Goal: Task Accomplishment & Management: Use online tool/utility

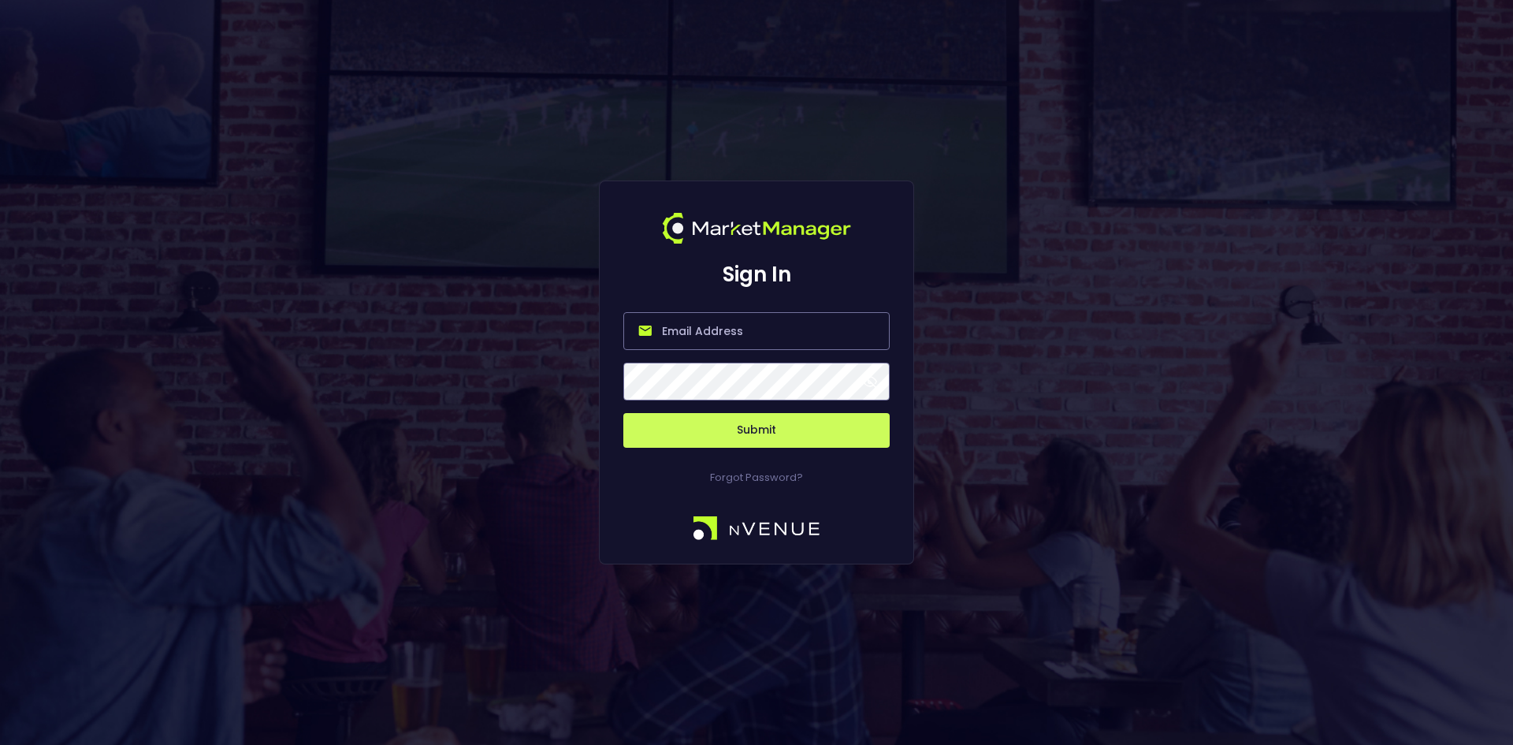
click at [685, 338] on input "email" at bounding box center [756, 331] width 266 height 38
type input "[EMAIL_ADDRESS][DOMAIN_NAME]"
click at [779, 429] on button "Submit" at bounding box center [756, 430] width 266 height 35
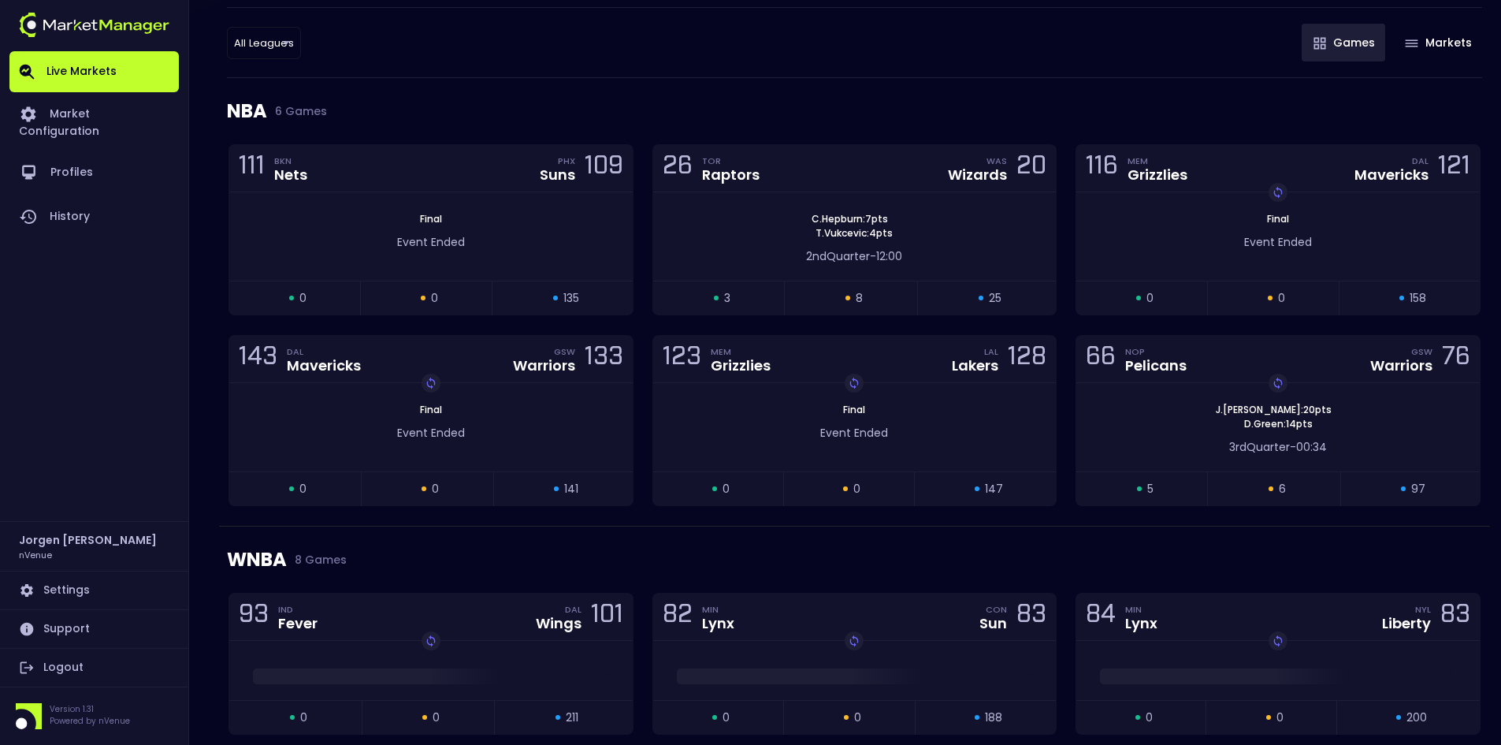
scroll to position [158, 0]
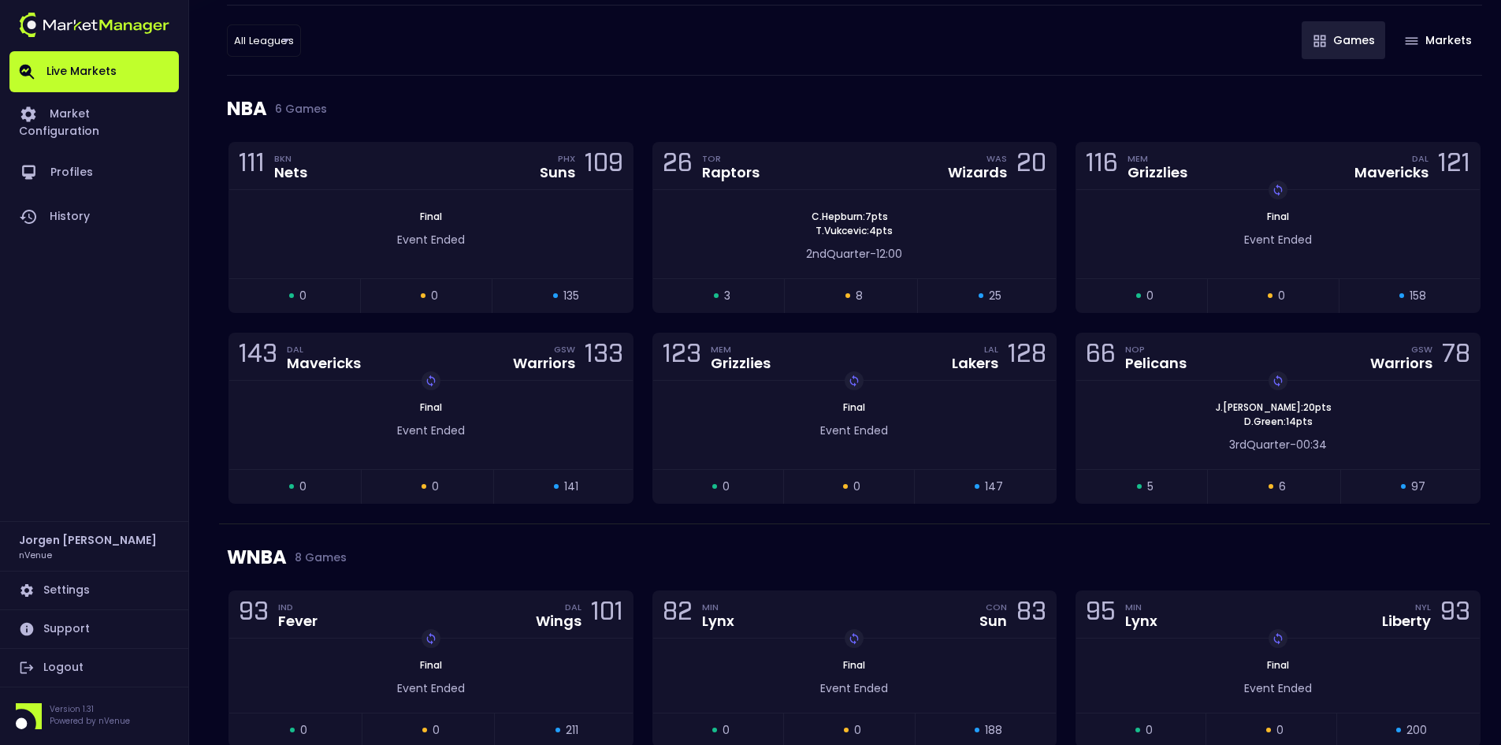
click at [657, 533] on div "WNBA 8 Games" at bounding box center [854, 557] width 1255 height 66
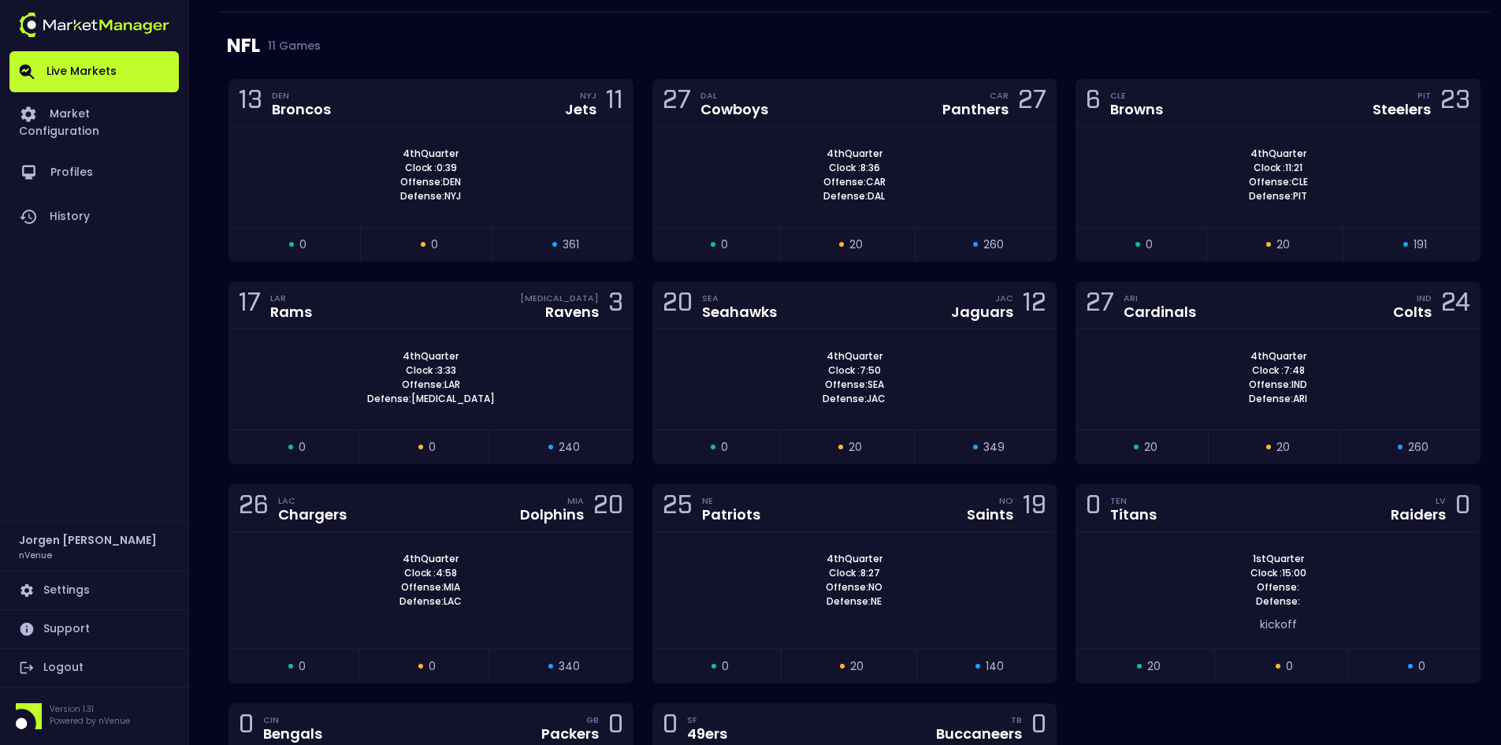
scroll to position [1418, 0]
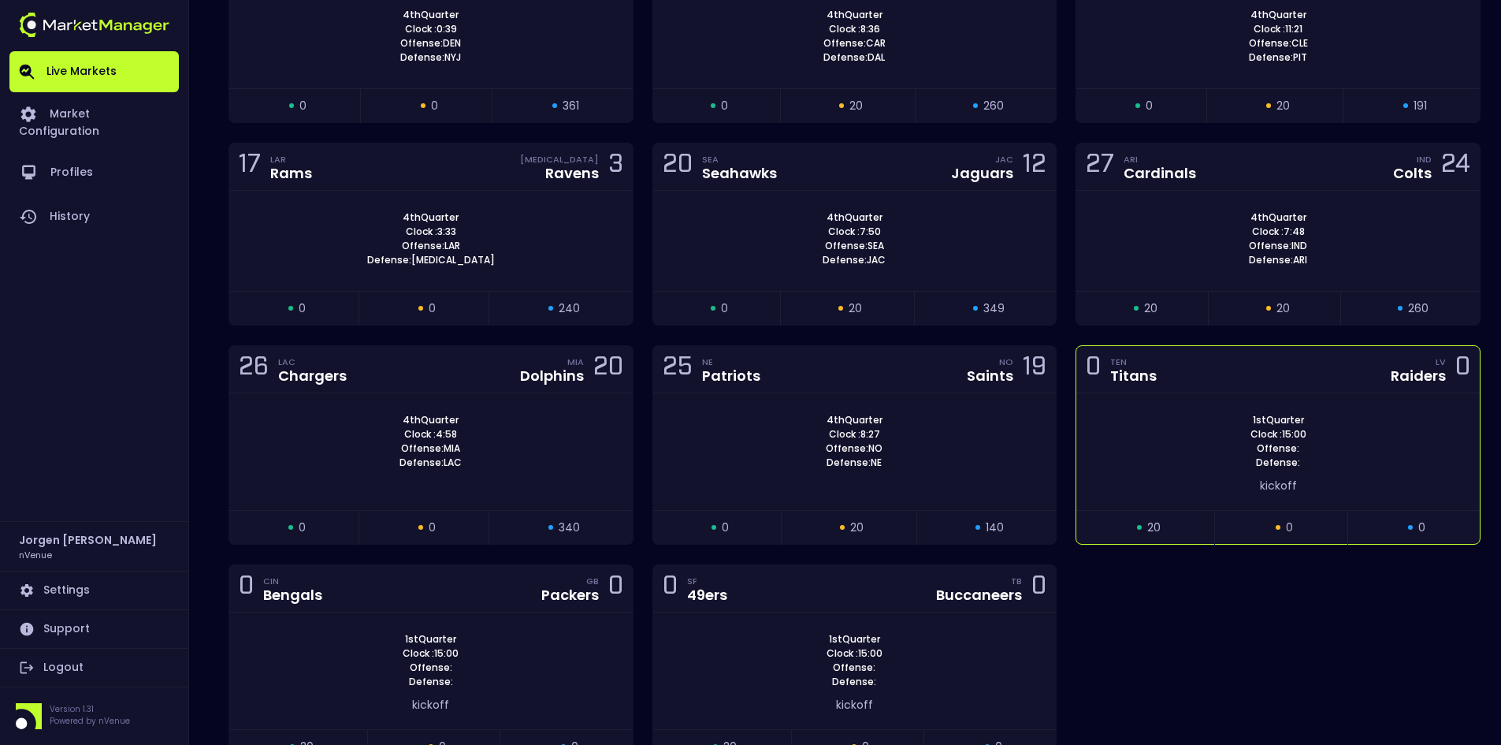
click at [1194, 449] on div "1st Quarter Clock : 15:00 Offense: Defense:" at bounding box center [1277, 441] width 403 height 57
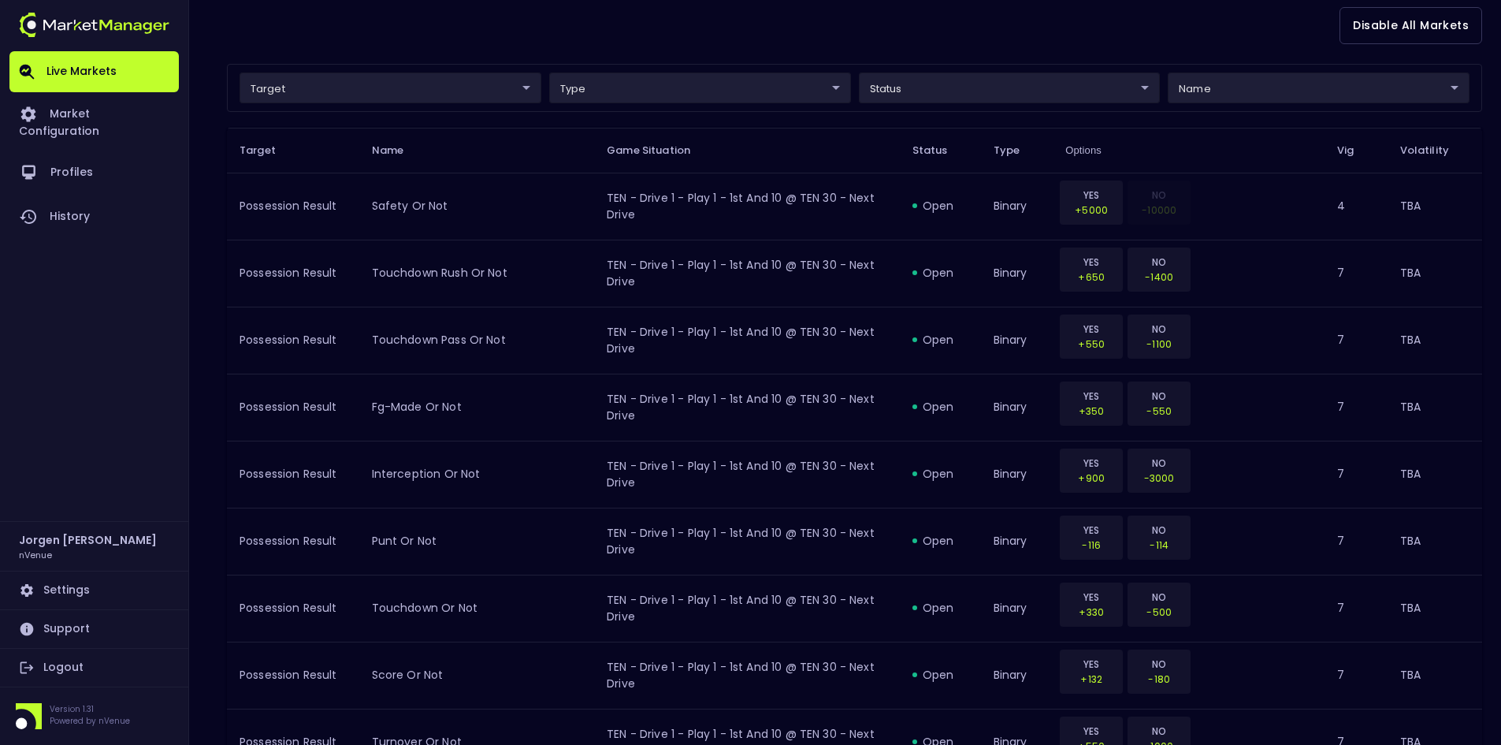
scroll to position [473, 0]
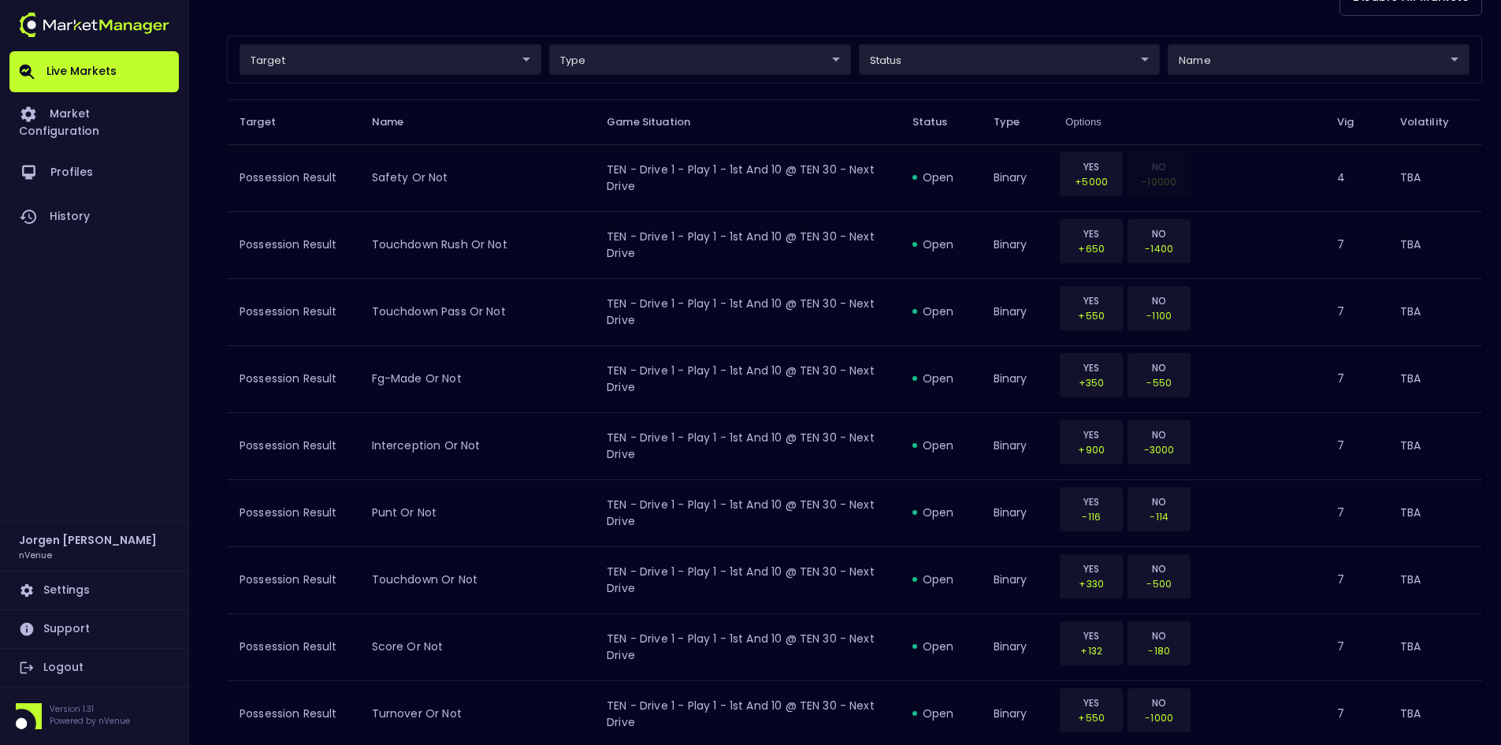
click at [420, 52] on body "Live Markets Market Configuration Profiles History [PERSON_NAME] nVenue Setting…" at bounding box center [750, 737] width 1501 height 2420
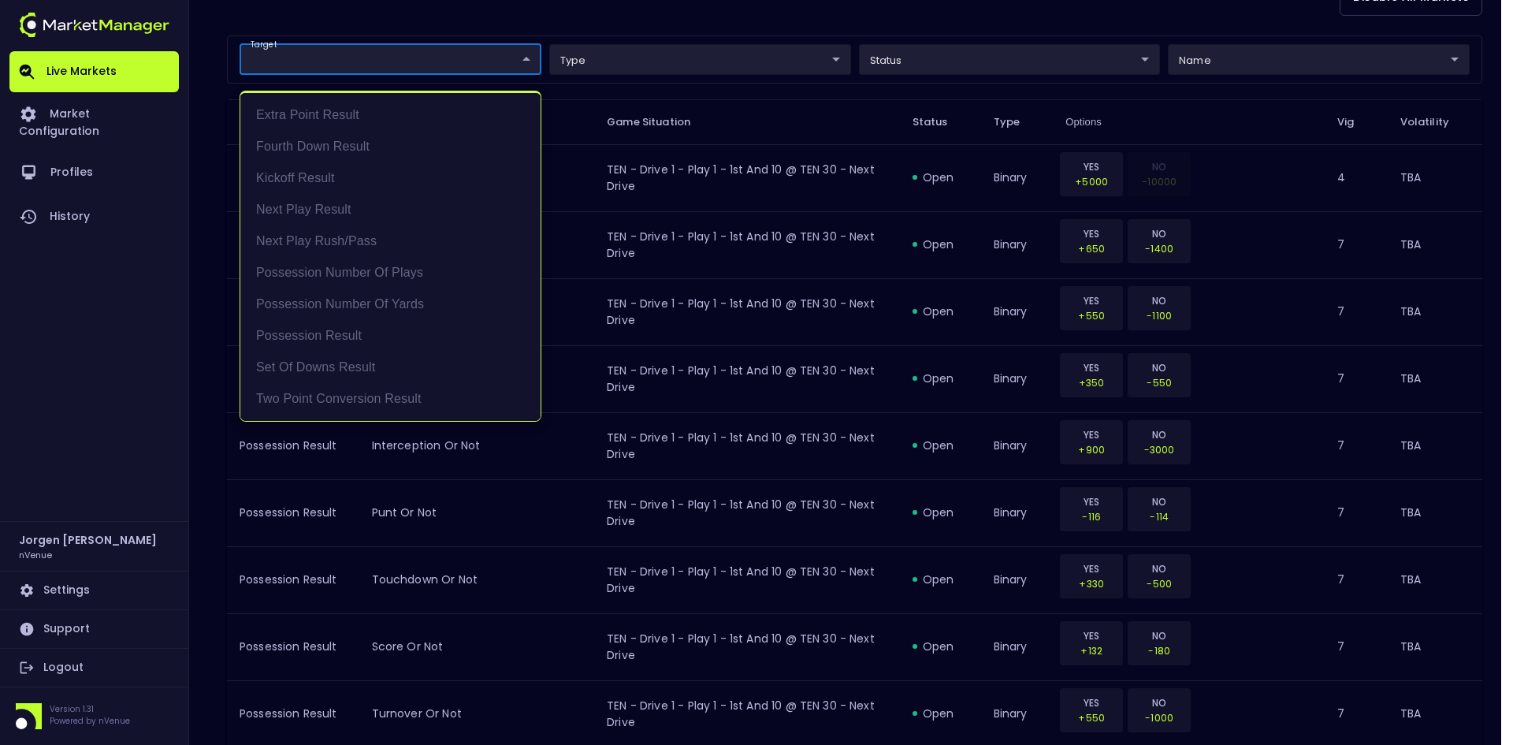
click at [591, 20] on div at bounding box center [756, 372] width 1513 height 745
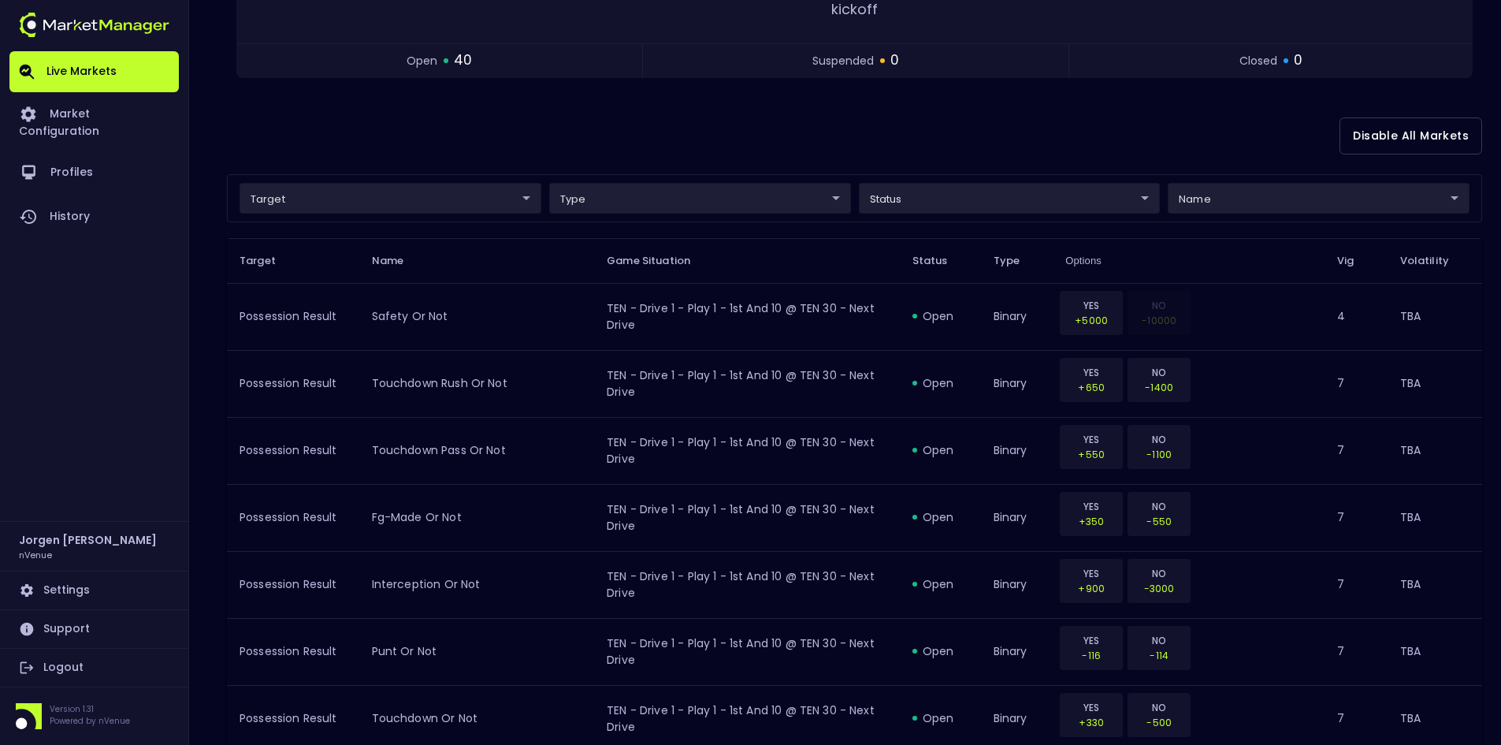
scroll to position [315, 0]
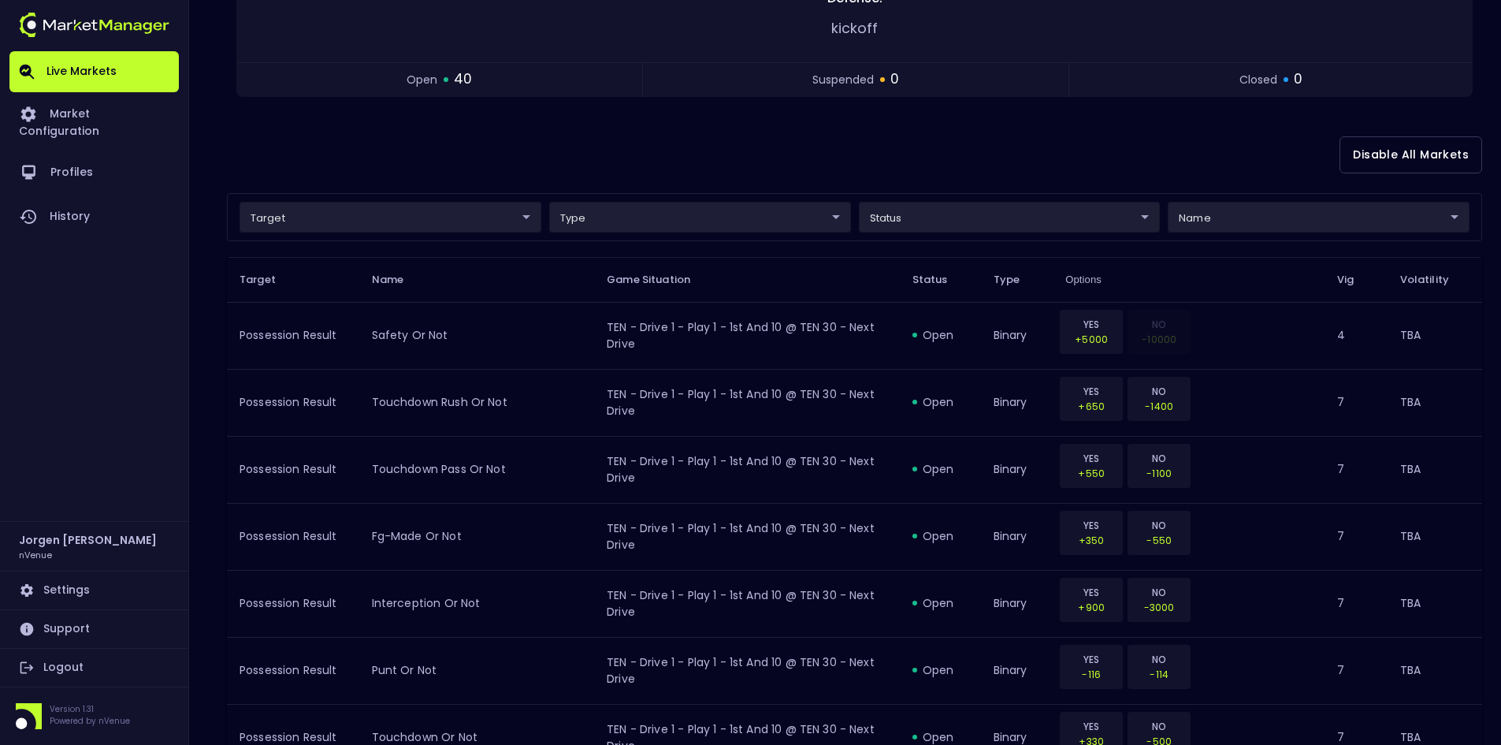
click at [722, 161] on div "Disable All Markets" at bounding box center [854, 155] width 1255 height 76
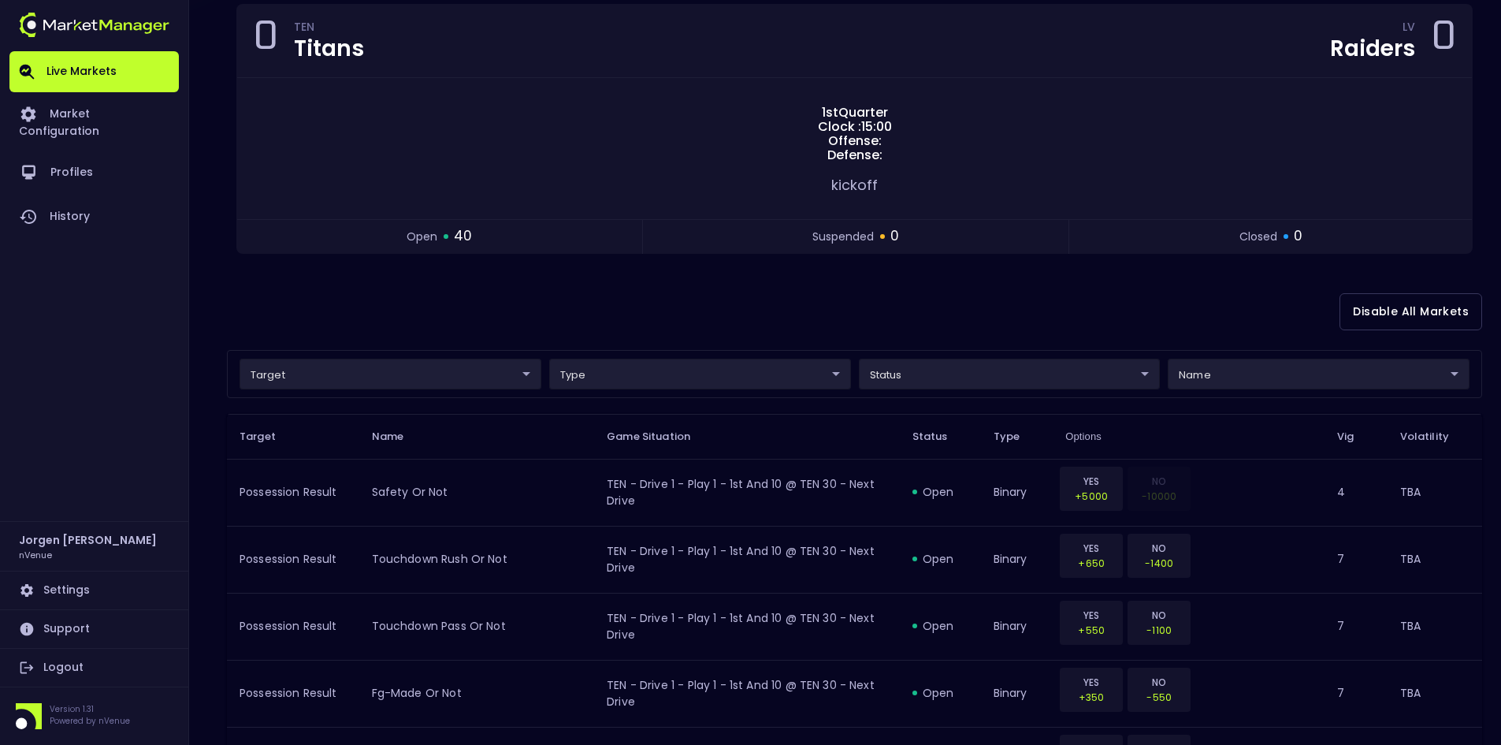
scroll to position [158, 0]
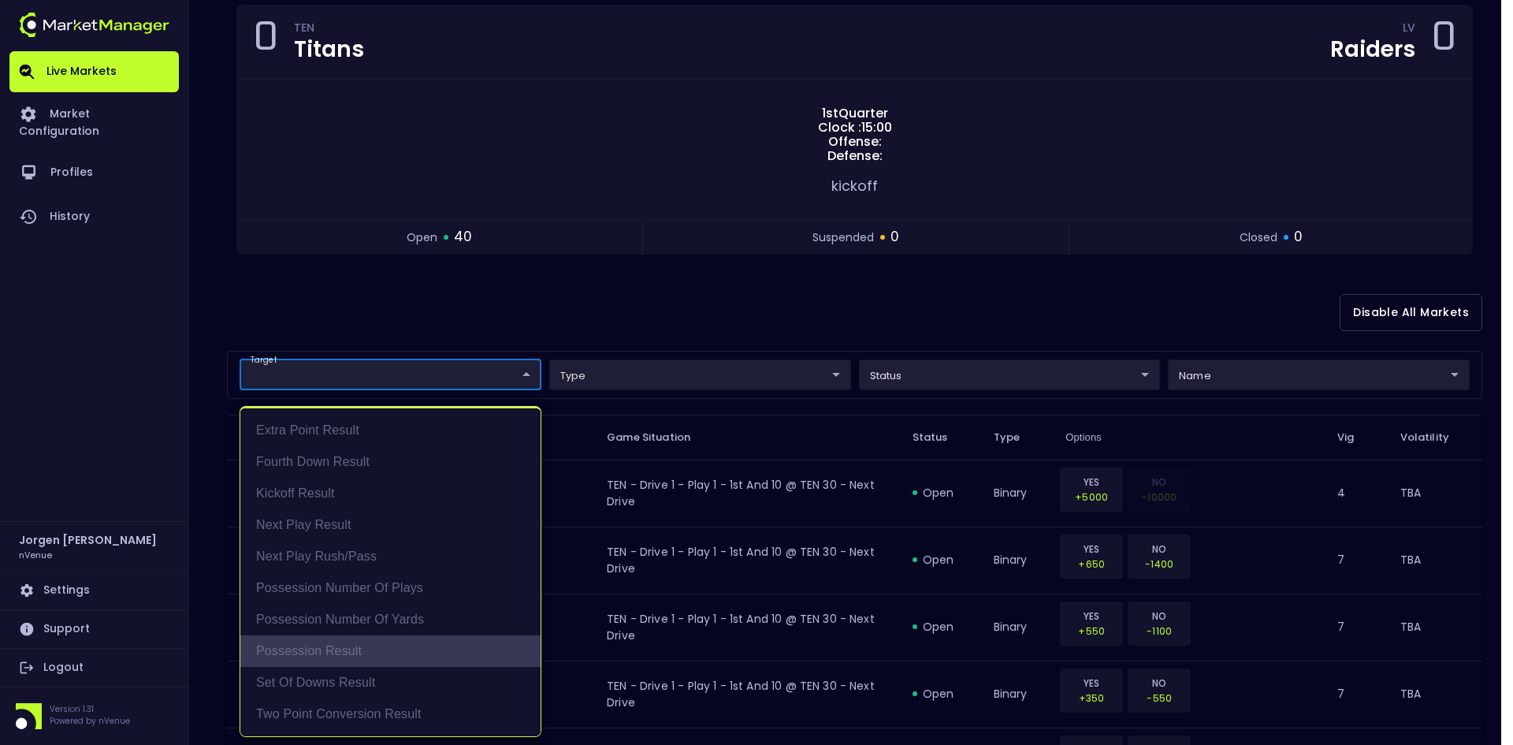
click at [306, 647] on li "Possession Result" at bounding box center [390, 651] width 300 height 32
type input "Possession Result"
click at [652, 330] on div at bounding box center [756, 372] width 1513 height 745
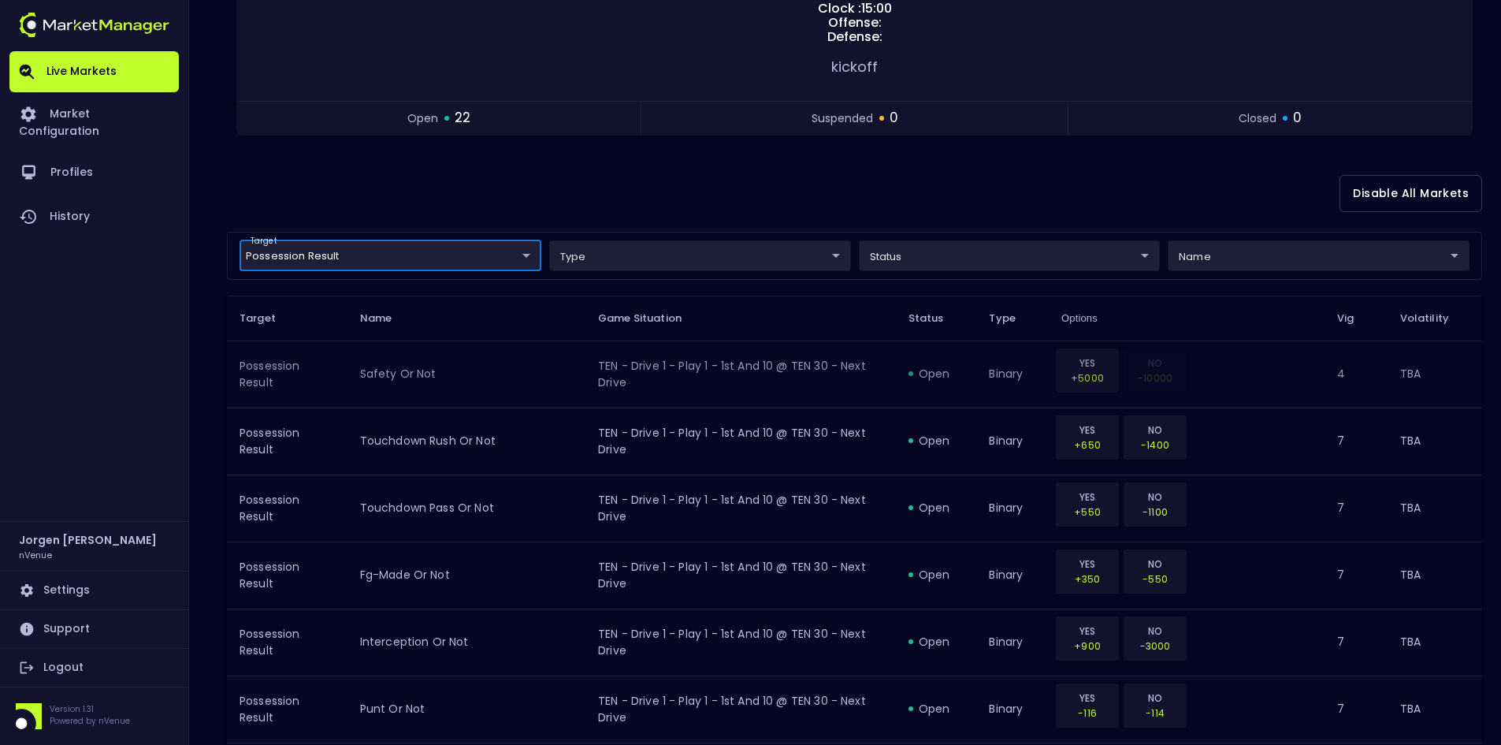
scroll to position [315, 0]
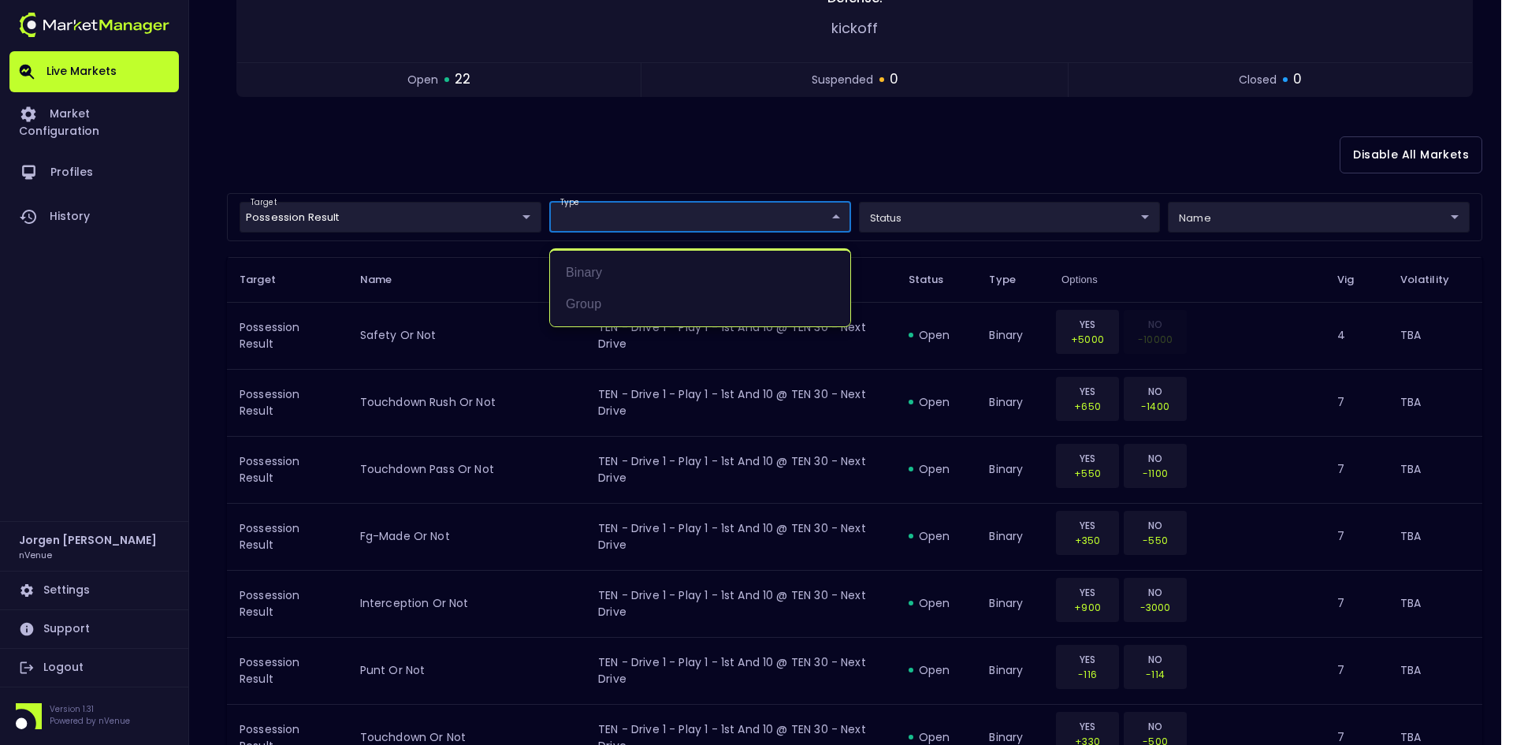
click at [706, 162] on div at bounding box center [756, 372] width 1513 height 745
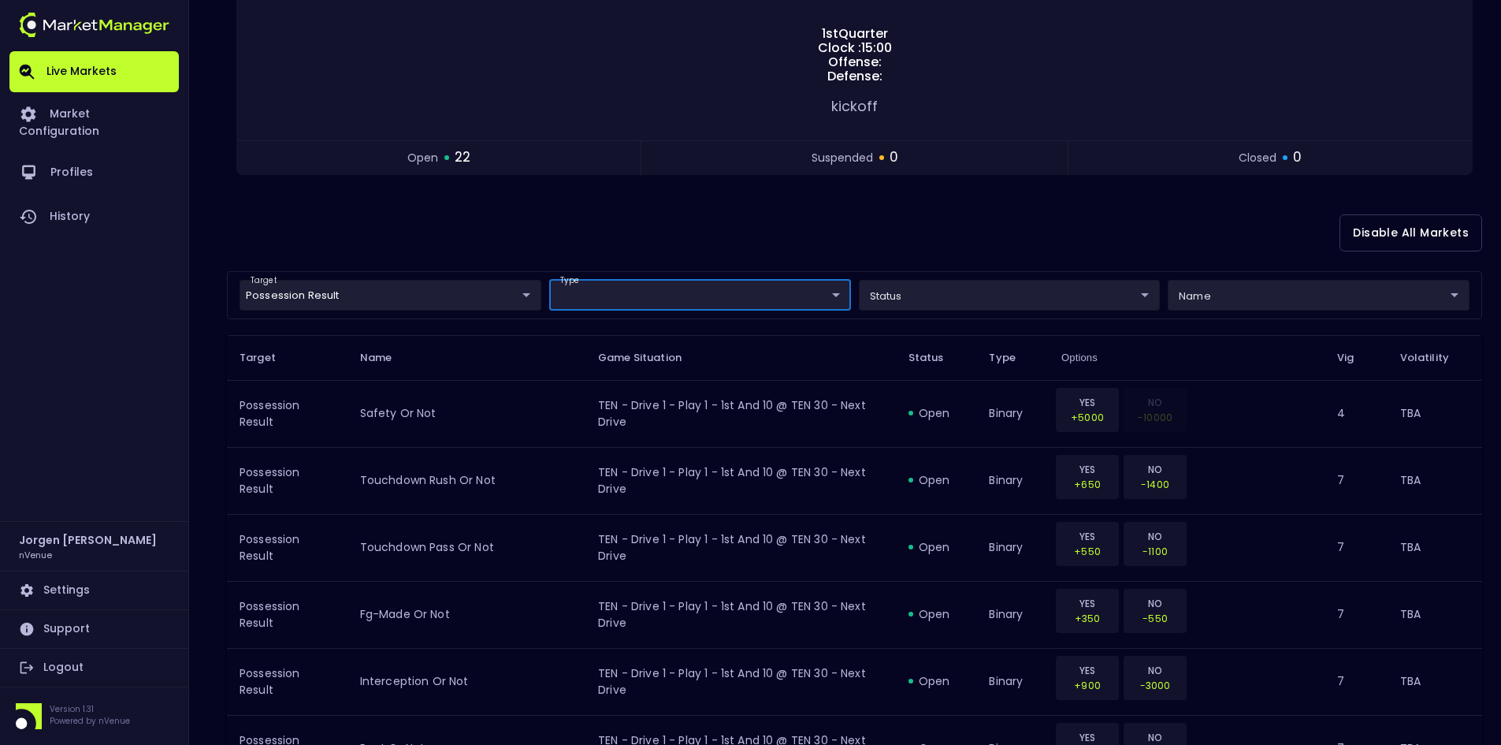
scroll to position [236, 0]
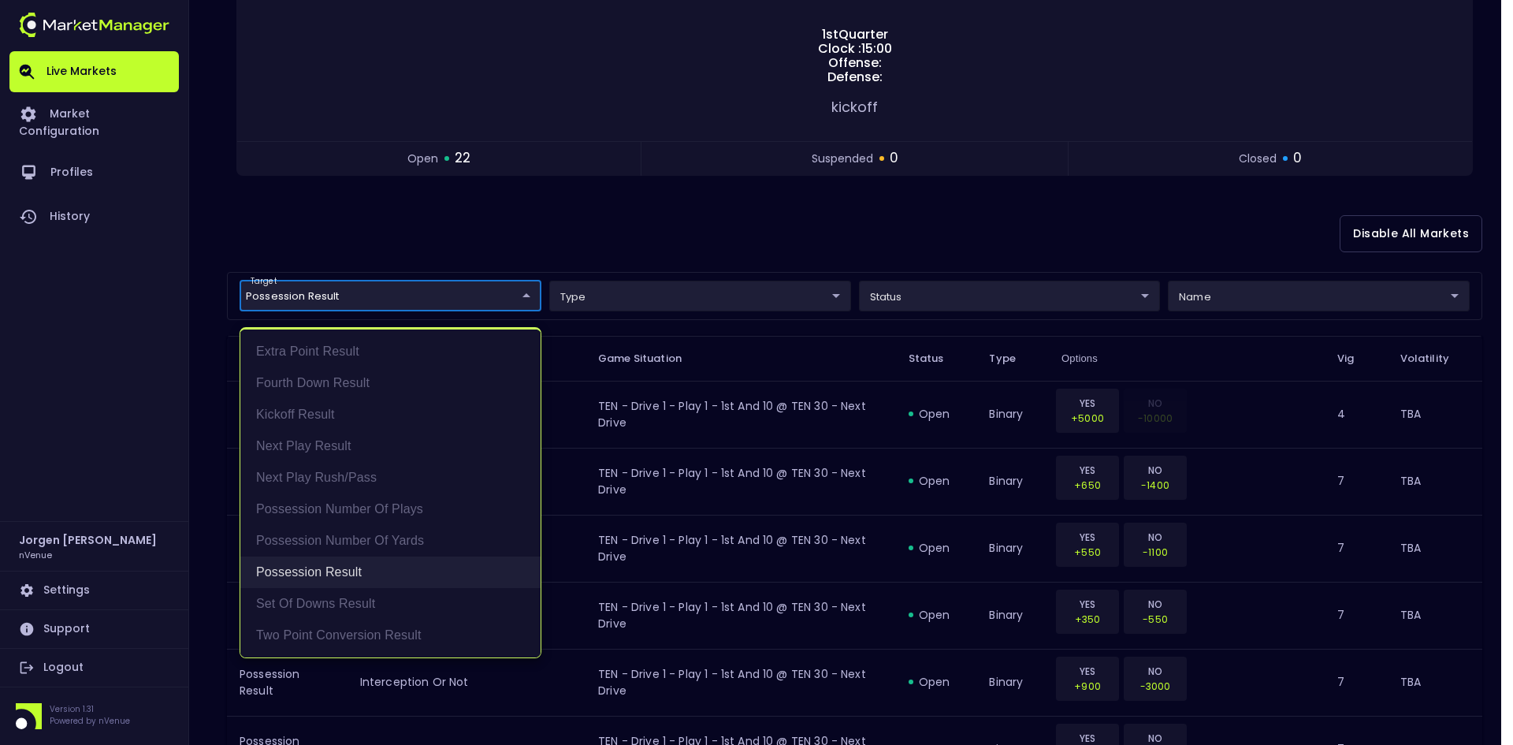
click at [312, 567] on li "Possession Result" at bounding box center [390, 572] width 300 height 32
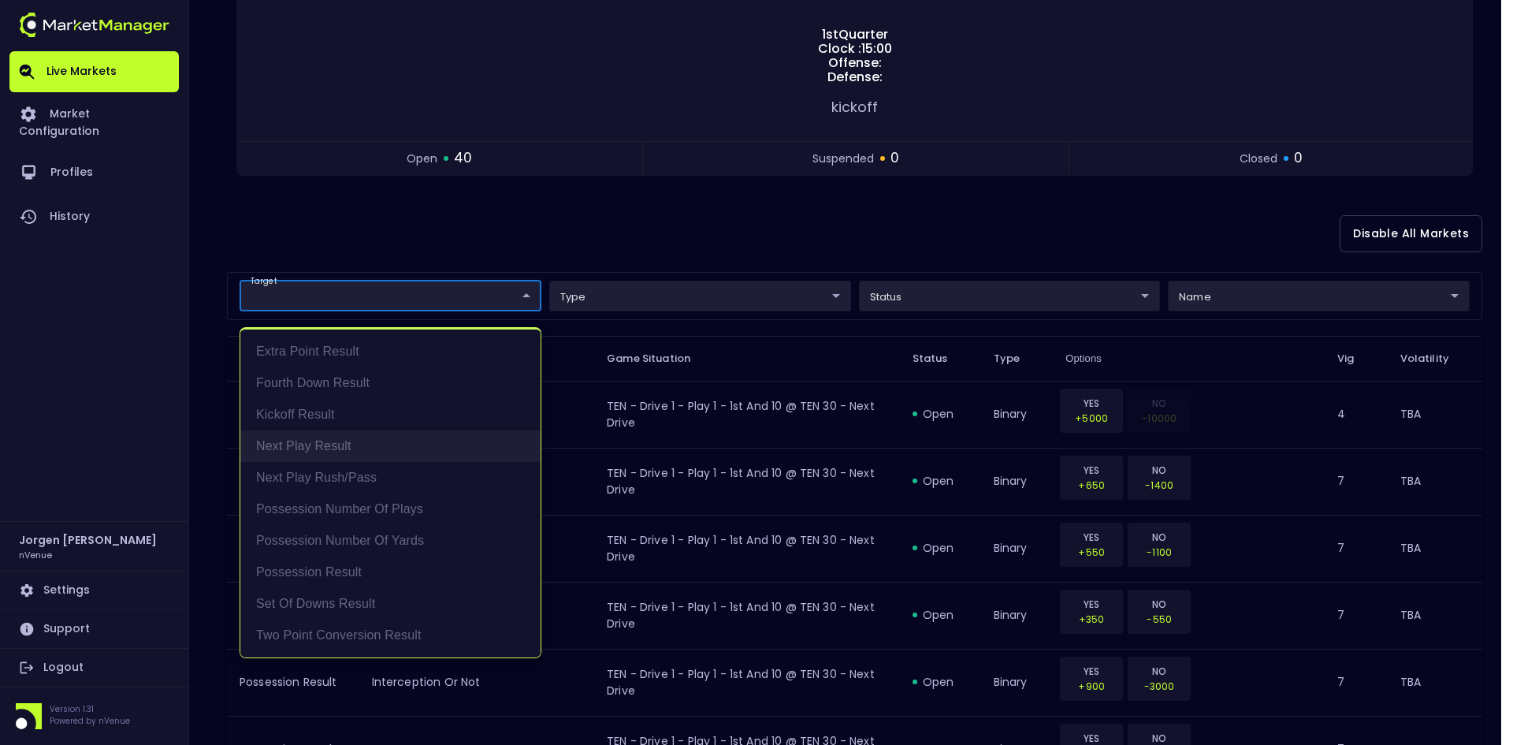
click at [303, 444] on li "Next Play Result" at bounding box center [390, 446] width 300 height 32
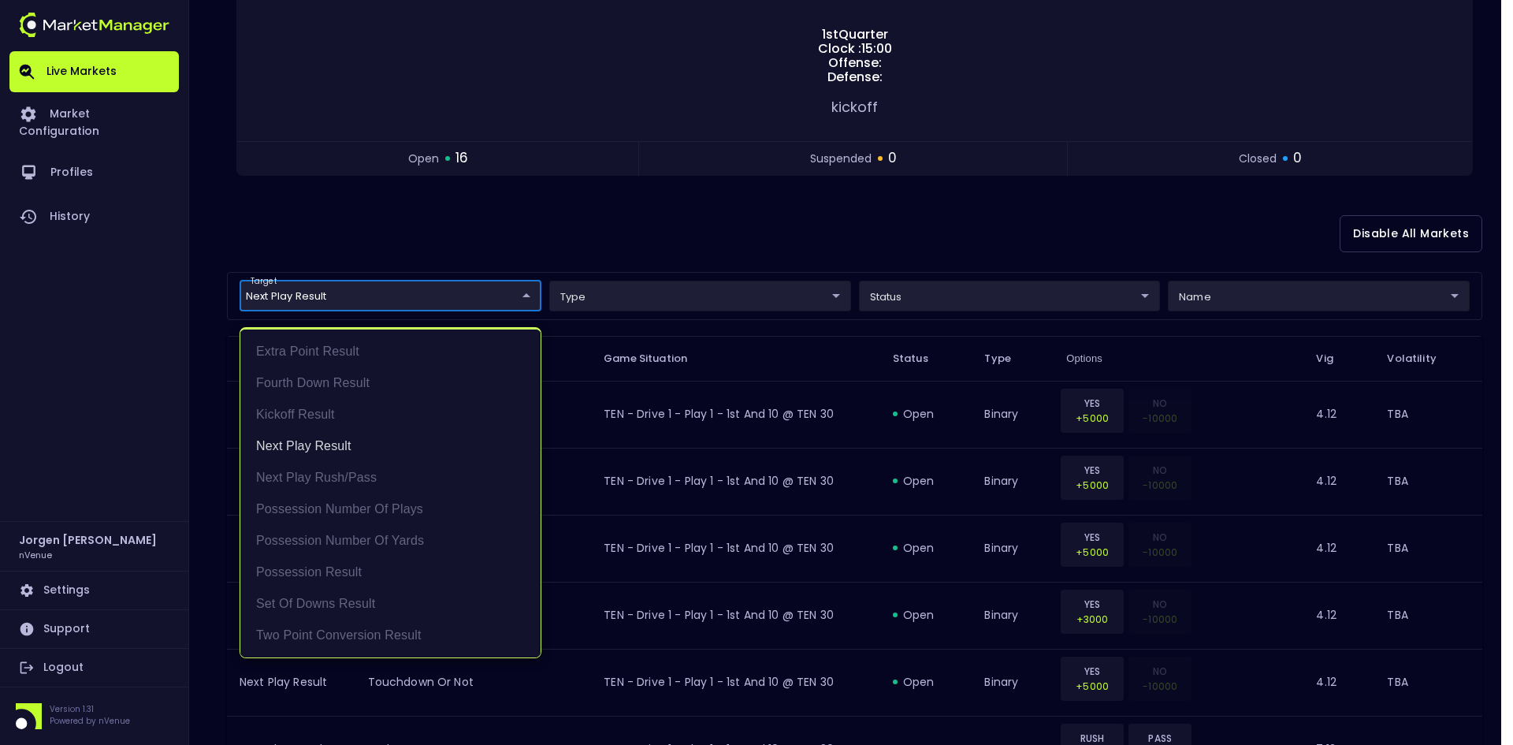
click at [748, 206] on div at bounding box center [756, 372] width 1513 height 745
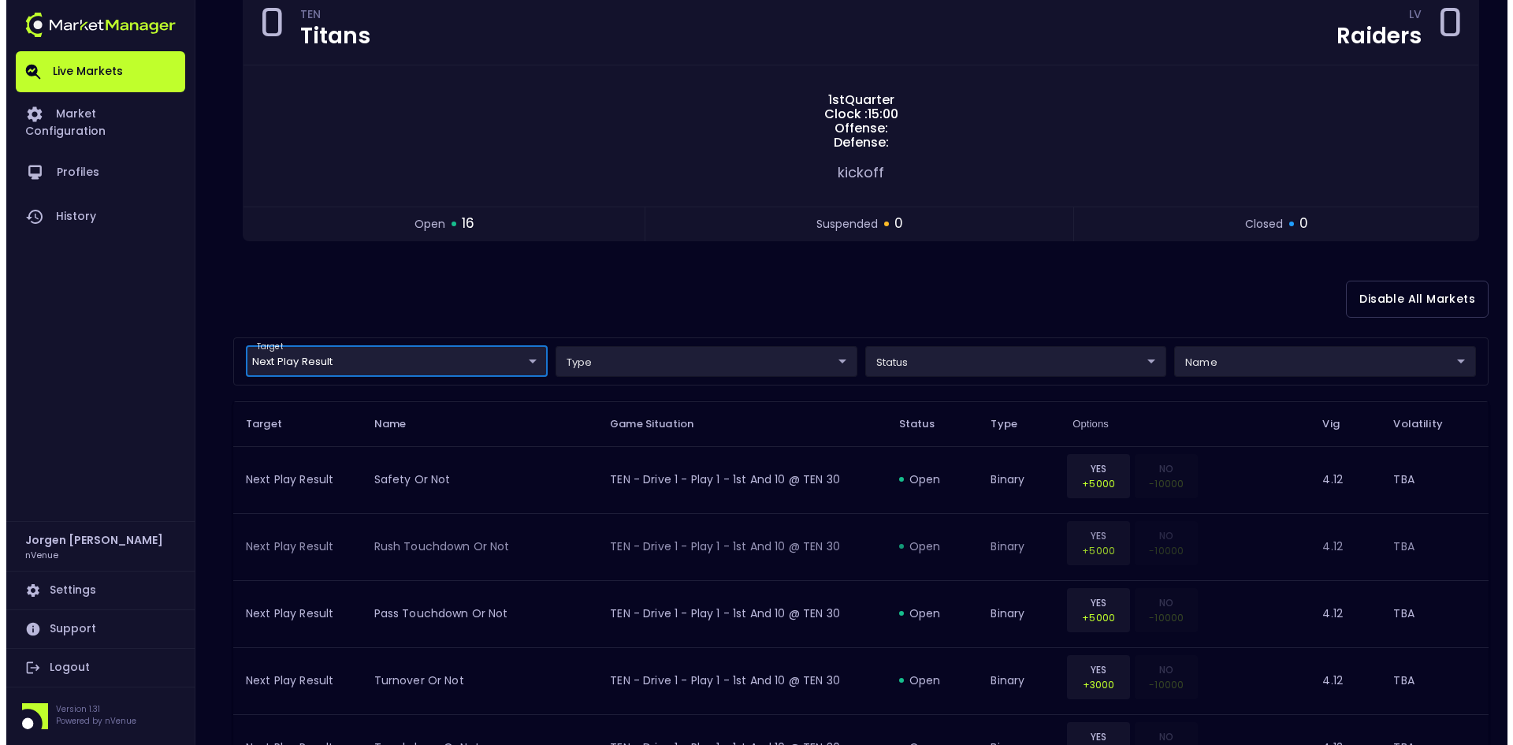
scroll to position [158, 0]
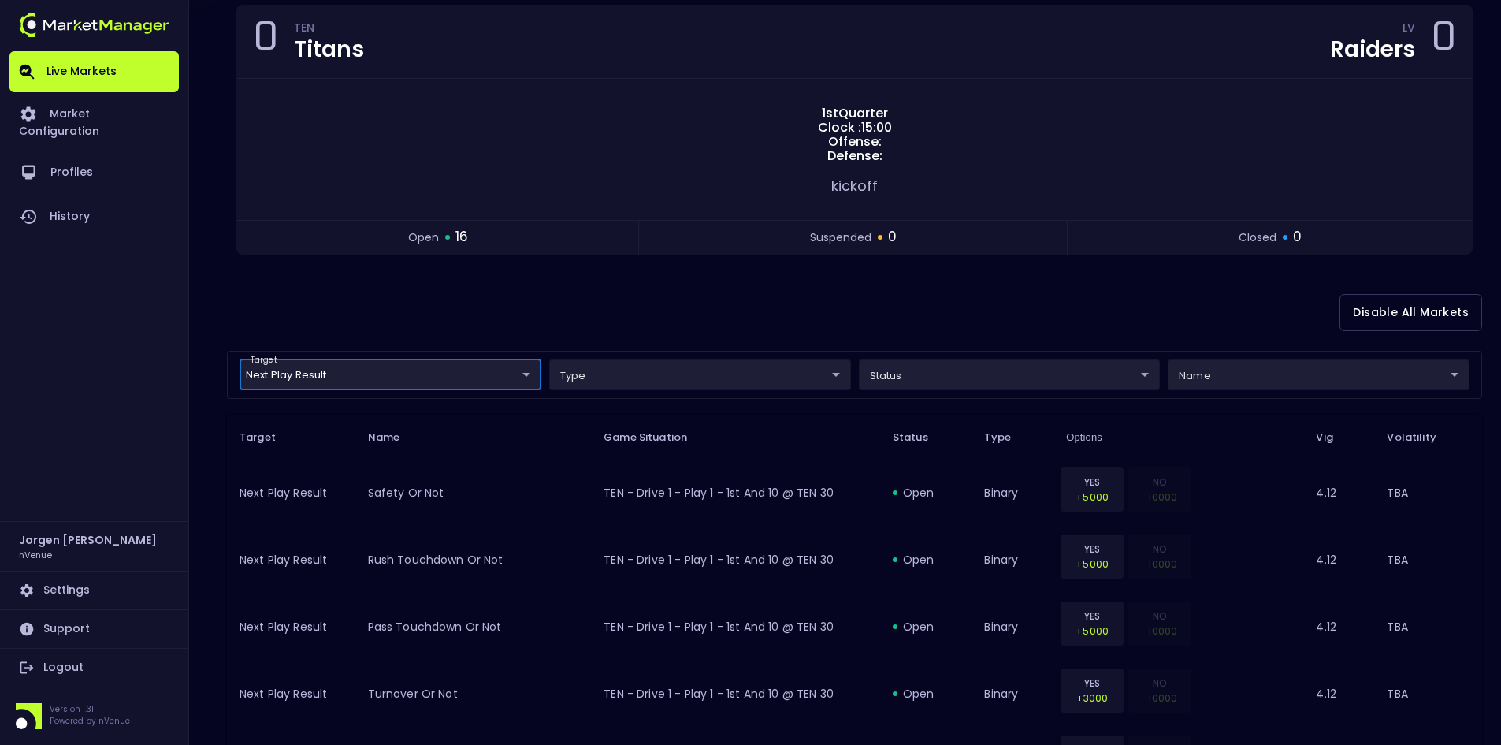
click at [421, 295] on div "Disable All Markets" at bounding box center [854, 312] width 1255 height 76
click at [359, 383] on body "Live Markets Market Configuration Profiles History [PERSON_NAME] nVenue Setting…" at bounding box center [750, 726] width 1501 height 1768
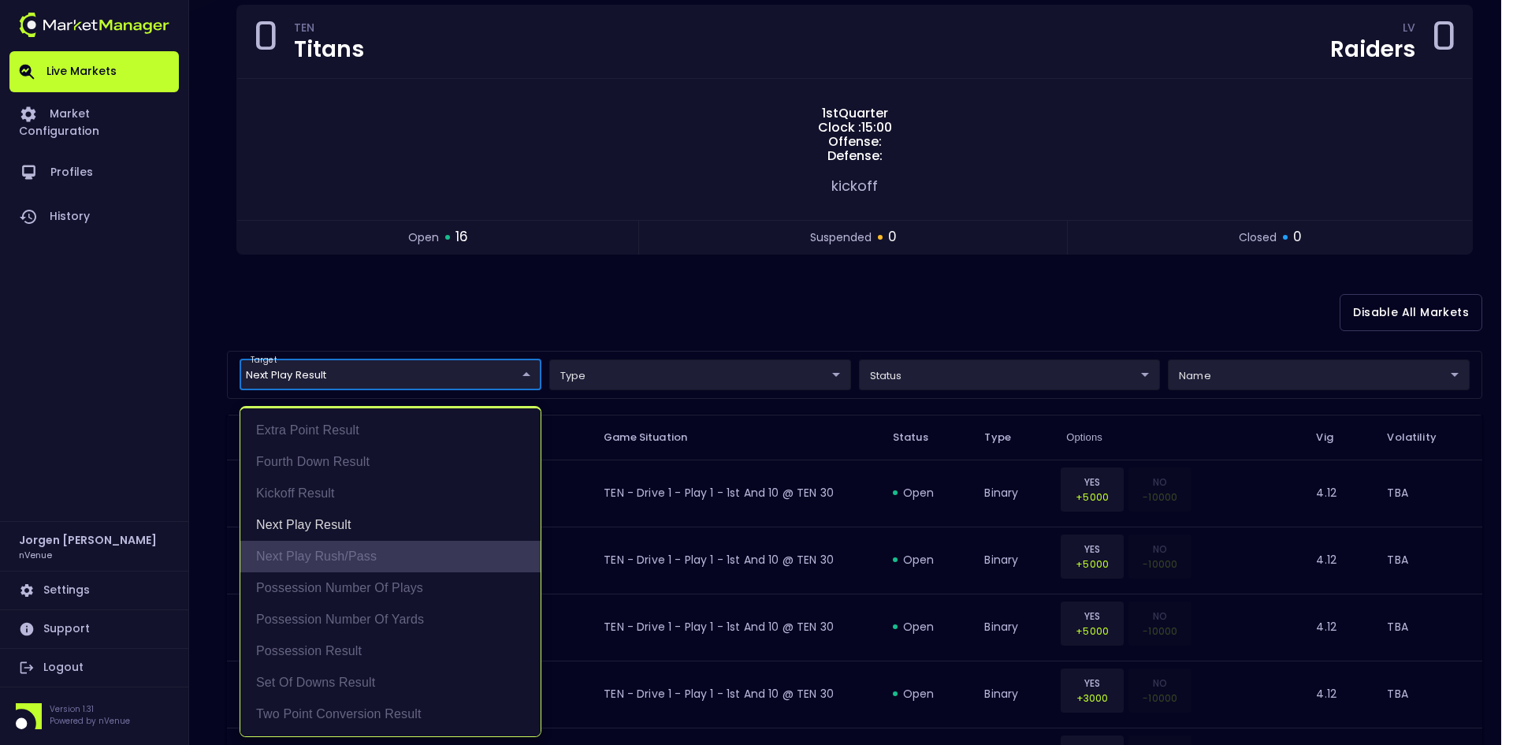
click at [321, 557] on li "Next Play Rush/Pass" at bounding box center [390, 557] width 300 height 32
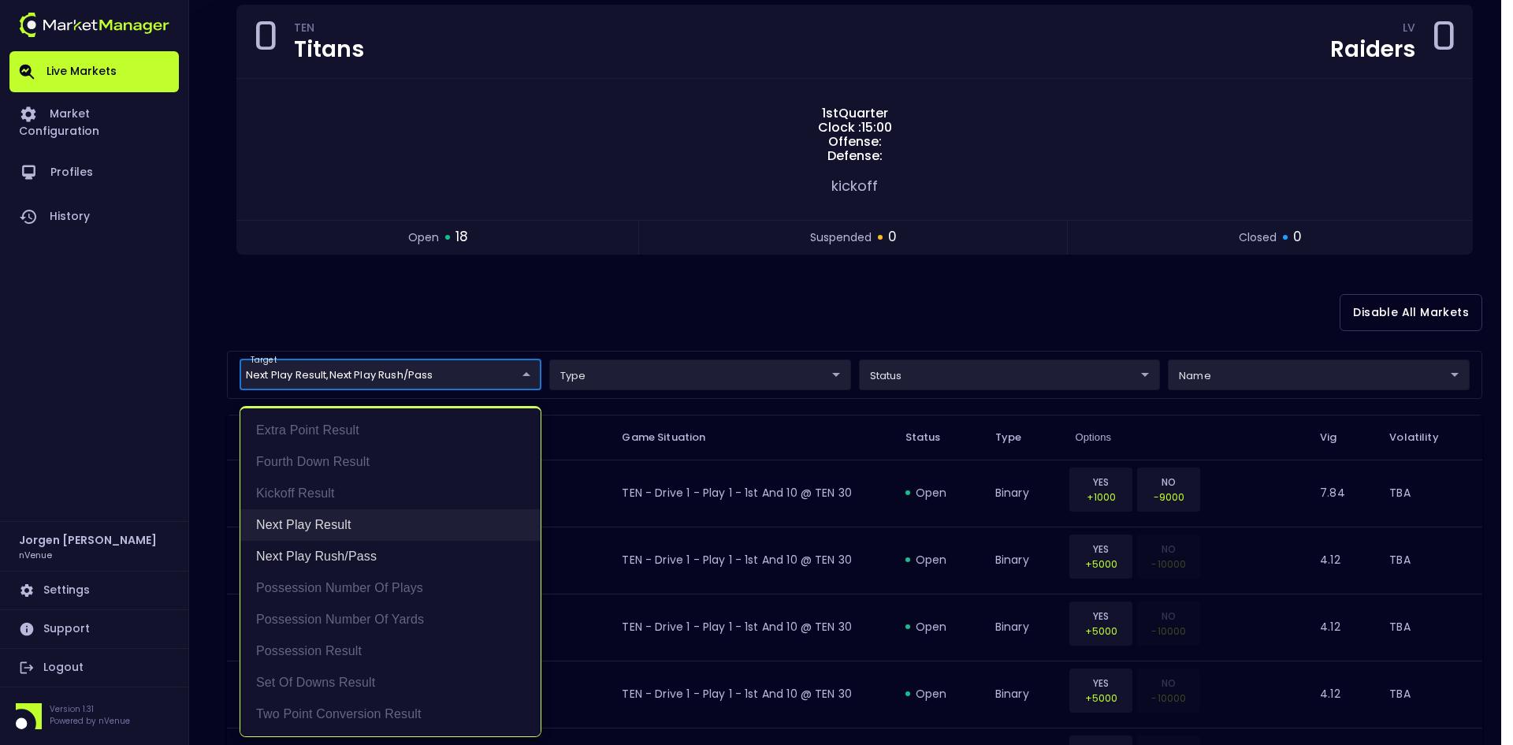
click at [321, 522] on li "Next Play Result" at bounding box center [390, 525] width 300 height 32
type input "Next Play Rush/Pass"
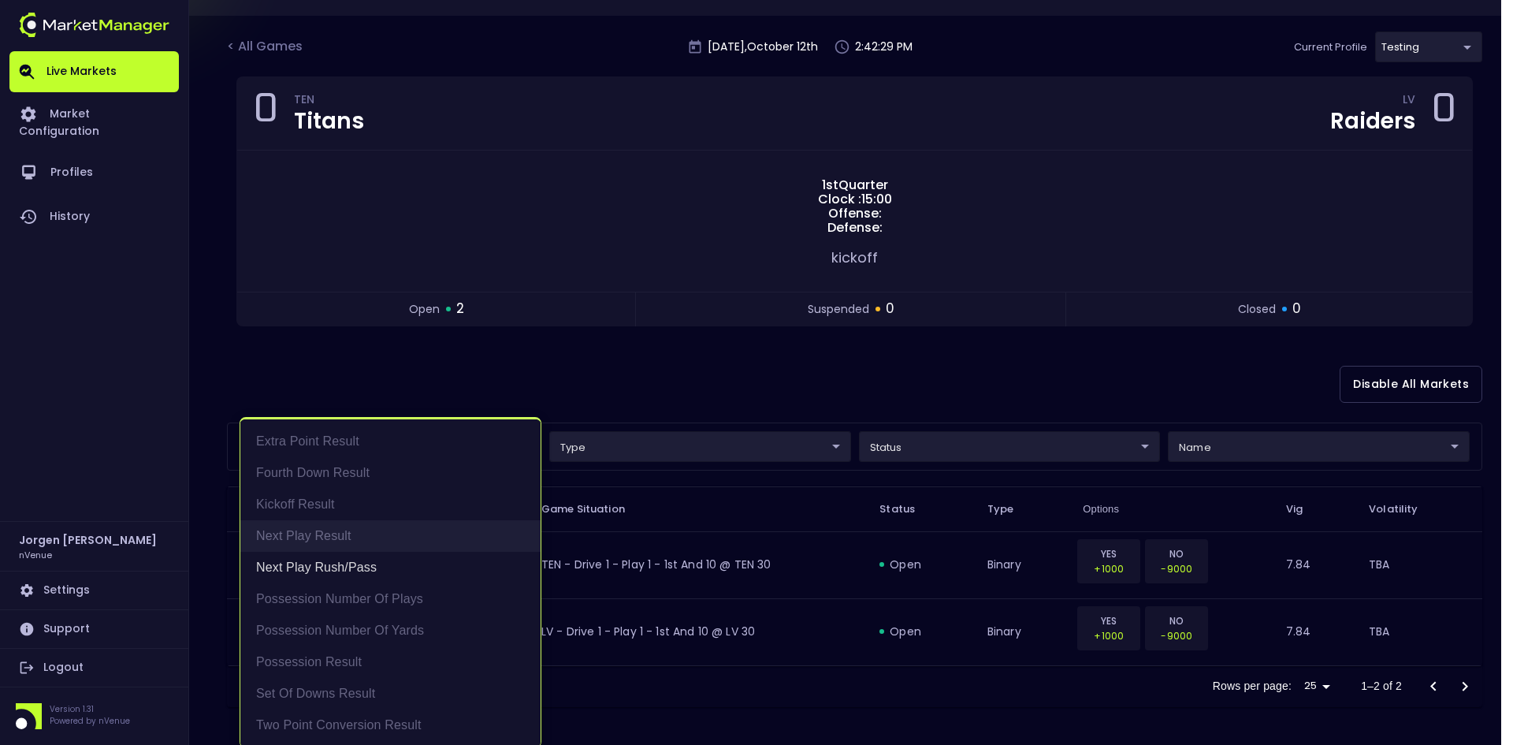
scroll to position [86, 0]
click at [669, 369] on div at bounding box center [756, 372] width 1513 height 745
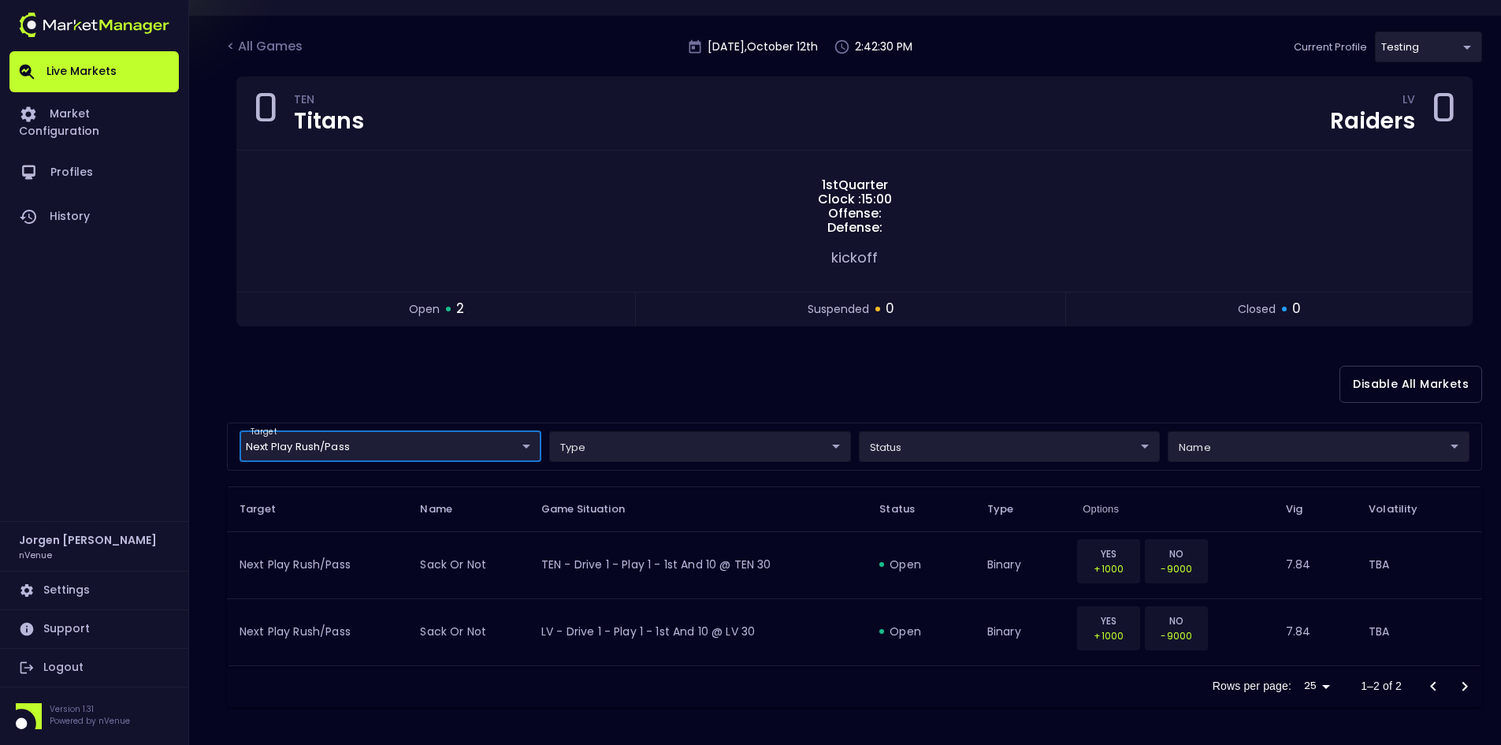
scroll to position [0, 0]
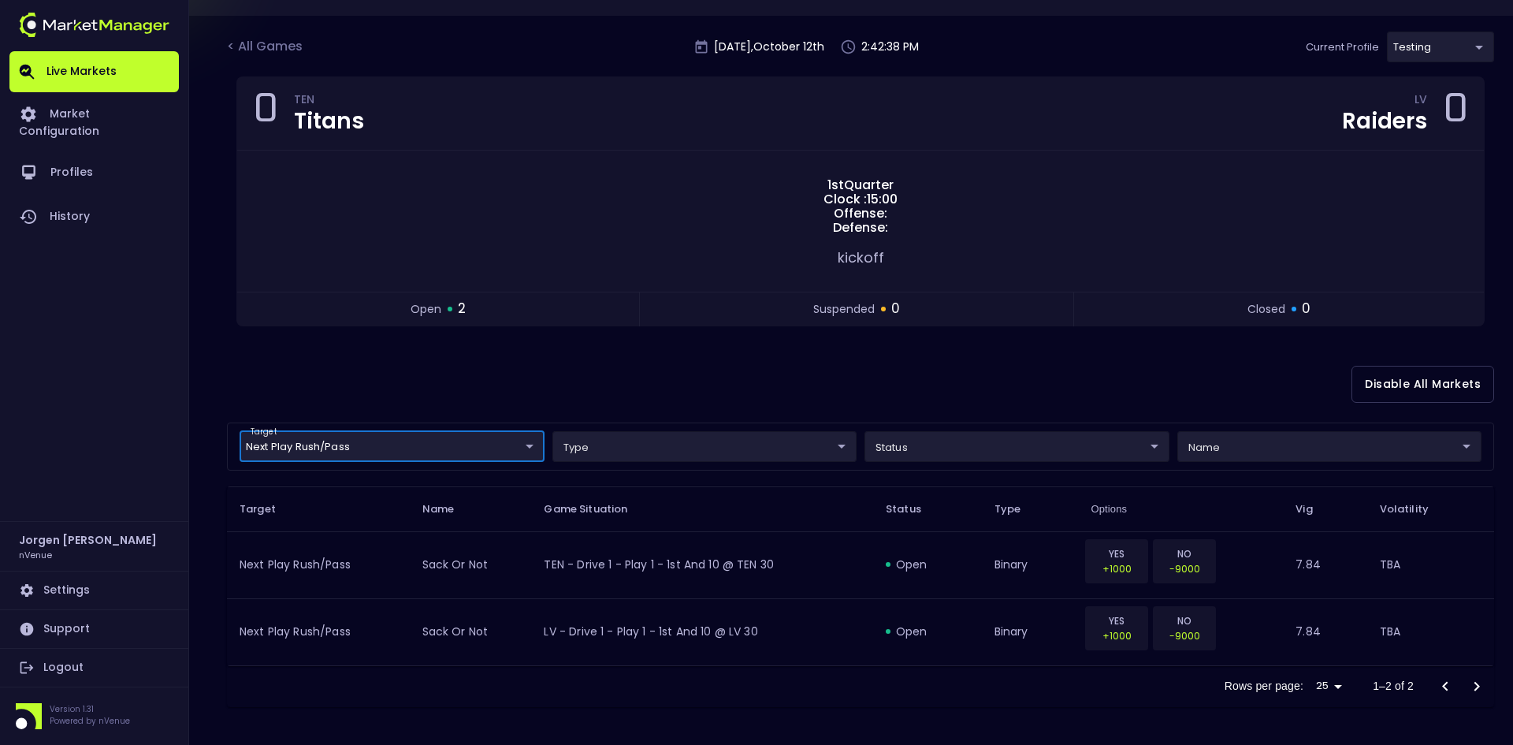
click at [1431, 50] on body "Live Markets Market Configuration Profiles History [PERSON_NAME] nVenue Setting…" at bounding box center [756, 329] width 1513 height 830
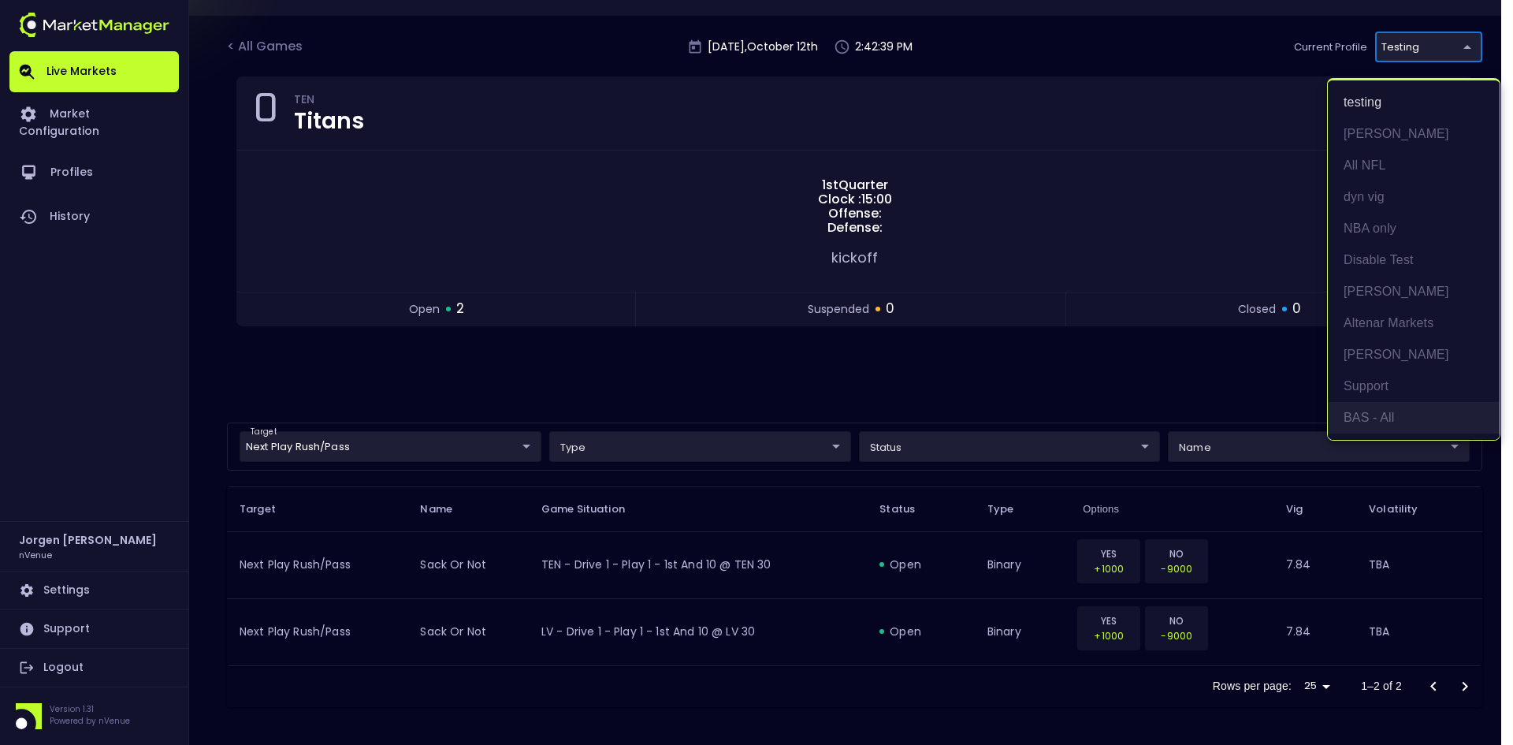
click at [1382, 411] on li "BAS - All" at bounding box center [1414, 418] width 172 height 32
type input "0d810fa5-e353-4d9c-b11d-31f095cae871"
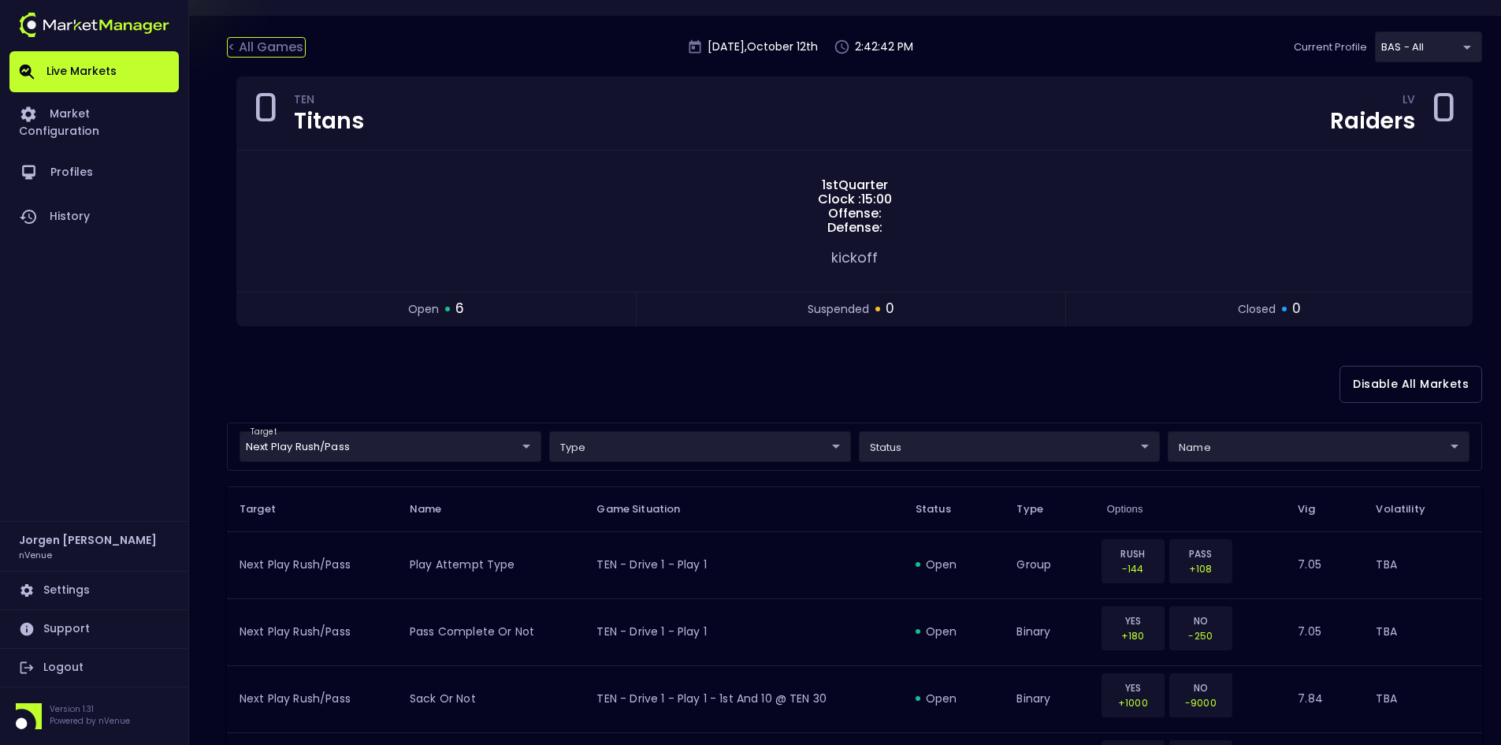
click at [281, 43] on div "< All Games" at bounding box center [266, 47] width 79 height 20
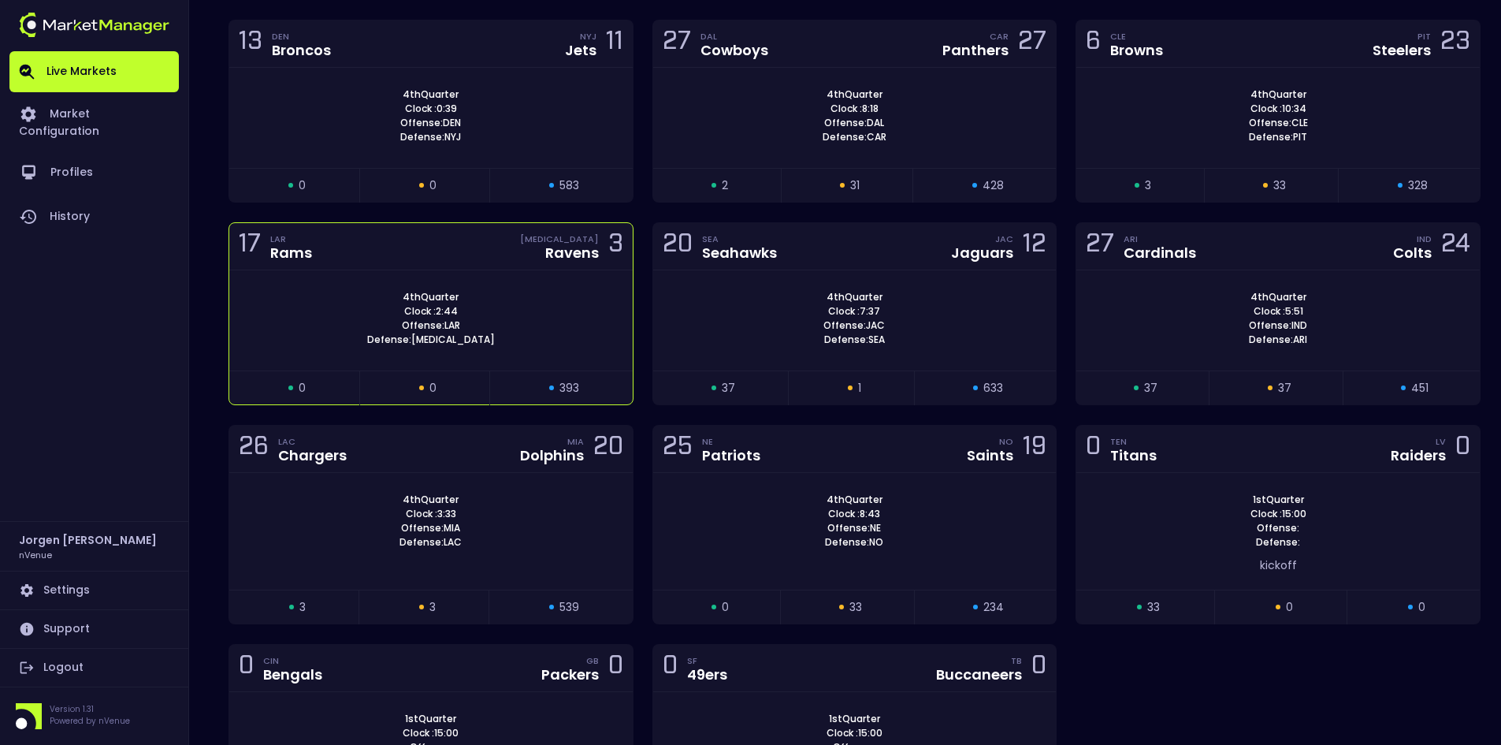
scroll to position [1497, 0]
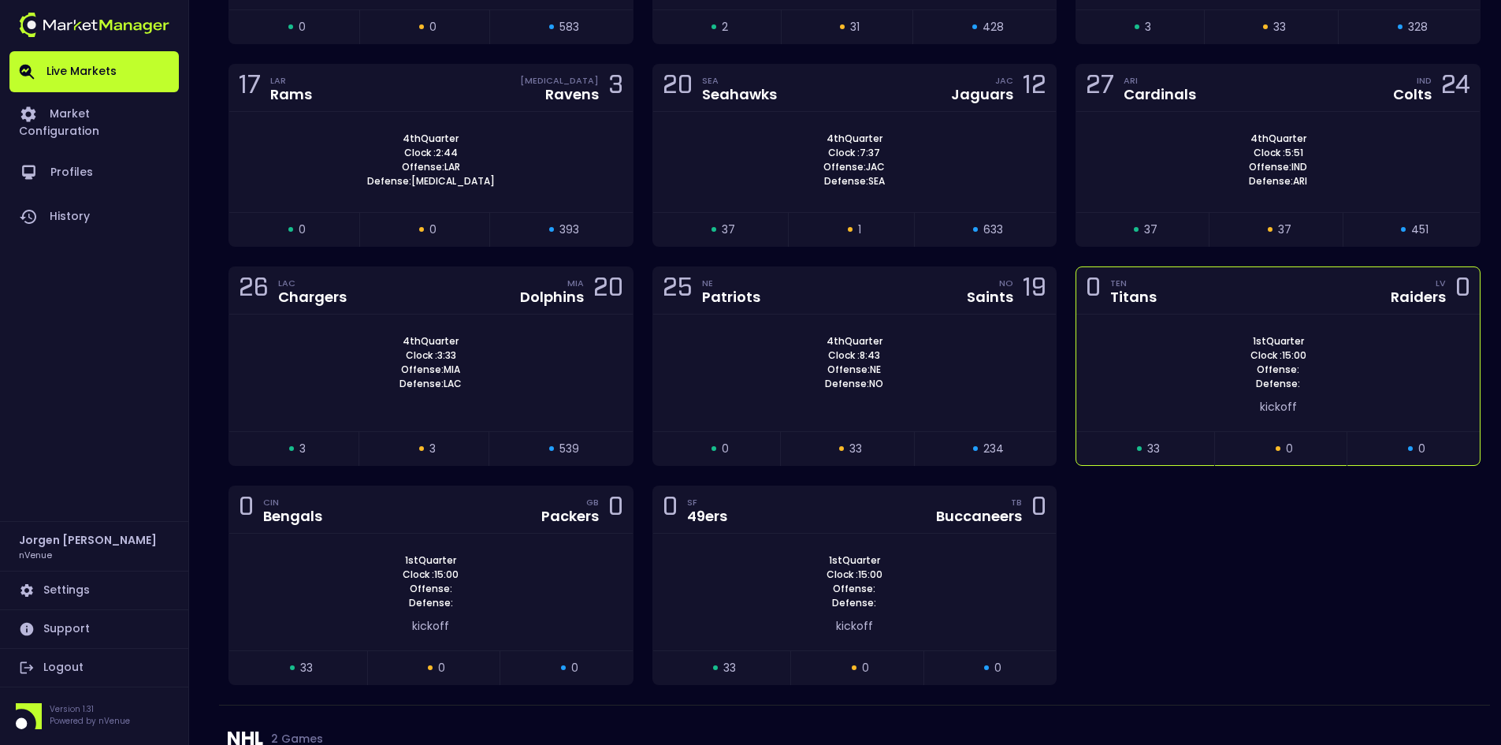
click at [1157, 375] on div "1st Quarter Clock : 15:00 Offense: Defense:" at bounding box center [1277, 362] width 403 height 57
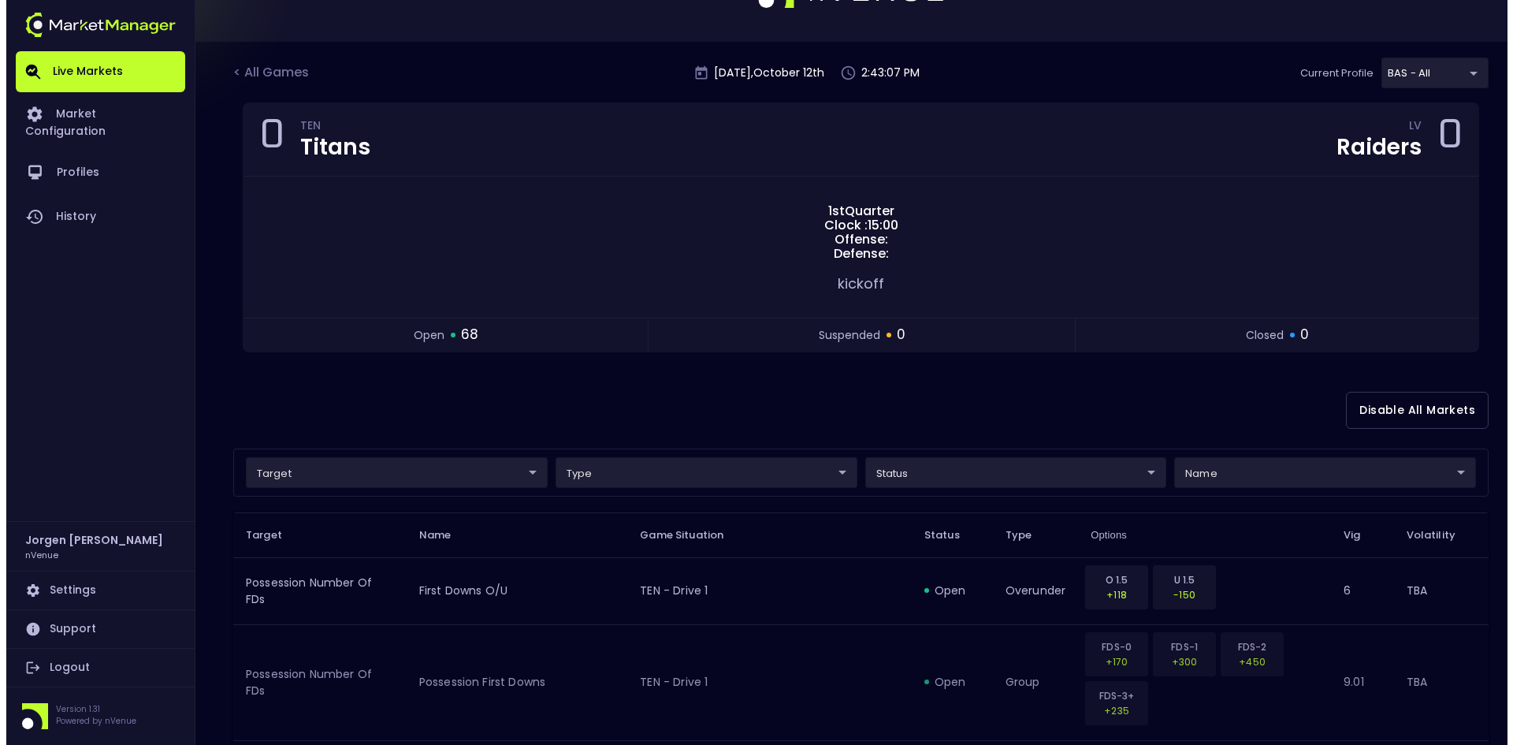
scroll to position [394, 0]
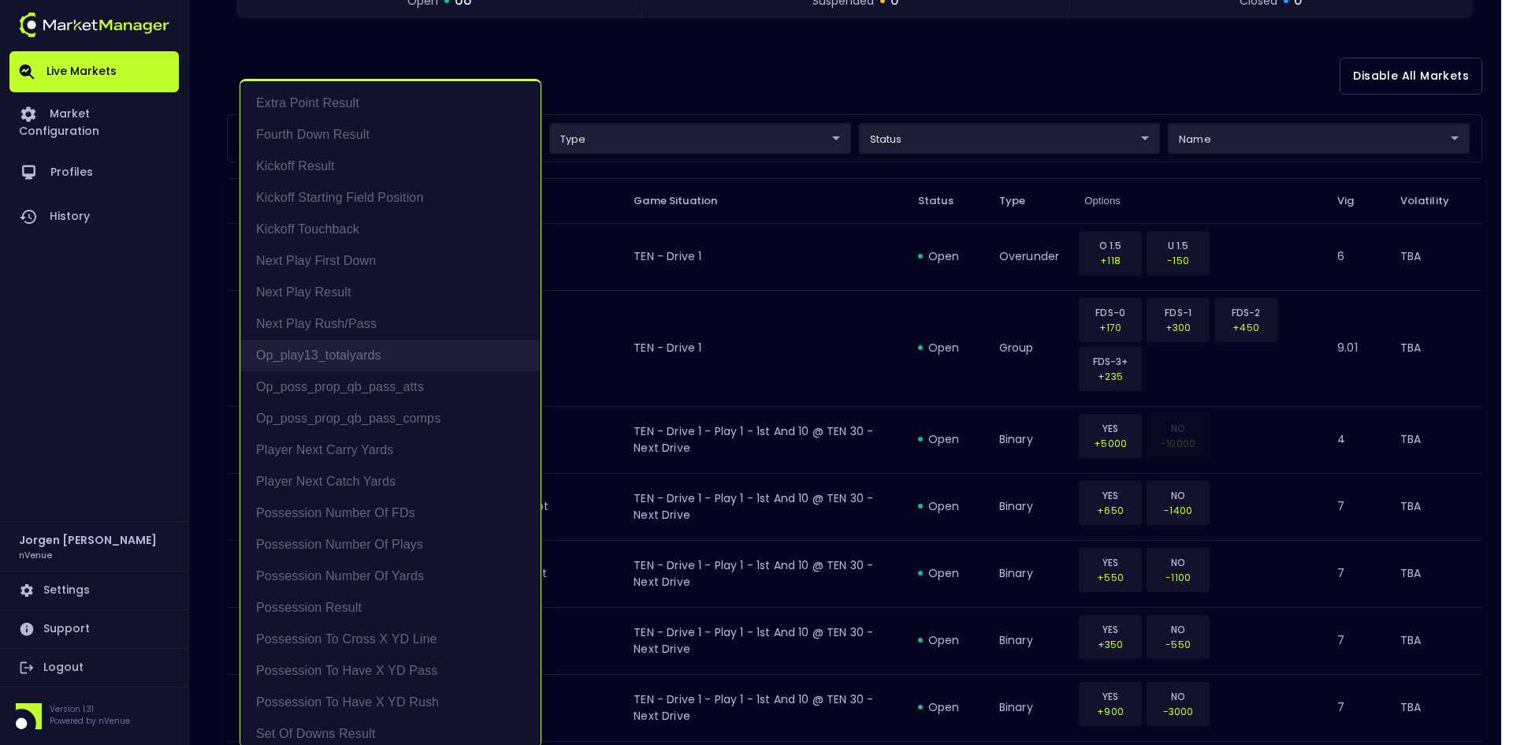
click at [308, 359] on li "op_play13_totalyards" at bounding box center [390, 356] width 300 height 32
type input "op_play13_totalyards"
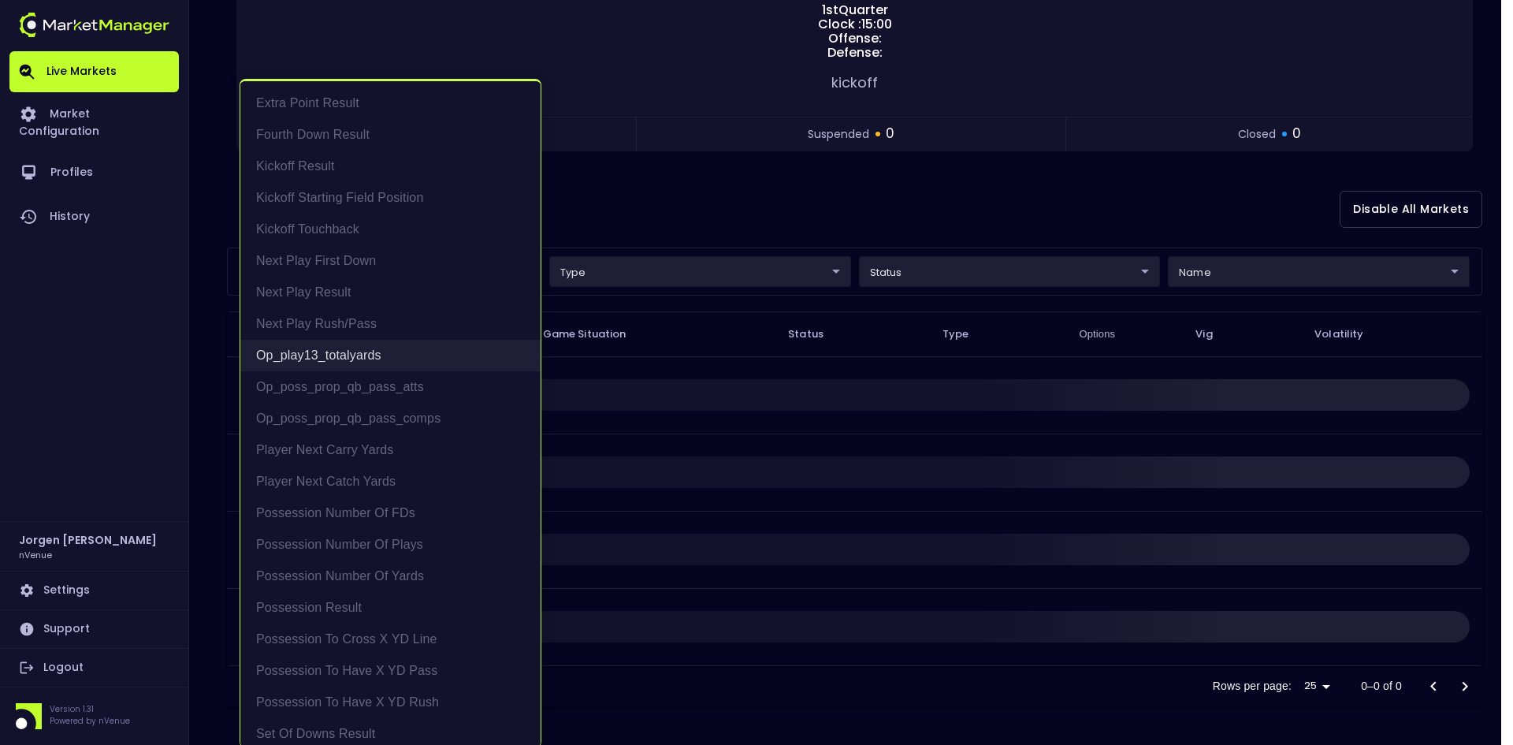
scroll to position [0, 0]
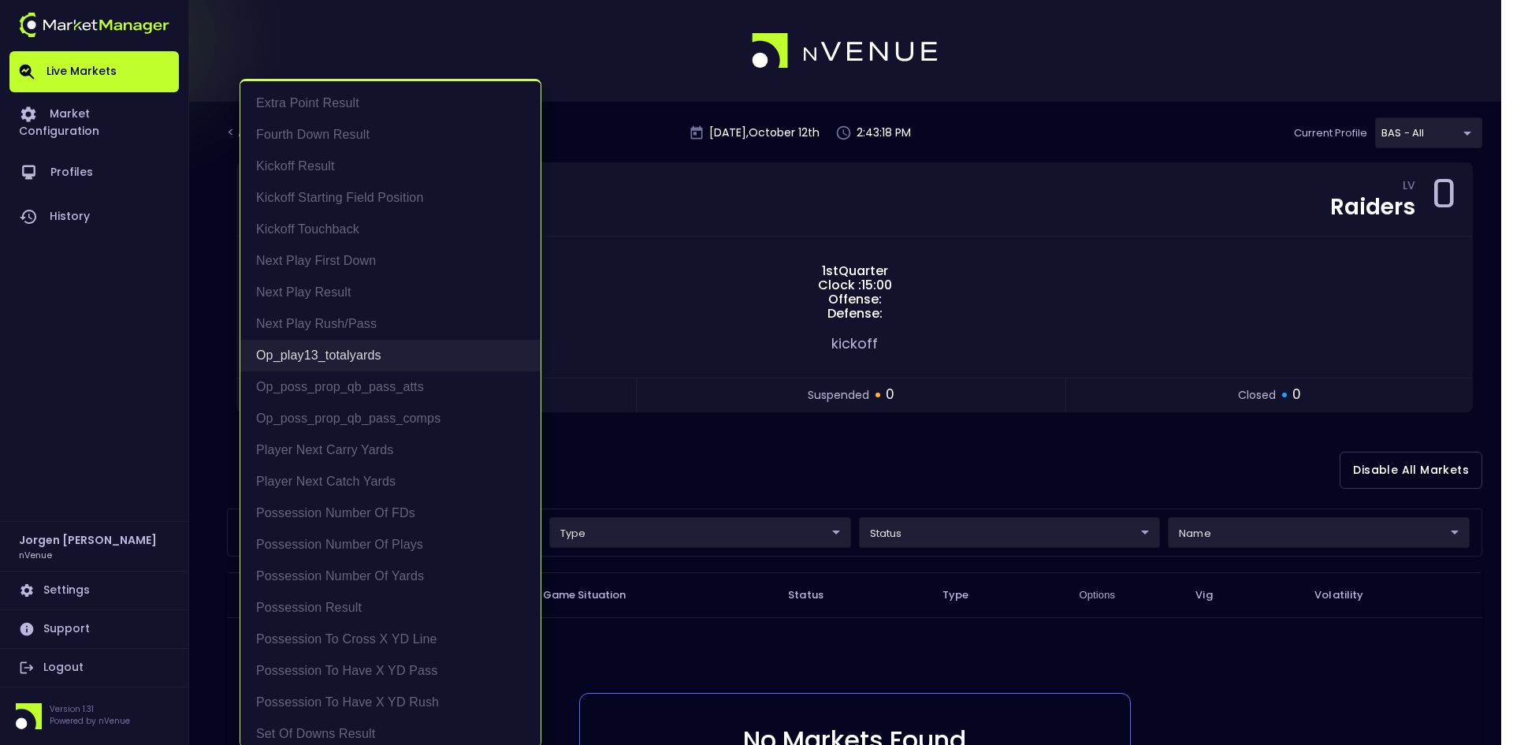
click at [336, 355] on li "op_play13_totalyards" at bounding box center [390, 356] width 300 height 32
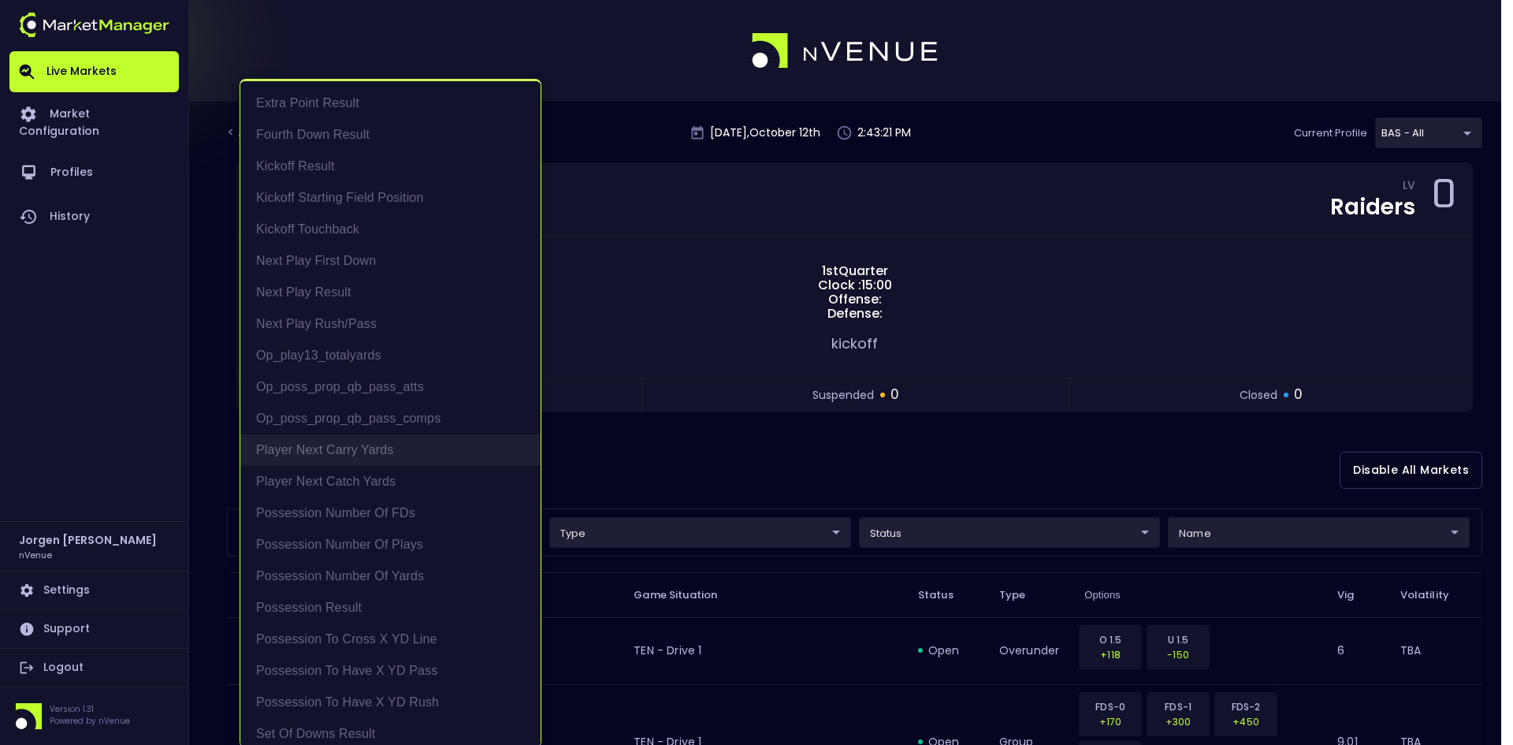
click at [325, 452] on li "Player Next Carry Yards" at bounding box center [390, 450] width 300 height 32
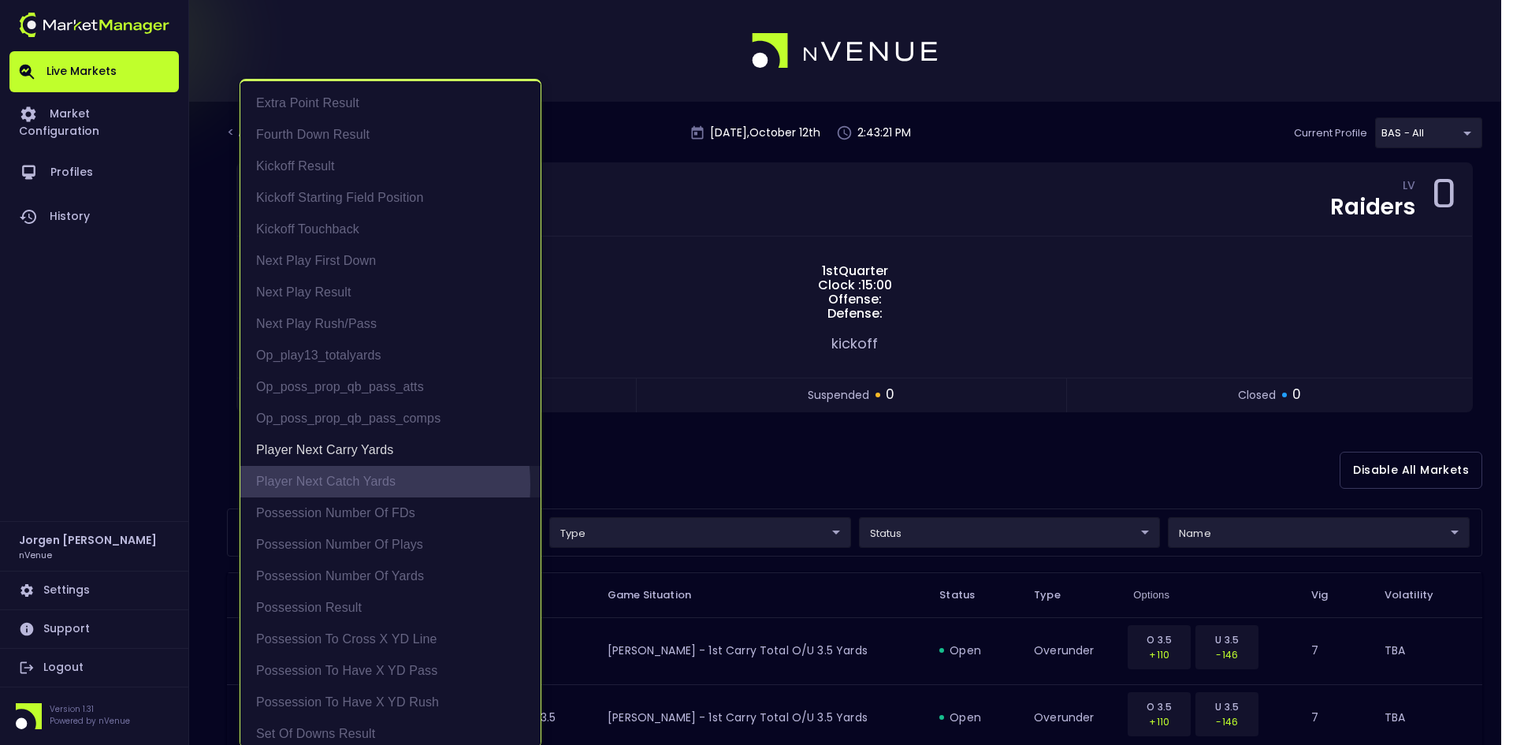
click at [330, 485] on li "Player Next Catch Yards" at bounding box center [390, 482] width 300 height 32
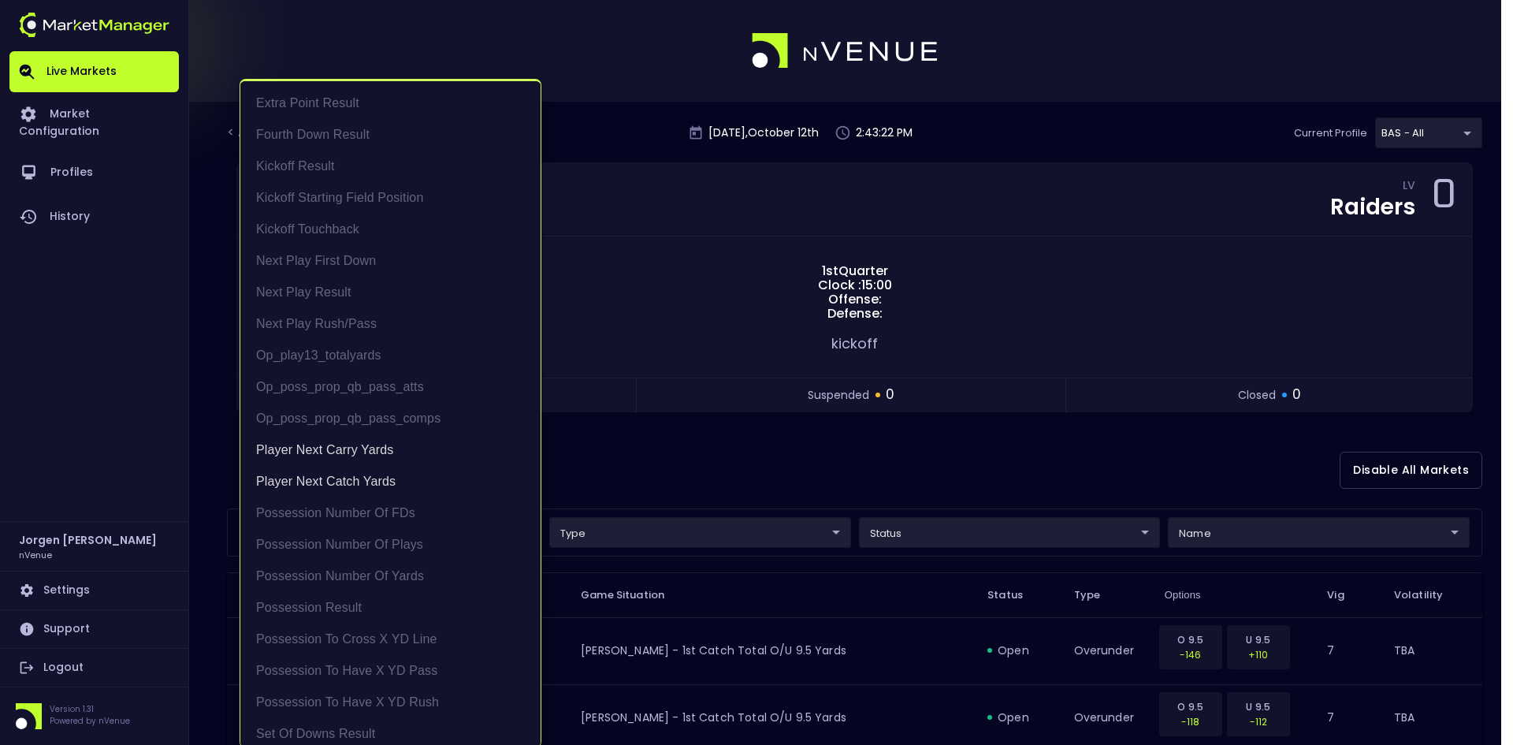
click at [804, 470] on div at bounding box center [756, 372] width 1513 height 745
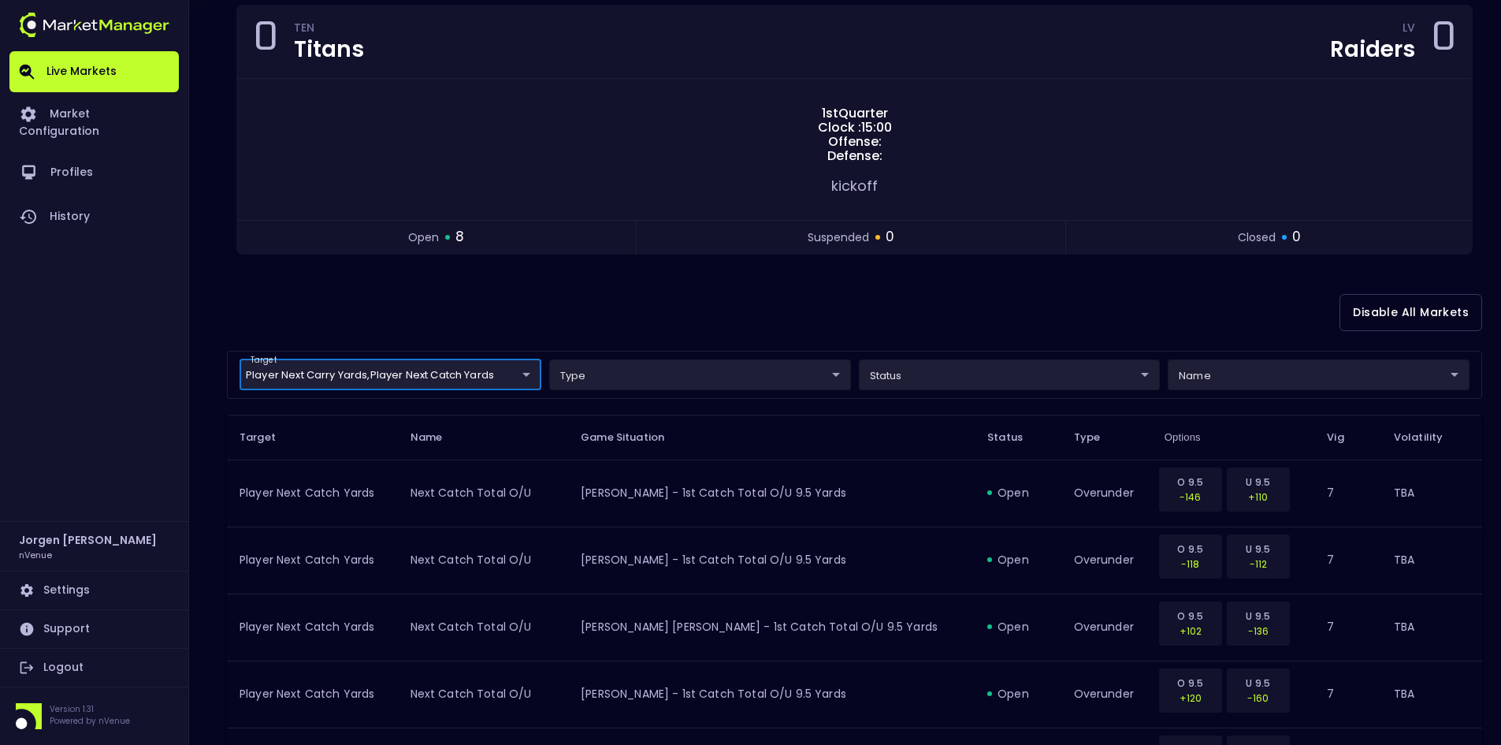
scroll to position [79, 0]
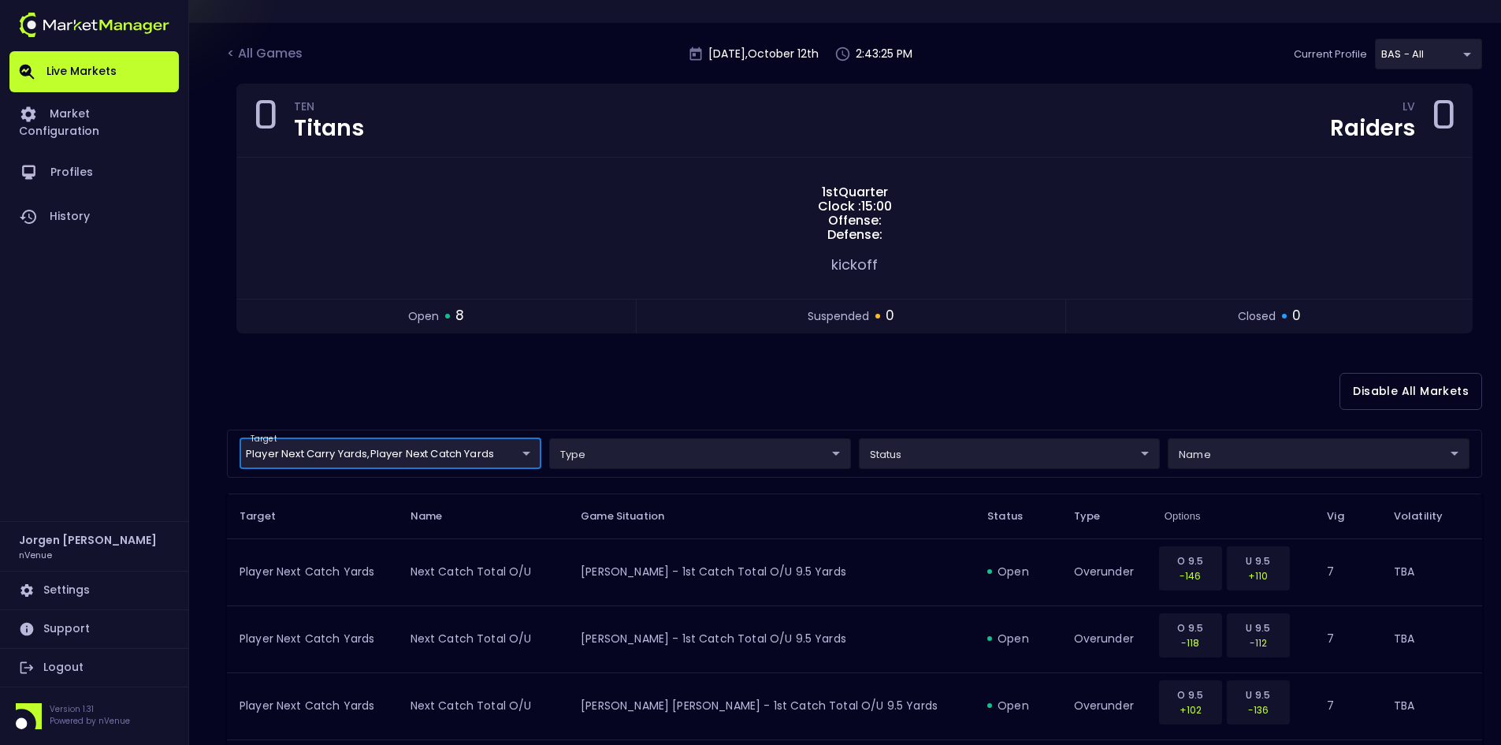
click at [588, 379] on div "Disable All Markets" at bounding box center [854, 391] width 1255 height 76
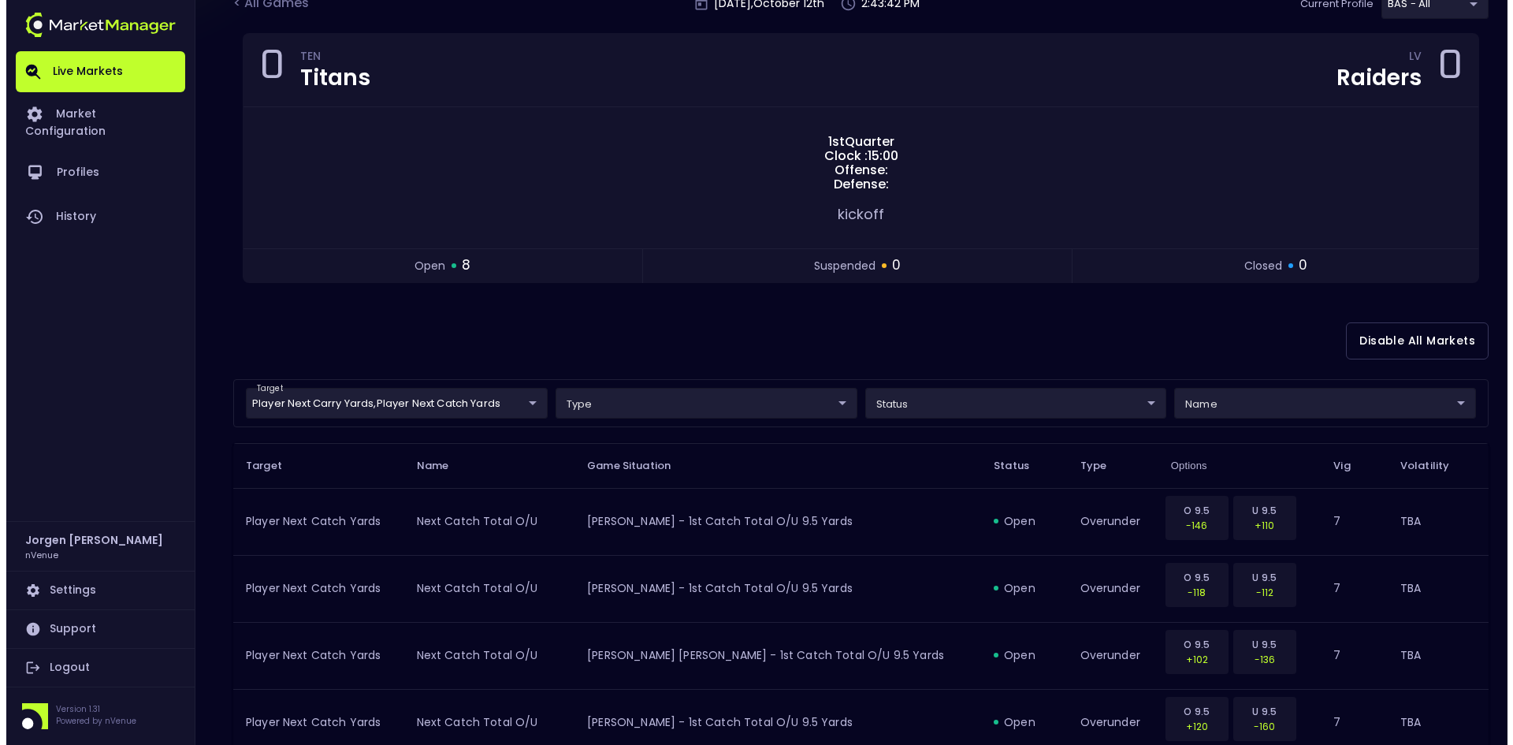
scroll to position [158, 0]
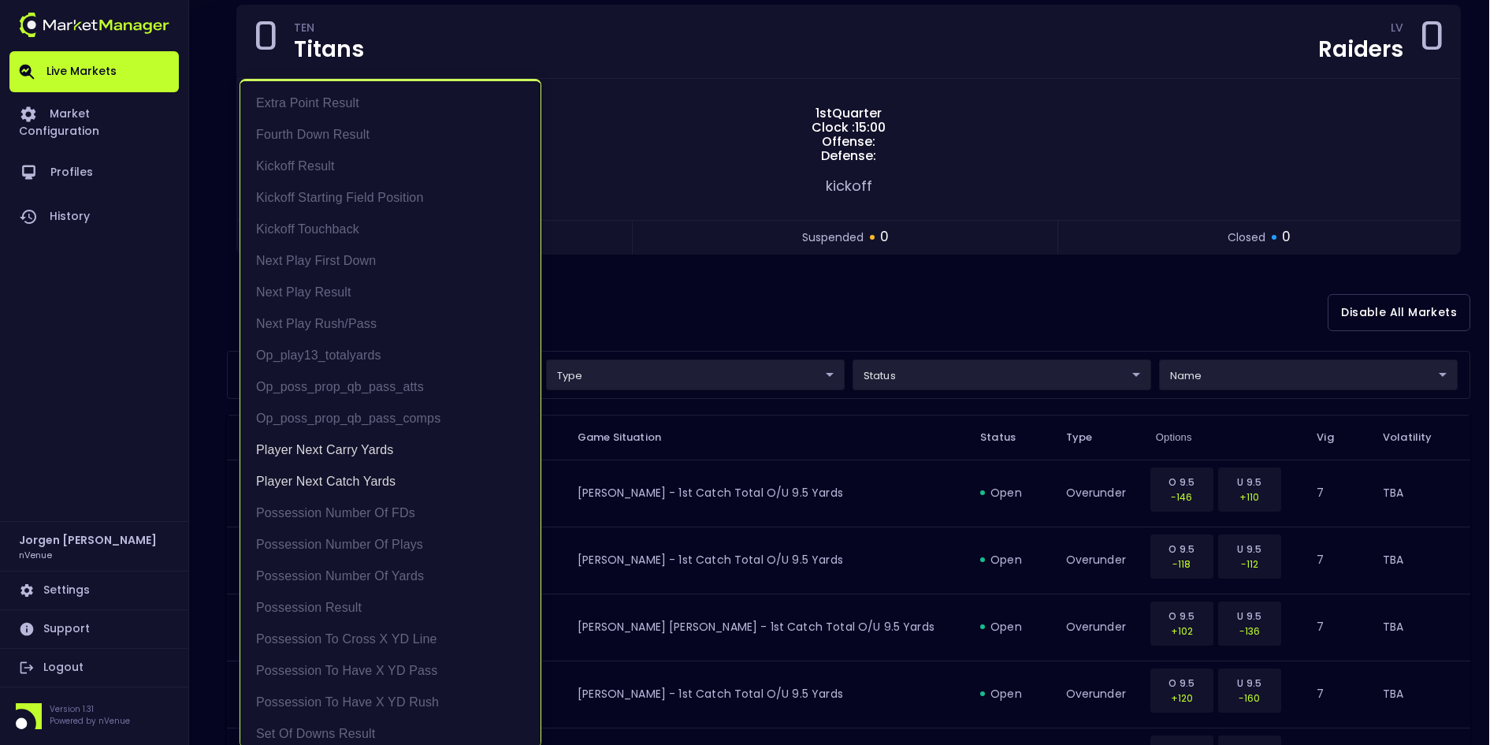
click at [372, 383] on body "Live Markets Market Configuration Profiles History [PERSON_NAME] nVenue Setting…" at bounding box center [750, 458] width 1501 height 1232
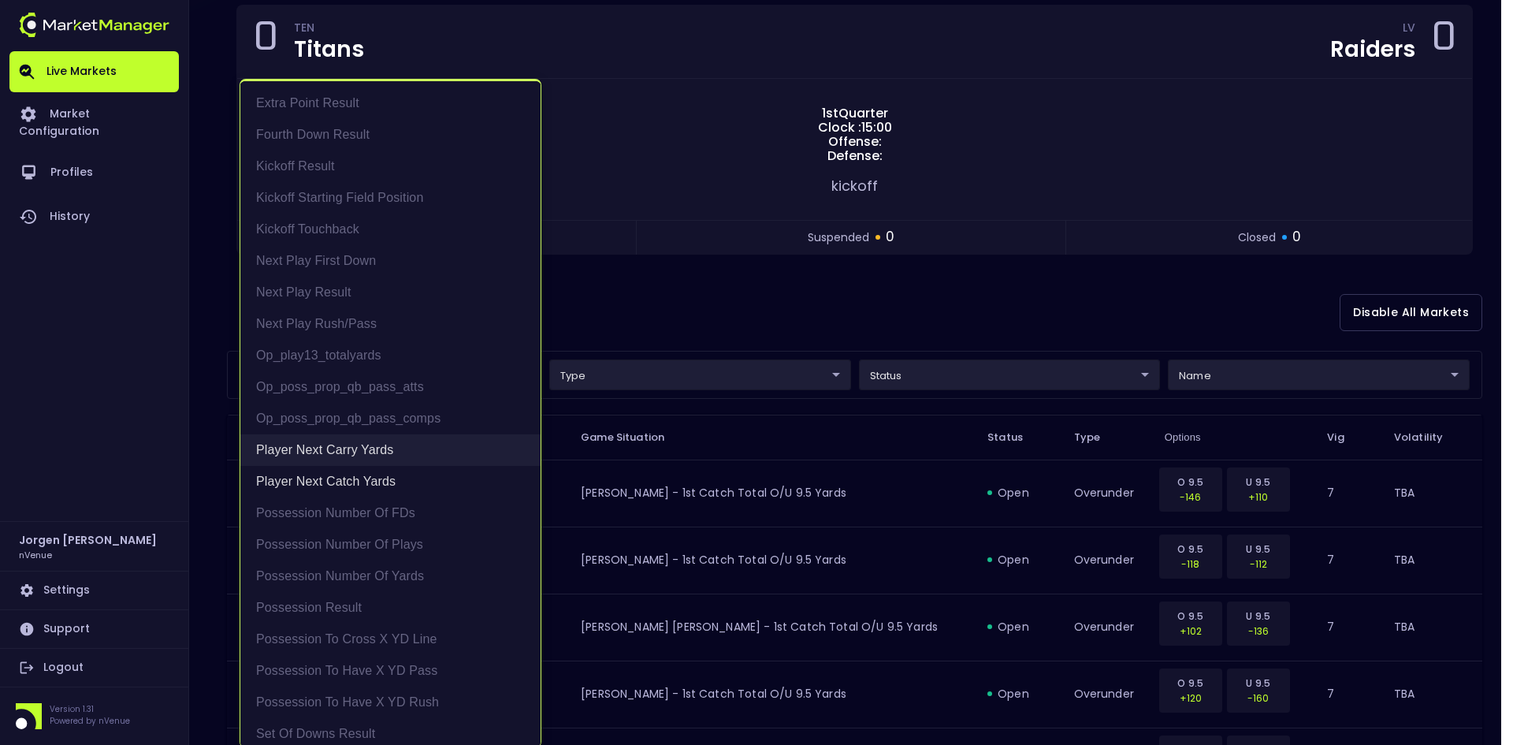
click at [346, 451] on li "Player Next Carry Yards" at bounding box center [390, 450] width 300 height 32
type input "Player Next Catch Yards"
click at [336, 477] on li "Player Next Catch Yards" at bounding box center [390, 482] width 300 height 32
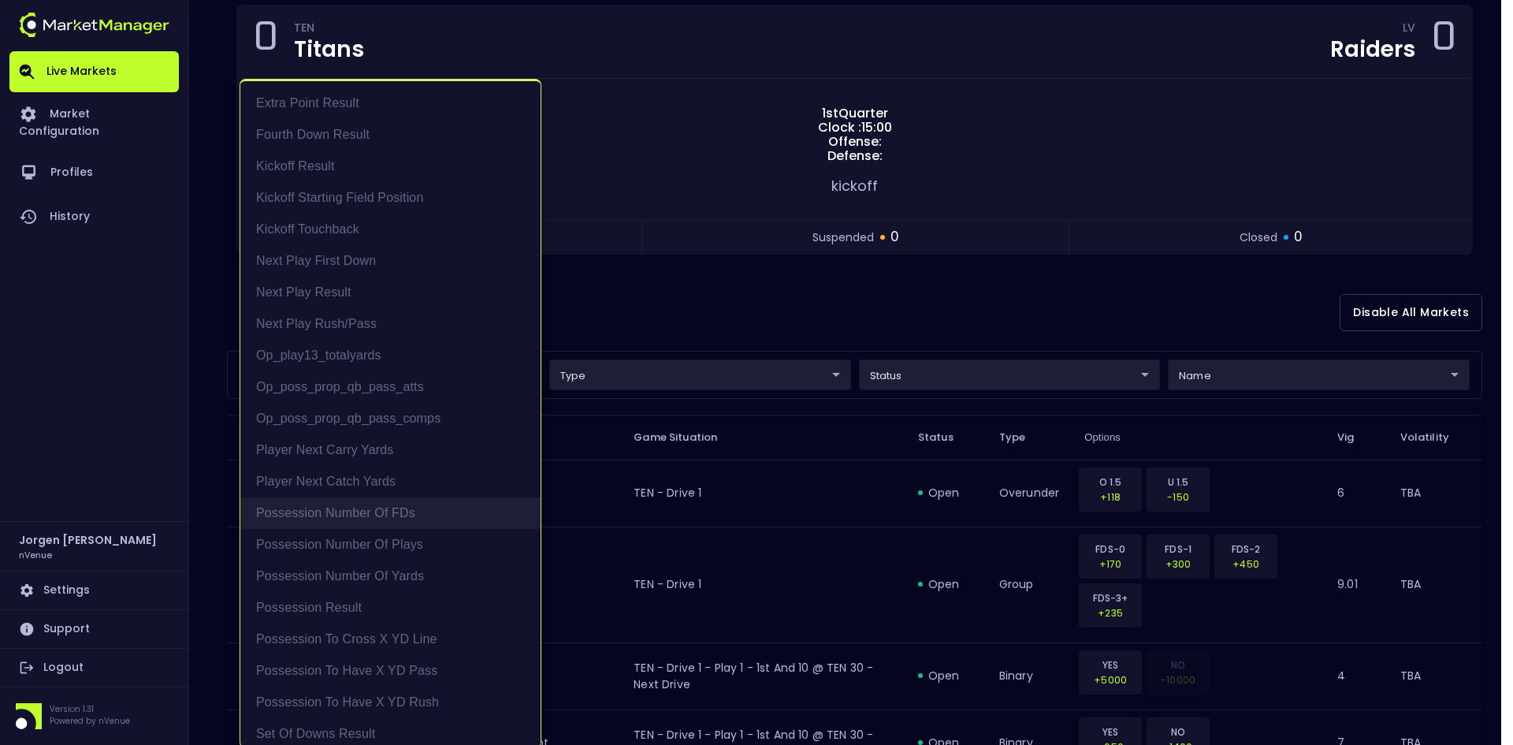
click at [330, 511] on li "Possession Number of FDs" at bounding box center [390, 513] width 300 height 32
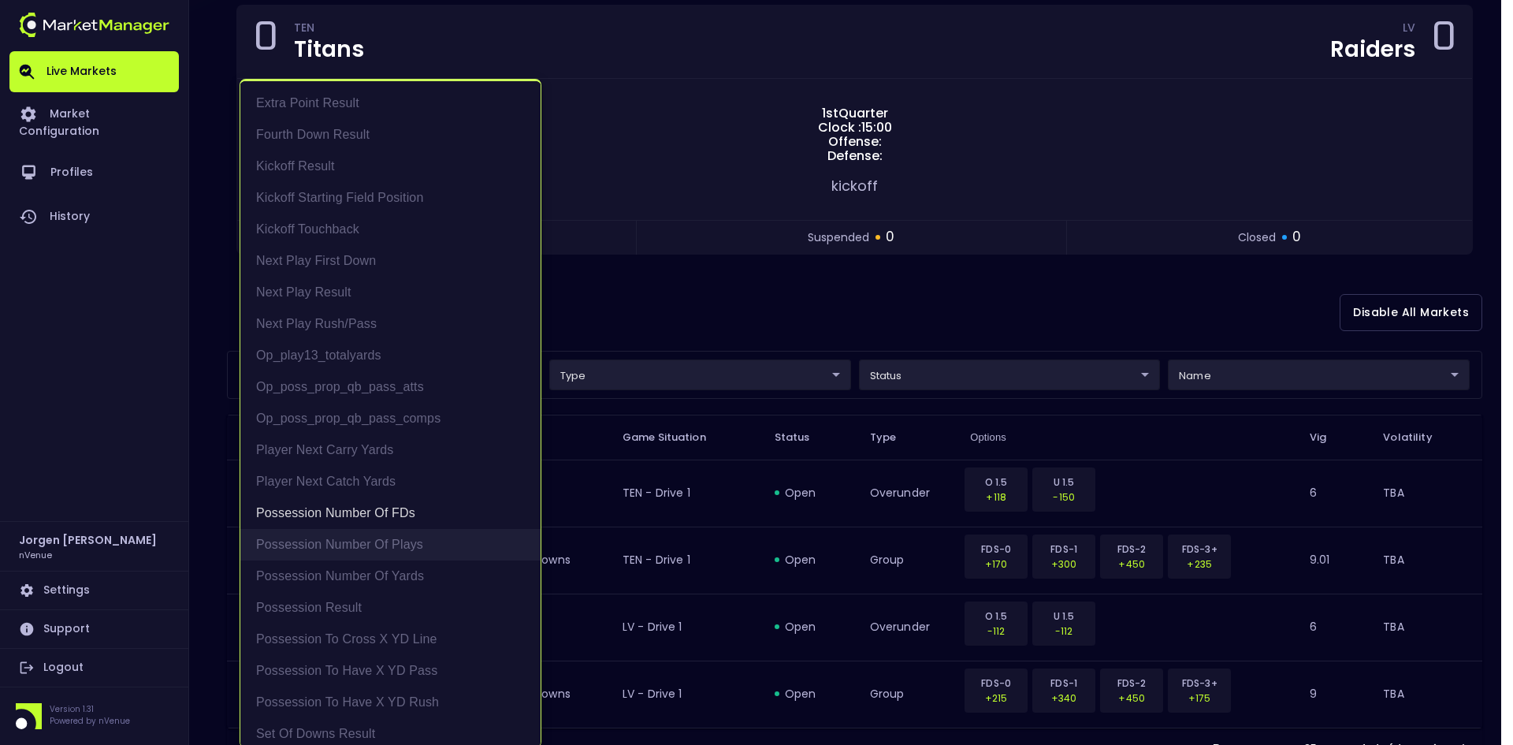
click at [330, 541] on li "Possession Number of Plays" at bounding box center [390, 545] width 300 height 32
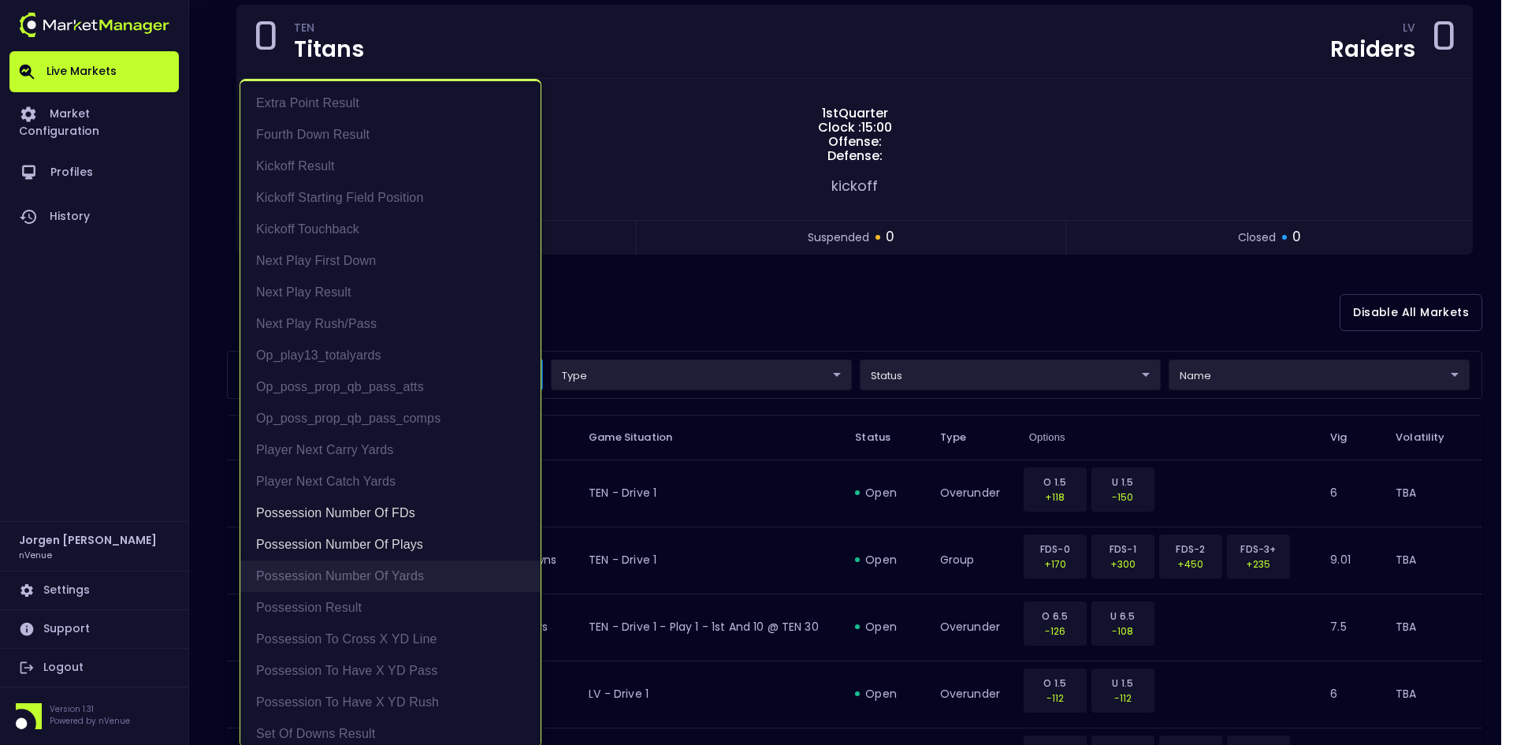
click at [329, 570] on li "Possession Number of Yards" at bounding box center [390, 576] width 300 height 32
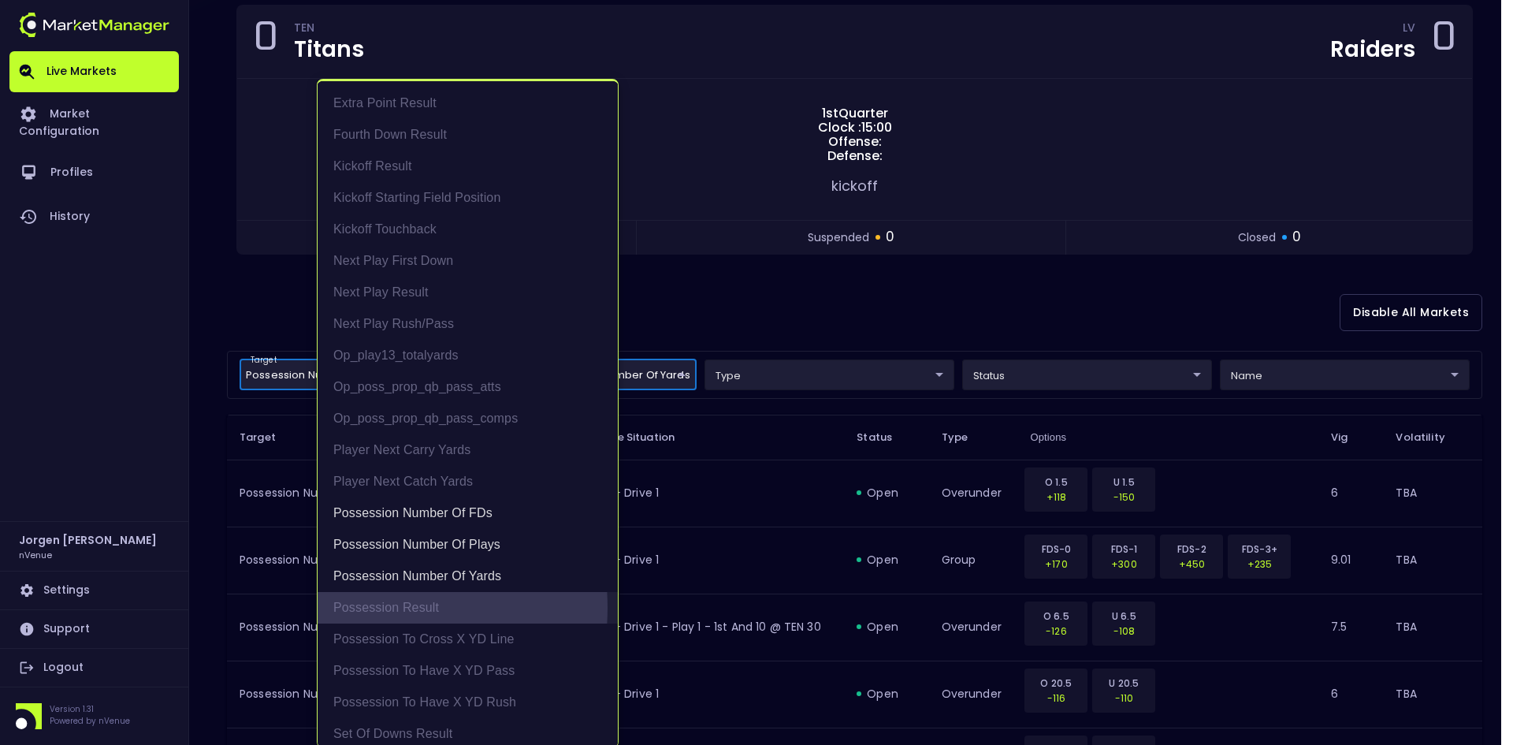
click at [365, 607] on li "Possession Result" at bounding box center [468, 608] width 300 height 32
type input "Possession Number of FDs,Possession Number of Plays,Possession Number of Yards,…"
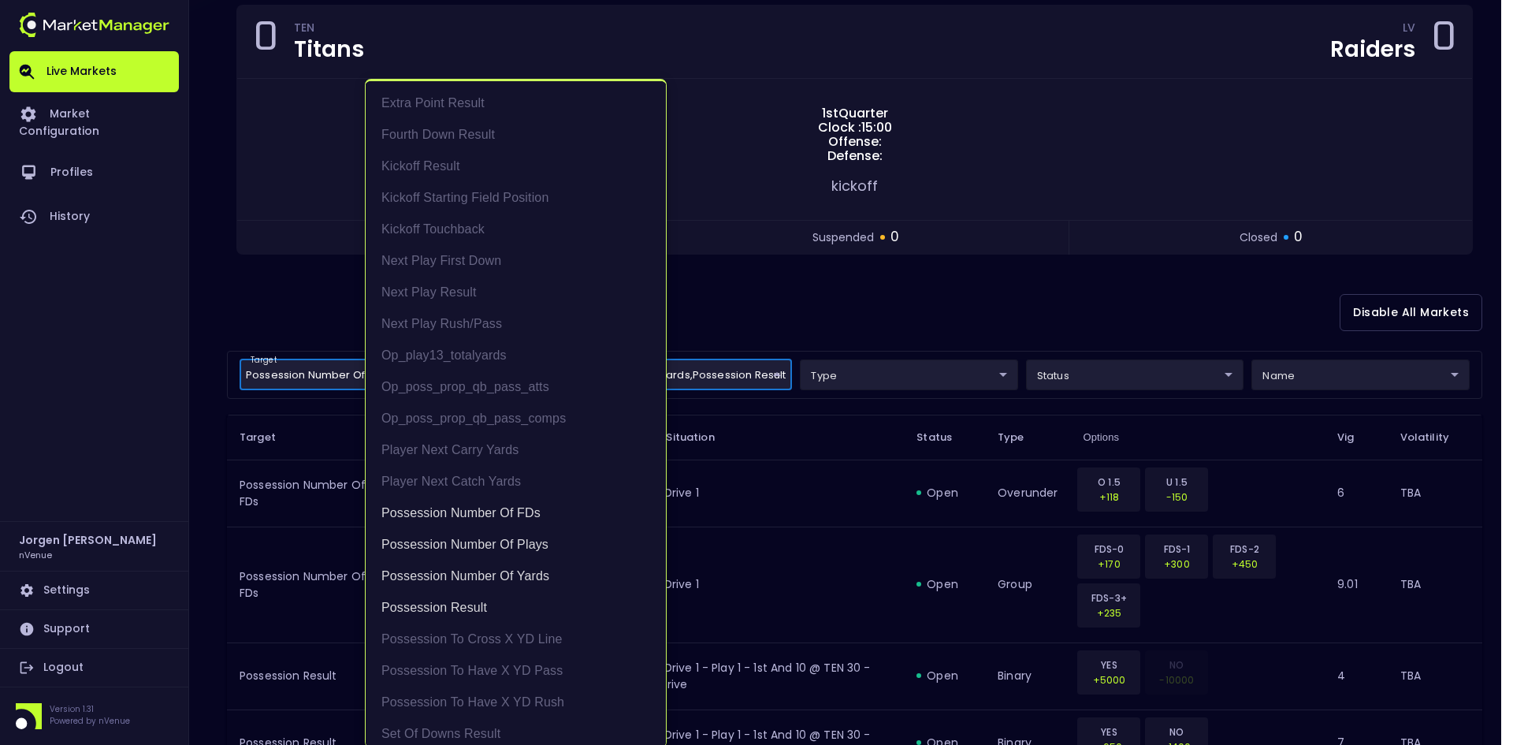
click at [836, 311] on div at bounding box center [756, 372] width 1513 height 745
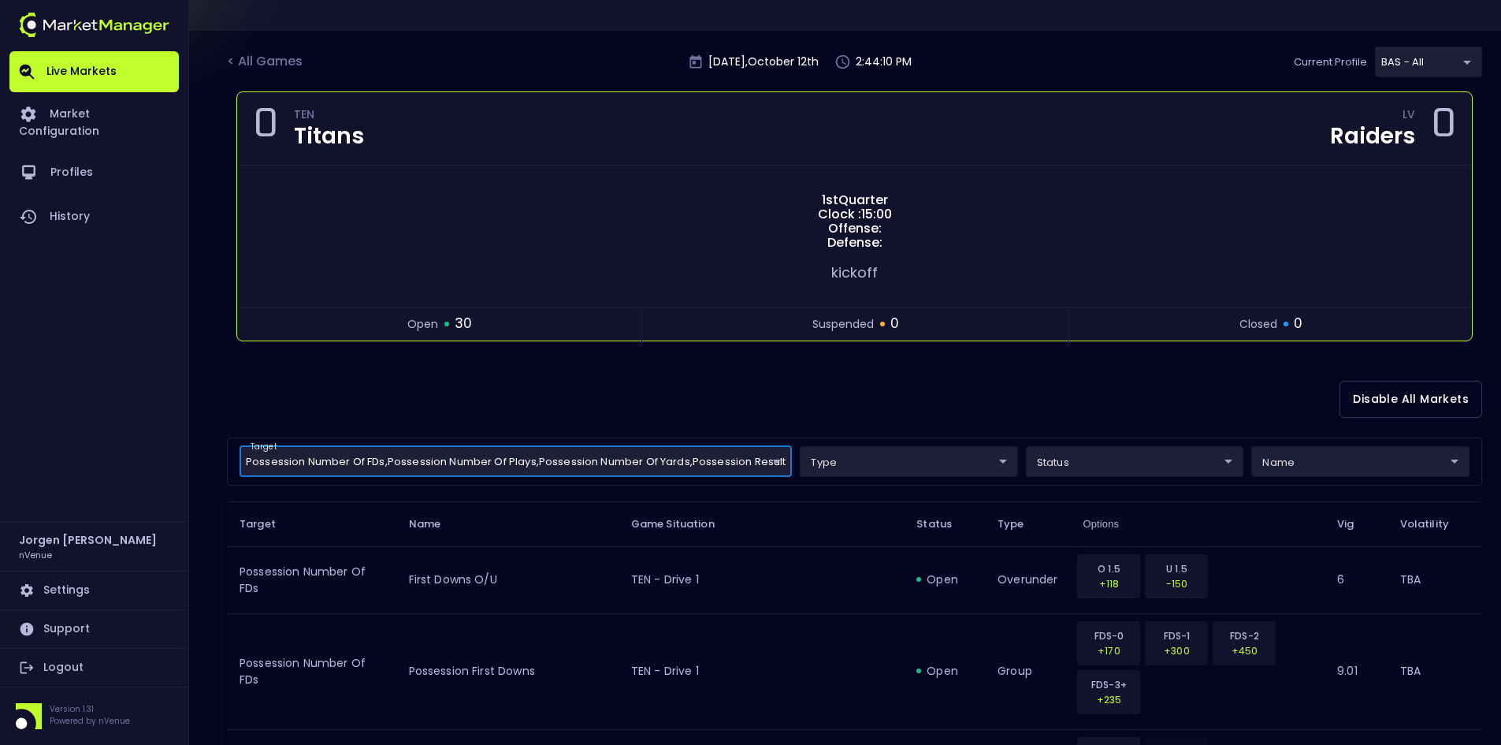
scroll to position [0, 0]
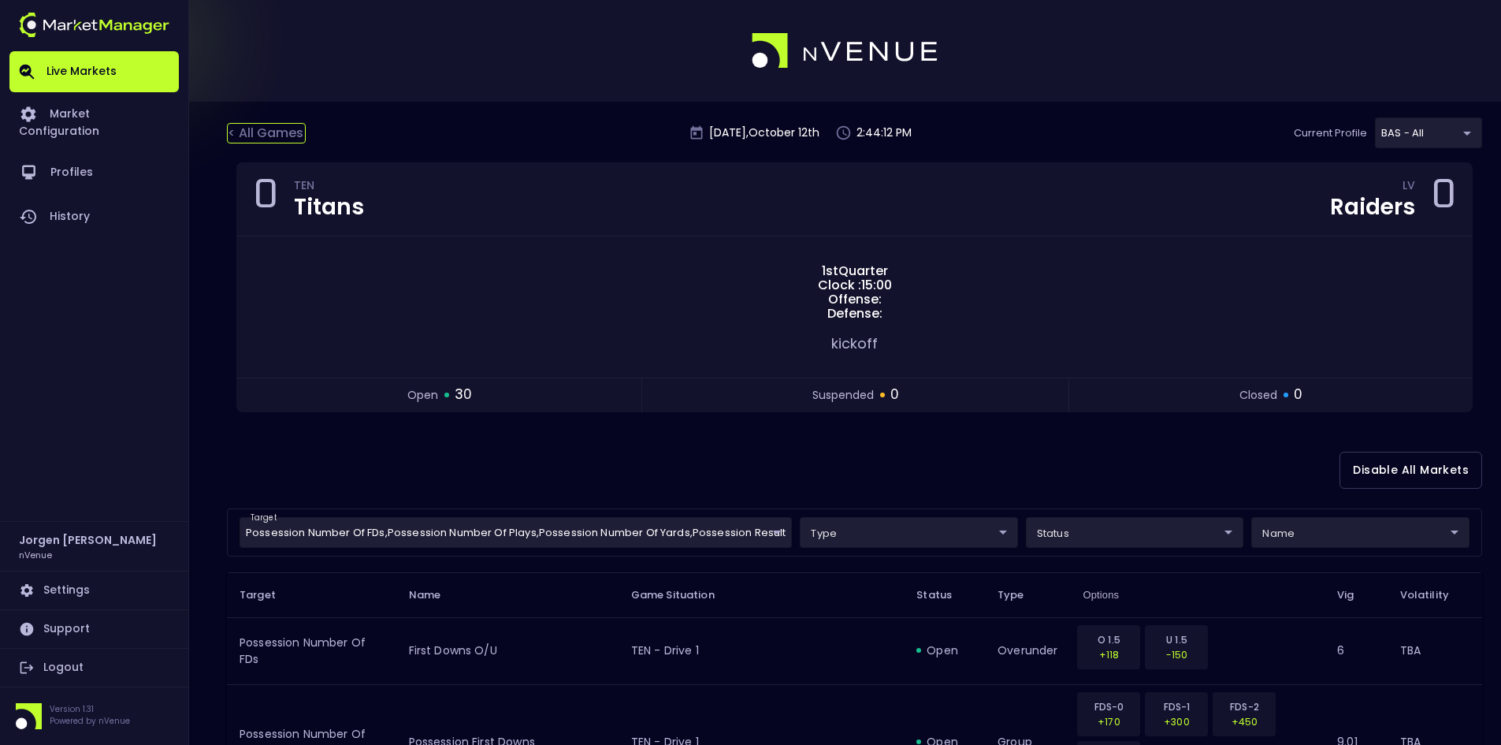
click at [282, 132] on div "< All Games" at bounding box center [266, 133] width 79 height 20
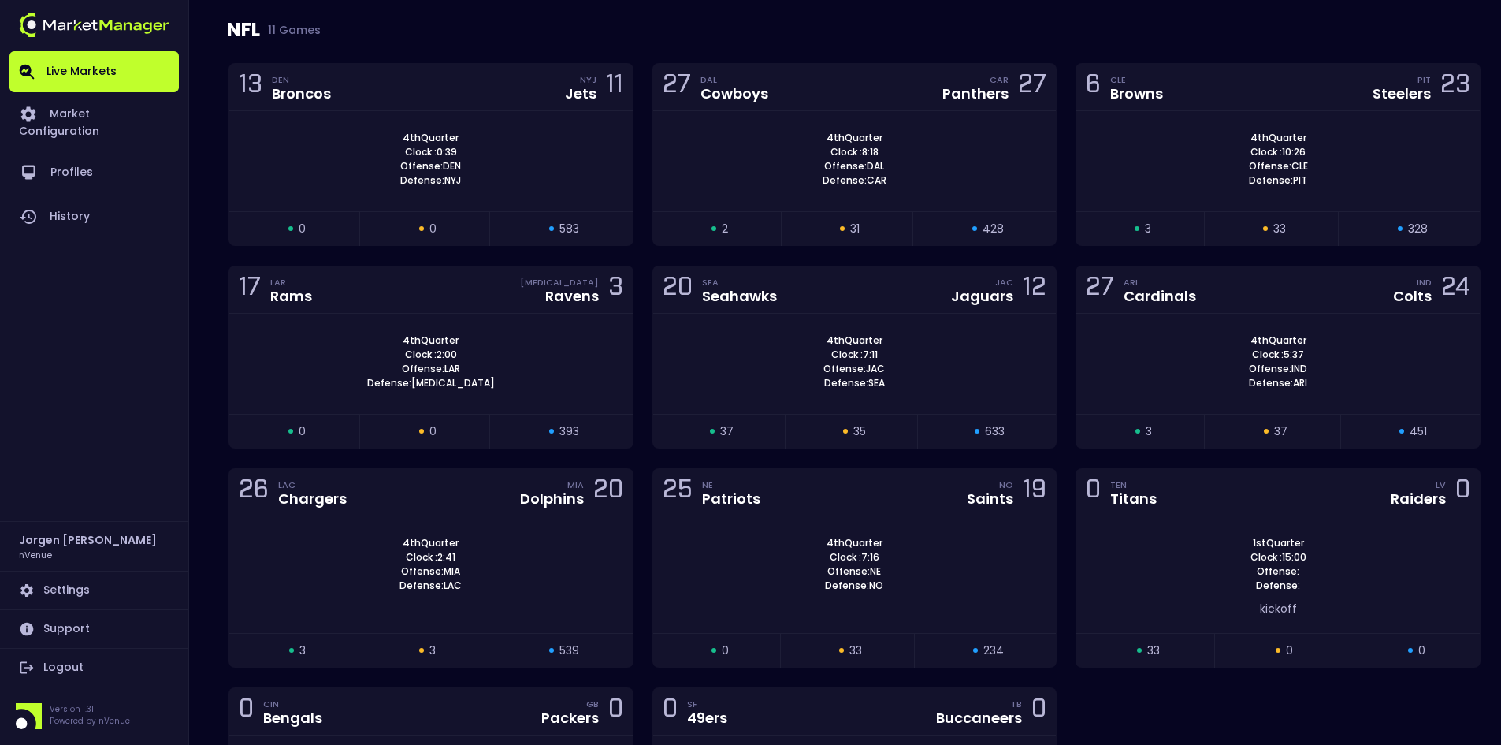
scroll to position [1497, 0]
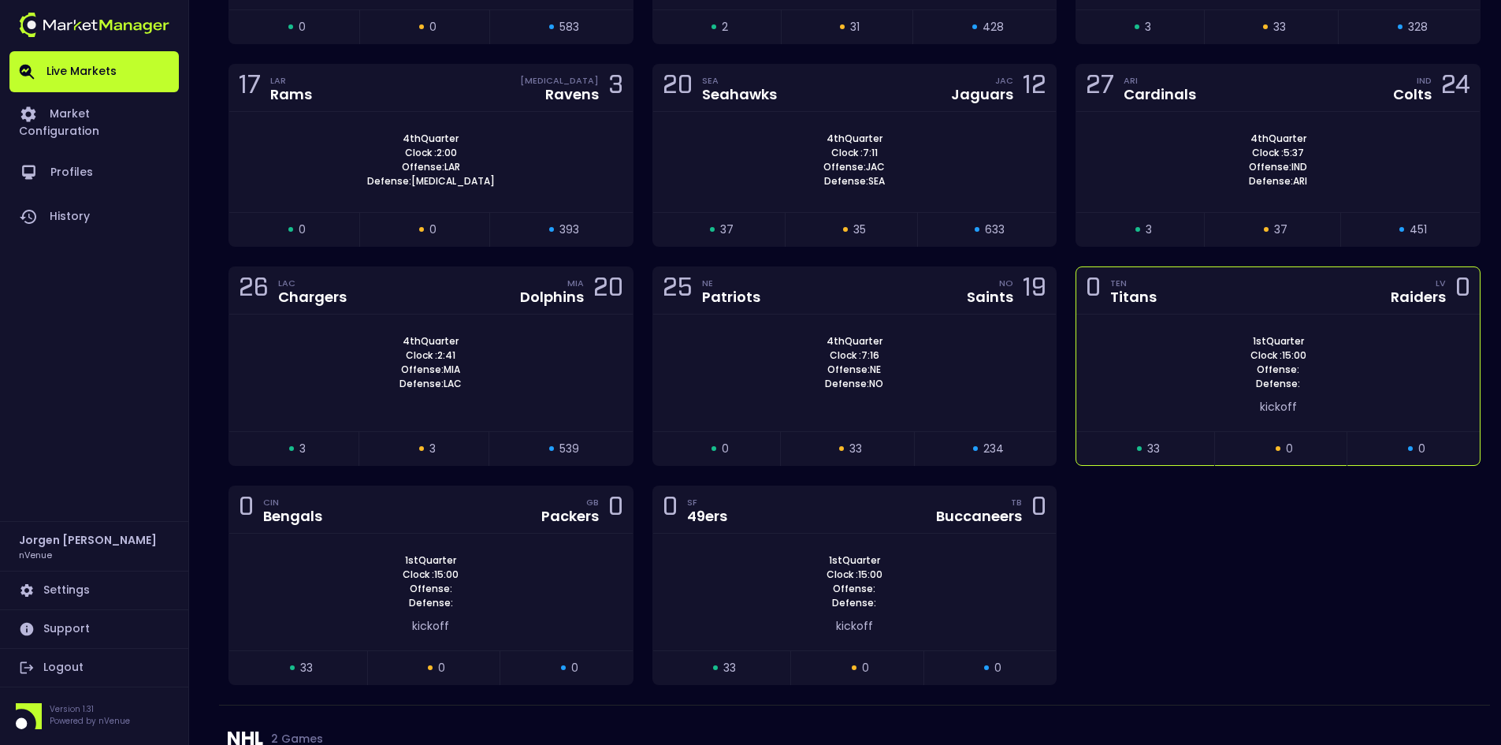
click at [1171, 353] on div "1st Quarter Clock : 15:00 Offense: Defense:" at bounding box center [1277, 362] width 403 height 57
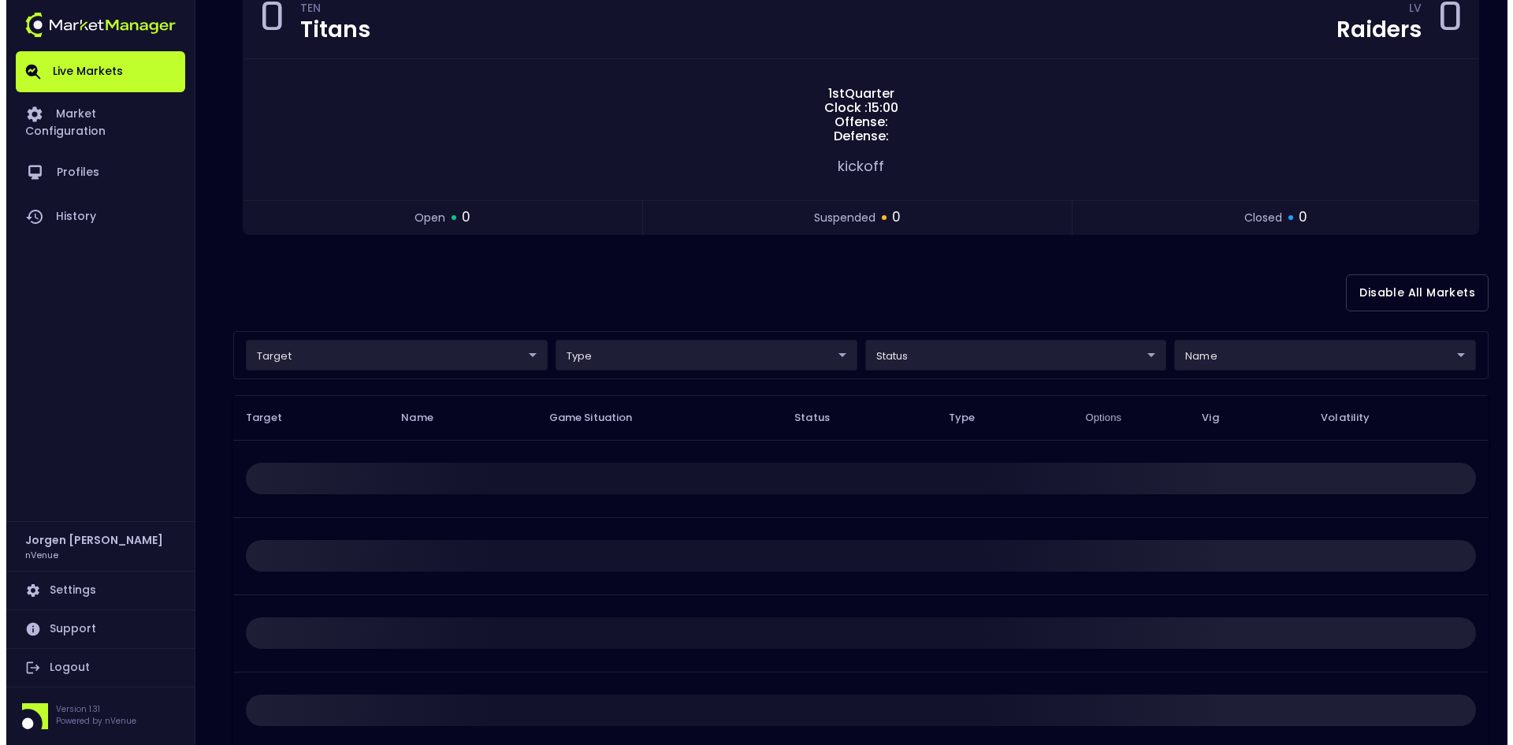
scroll to position [236, 0]
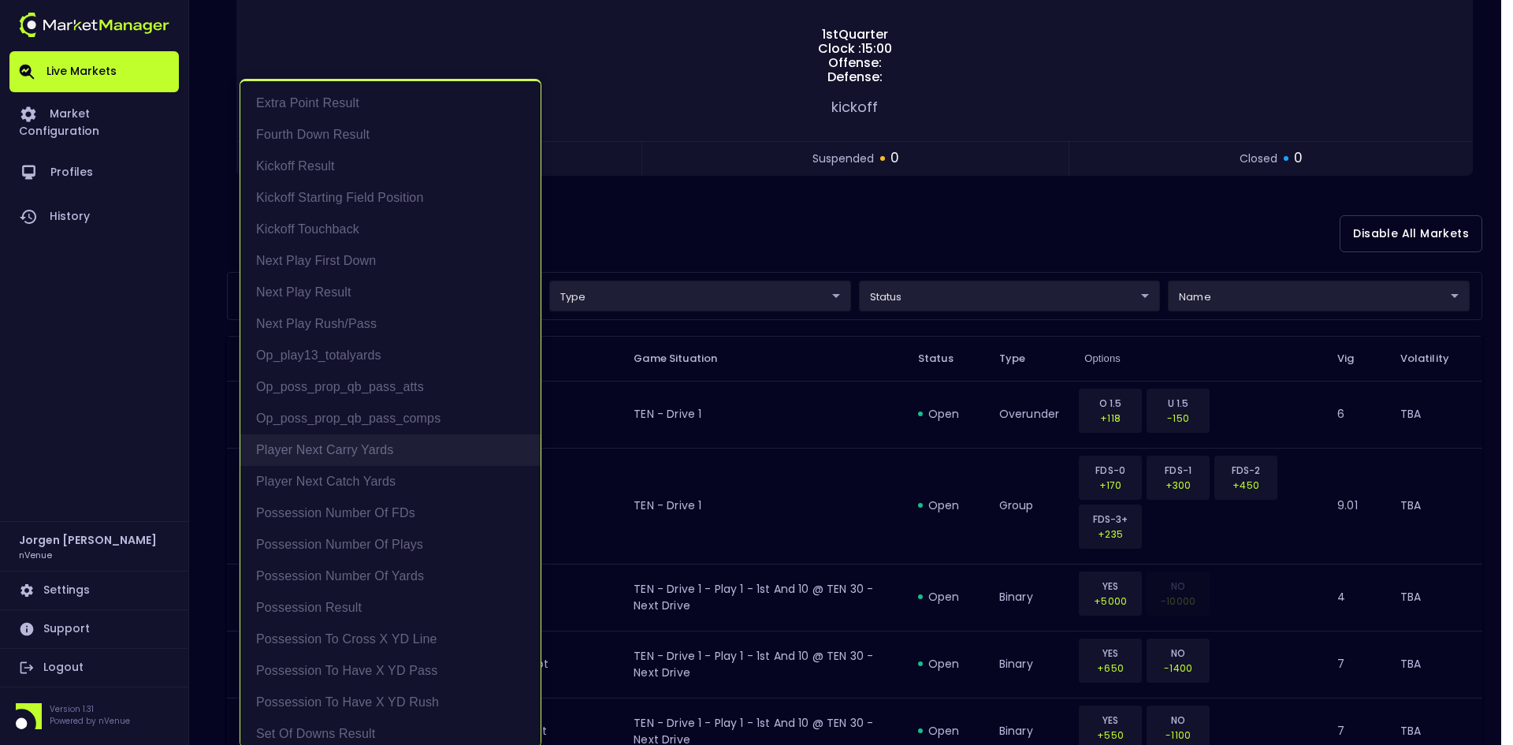
scroll to position [40, 0]
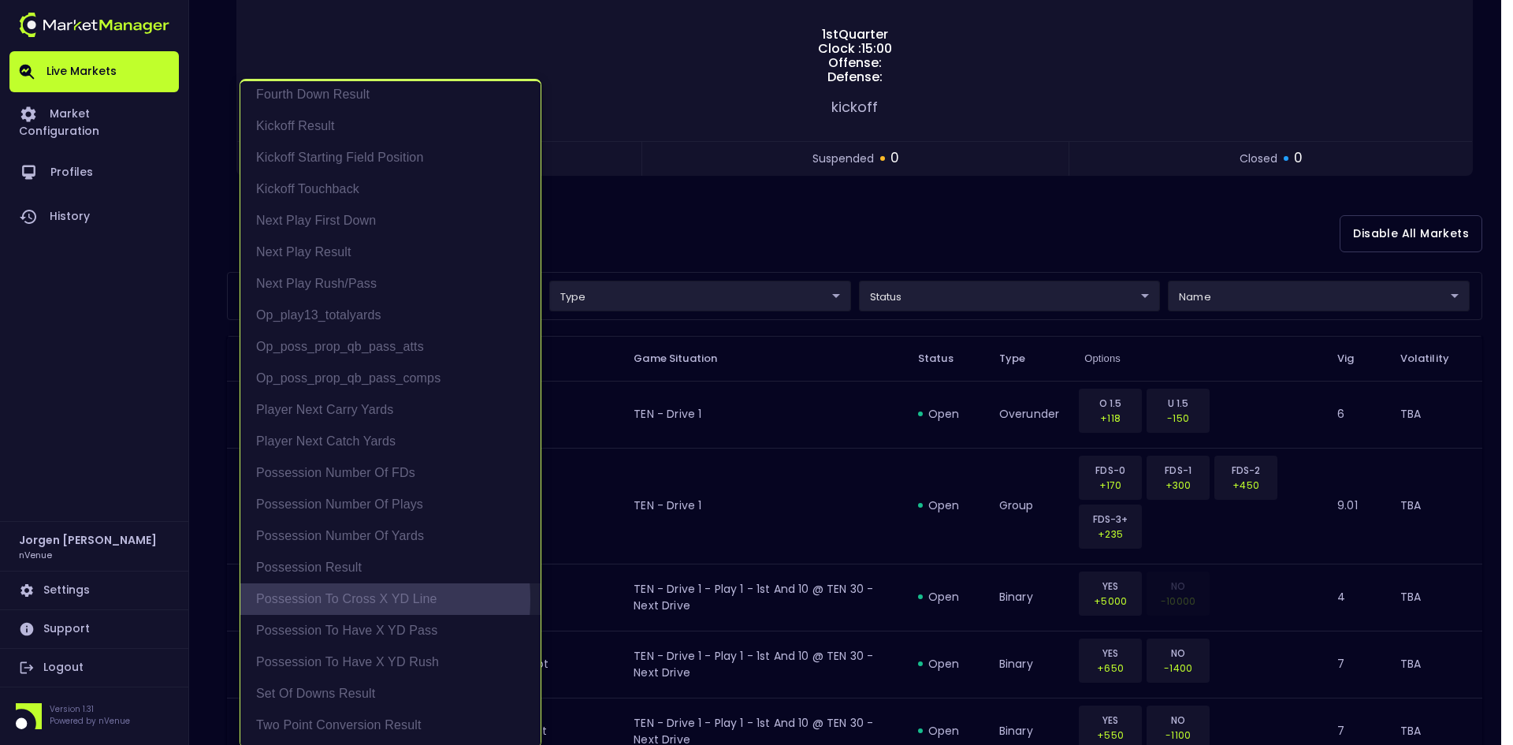
click at [326, 598] on li "Possession to Cross X YD Line" at bounding box center [390, 599] width 300 height 32
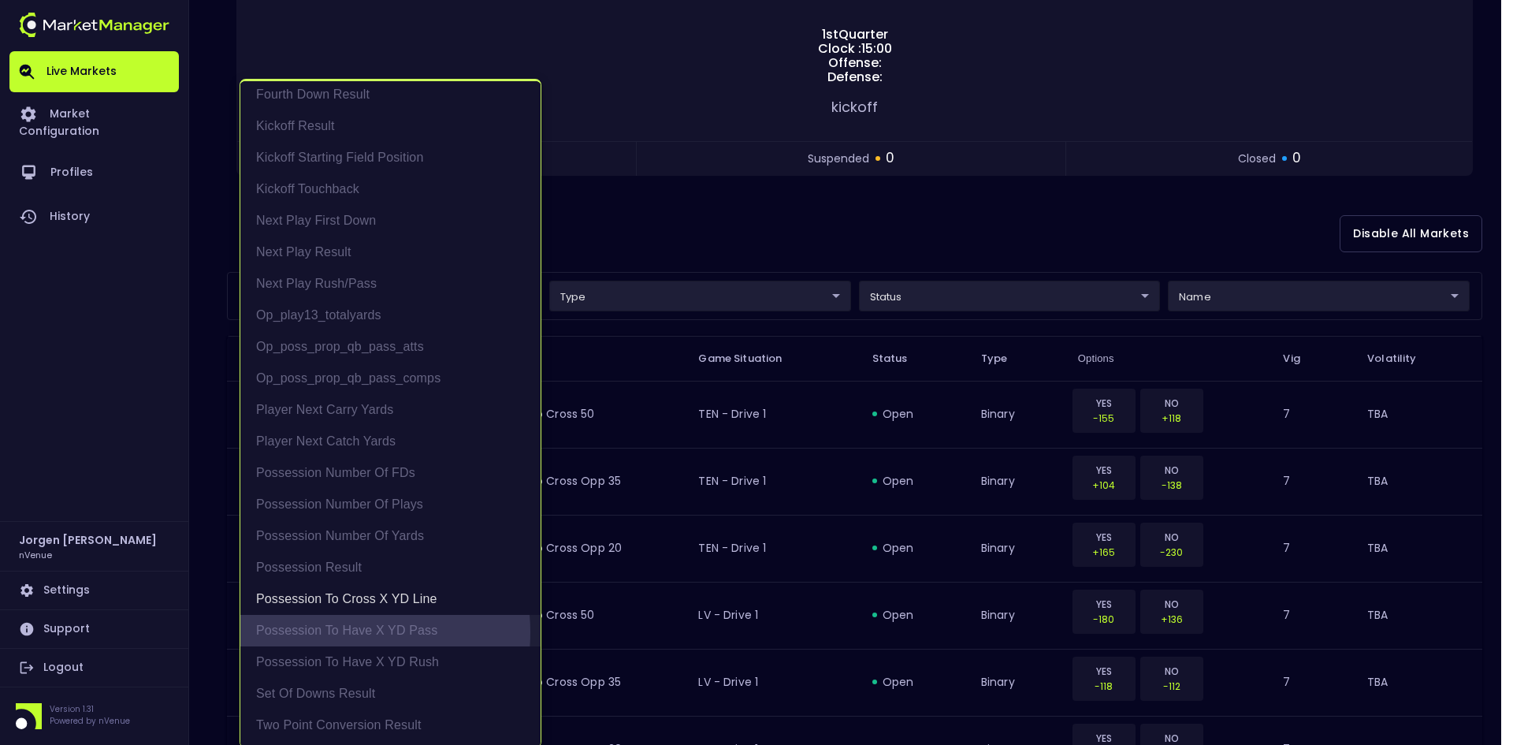
click at [330, 632] on li "Possession to Have X YD Pass" at bounding box center [390, 631] width 300 height 32
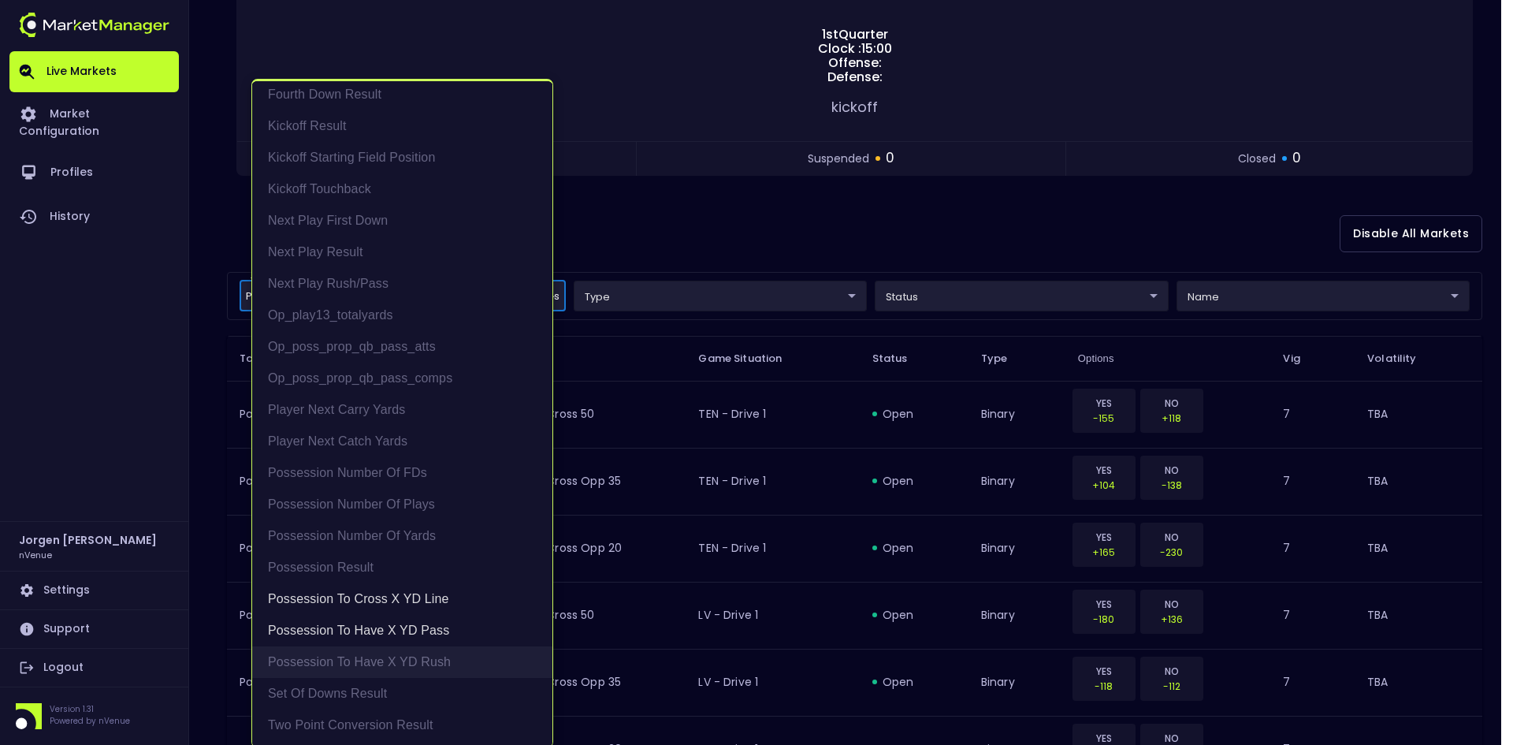
click at [338, 657] on li "Possession to Have X YD Rush" at bounding box center [402, 662] width 300 height 32
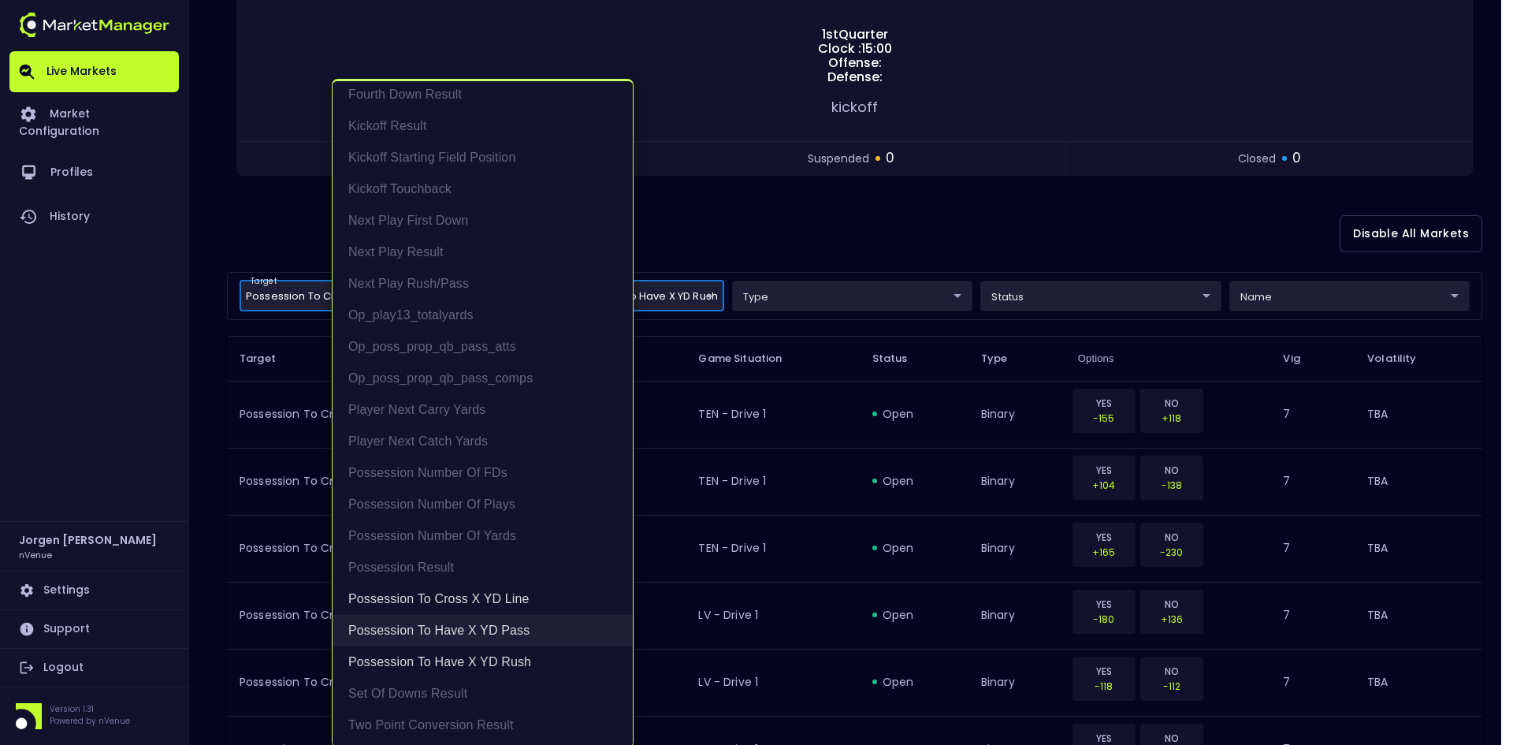
click at [448, 628] on li "Possession to Have X YD Pass" at bounding box center [483, 631] width 300 height 32
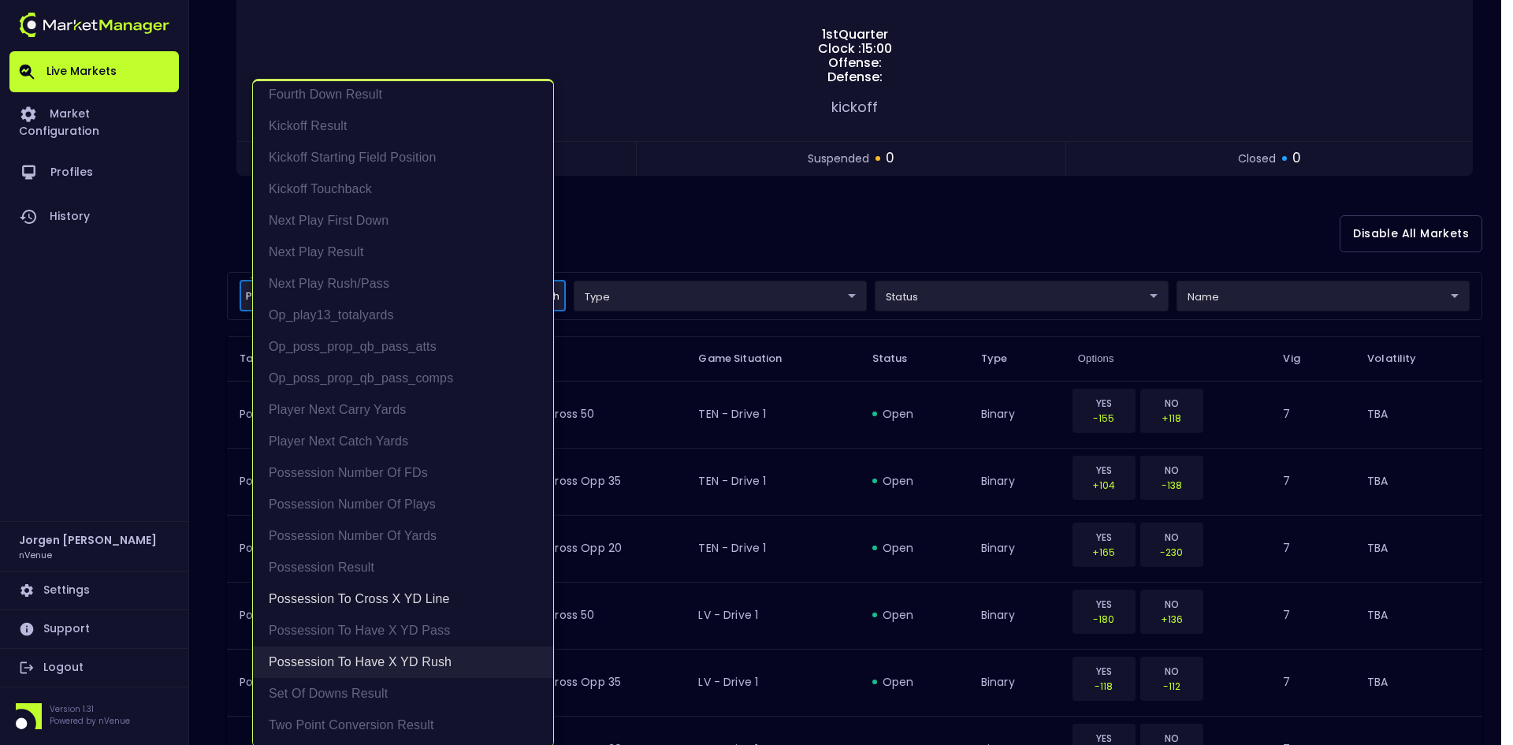
click at [414, 654] on li "Possession to Have X YD Rush" at bounding box center [403, 662] width 300 height 32
type input "Possession to Cross X YD Line"
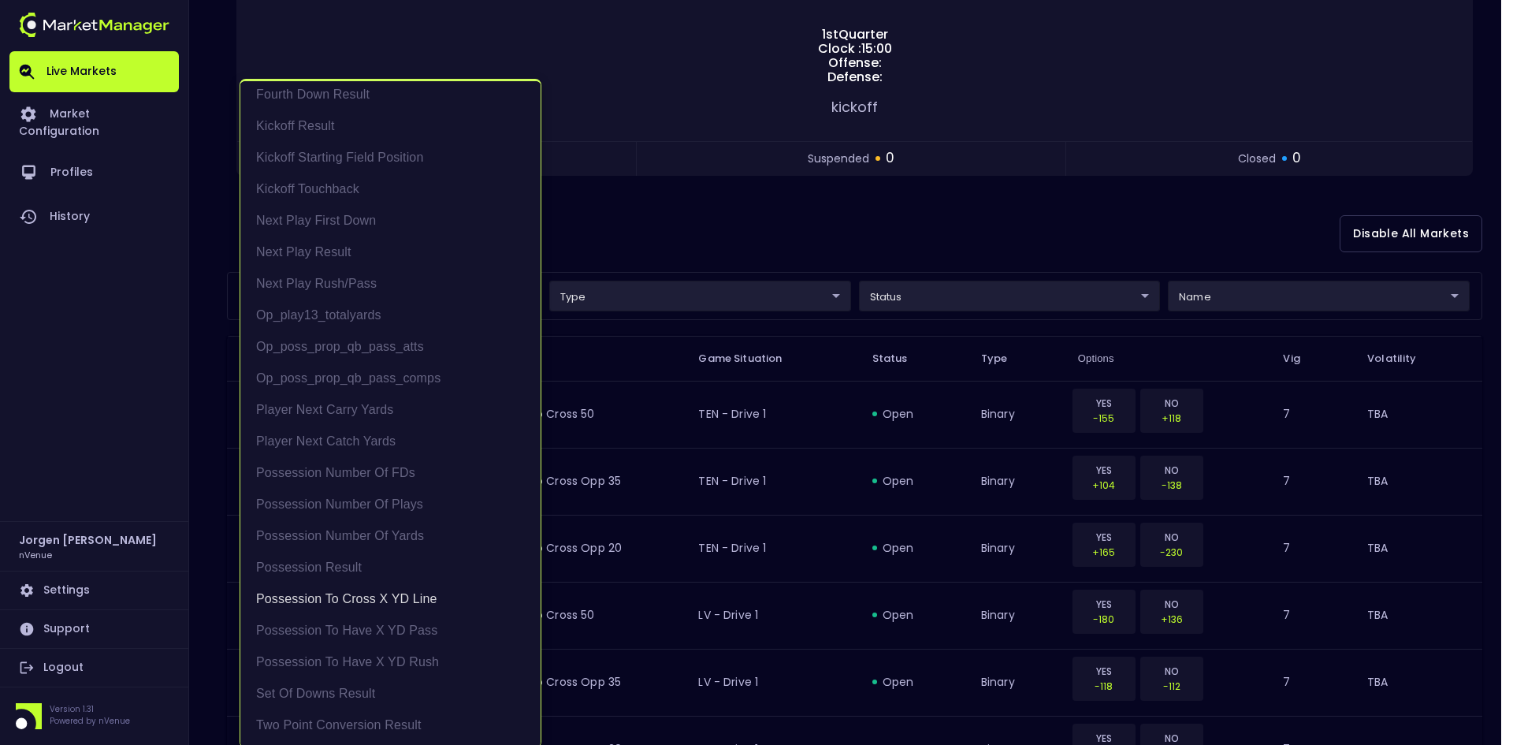
click at [807, 218] on div at bounding box center [756, 372] width 1513 height 745
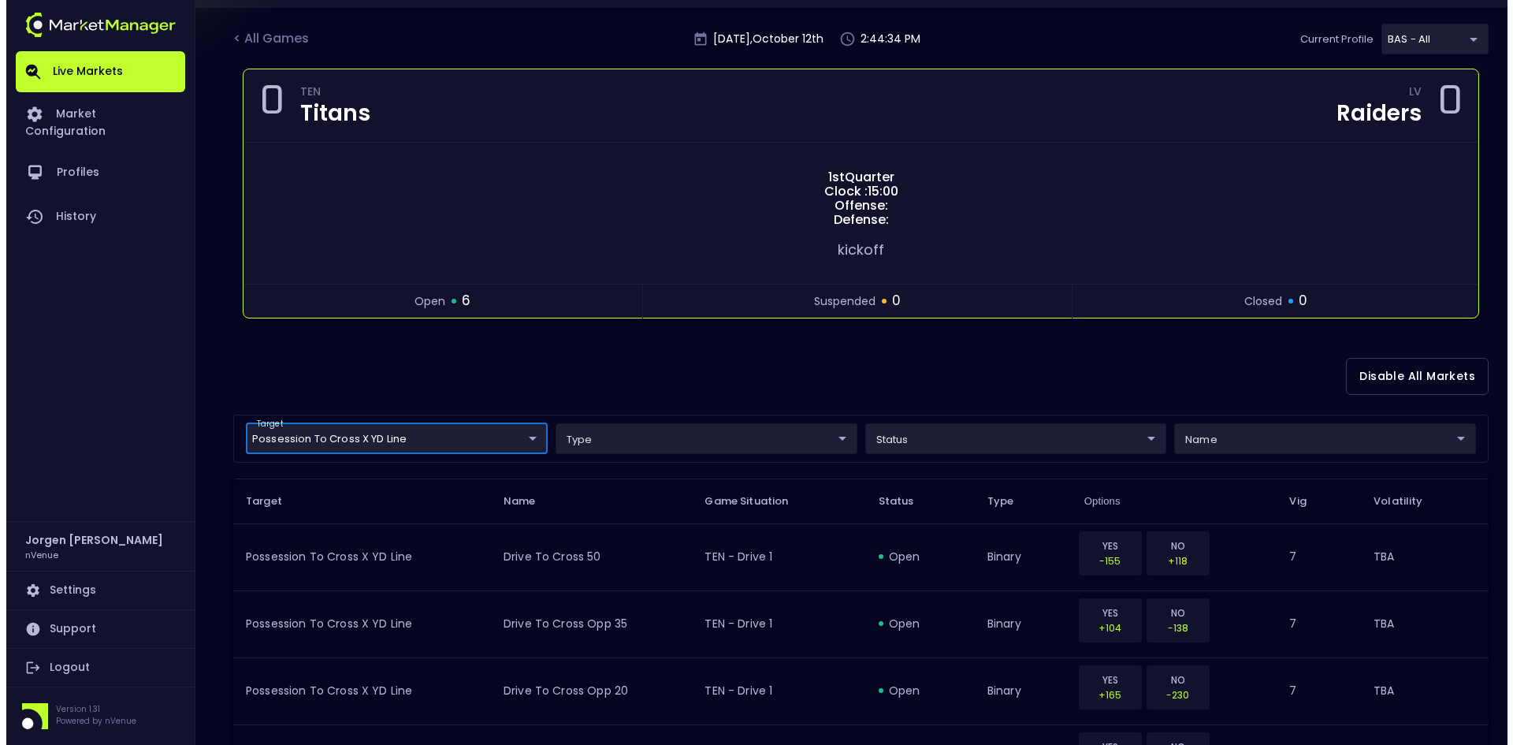
scroll to position [79, 0]
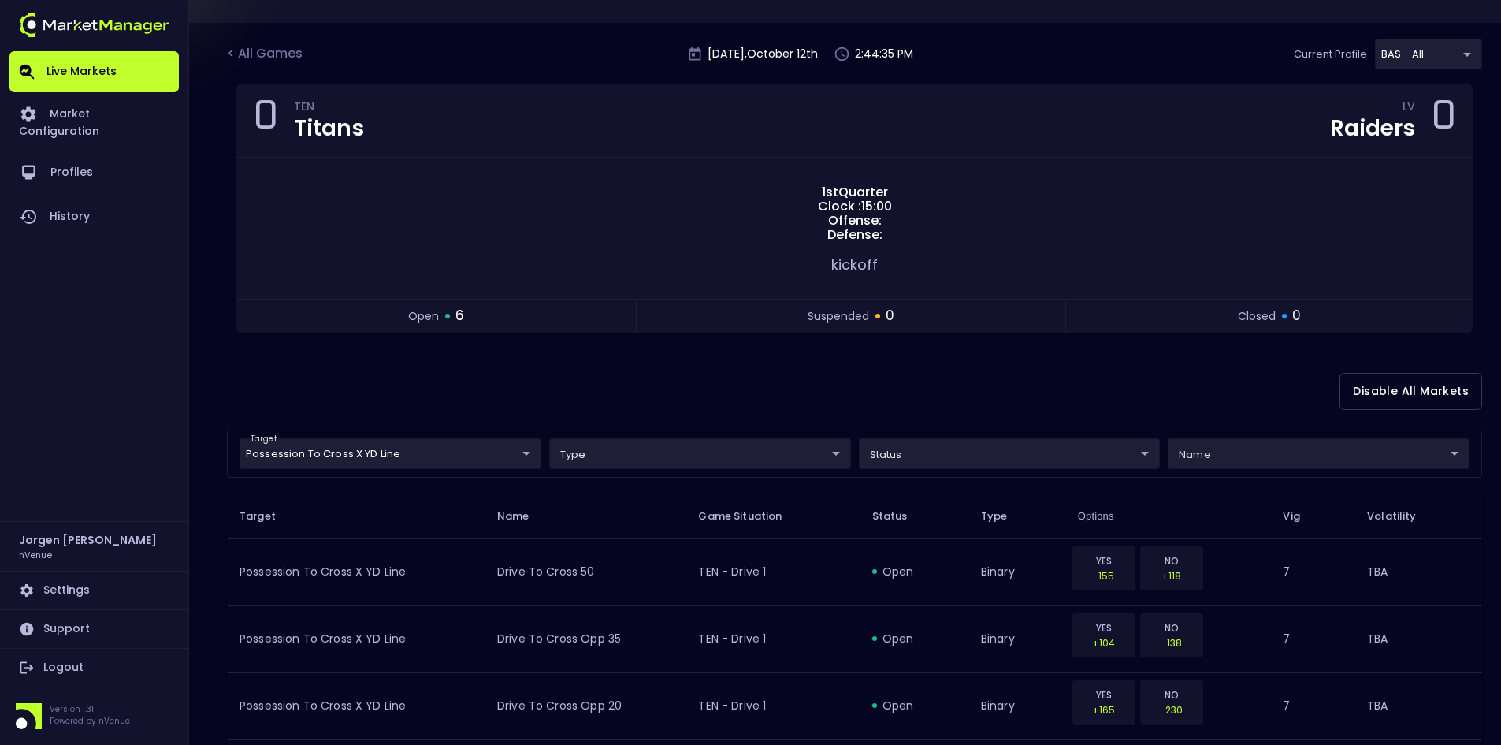
click at [670, 394] on div "Disable All Markets" at bounding box center [854, 391] width 1255 height 76
click at [408, 453] on body "Live Markets Market Configuration Profiles History [PERSON_NAME] nVenue Setting…" at bounding box center [750, 470] width 1501 height 1098
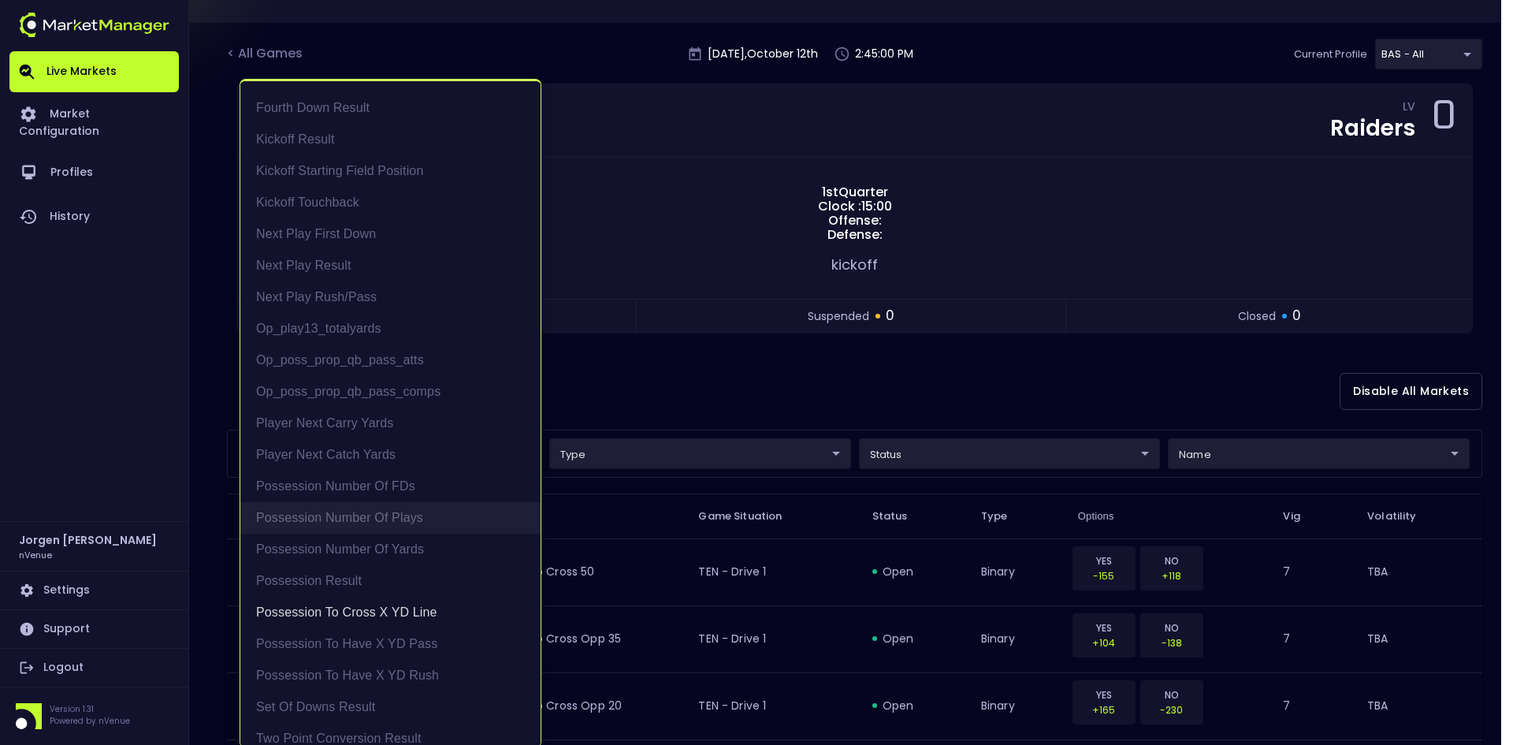
scroll to position [40, 0]
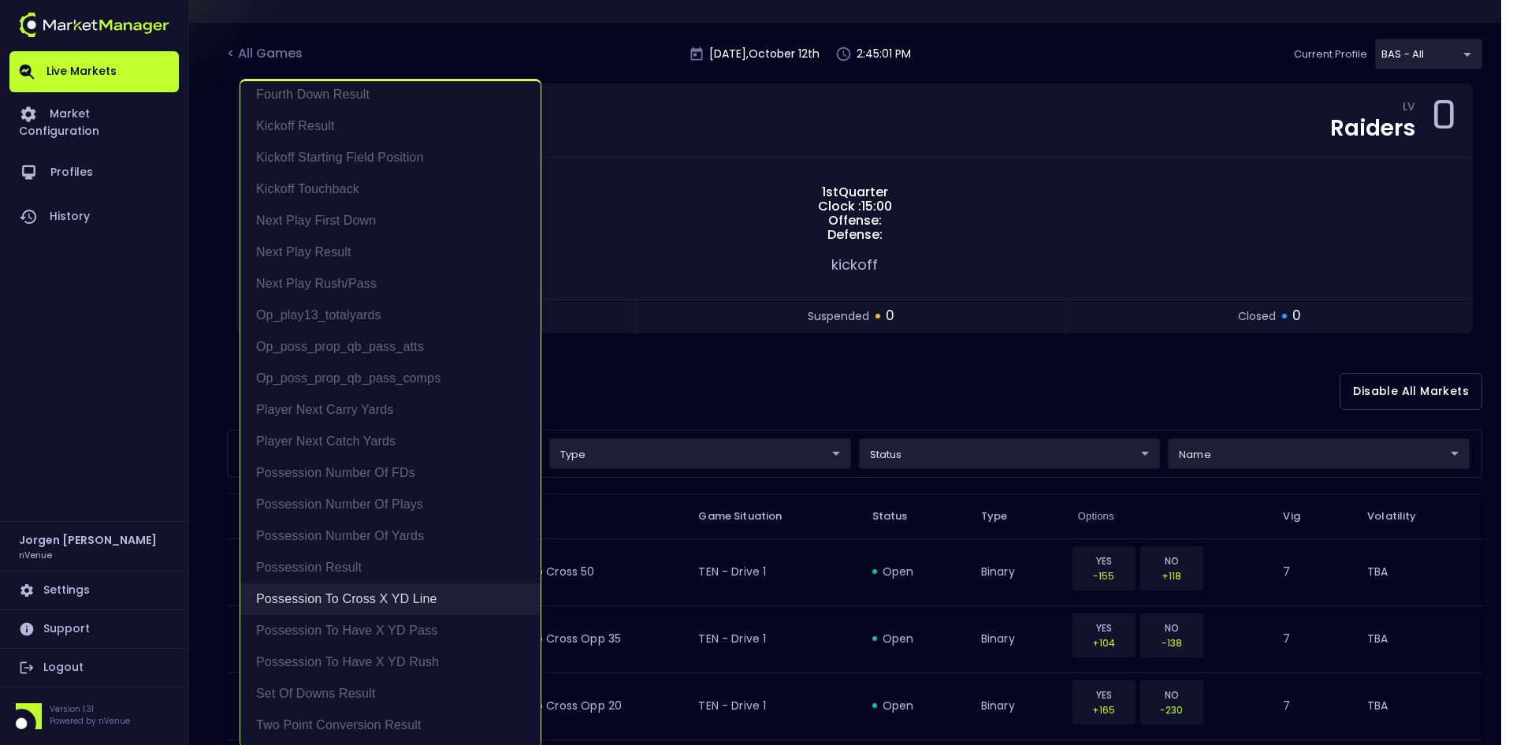
click at [390, 598] on li "Possession to Cross X YD Line" at bounding box center [390, 599] width 300 height 32
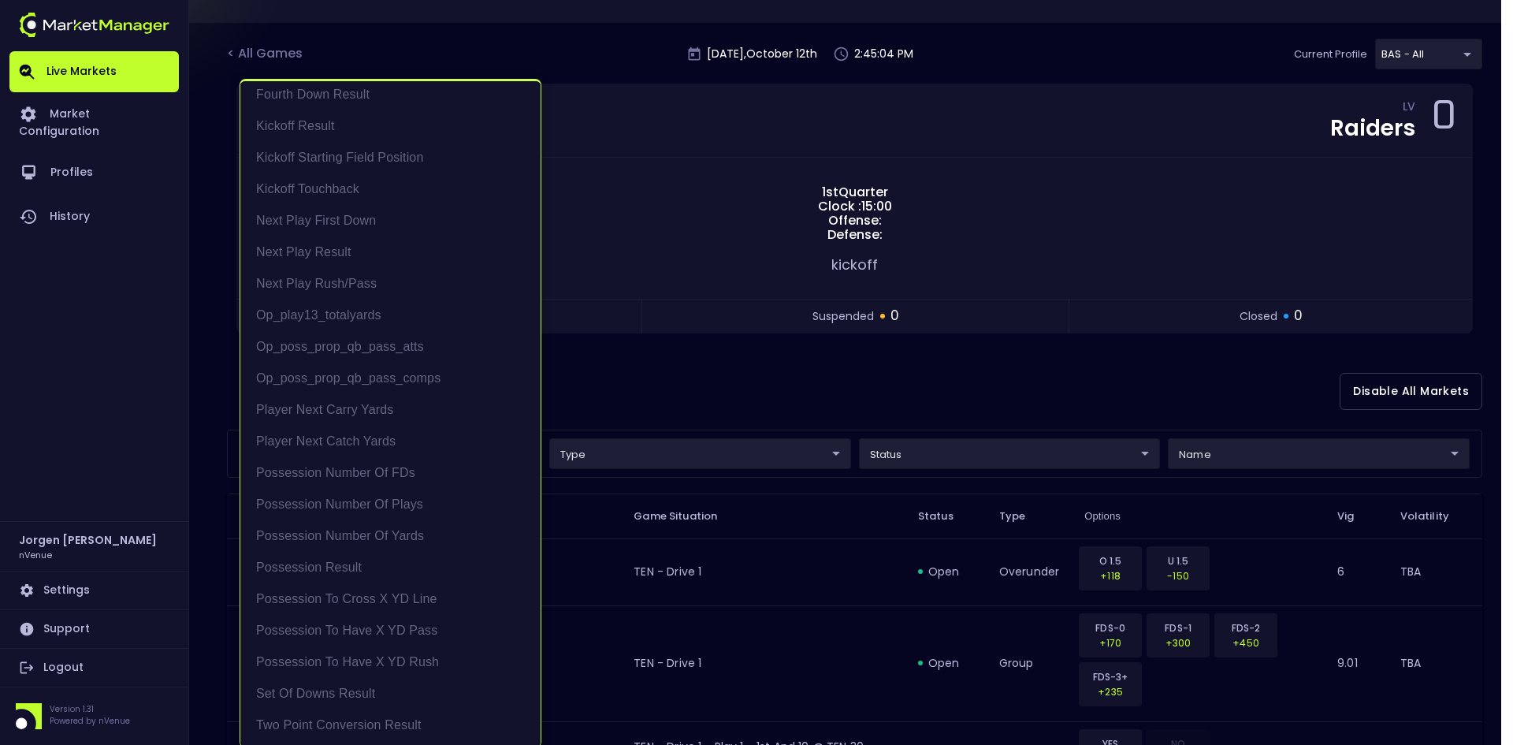
click at [711, 396] on div at bounding box center [756, 372] width 1513 height 745
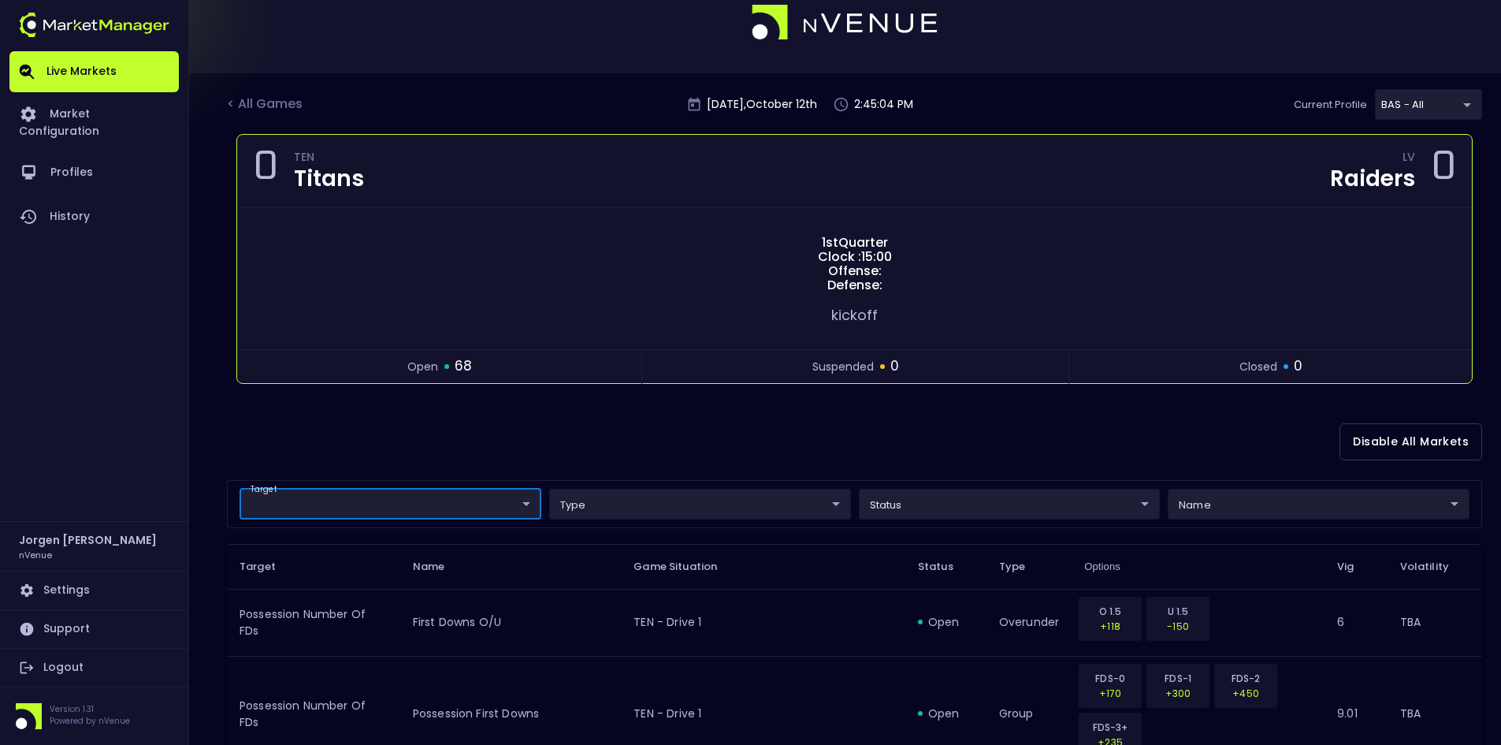
scroll to position [0, 0]
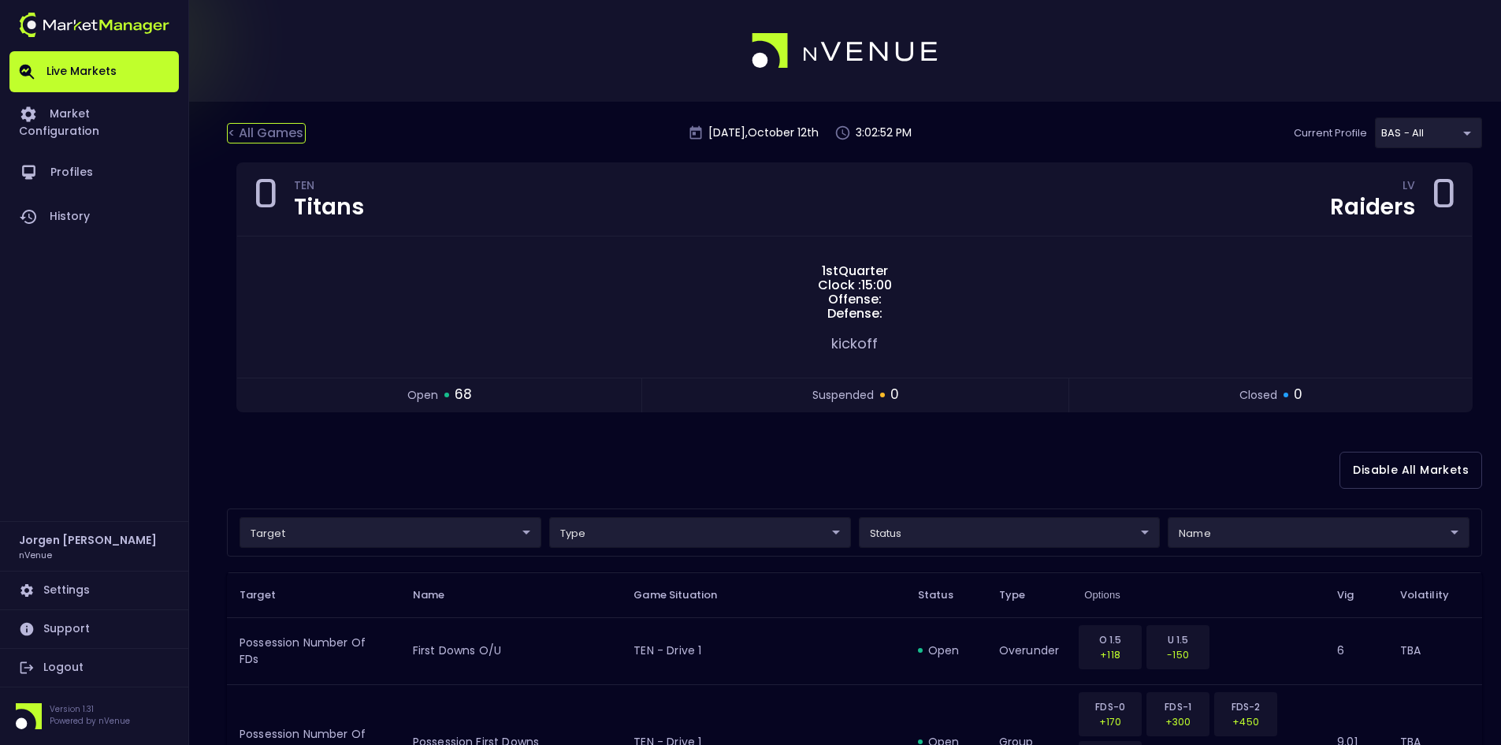
click at [269, 139] on div "< All Games" at bounding box center [266, 133] width 79 height 20
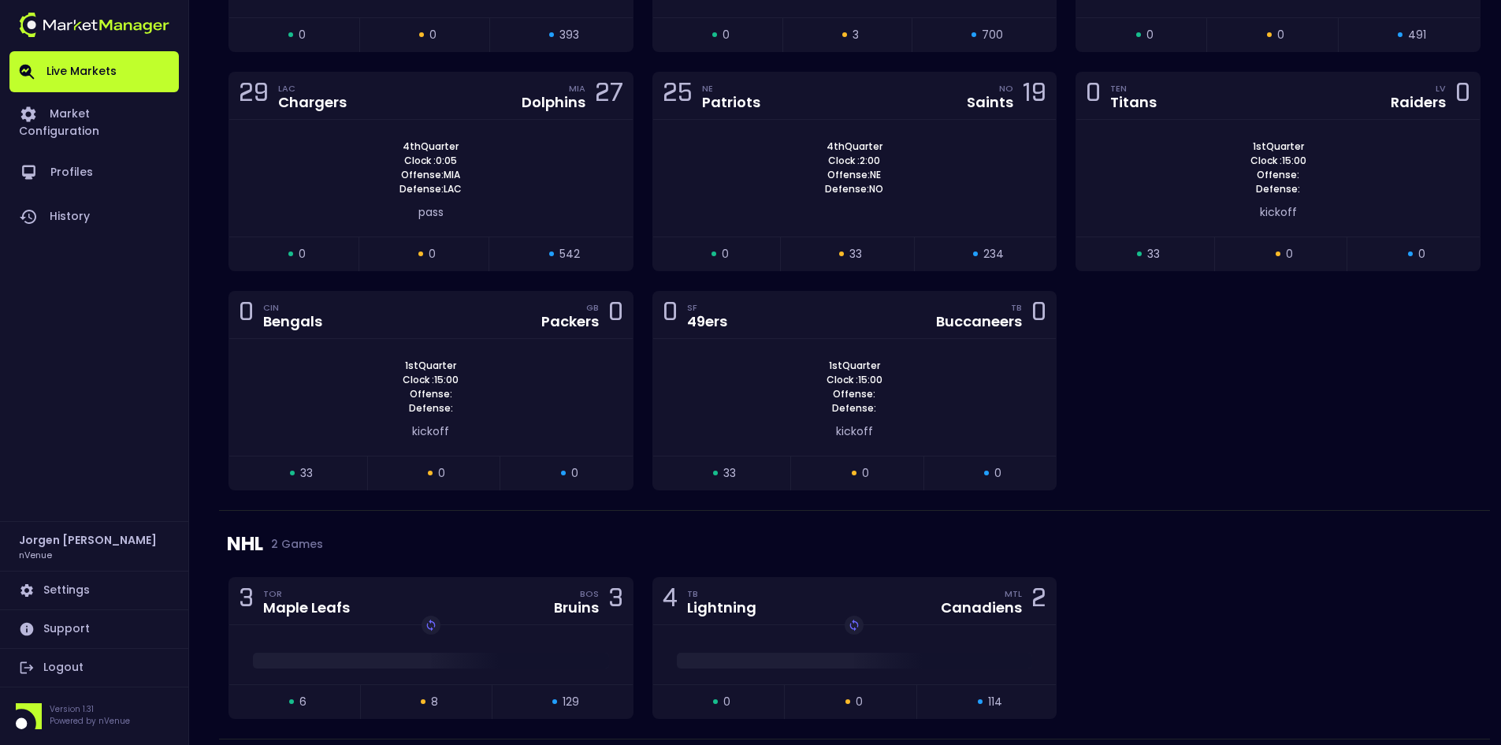
scroll to position [1891, 0]
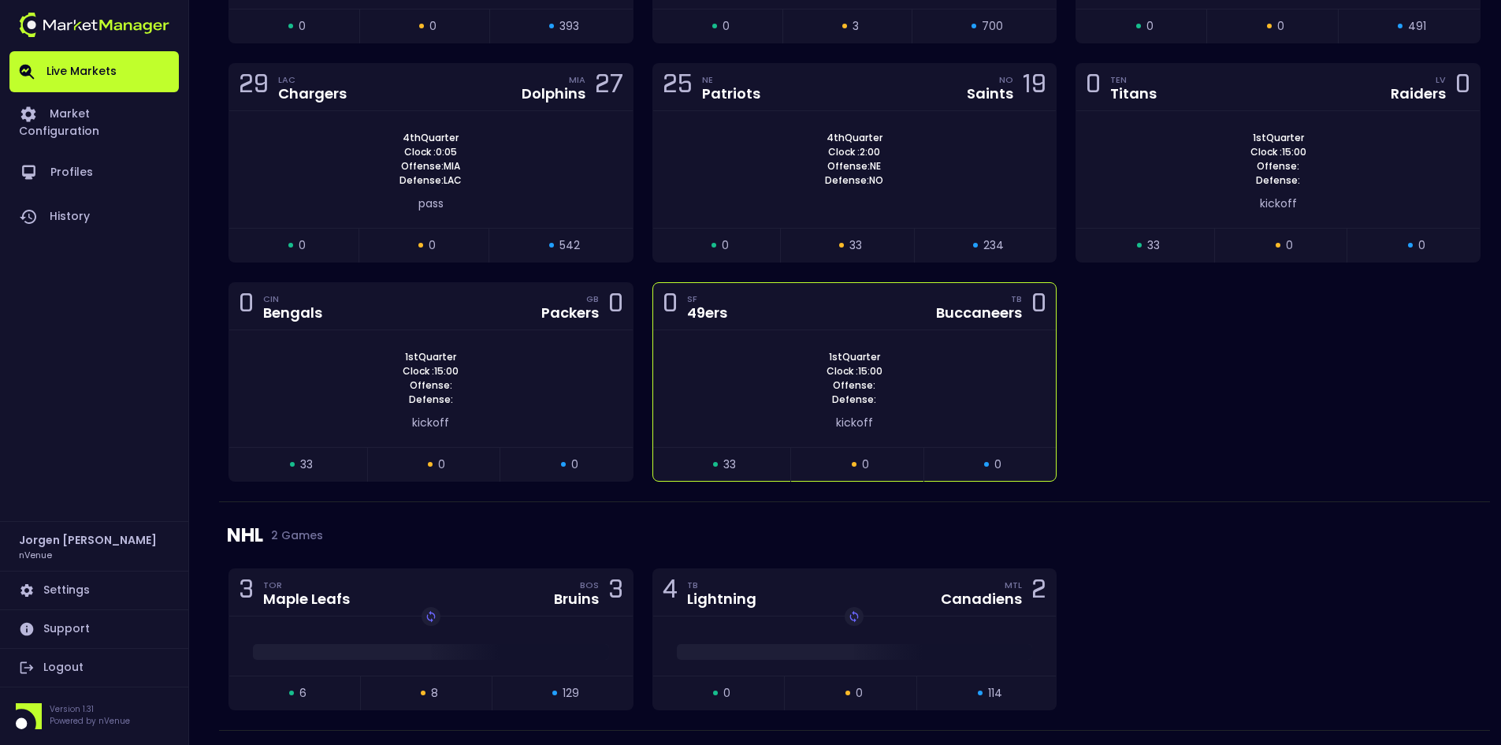
click at [730, 388] on div "1st Quarter Clock : 15:00 Offense: Defense:" at bounding box center [854, 378] width 403 height 57
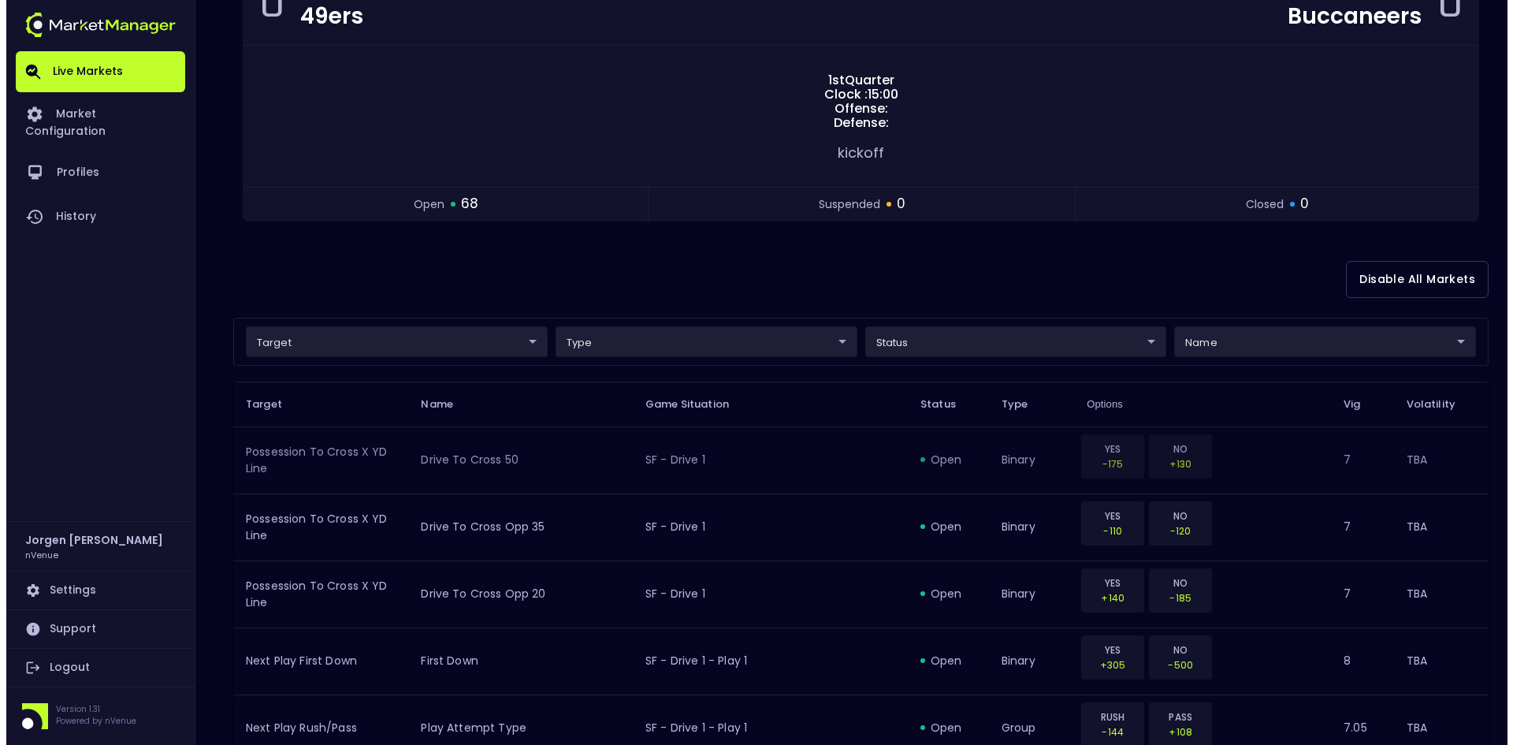
scroll to position [236, 0]
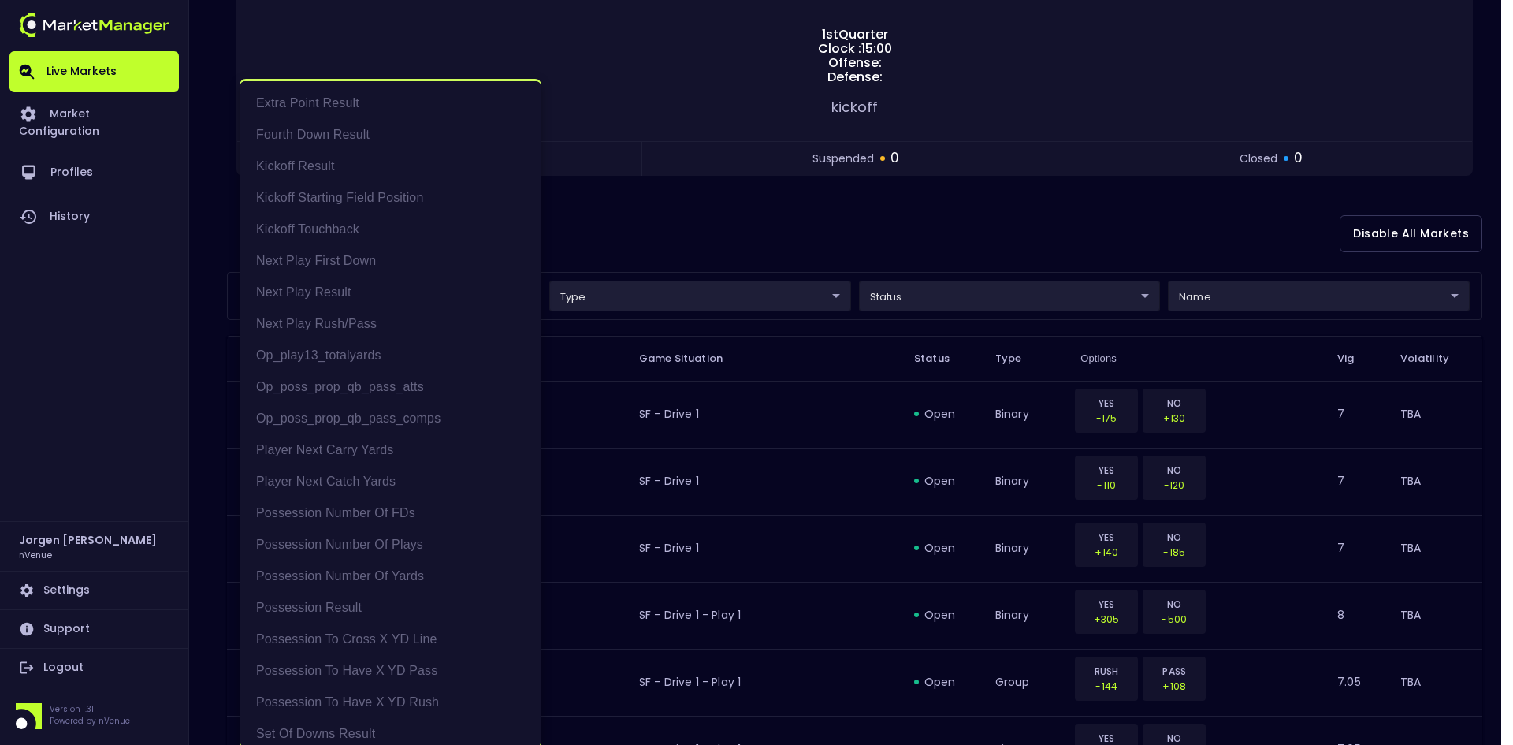
click at [668, 243] on div at bounding box center [756, 372] width 1513 height 745
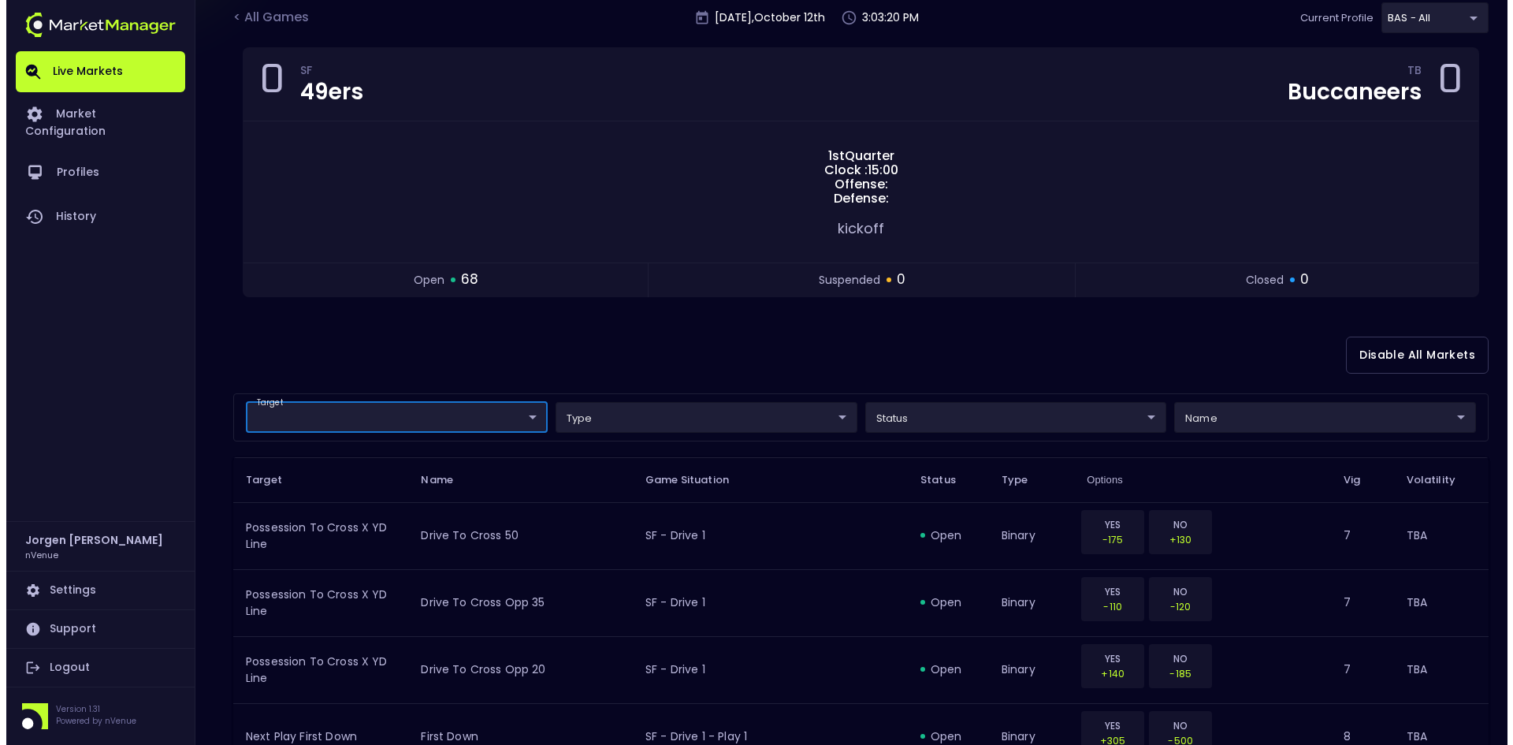
scroll to position [0, 0]
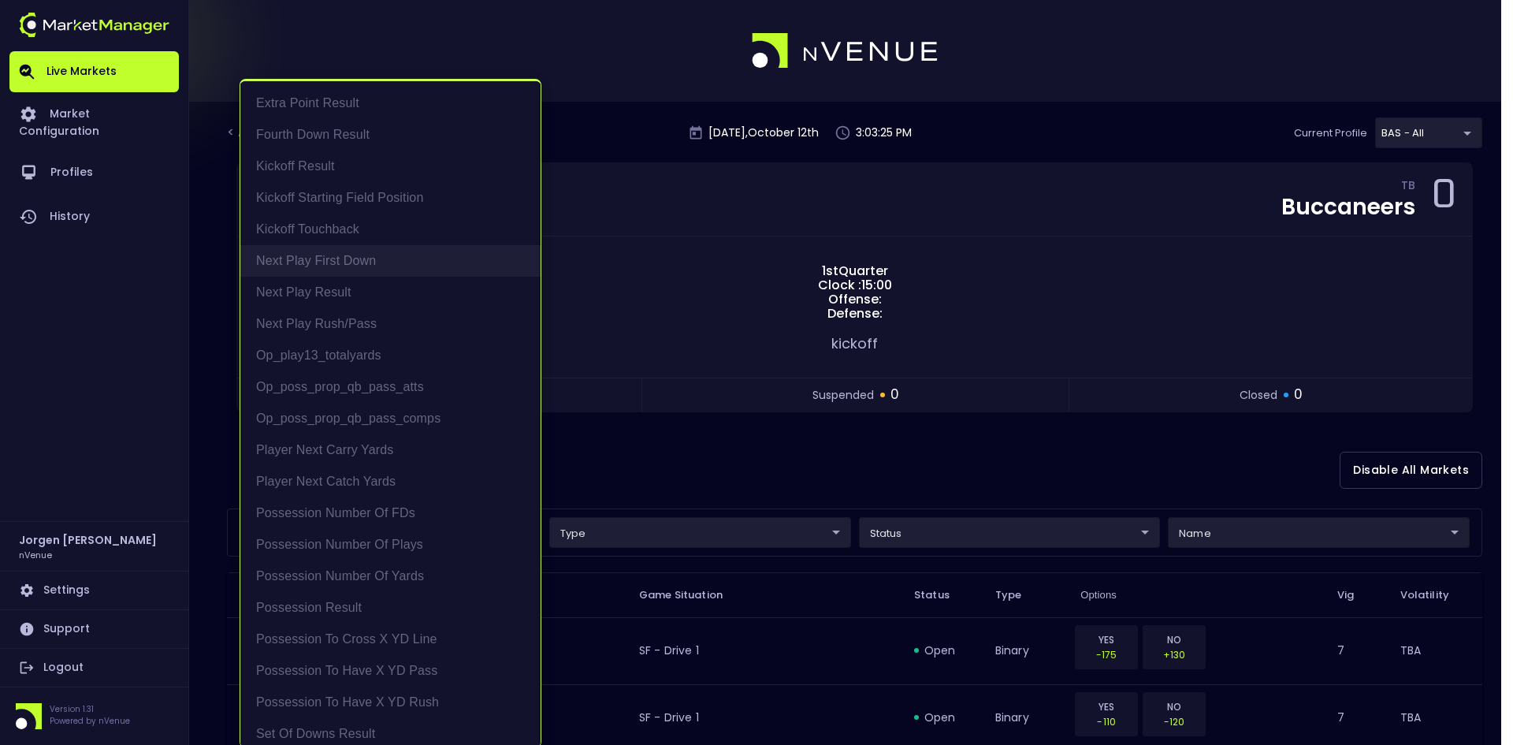
click at [317, 259] on li "Next Play First Down" at bounding box center [390, 261] width 300 height 32
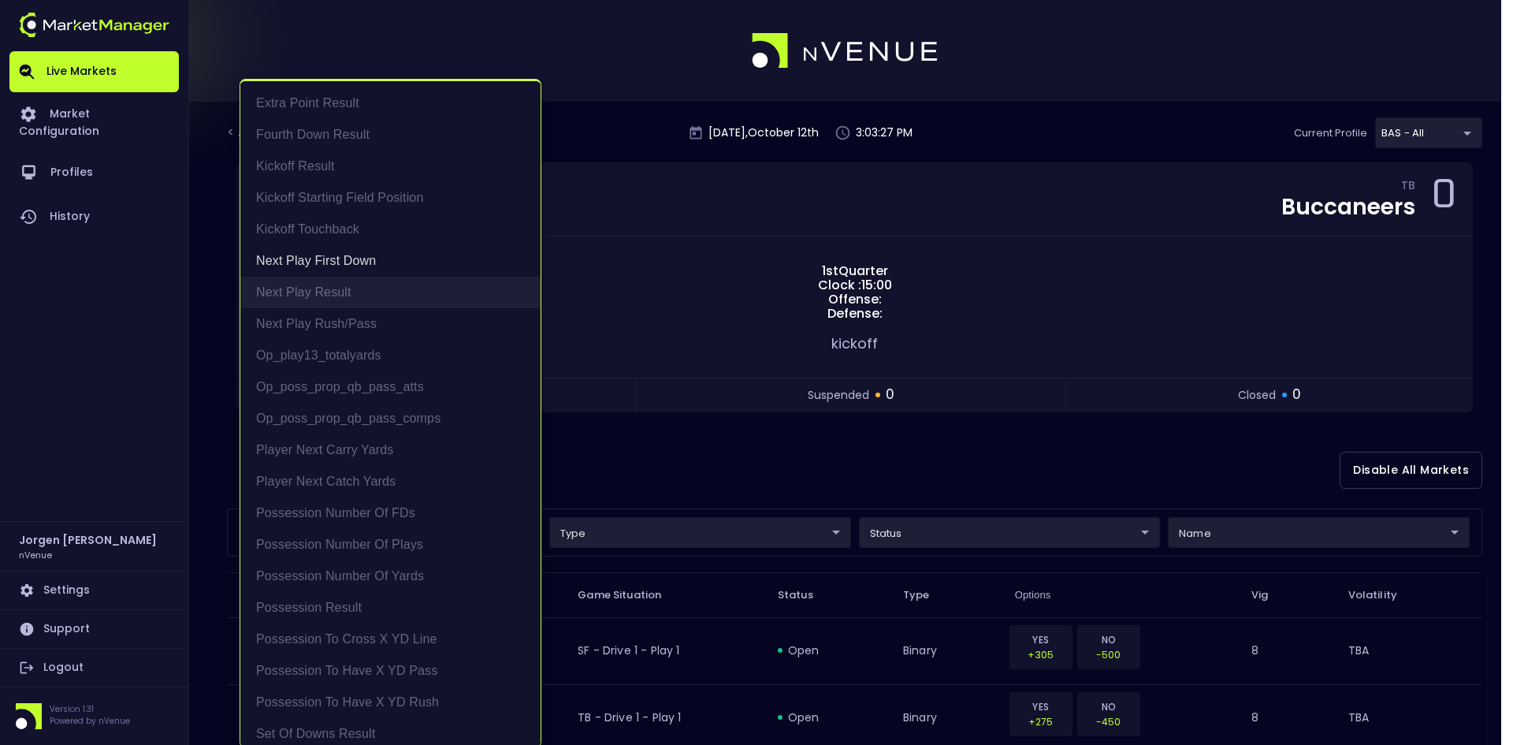
click at [310, 289] on li "Next Play Result" at bounding box center [390, 293] width 300 height 32
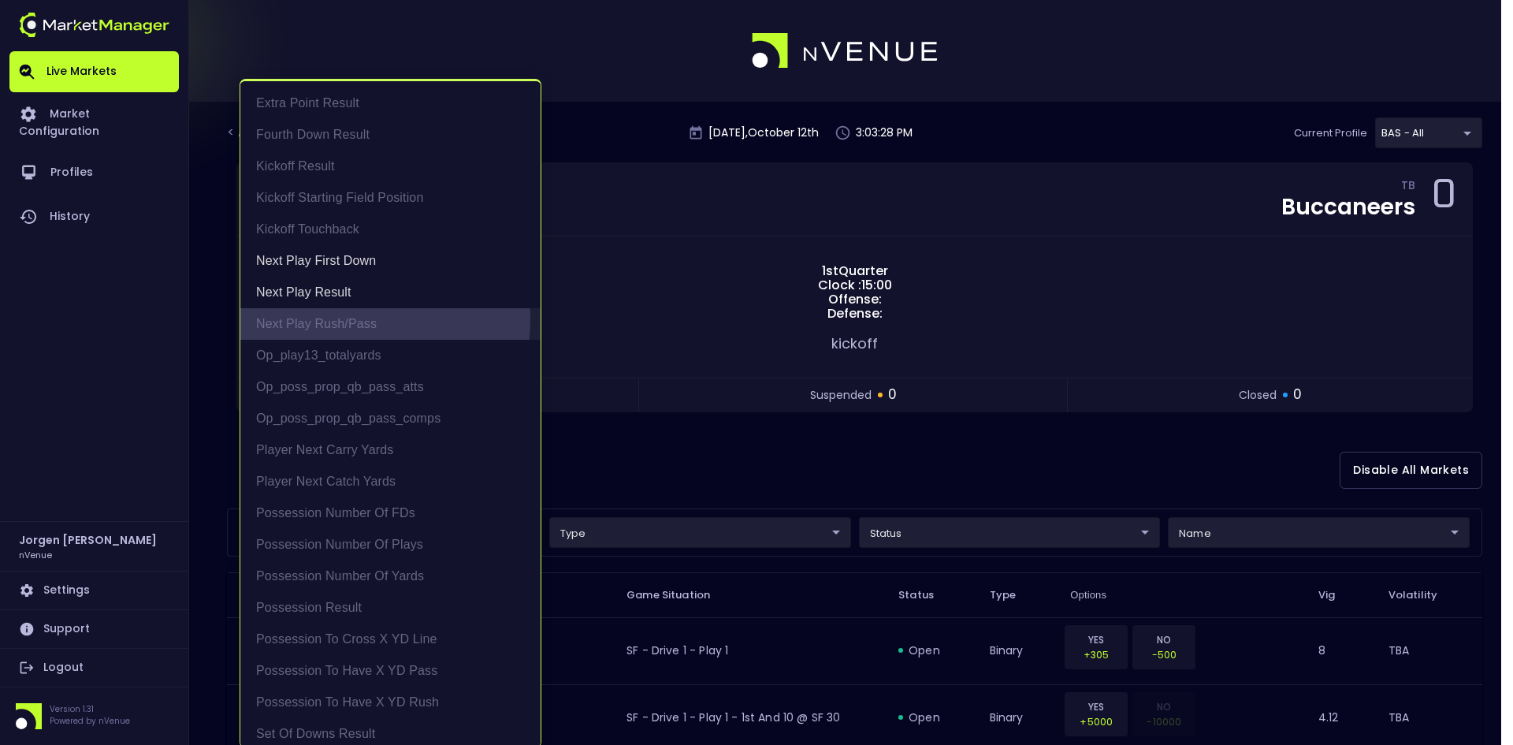
click at [312, 318] on li "Next Play Rush/Pass" at bounding box center [390, 324] width 300 height 32
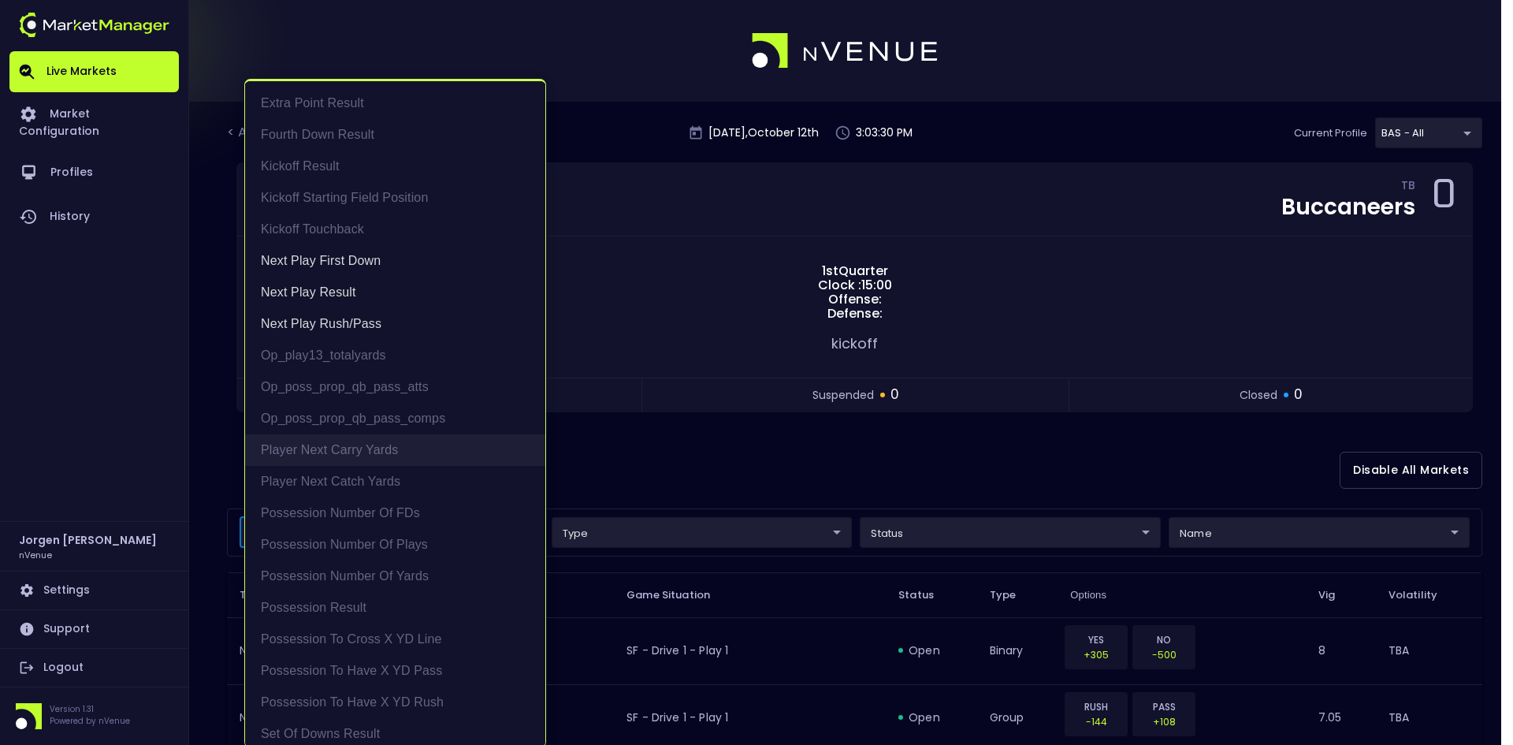
click at [321, 454] on li "Player Next Carry Yards" at bounding box center [395, 450] width 300 height 32
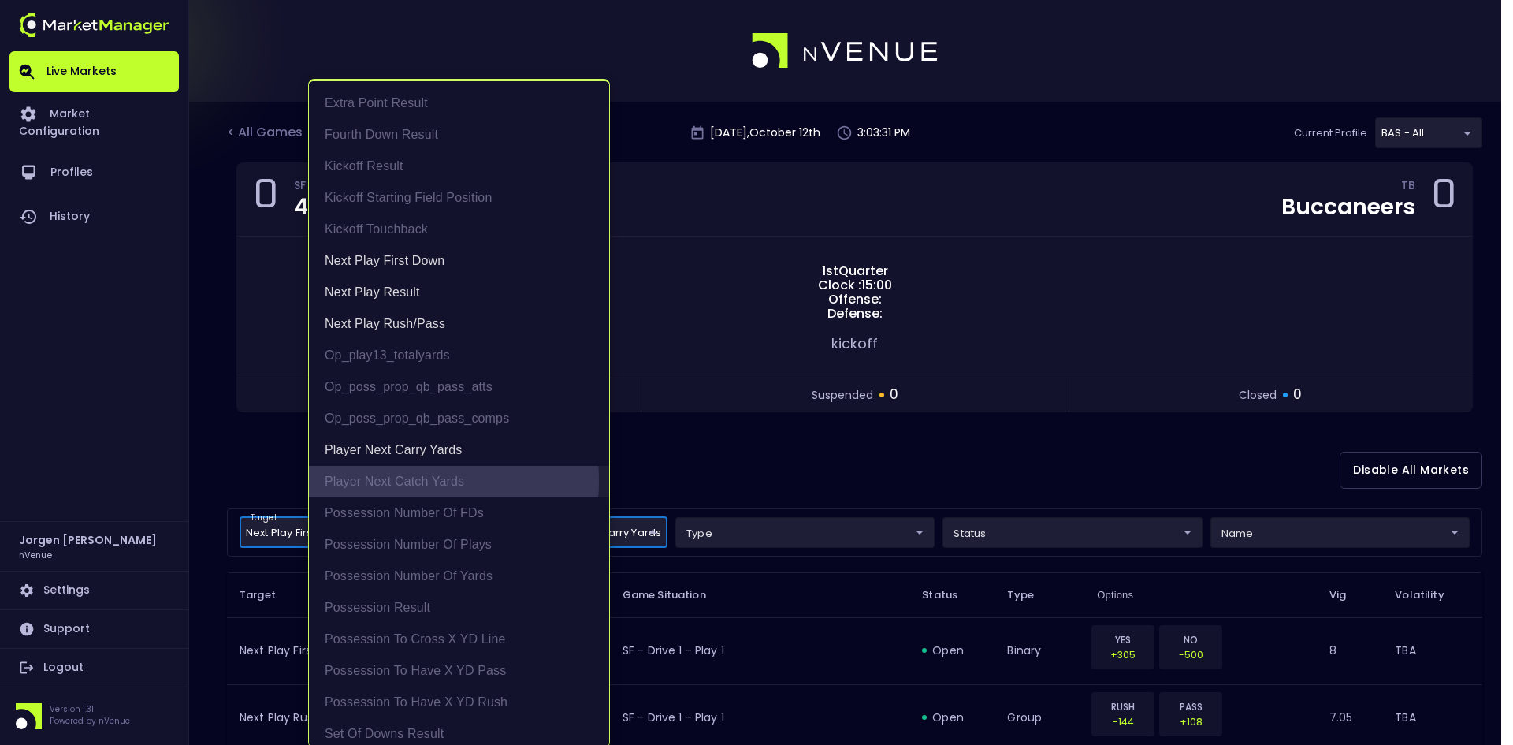
click at [364, 481] on li "Player Next Catch Yards" at bounding box center [459, 482] width 300 height 32
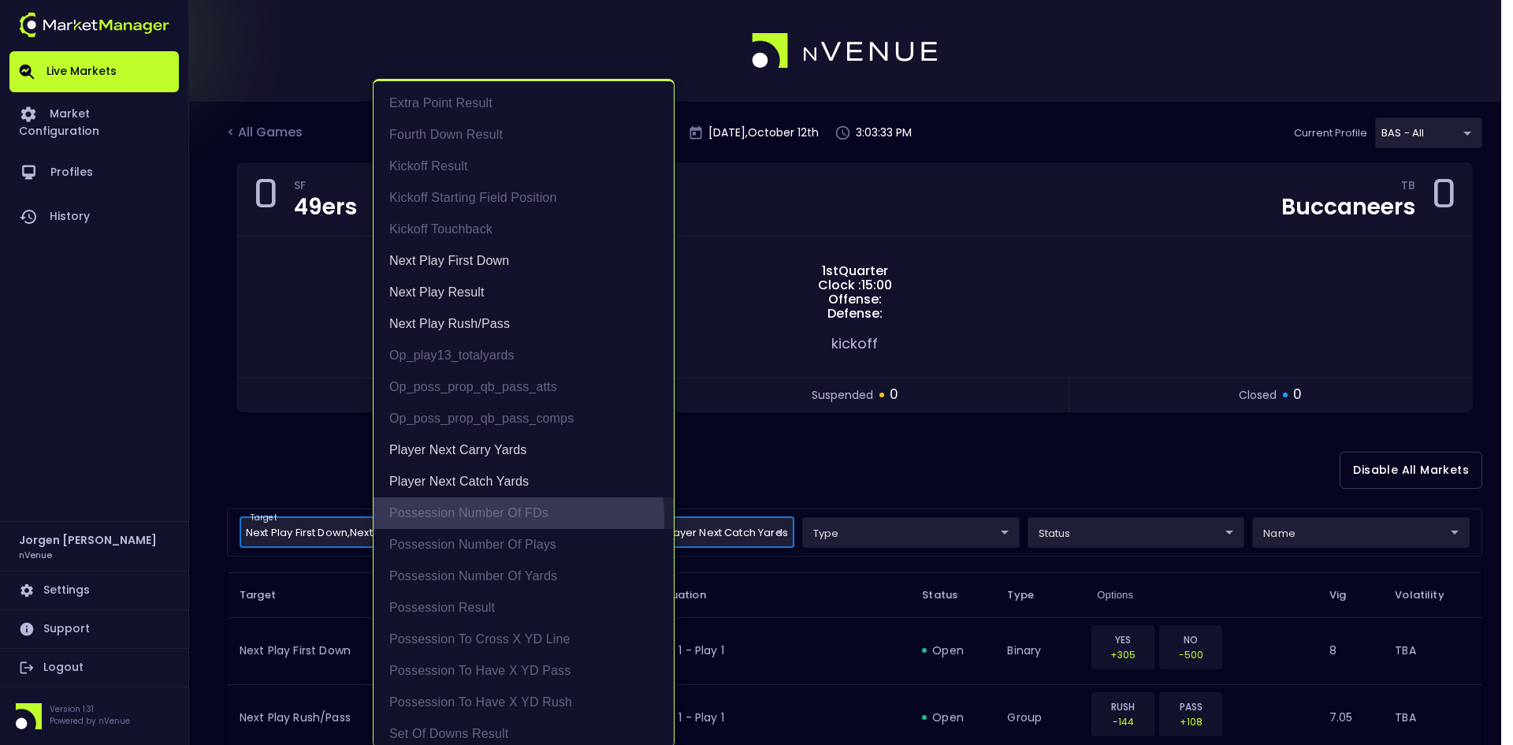
click at [487, 517] on li "Possession Number of FDs" at bounding box center [523, 513] width 300 height 32
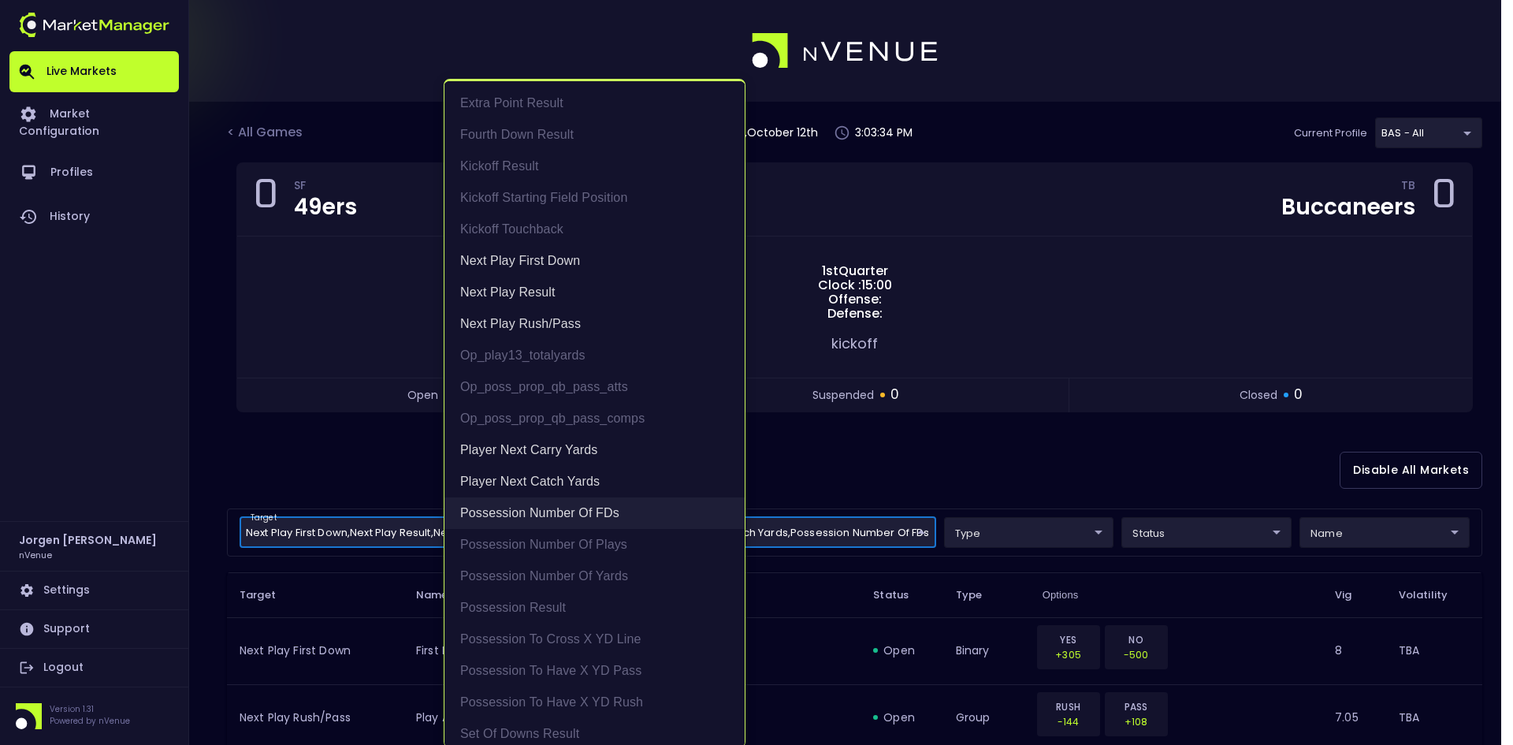
click at [514, 515] on li "Possession Number of FDs" at bounding box center [594, 513] width 300 height 32
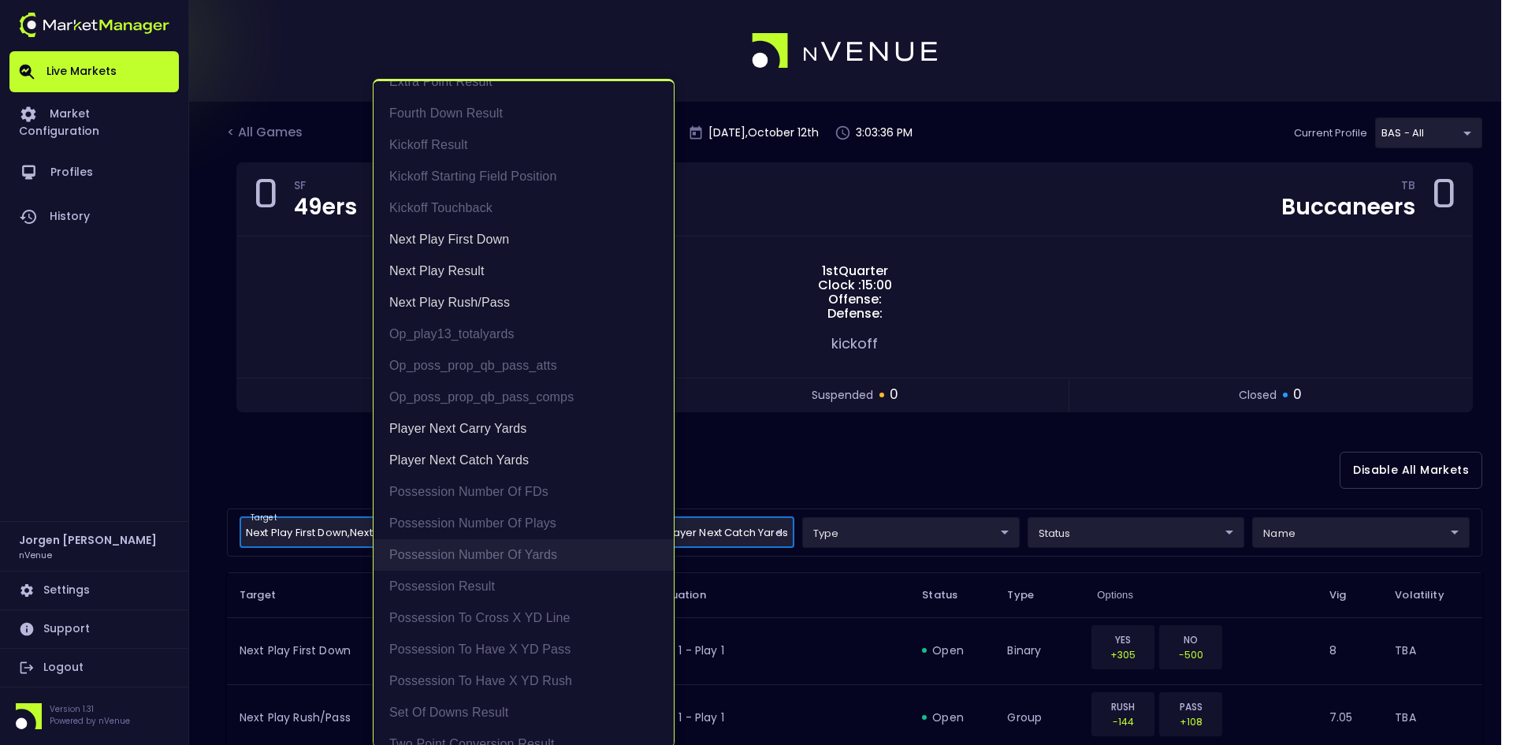
scroll to position [40, 0]
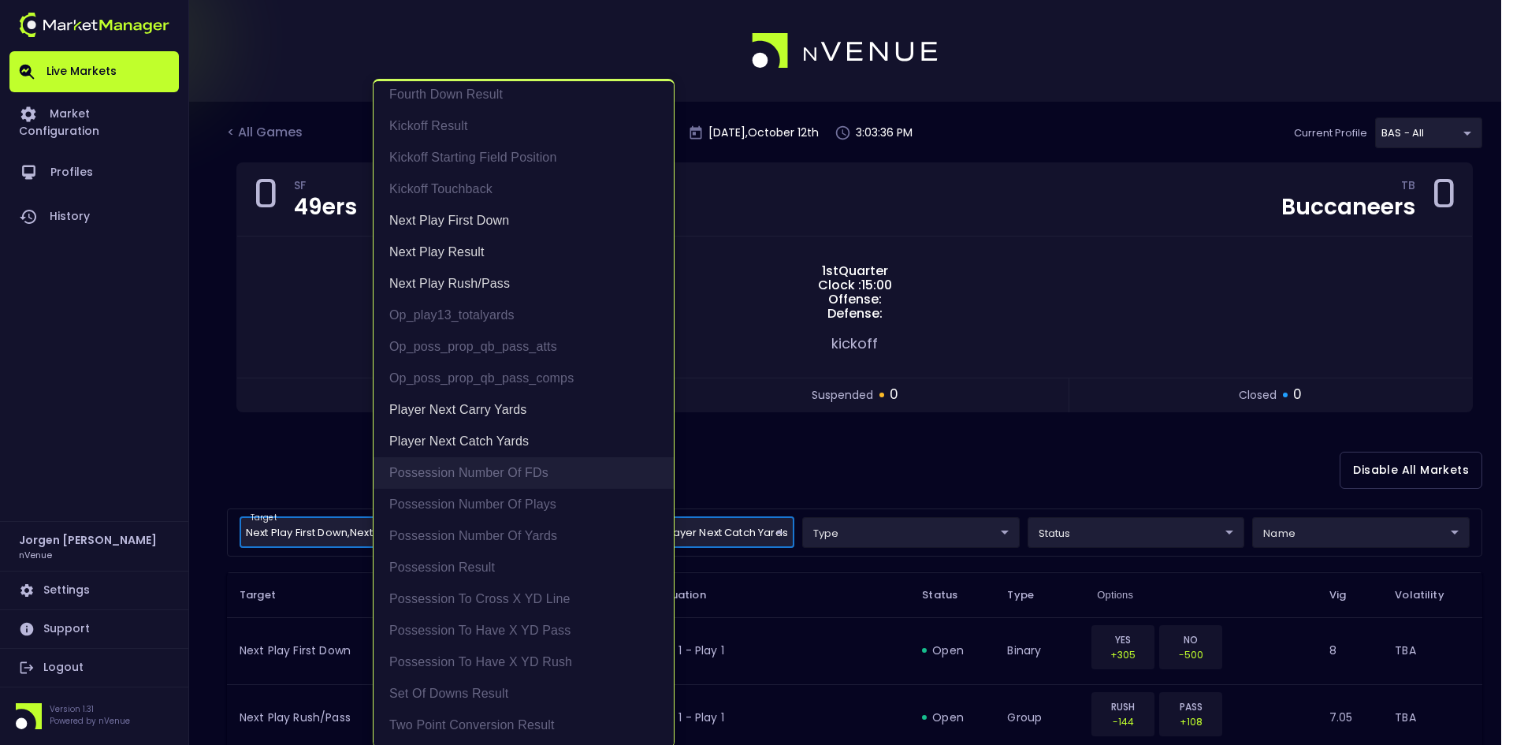
click at [496, 473] on li "Possession Number of FDs" at bounding box center [523, 473] width 300 height 32
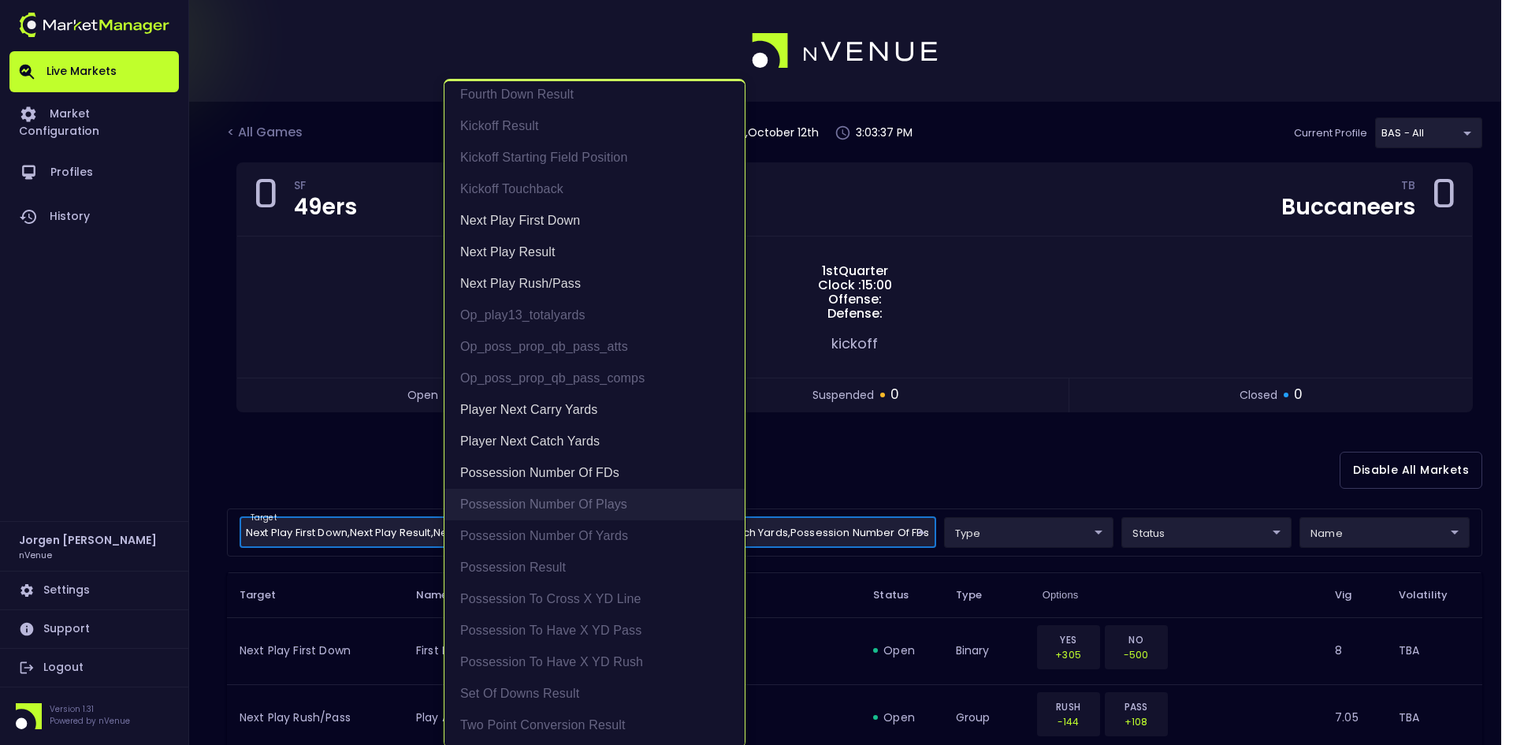
click at [503, 505] on li "Possession Number of Plays" at bounding box center [594, 505] width 300 height 32
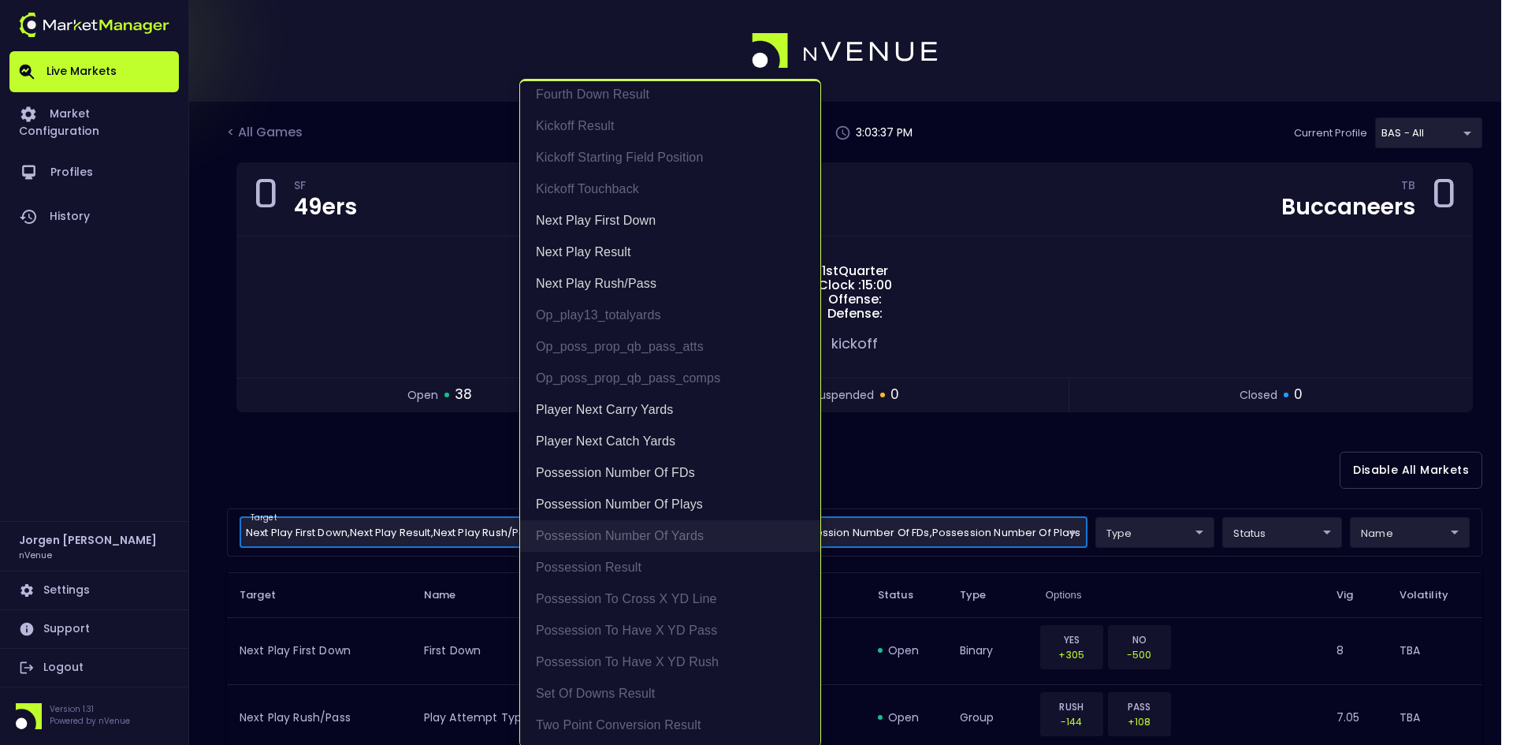
click at [593, 530] on li "Possession Number of Yards" at bounding box center [670, 536] width 300 height 32
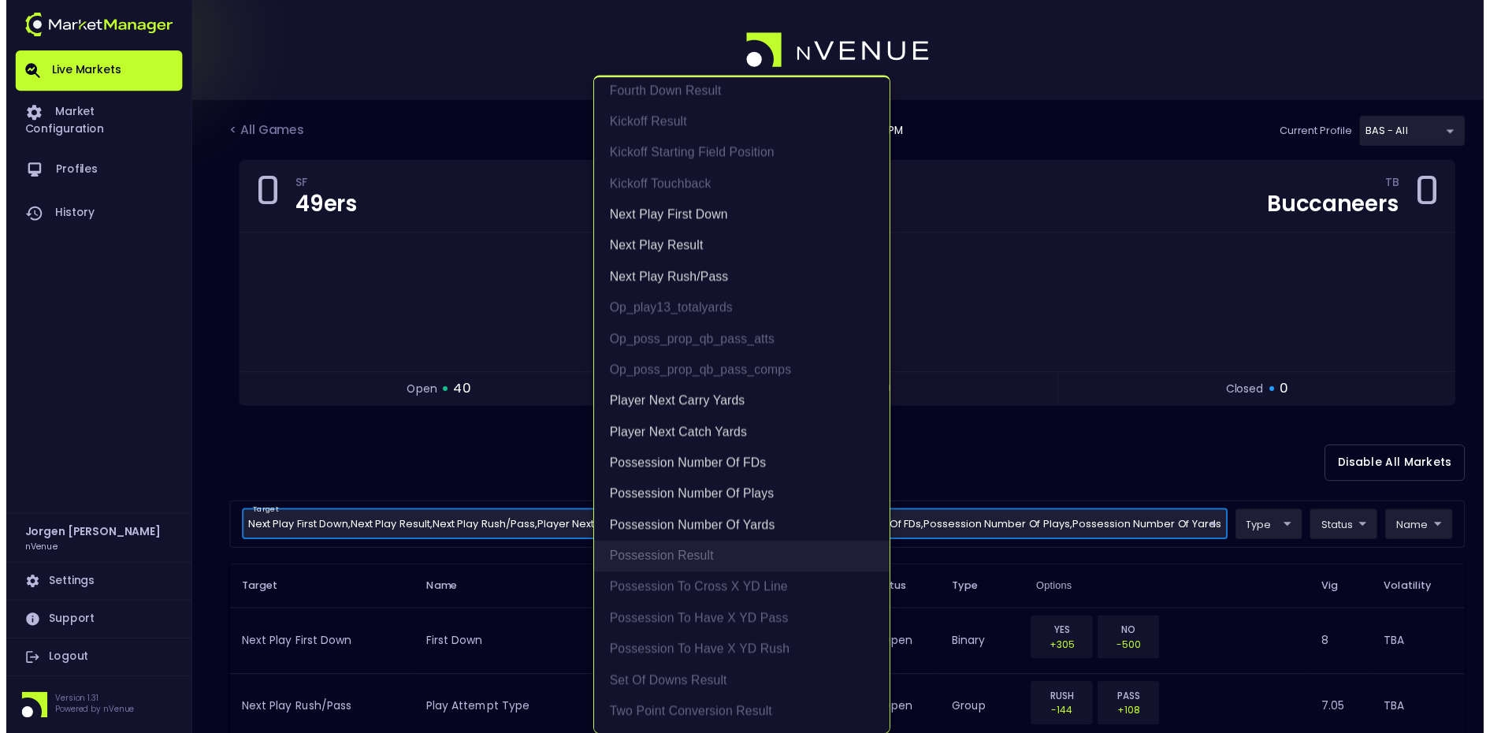
scroll to position [3, 0]
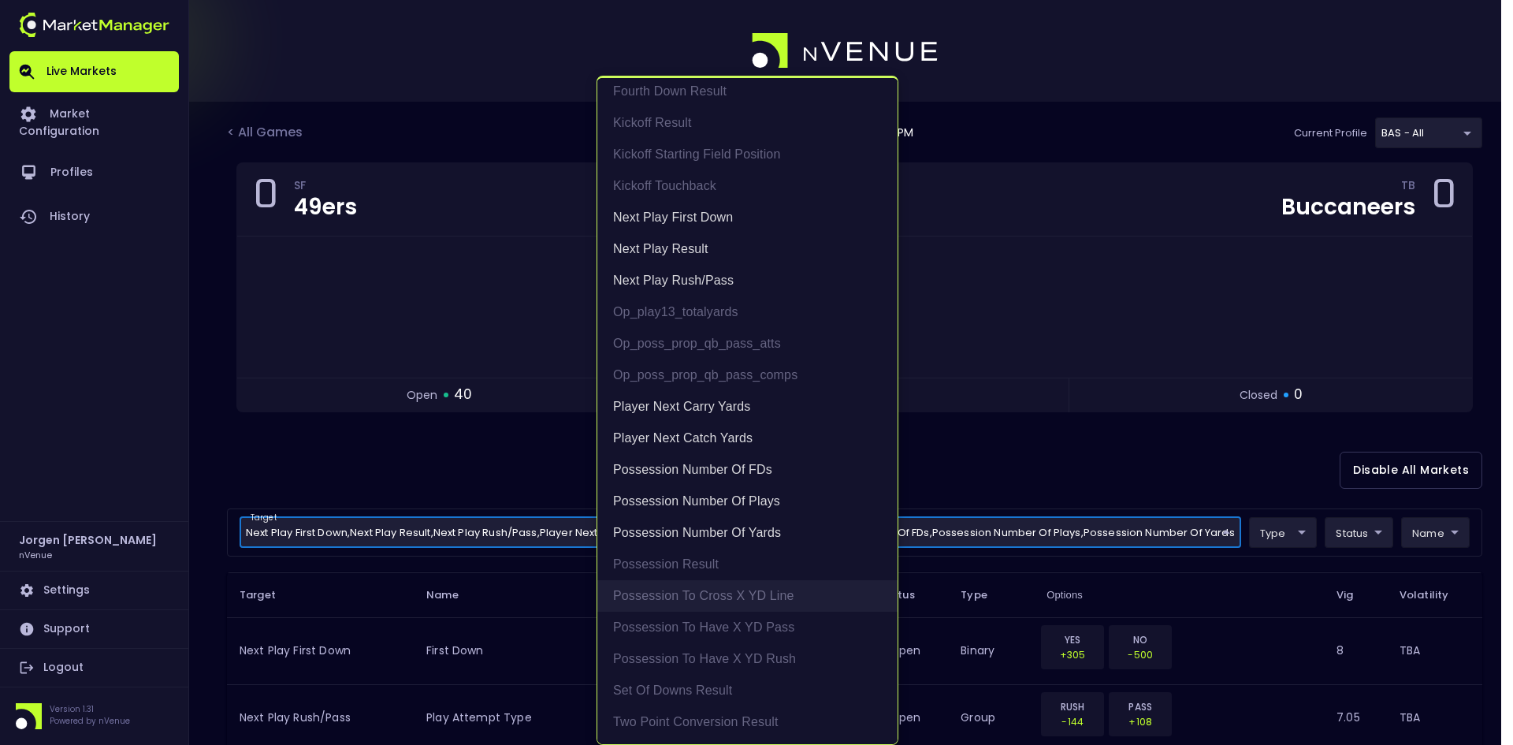
click at [760, 595] on li "Possession to Cross X YD Line" at bounding box center [747, 596] width 300 height 32
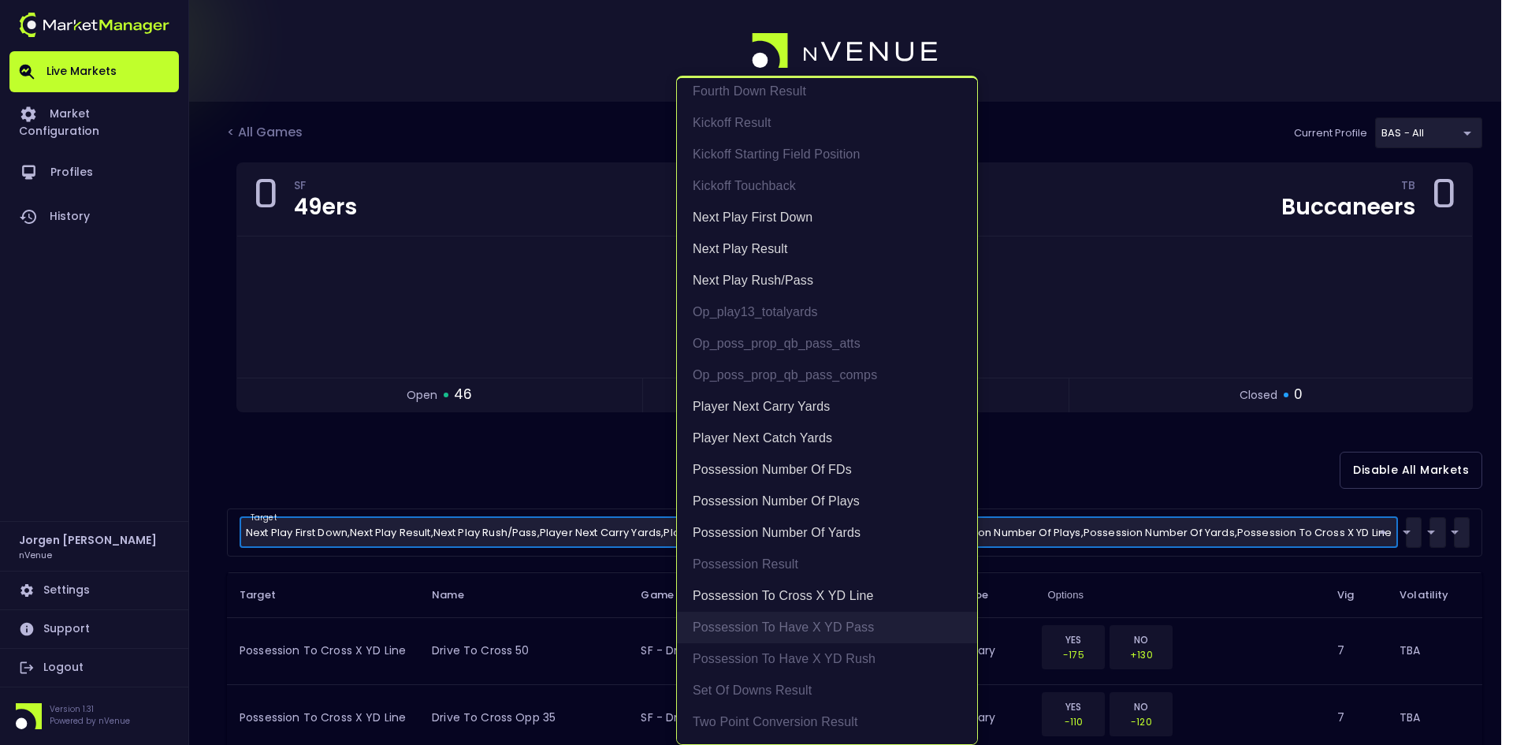
click at [766, 624] on li "Possession to Have X YD Pass" at bounding box center [827, 627] width 300 height 32
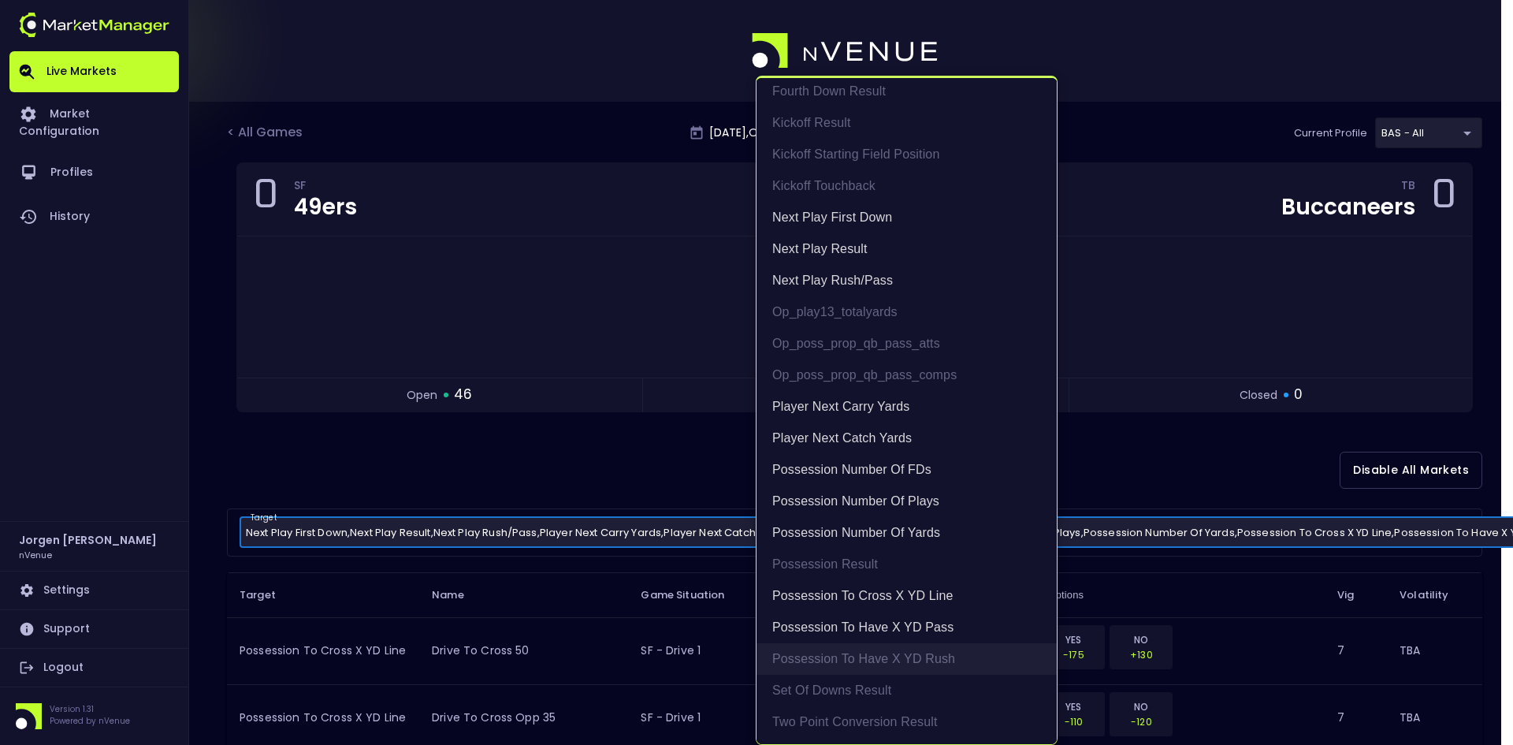
click at [790, 652] on li "Possession to Have X YD Rush" at bounding box center [906, 659] width 300 height 32
type input "Next Play First Down,Next Play Result,Next Play Rush/Pass,Player Next Carry Yar…"
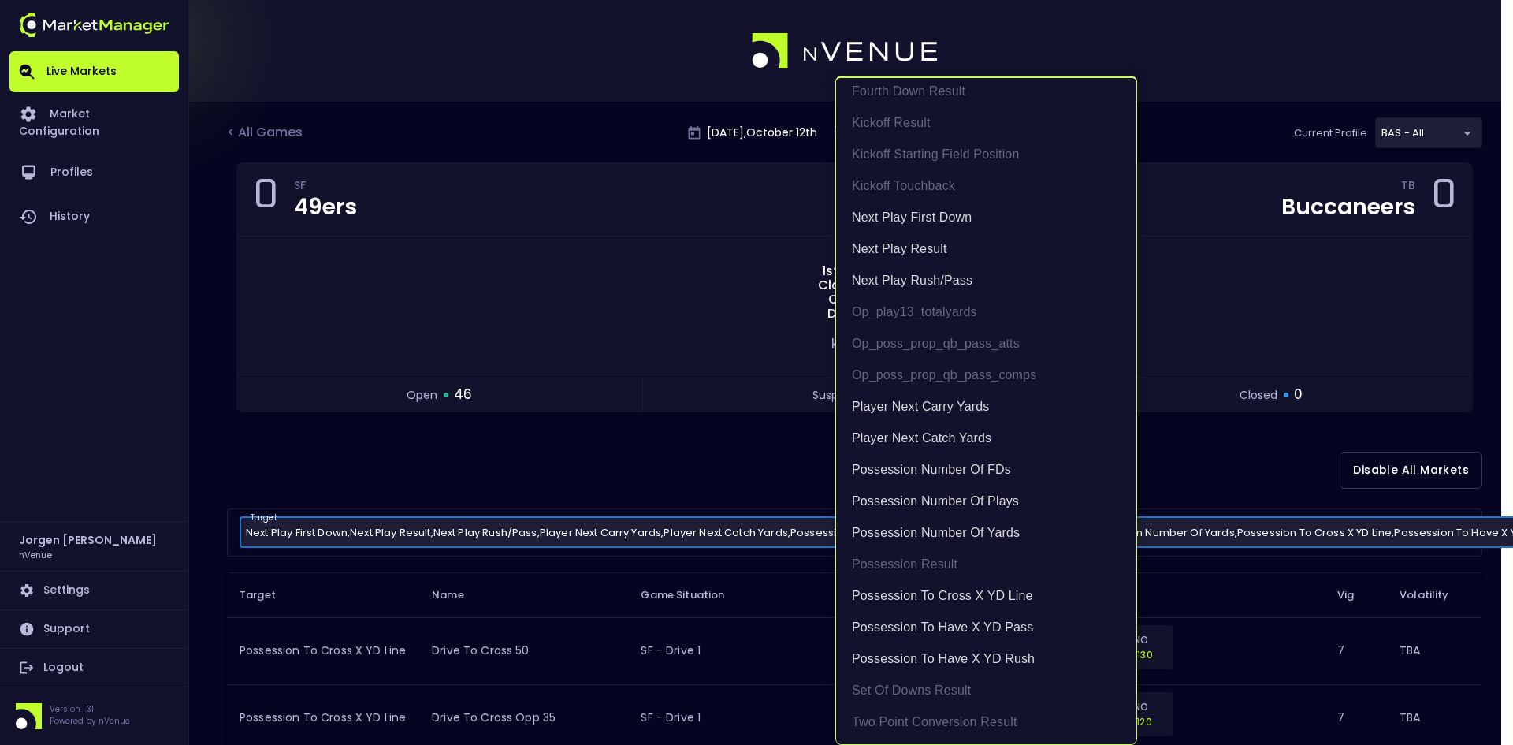
click at [687, 443] on div at bounding box center [756, 372] width 1513 height 745
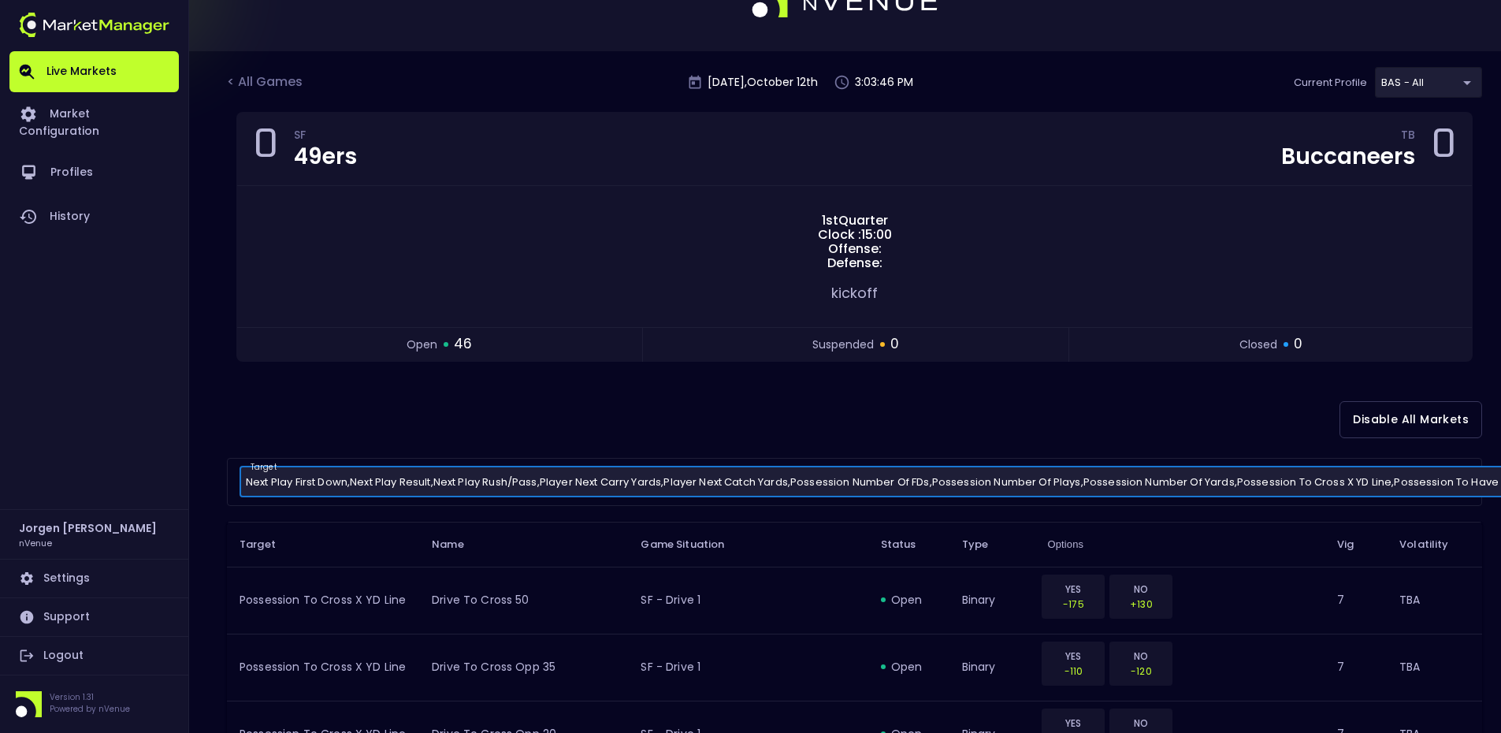
scroll to position [79, 0]
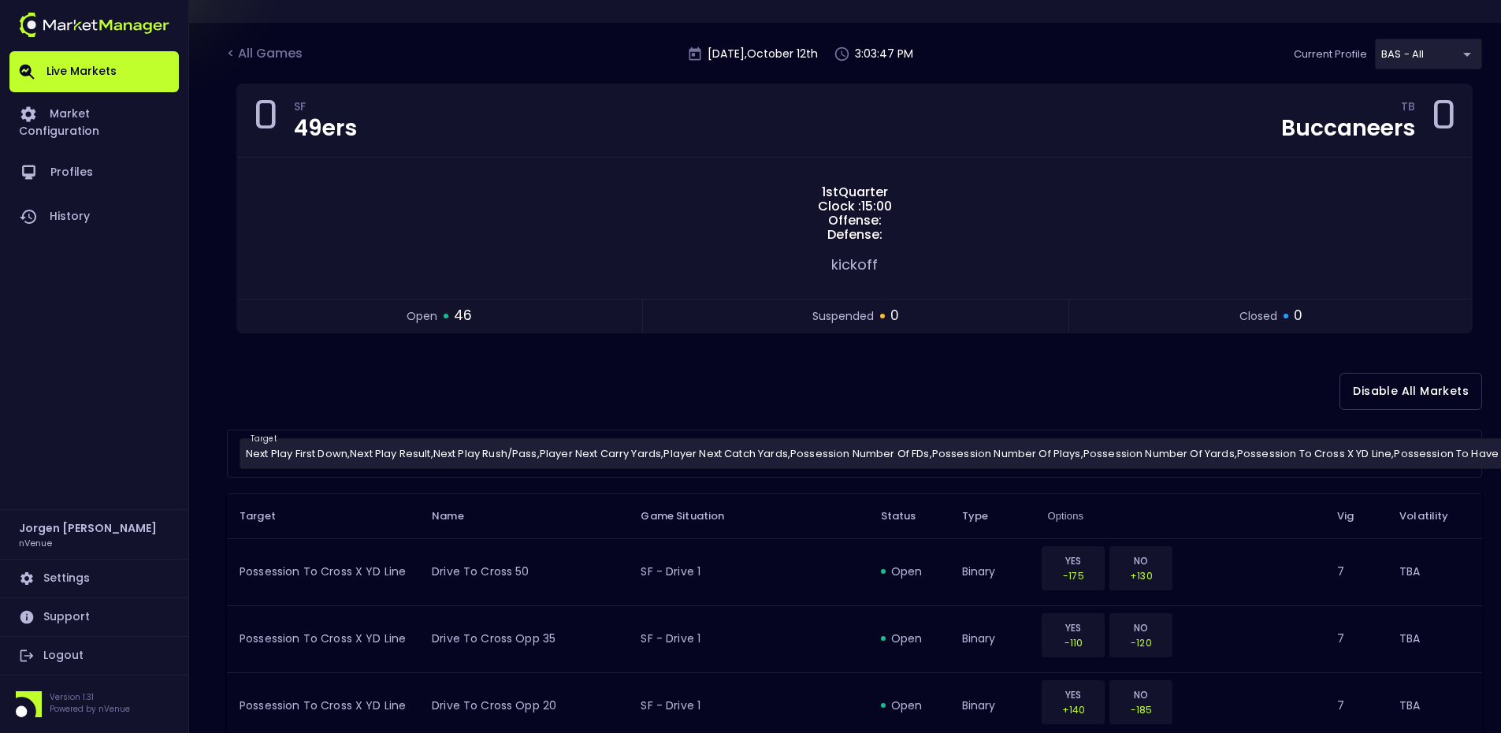
click at [228, 383] on div "Disable All Markets" at bounding box center [854, 391] width 1255 height 76
click at [267, 54] on div "< All Games" at bounding box center [266, 54] width 79 height 20
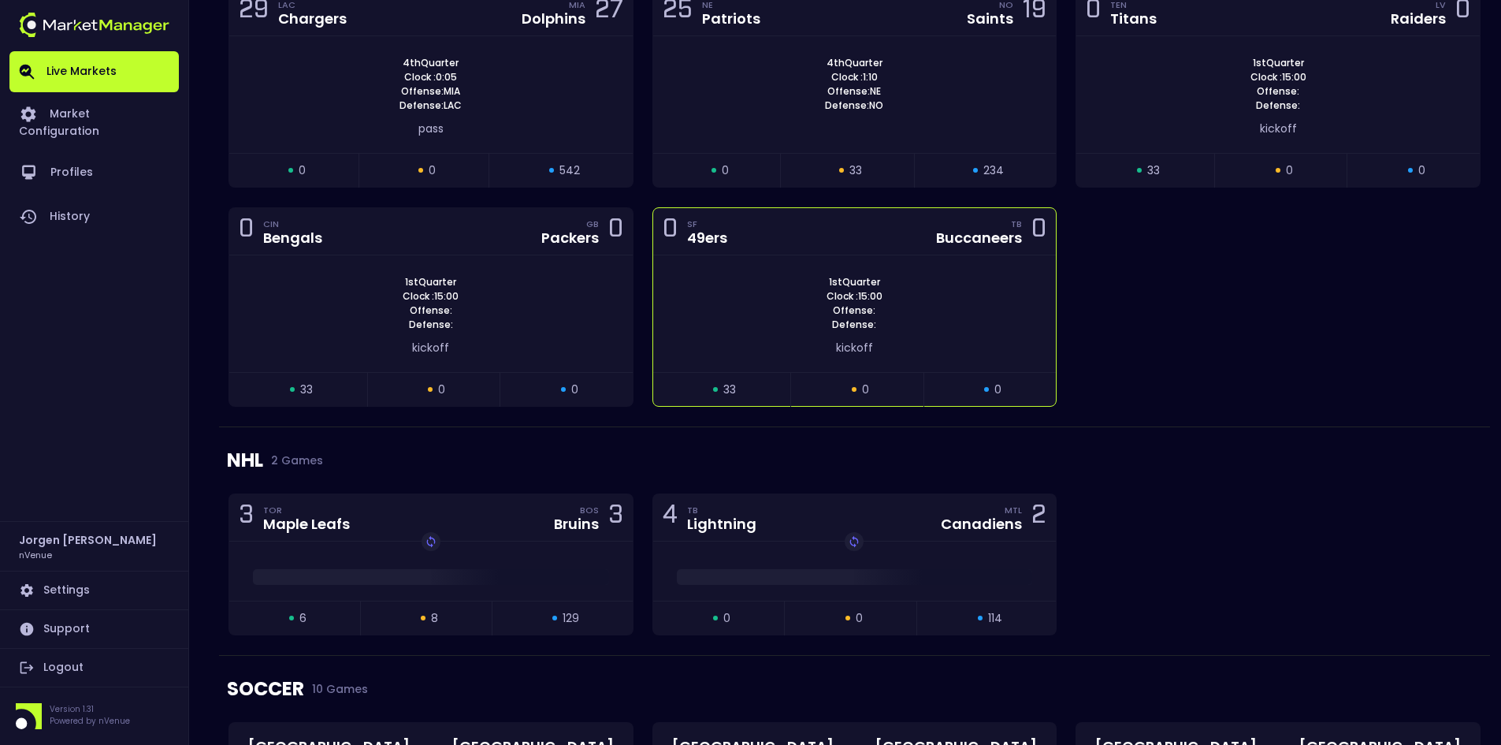
scroll to position [1970, 0]
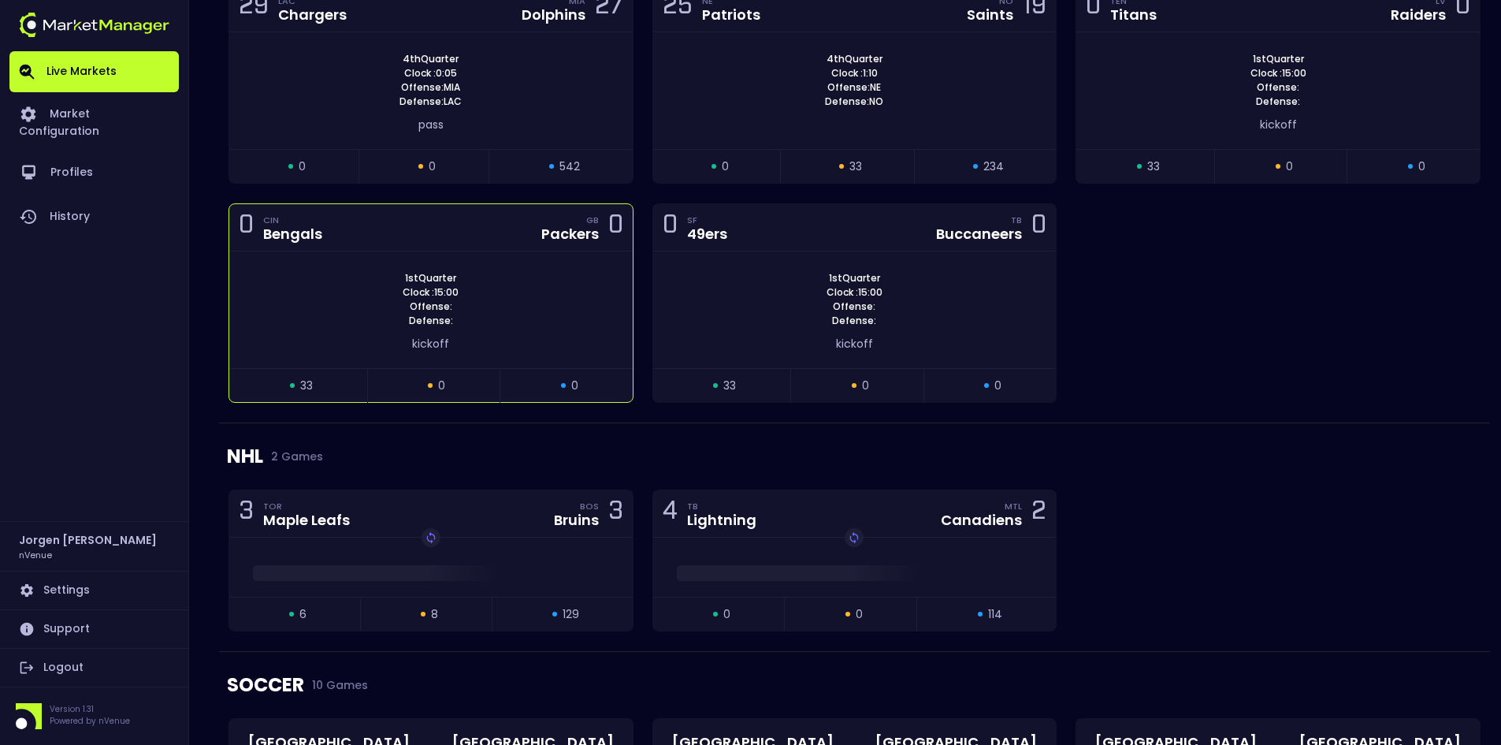
click at [515, 285] on div "1st Quarter Clock : 15:00 Offense: Defense:" at bounding box center [430, 299] width 403 height 57
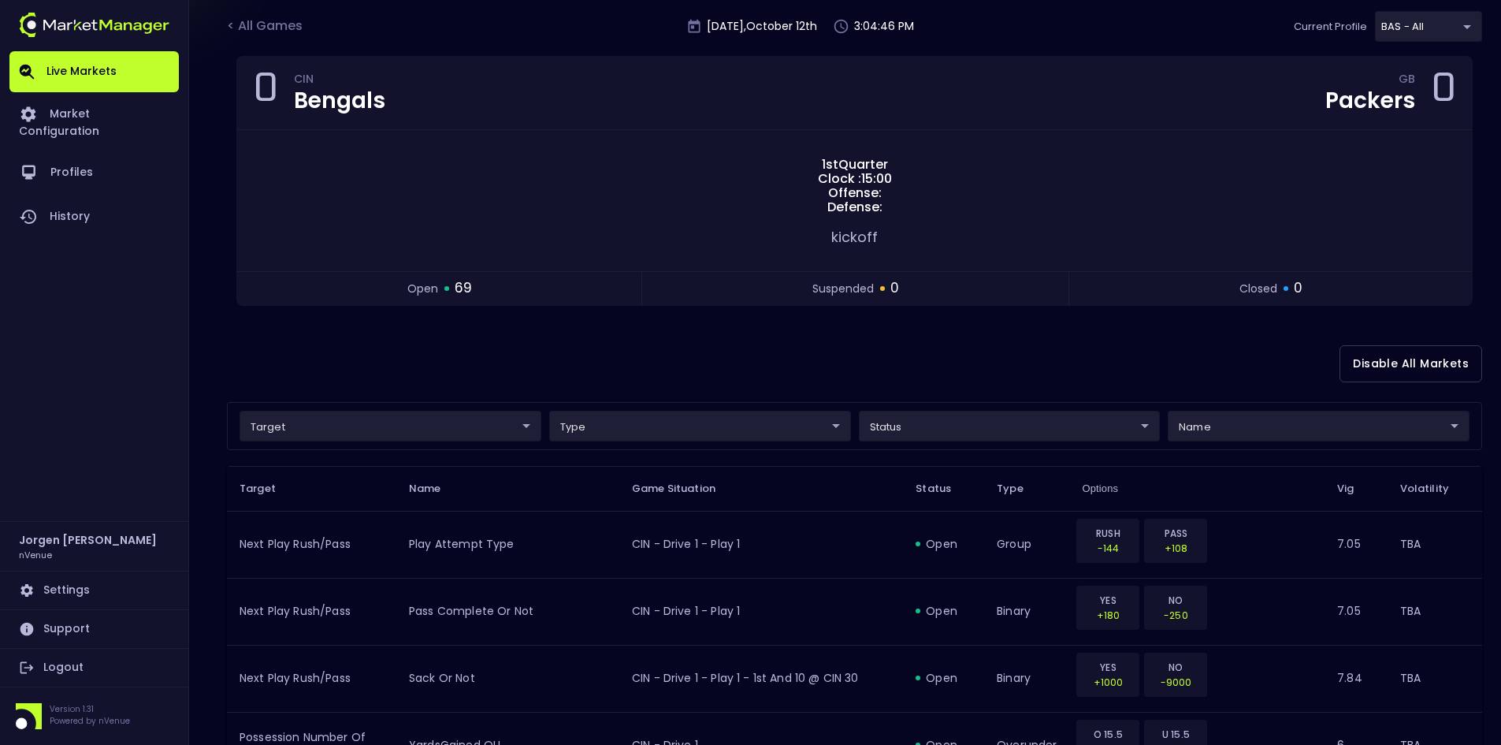
scroll to position [79, 0]
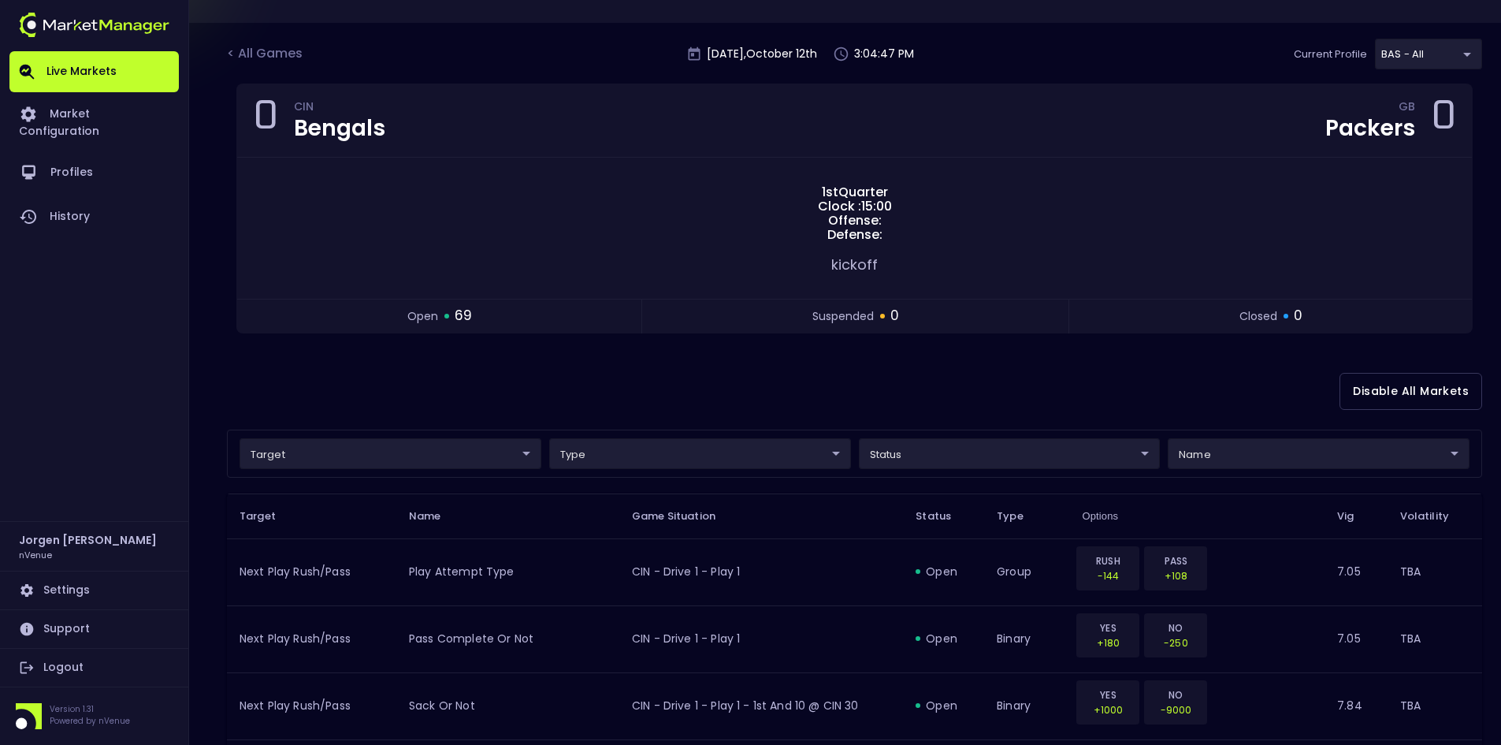
click at [327, 395] on div "Disable All Markets" at bounding box center [854, 391] width 1255 height 76
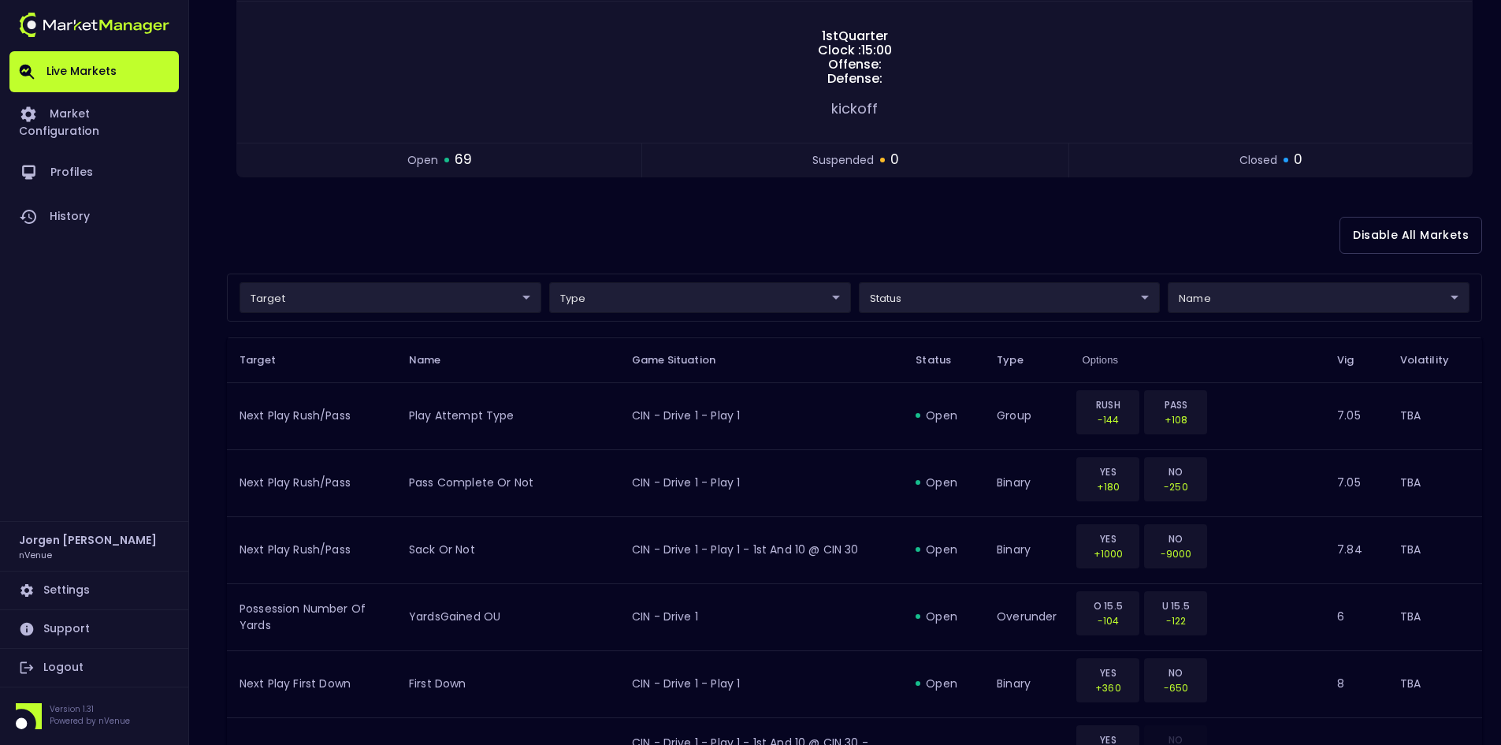
scroll to position [236, 0]
click at [520, 237] on div "Disable All Markets" at bounding box center [854, 233] width 1255 height 76
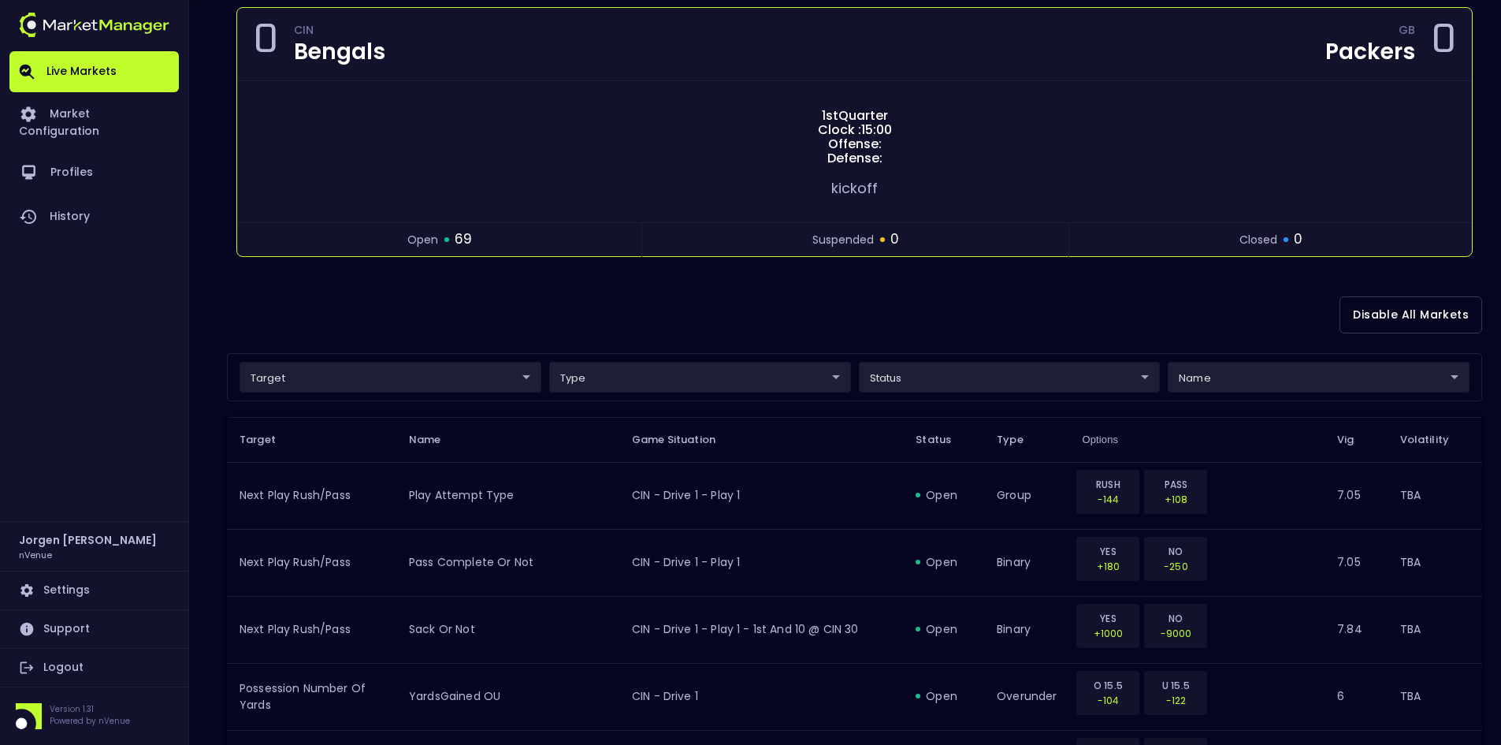
scroll to position [0, 0]
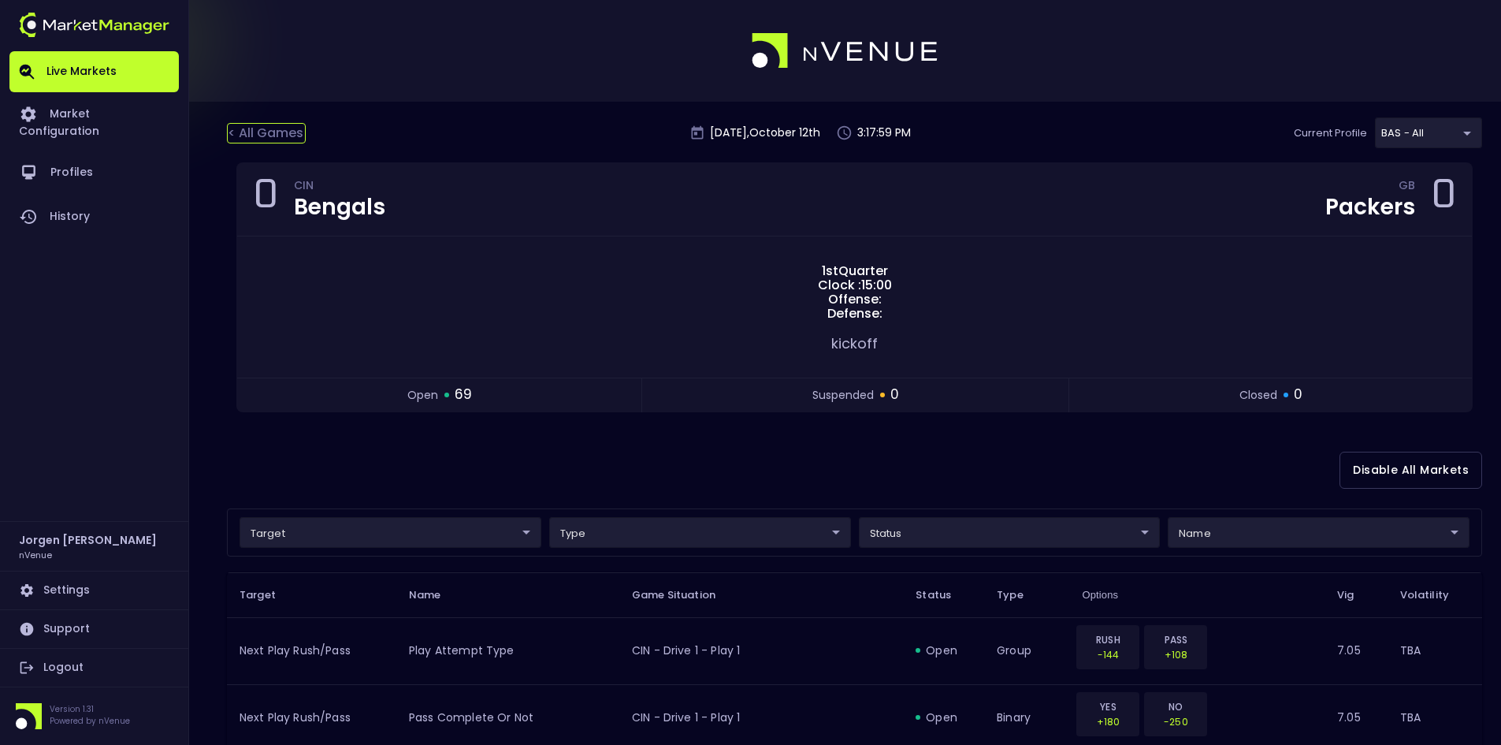
click at [277, 125] on div "< All Games" at bounding box center [266, 133] width 79 height 20
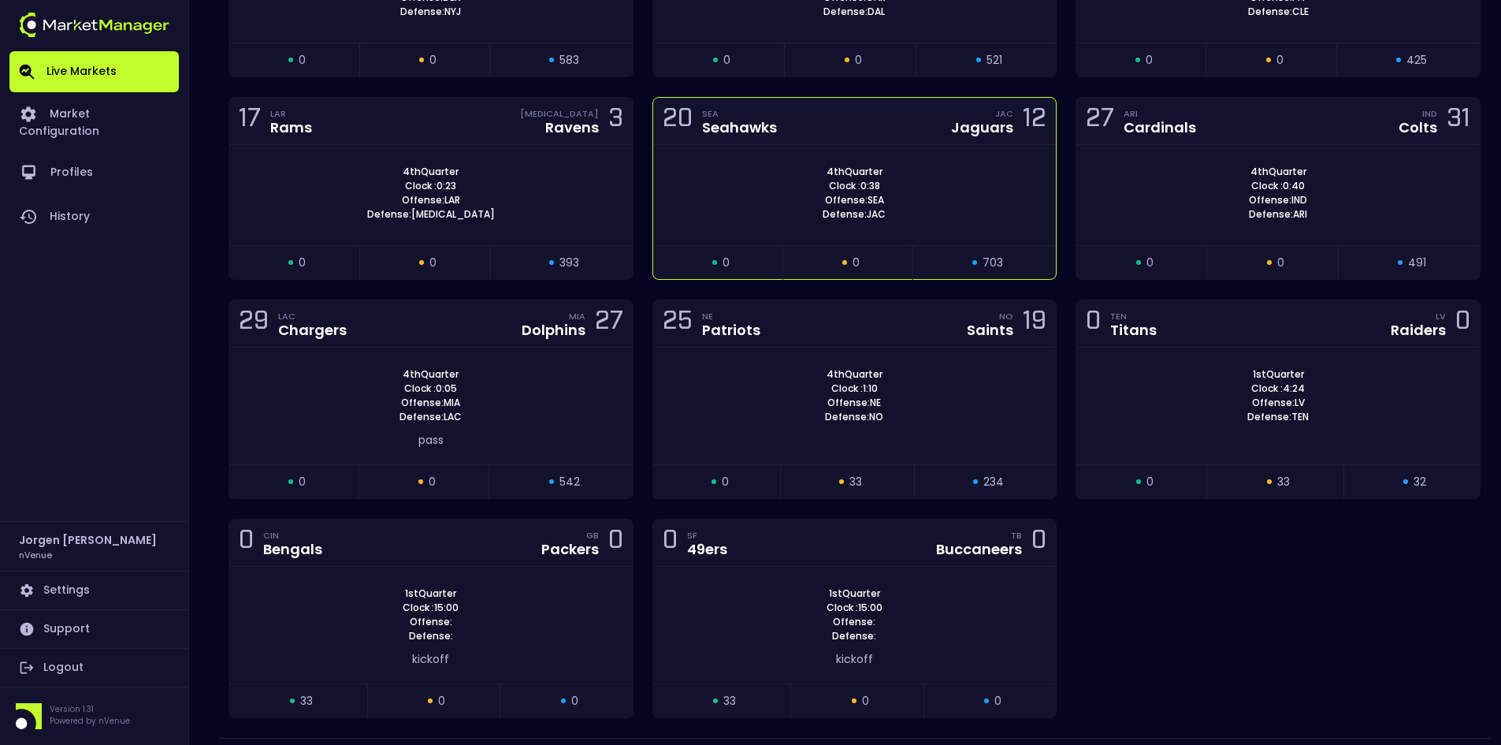
scroll to position [1733, 0]
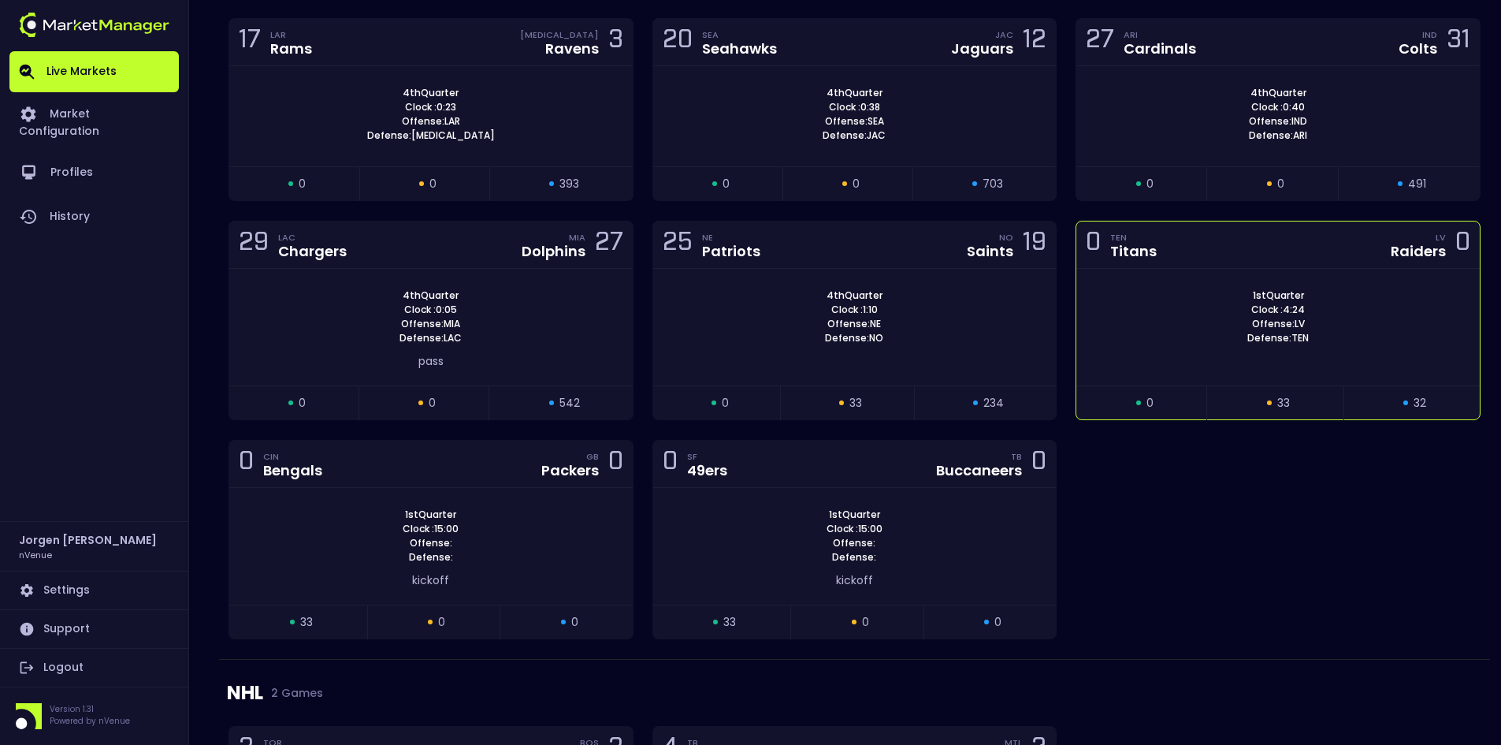
click at [1164, 320] on div "1st Quarter Clock : 4:24 Offense: LV Defense: TEN" at bounding box center [1277, 316] width 403 height 57
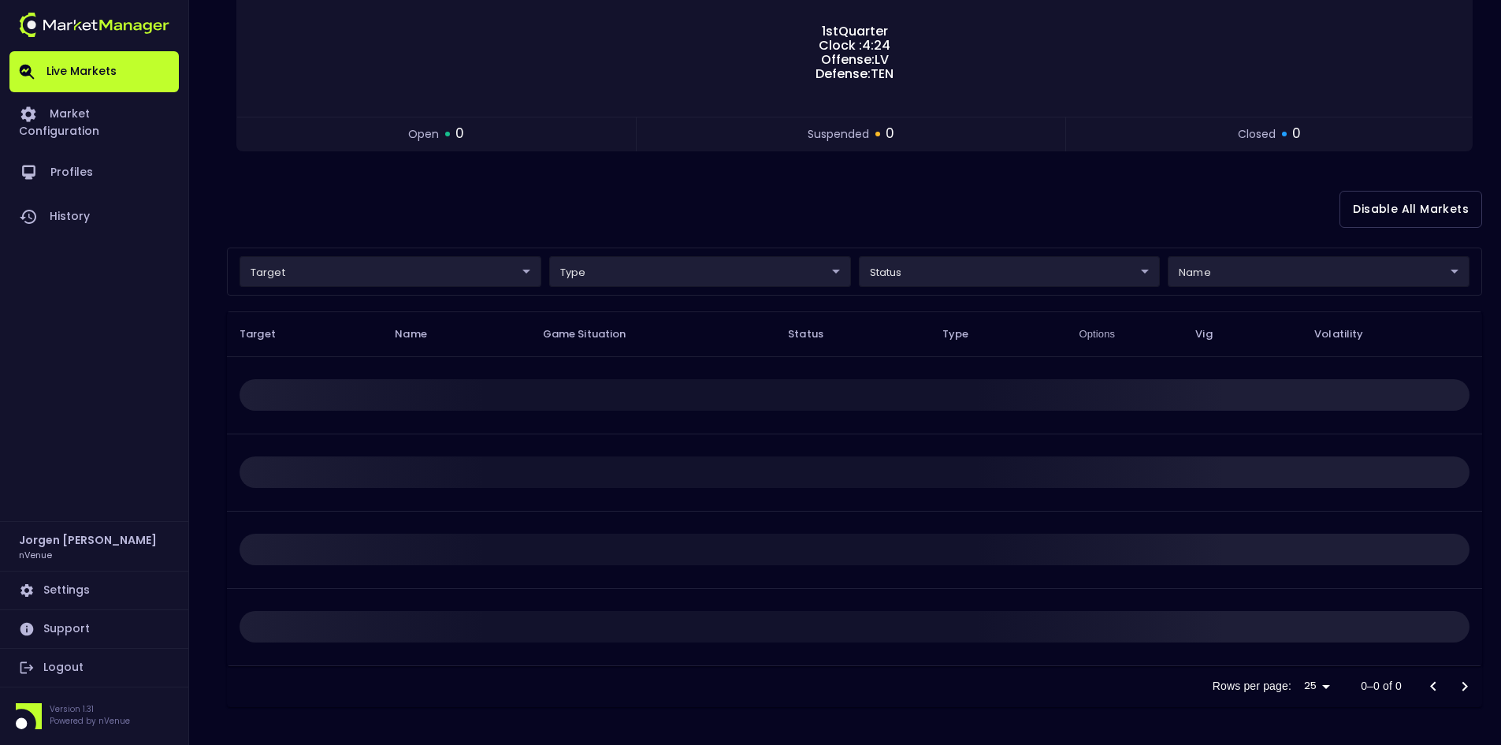
scroll to position [0, 0]
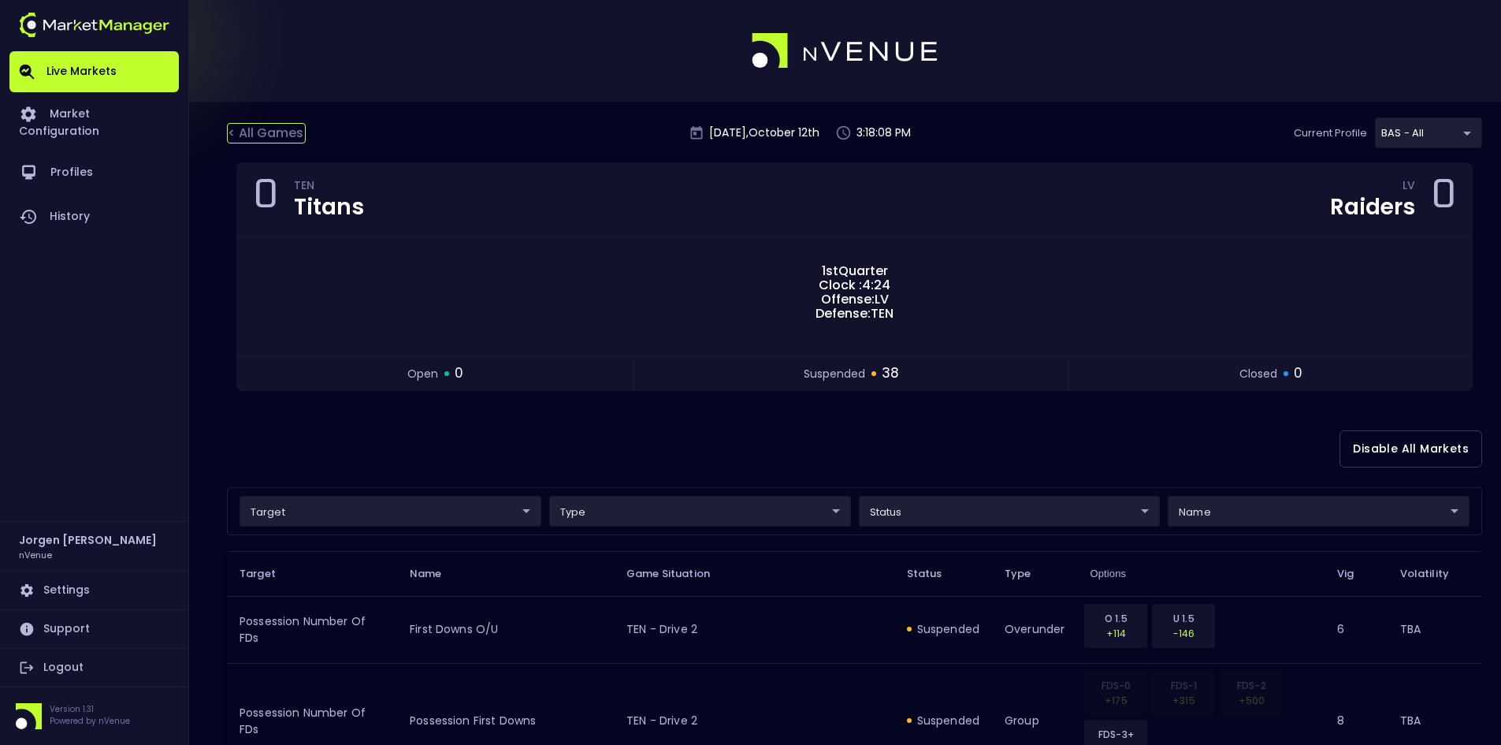
click at [286, 130] on div "< All Games" at bounding box center [266, 133] width 79 height 20
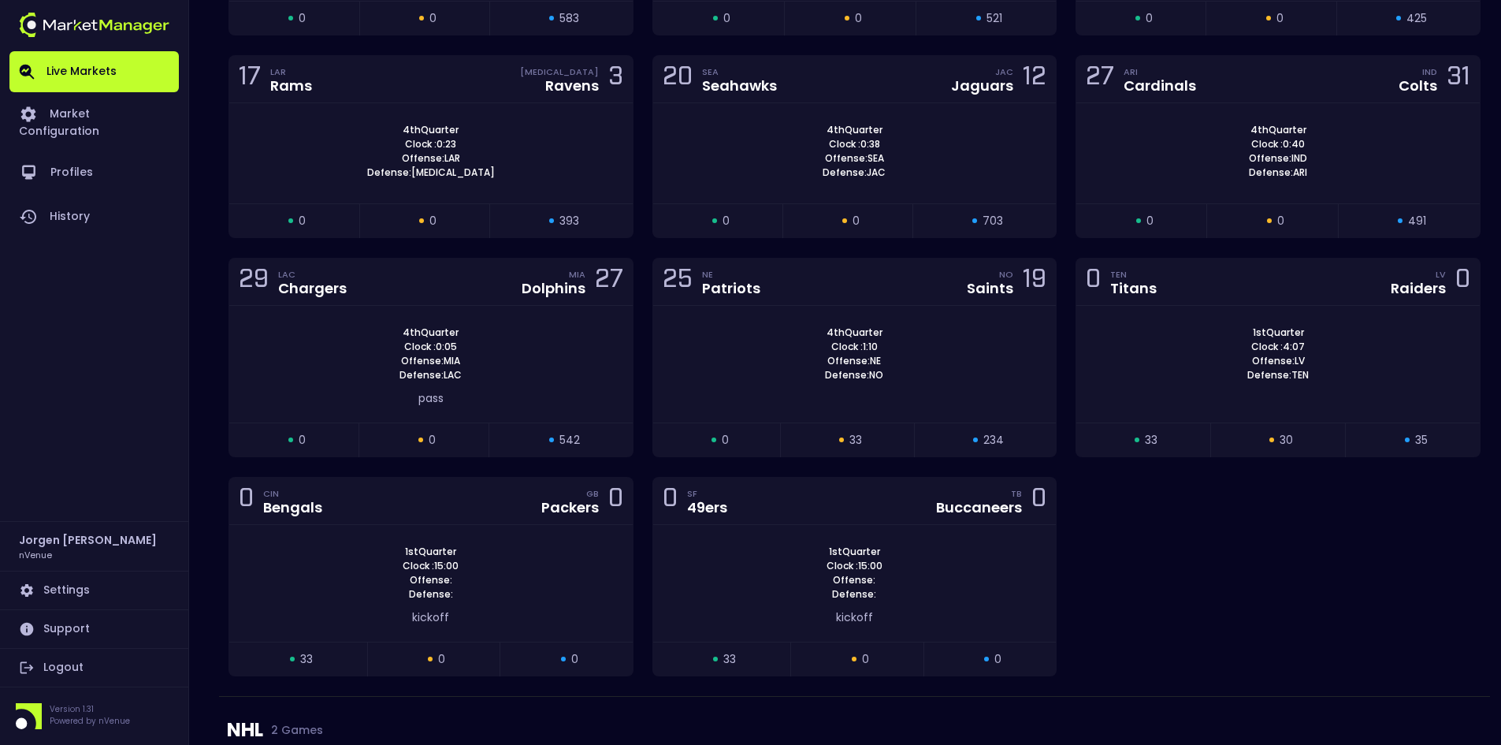
scroll to position [1774, 0]
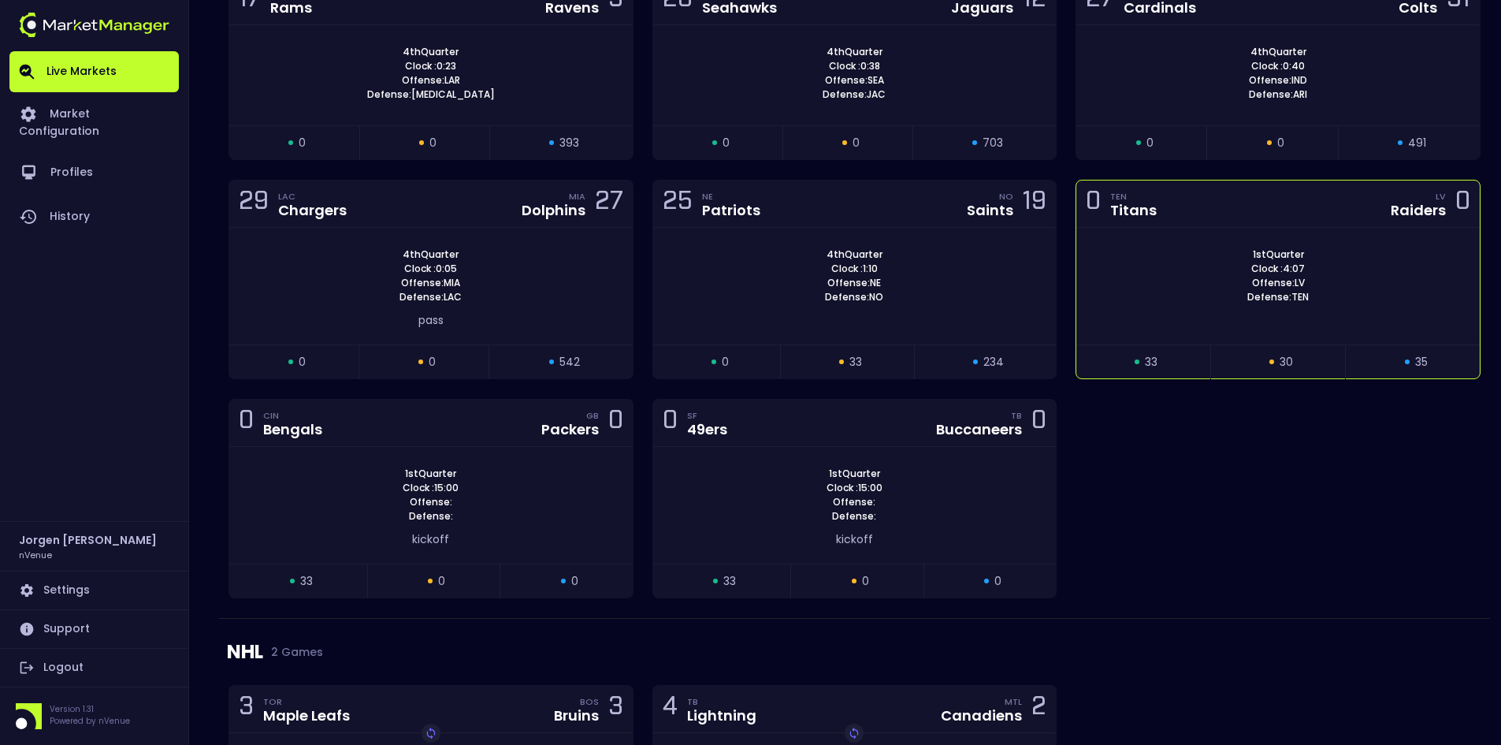
click at [1176, 303] on div "1st Quarter Clock : 4:07 Offense: LV Defense: TEN" at bounding box center [1277, 275] width 403 height 57
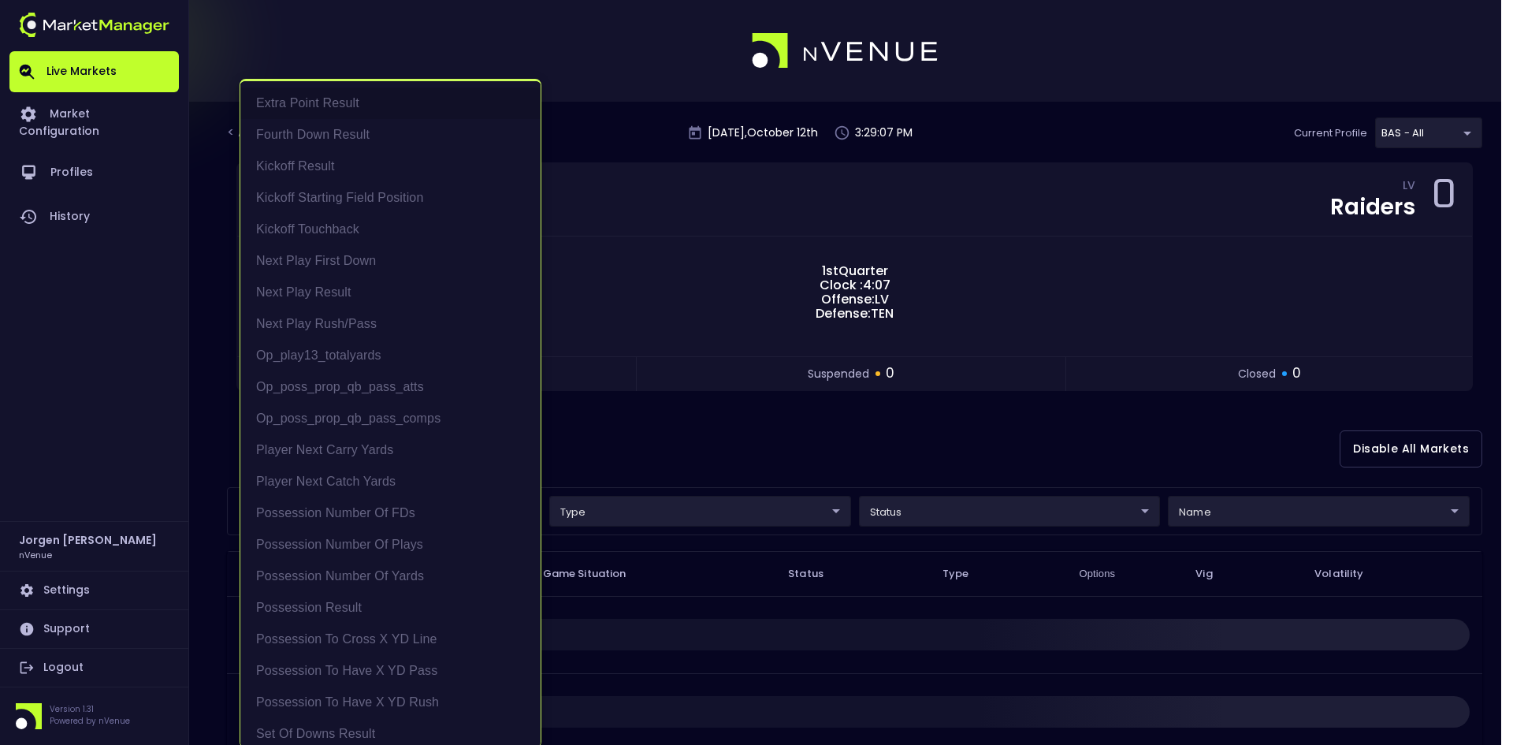
click at [392, 511] on body "Live Markets Market Configuration Profiles History [PERSON_NAME] nVenue Setting…" at bounding box center [756, 492] width 1513 height 984
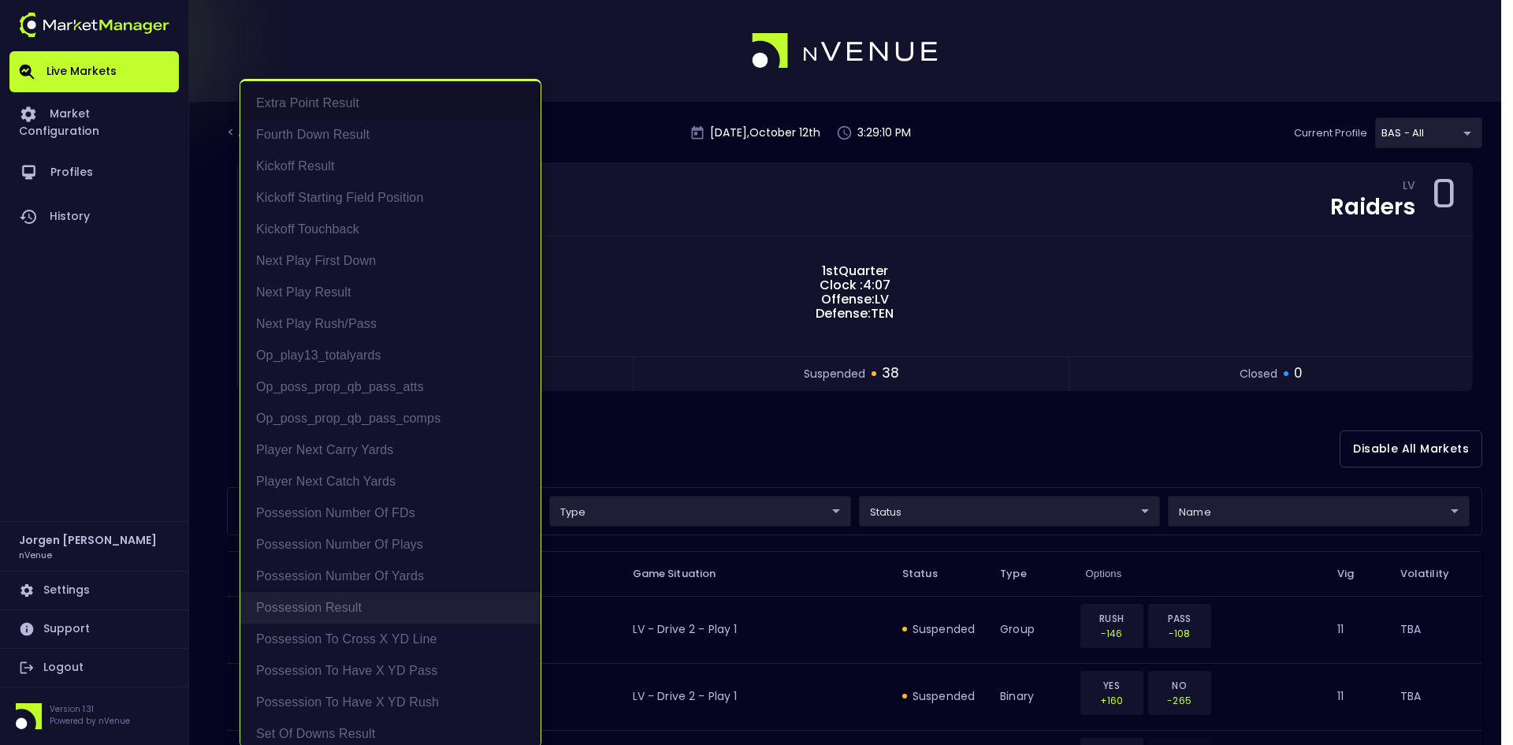
click at [324, 597] on li "Possession Result" at bounding box center [390, 608] width 300 height 32
type input "Possession Result"
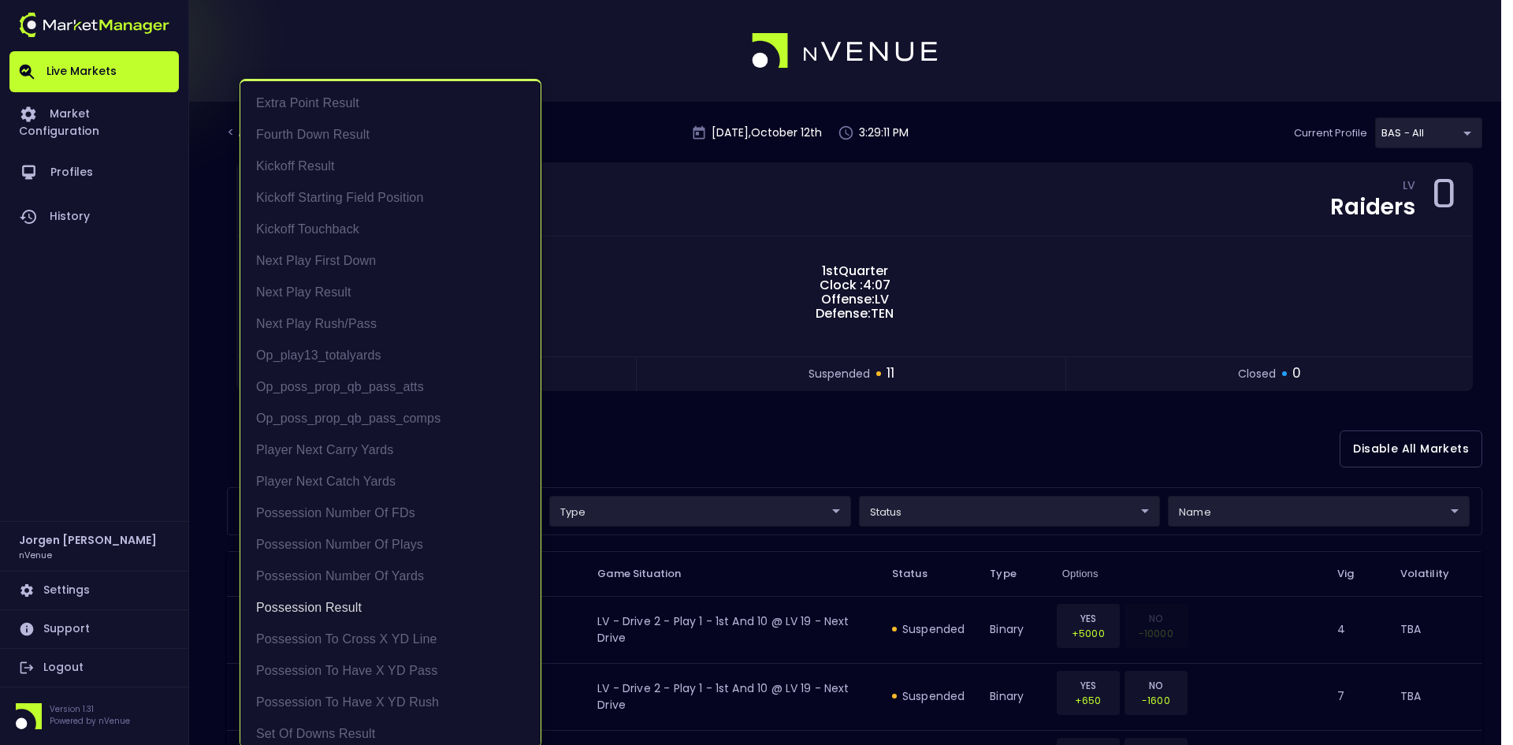
click at [727, 473] on div at bounding box center [756, 372] width 1513 height 745
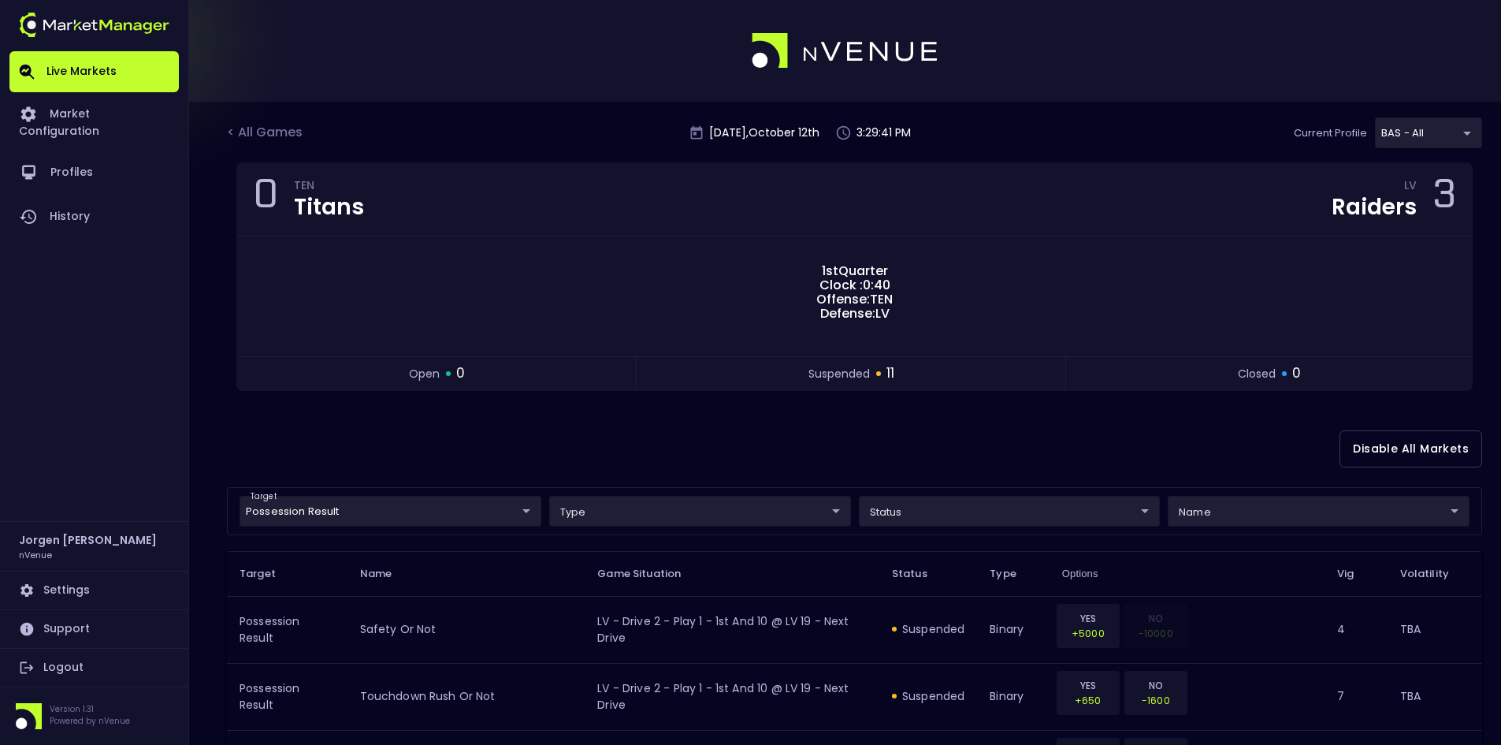
click at [282, 137] on div "< All Games" at bounding box center [266, 133] width 79 height 20
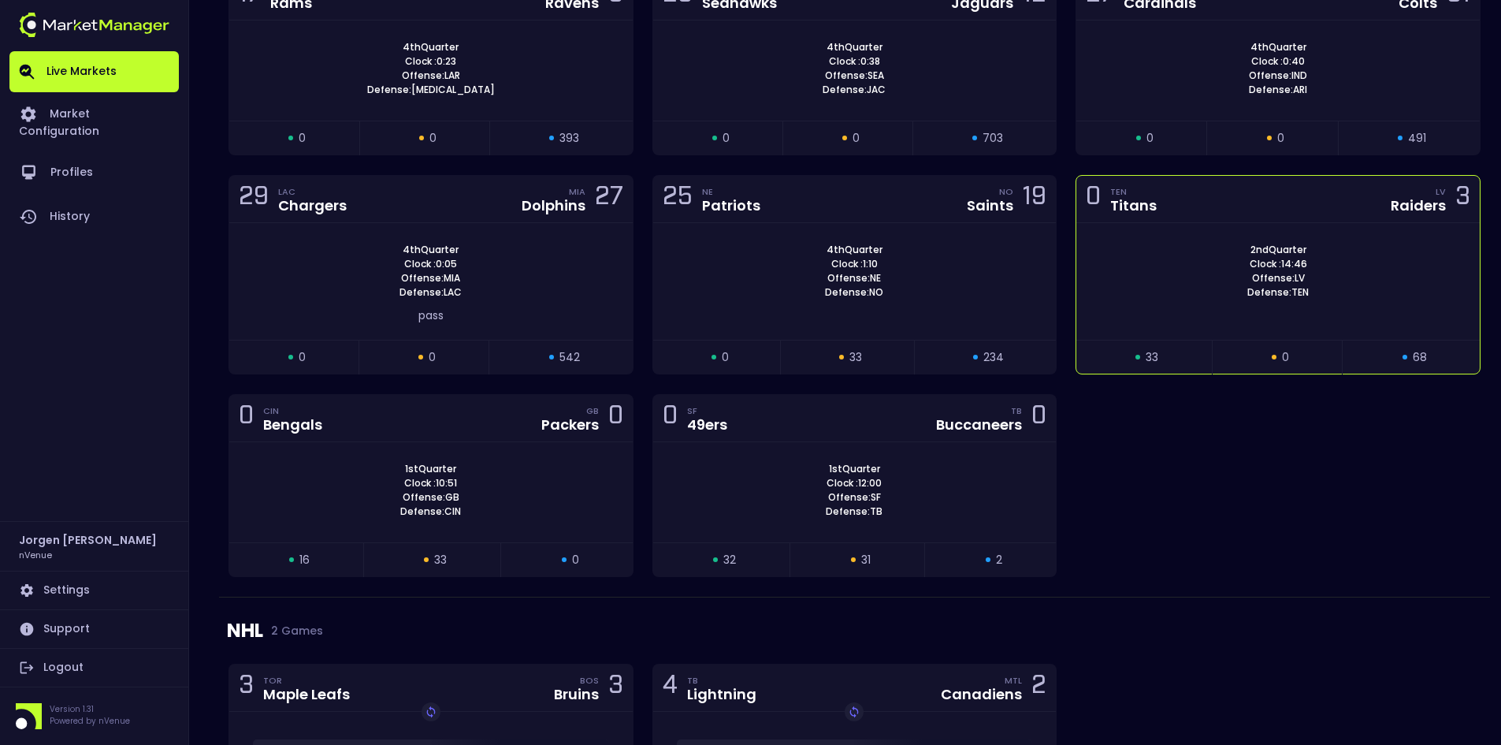
scroll to position [1812, 0]
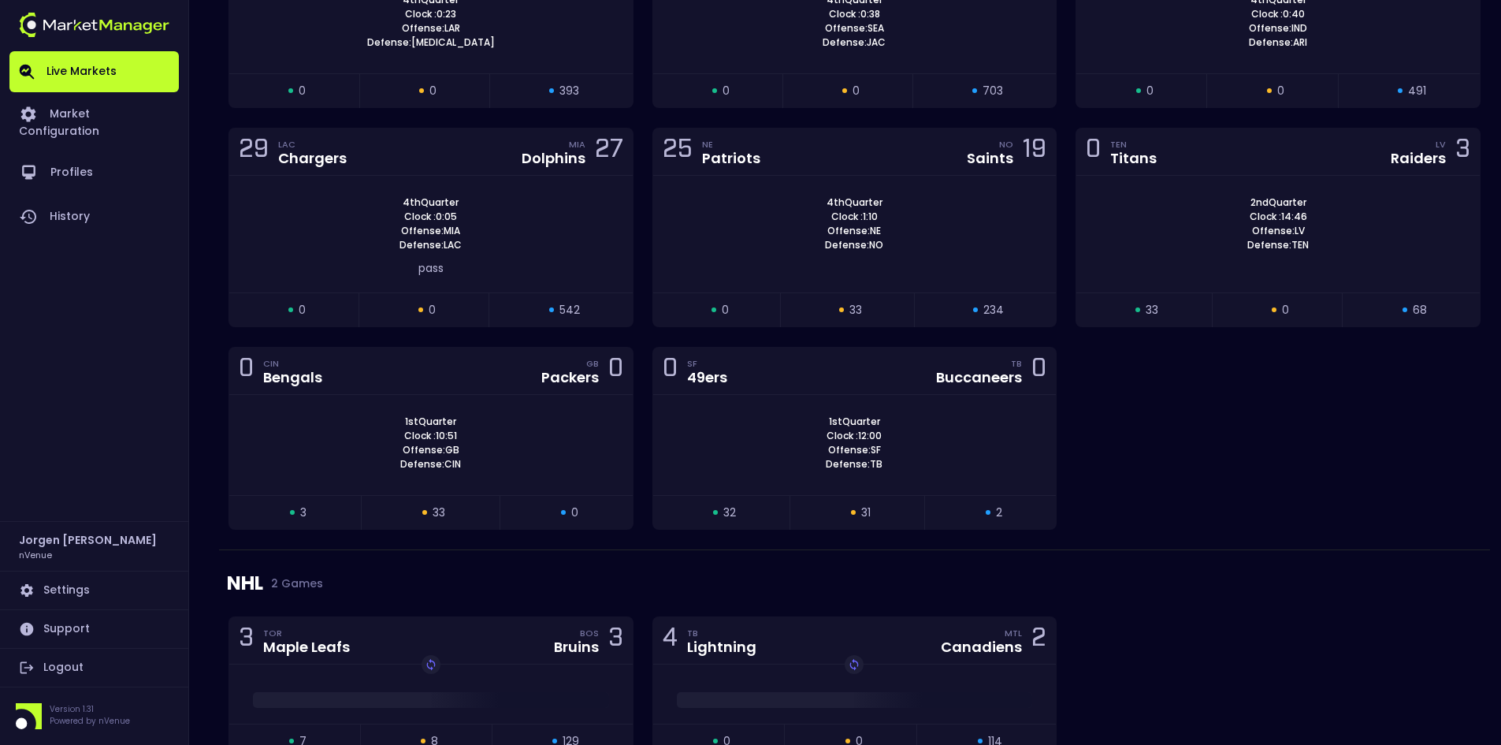
click at [1240, 460] on div "13 DEN Broncos NYJ Jets 11 4th Quarter Clock : 0:39 Offense: DEN Defense: NYJ o…" at bounding box center [854, 136] width 1271 height 827
click at [1387, 451] on div "13 DEN Broncos NYJ Jets 11 4th Quarter Clock : 0:39 Offense: DEN Defense: NYJ o…" at bounding box center [854, 136] width 1271 height 827
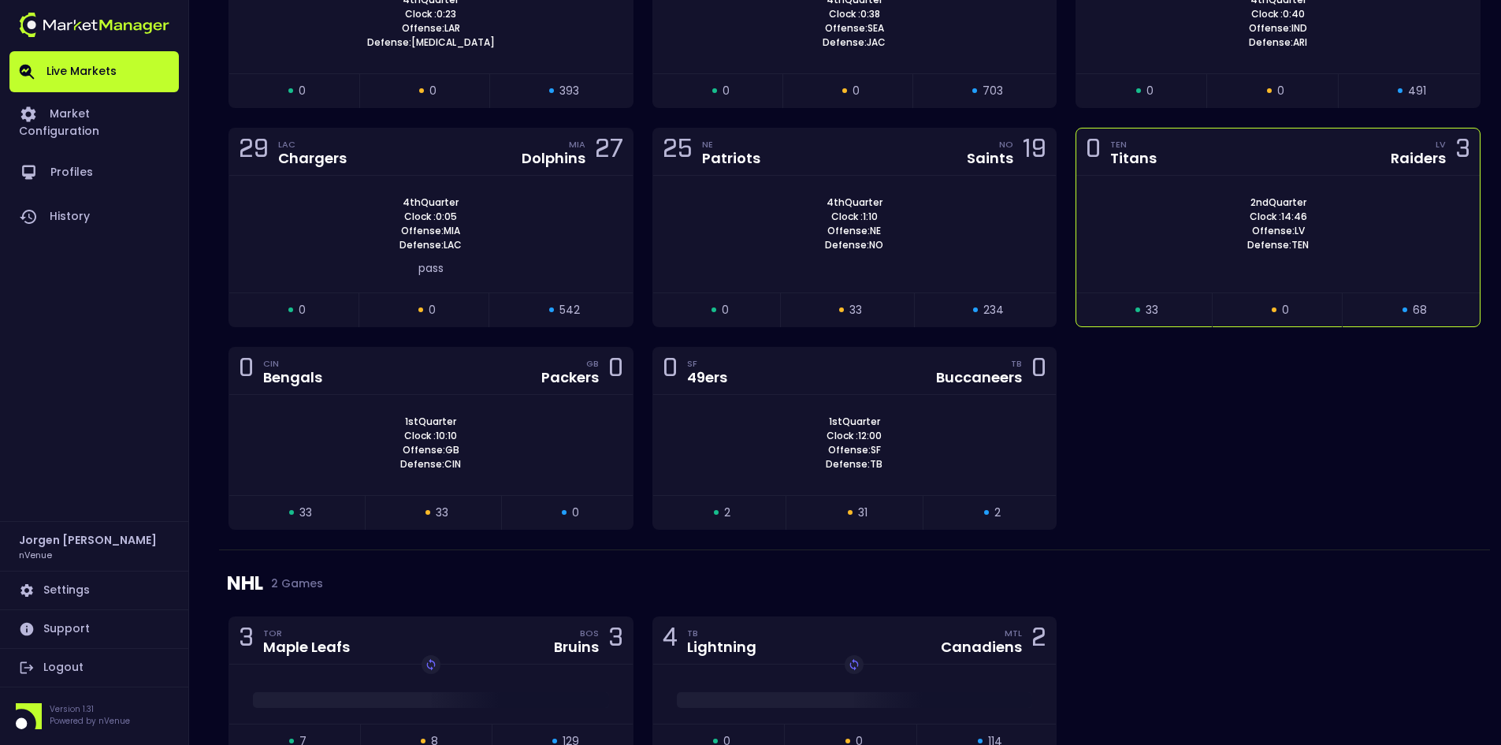
click at [1167, 234] on div "2nd Quarter Clock : 14:46 Offense: LV Defense: TEN" at bounding box center [1277, 223] width 403 height 57
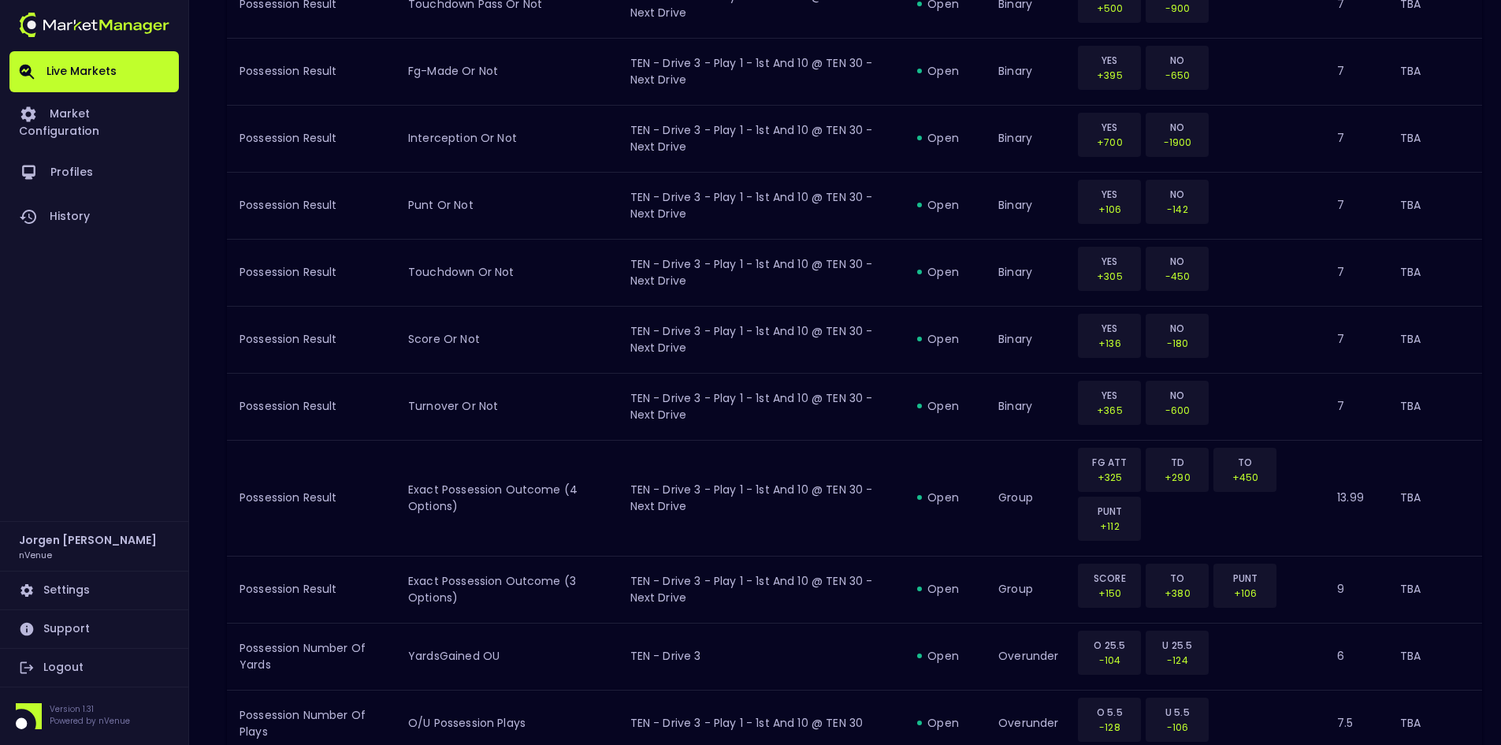
scroll to position [1654, 0]
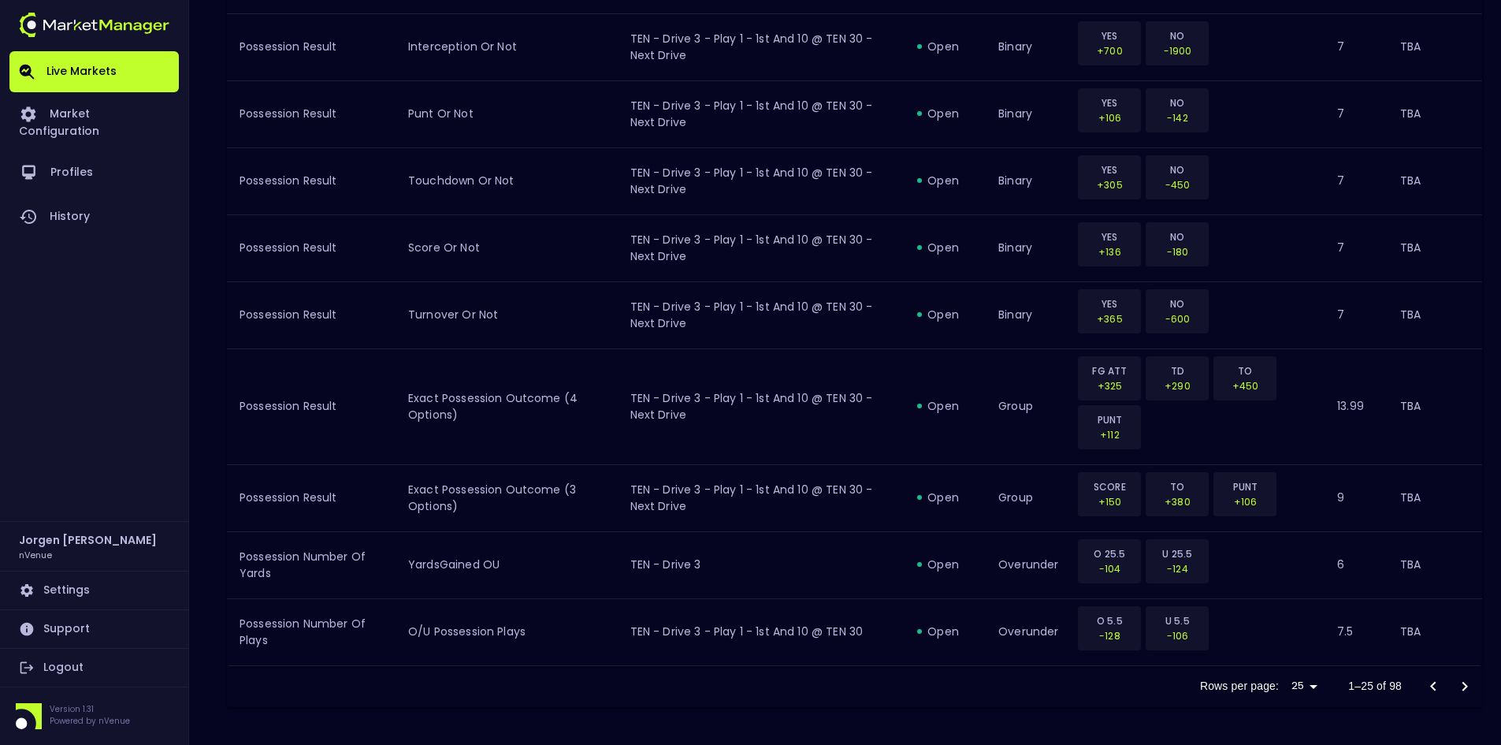
click at [1463, 685] on icon "Go to next page" at bounding box center [1464, 686] width 19 height 19
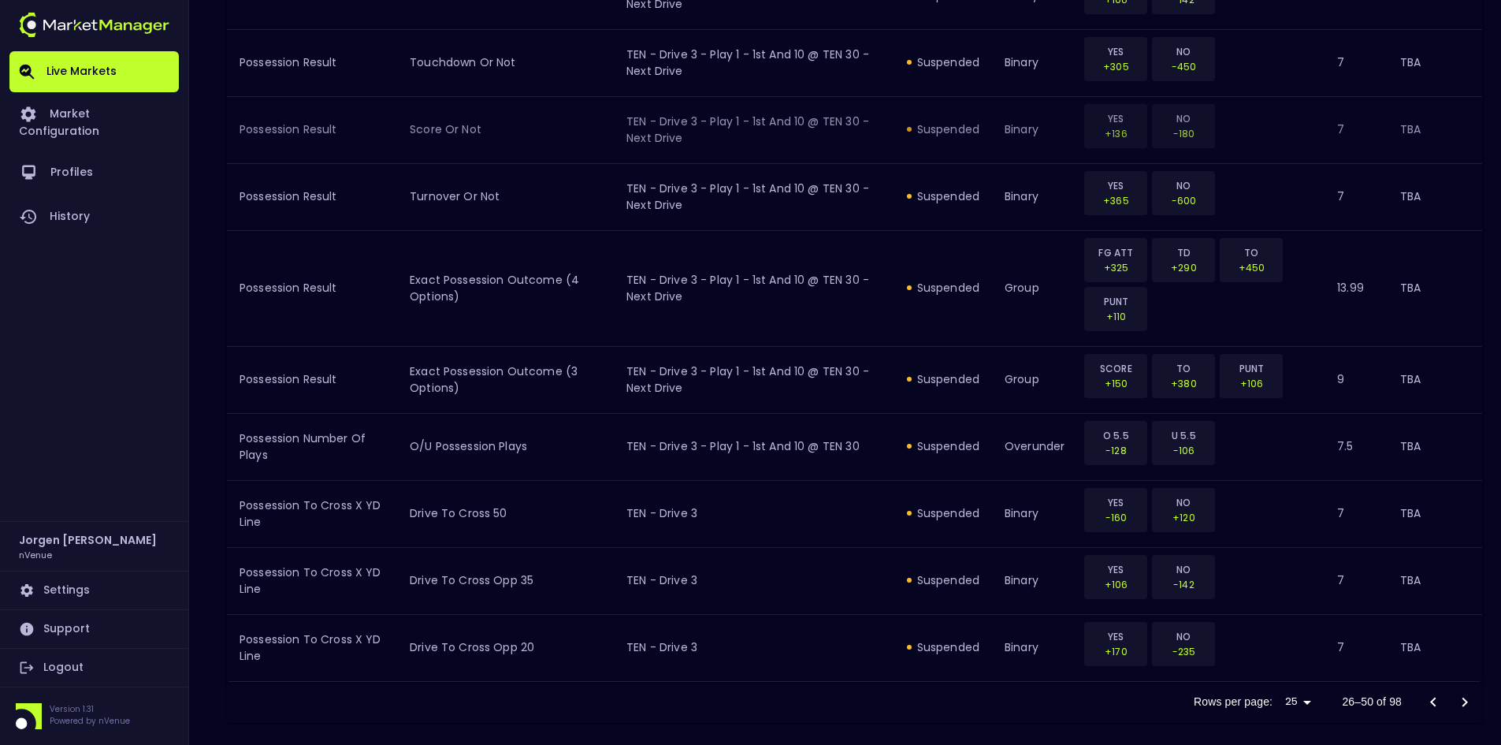
scroll to position [1752, 0]
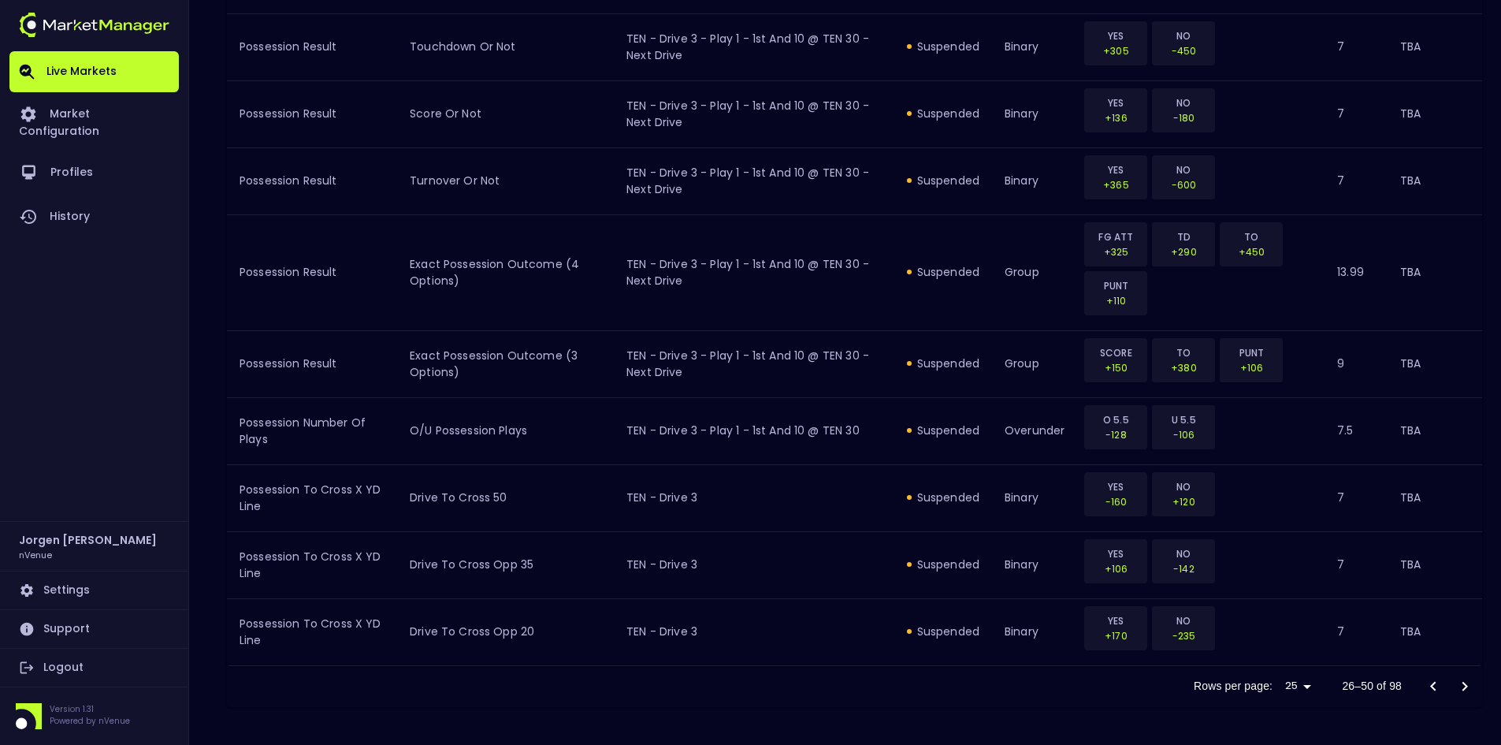
click at [1466, 685] on icon "Go to next page" at bounding box center [1465, 685] width 6 height 9
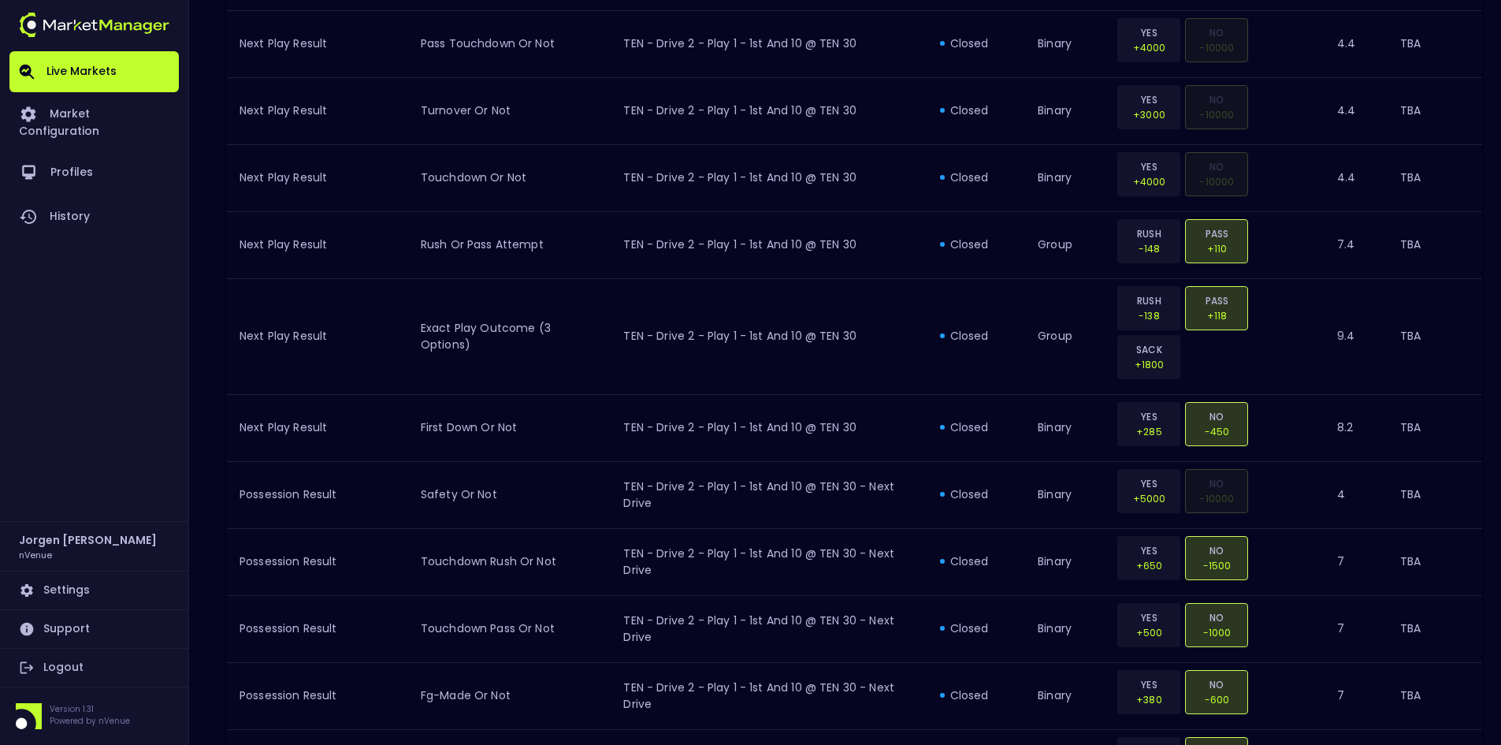
scroll to position [1703, 0]
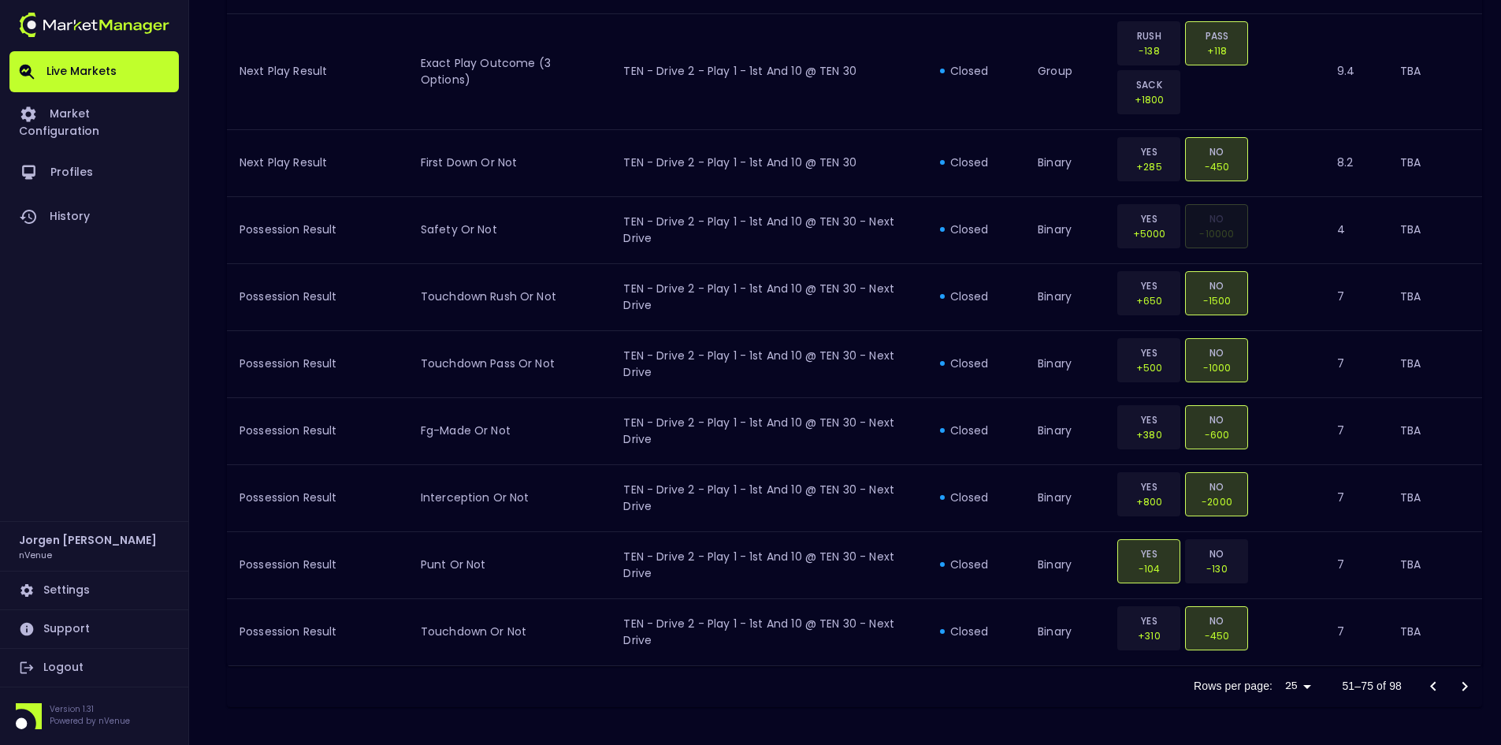
click at [1431, 683] on icon "Go to previous page" at bounding box center [1433, 686] width 19 height 19
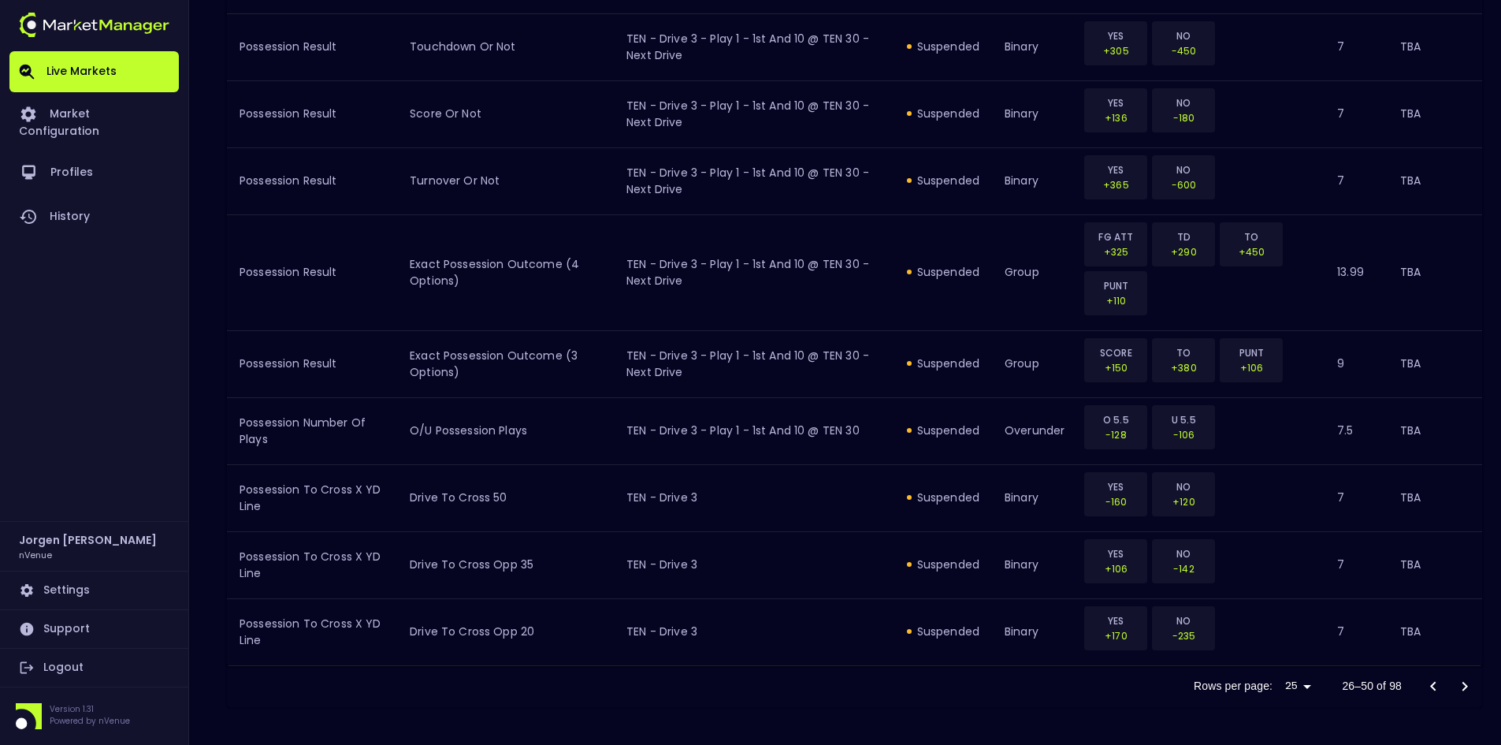
click at [1432, 685] on icon "Go to previous page" at bounding box center [1433, 686] width 19 height 19
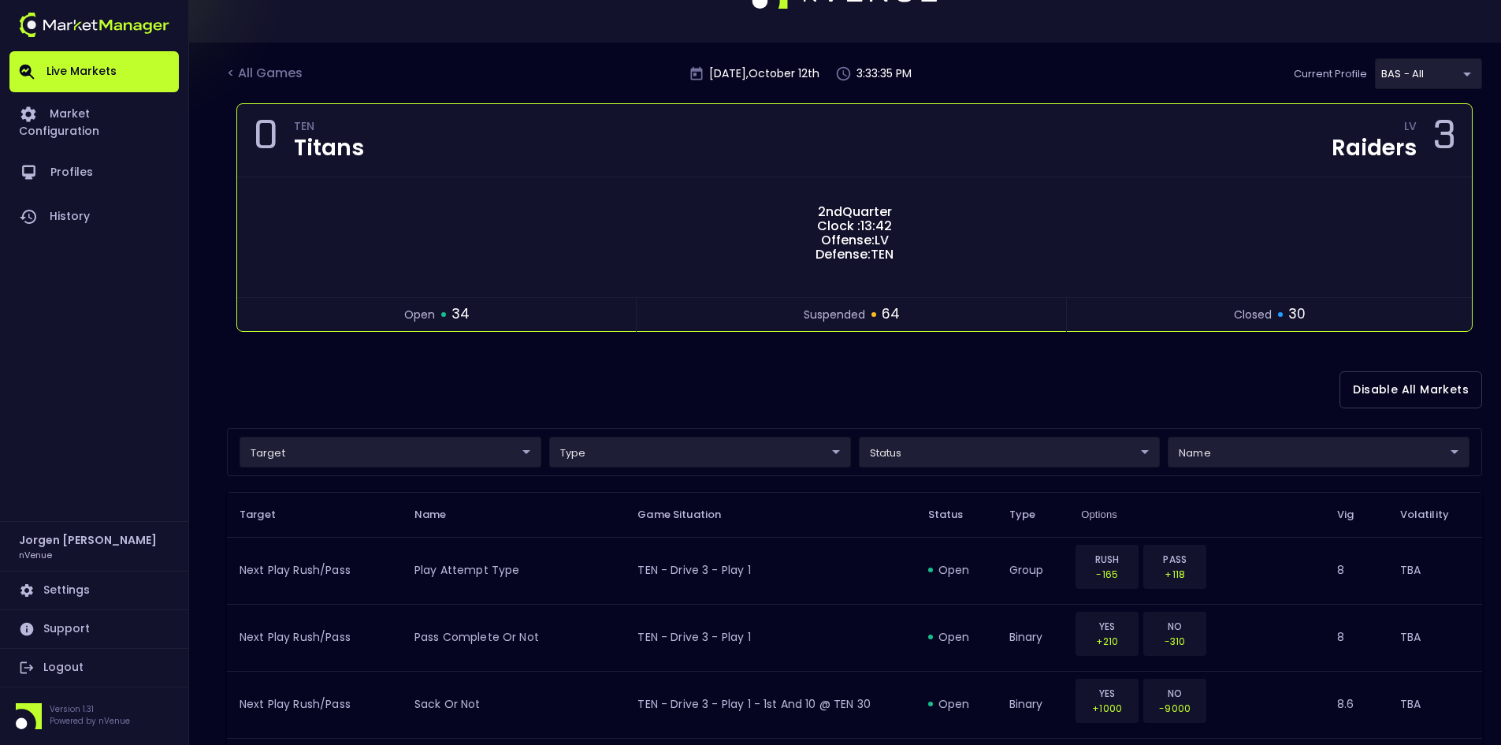
scroll to position [0, 0]
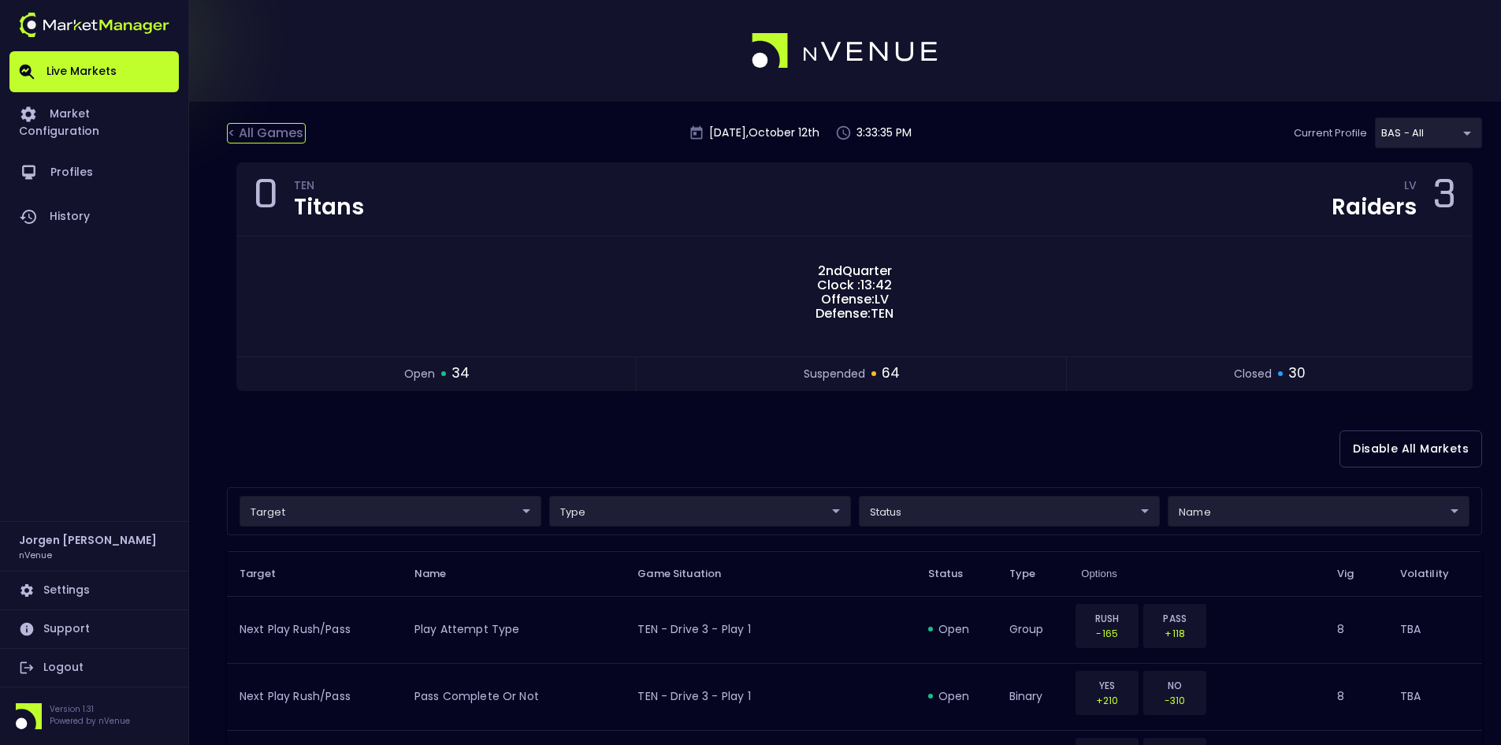
click at [262, 131] on div "< All Games" at bounding box center [266, 133] width 79 height 20
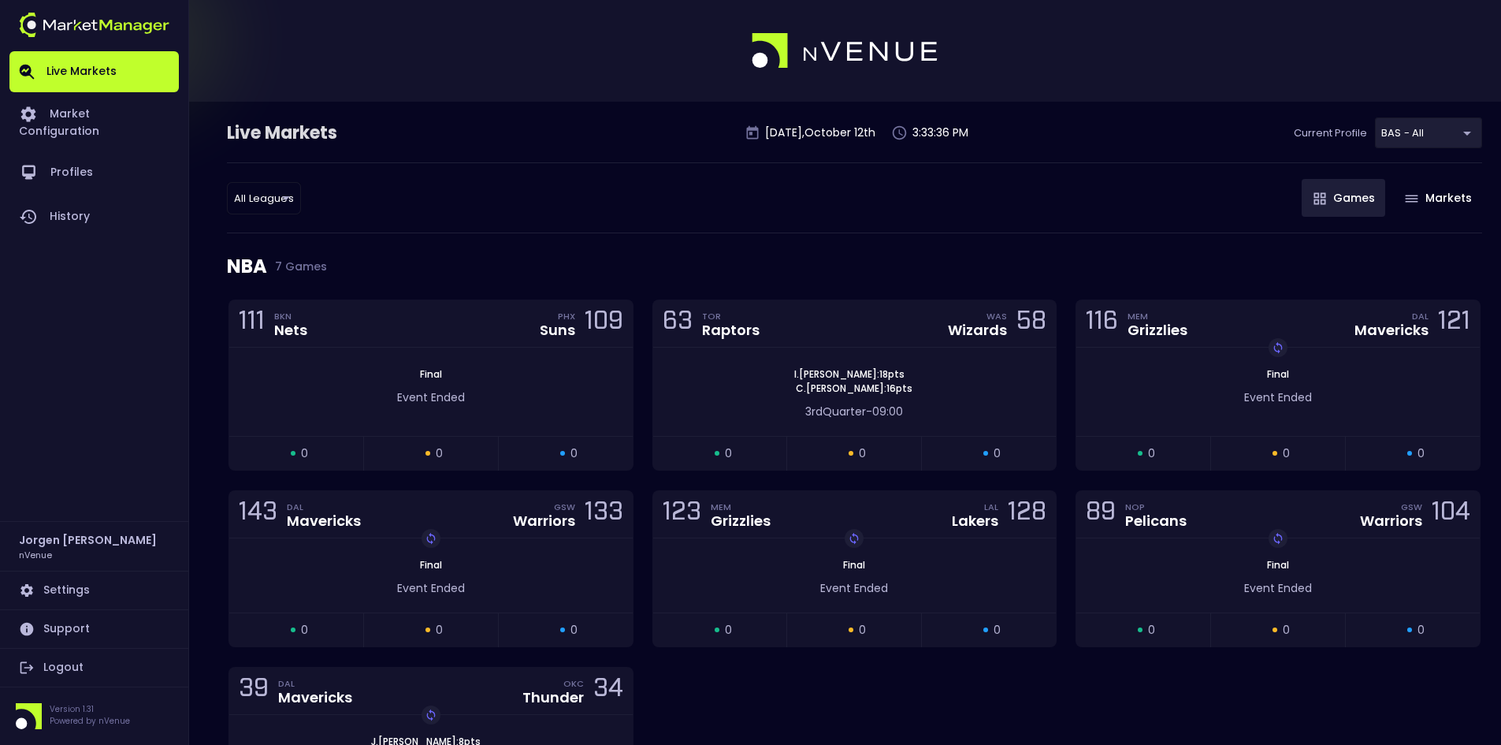
click at [916, 217] on div "All Leagues all leagues ​ Games Markets" at bounding box center [854, 197] width 1255 height 71
click at [923, 217] on div "All Leagues all leagues ​ Games Markets" at bounding box center [854, 197] width 1255 height 71
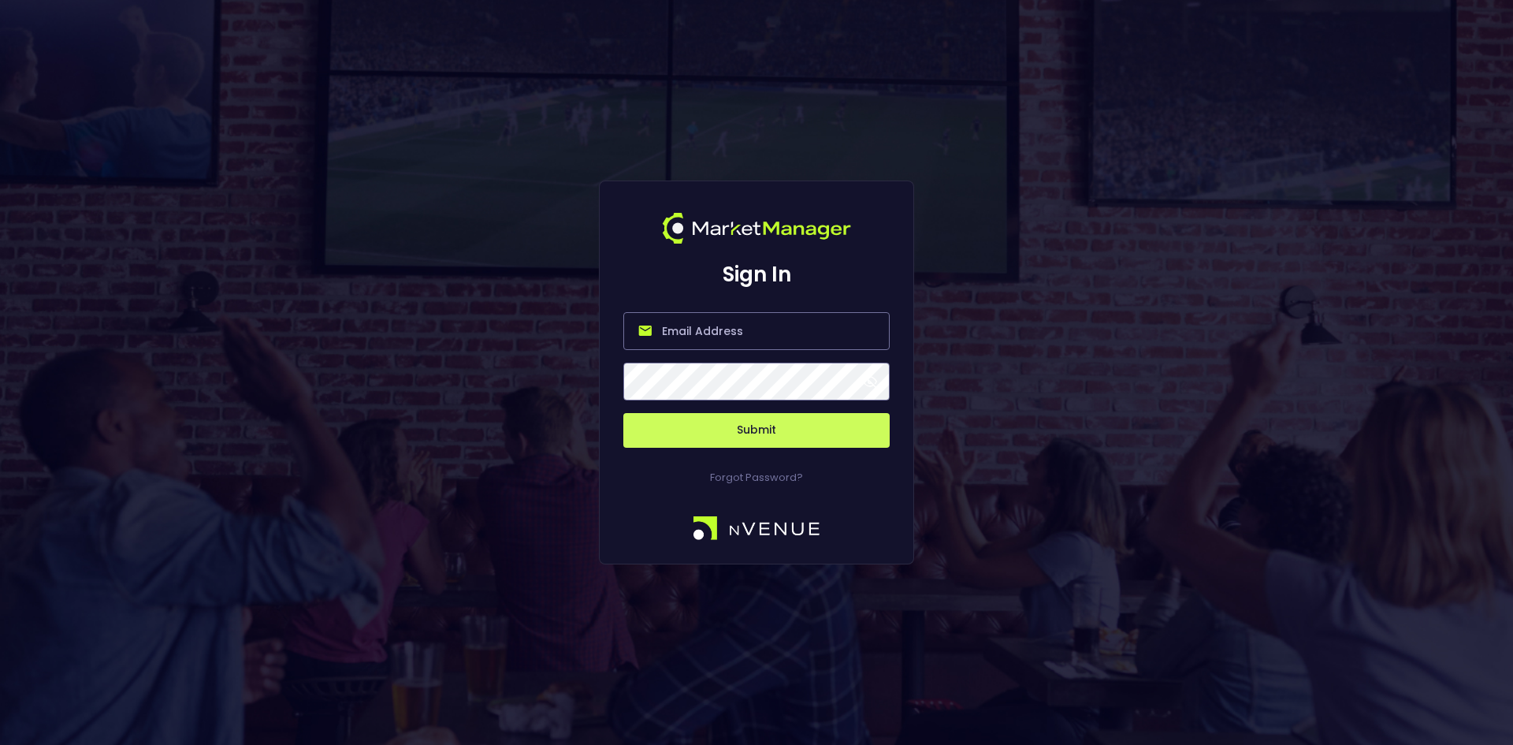
click at [692, 329] on input "email" at bounding box center [756, 331] width 266 height 38
type input "[EMAIL_ADDRESS][DOMAIN_NAME]"
click at [759, 425] on button "Submit" at bounding box center [756, 430] width 266 height 35
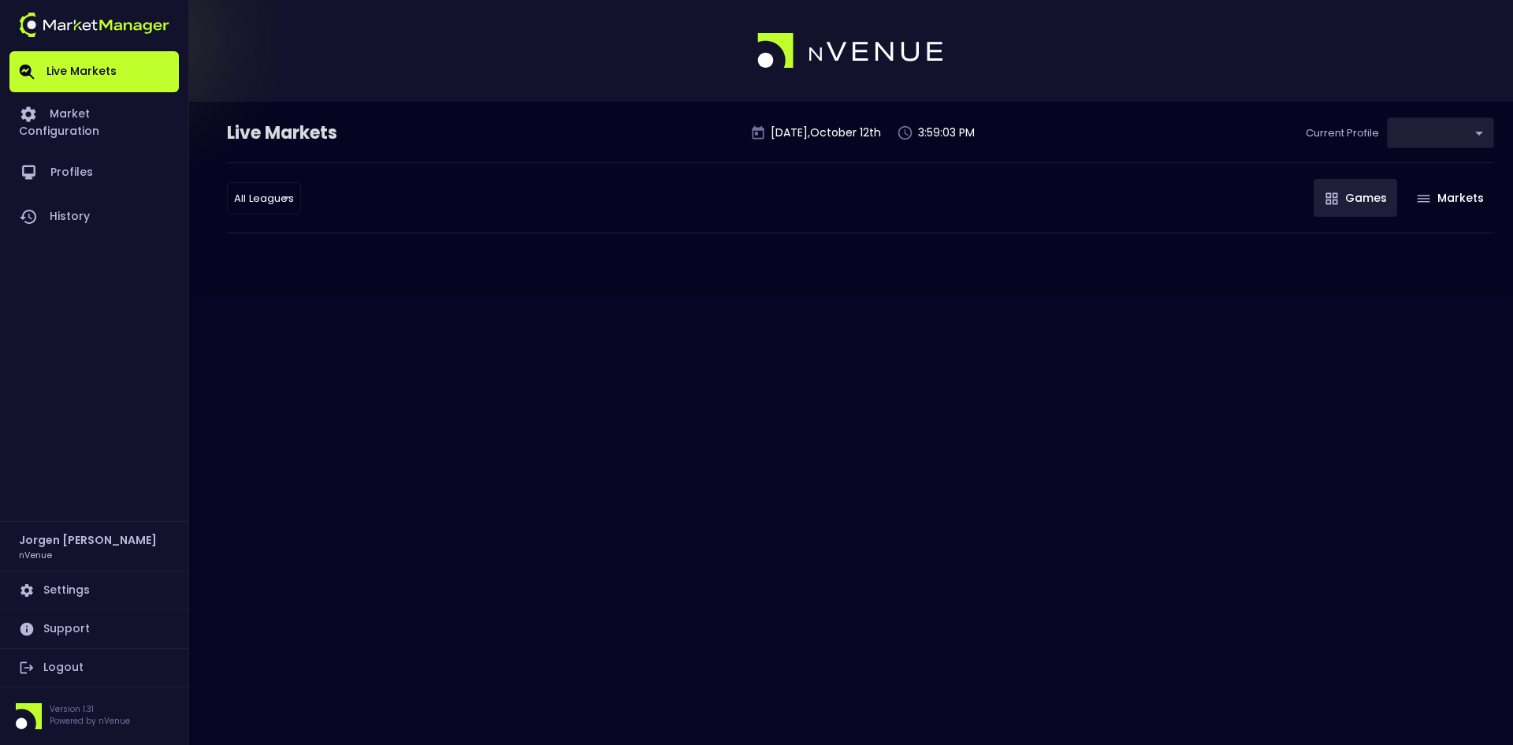
type input "0d810fa5-e353-4d9c-b11d-31f095cae871"
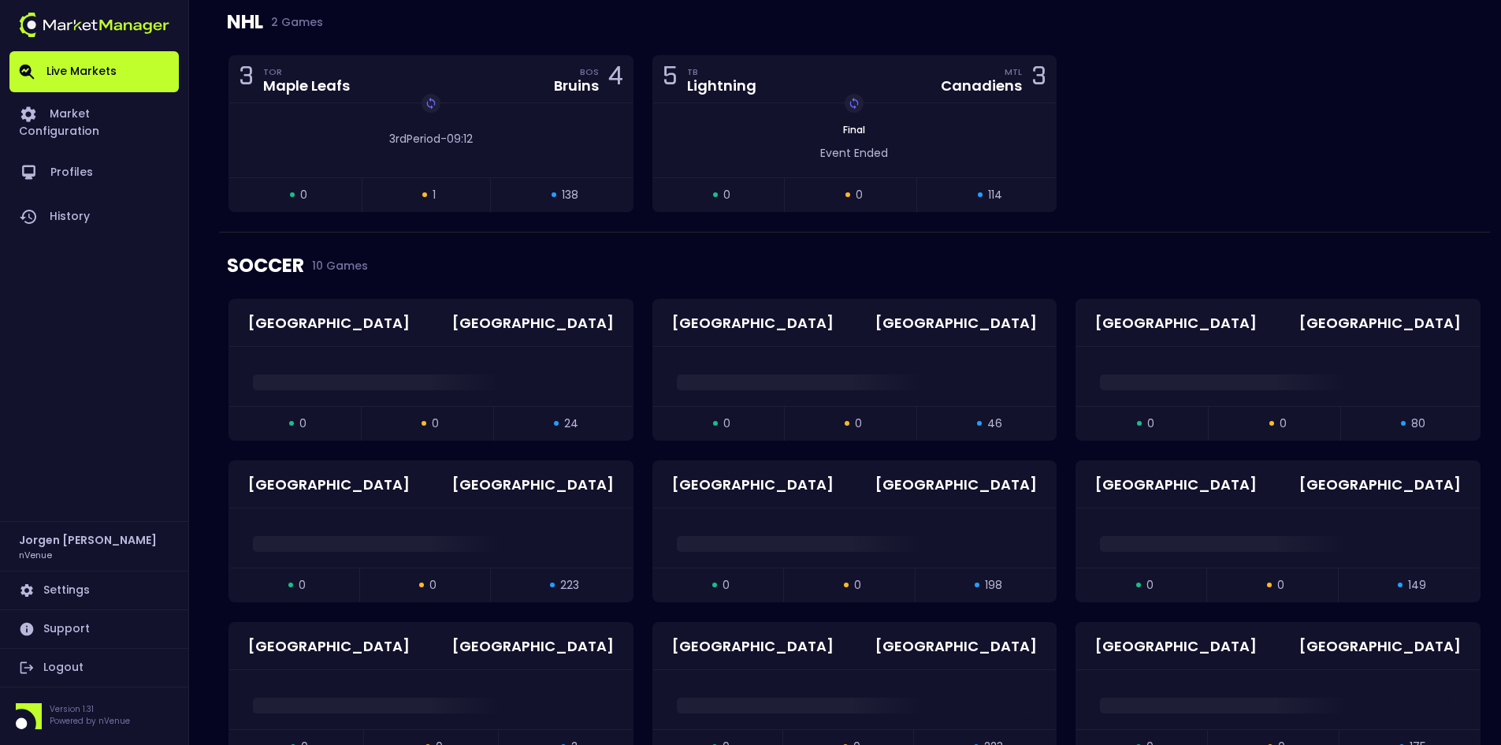
scroll to position [2331, 0]
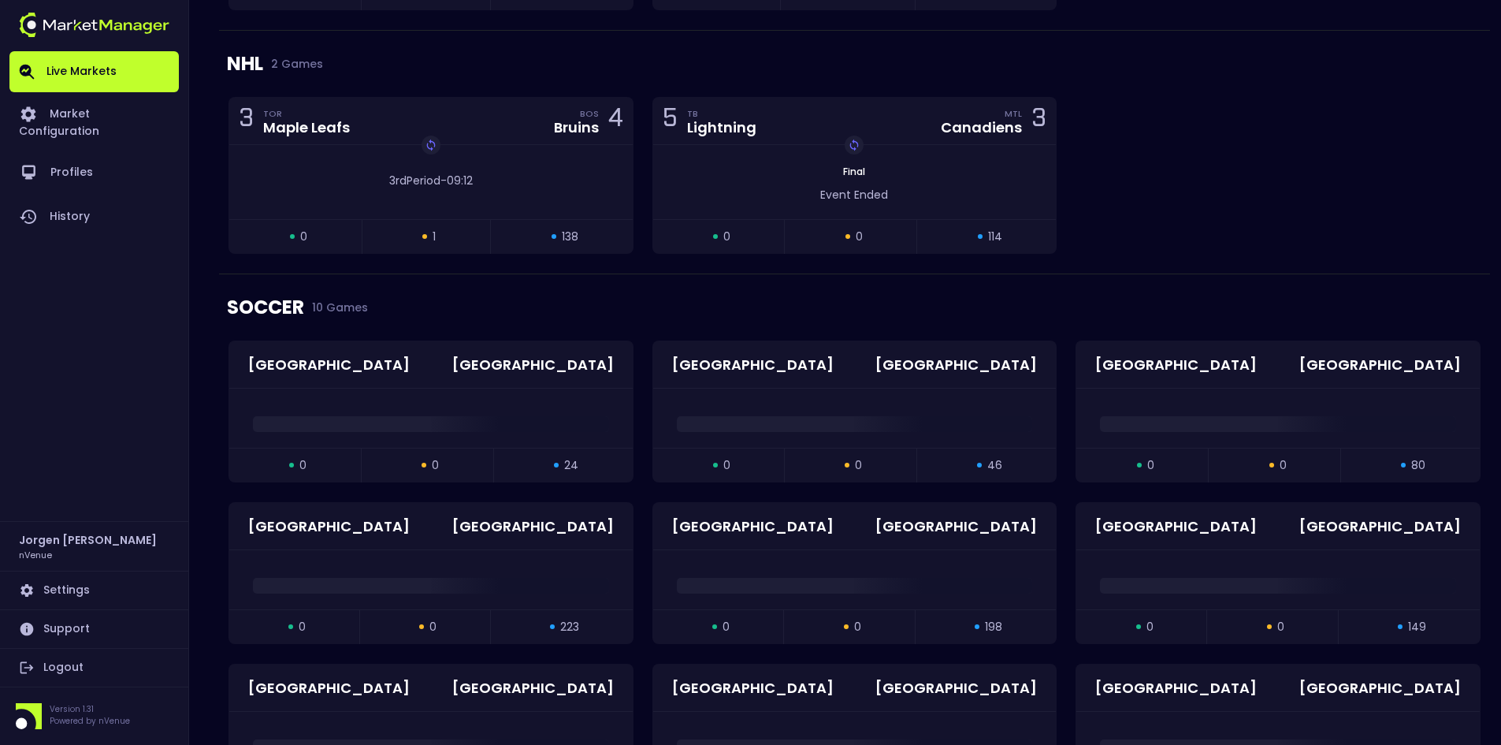
click at [1122, 297] on div "SOCCER 10 Games" at bounding box center [854, 307] width 1255 height 66
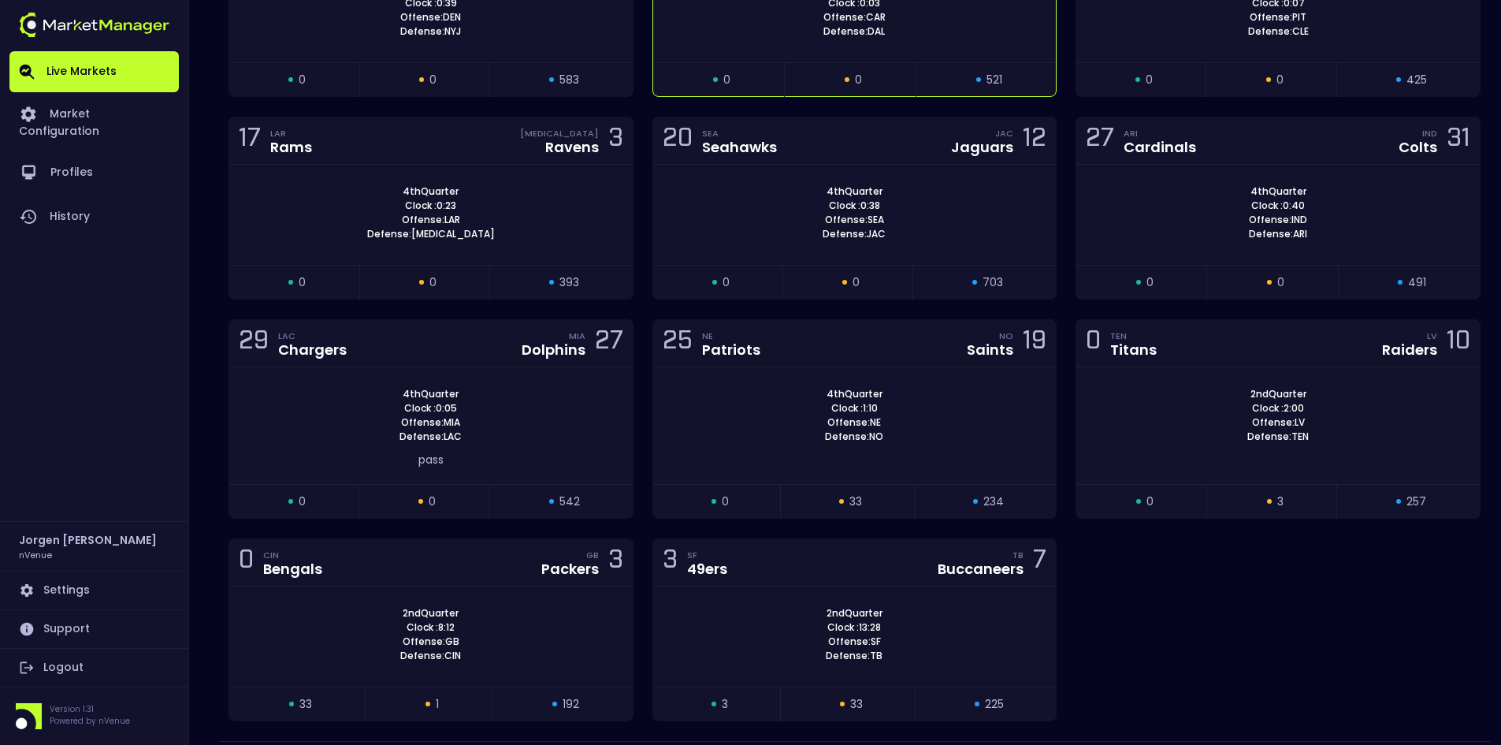
scroll to position [1622, 0]
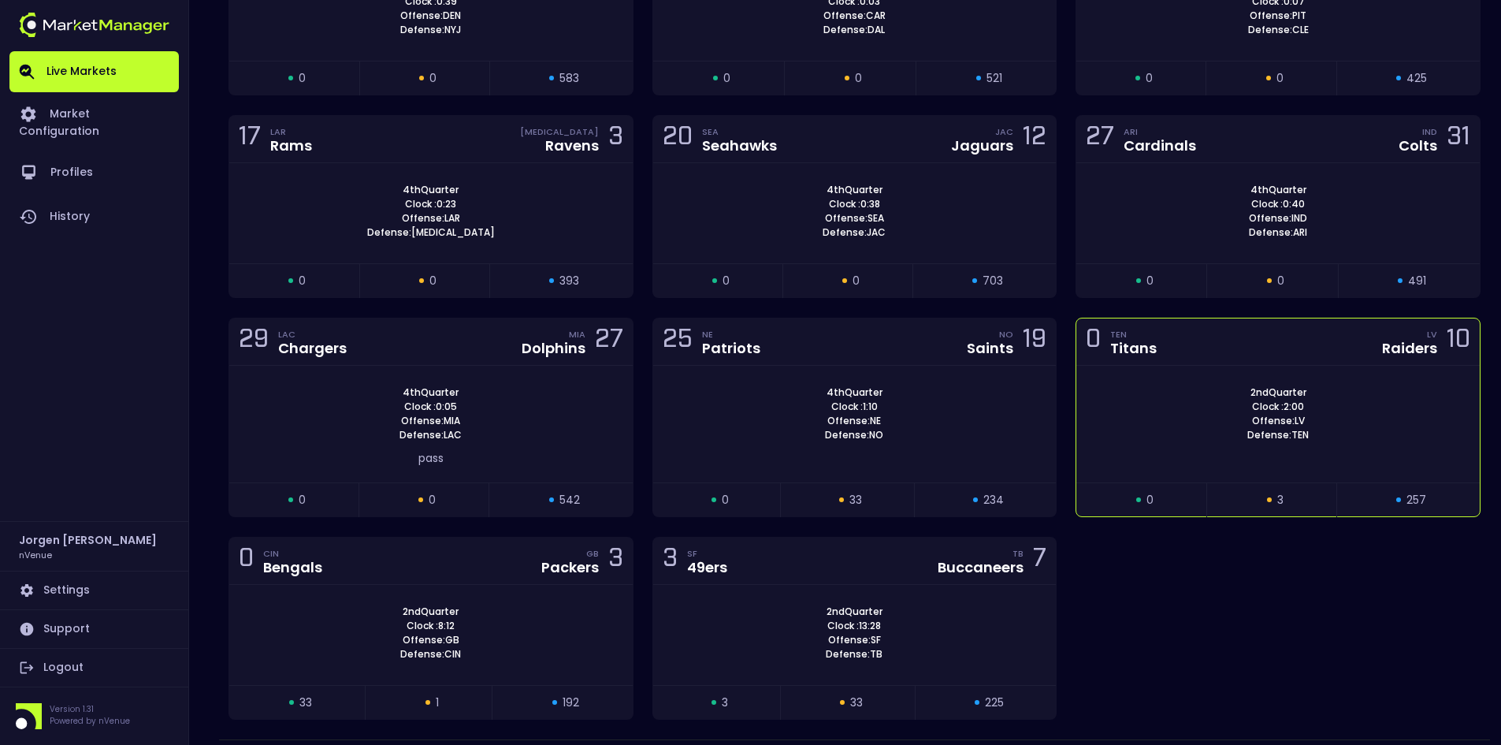
click at [1176, 385] on div "2nd Quarter Clock : 2:00 Offense: LV Defense: TEN" at bounding box center [1277, 413] width 403 height 57
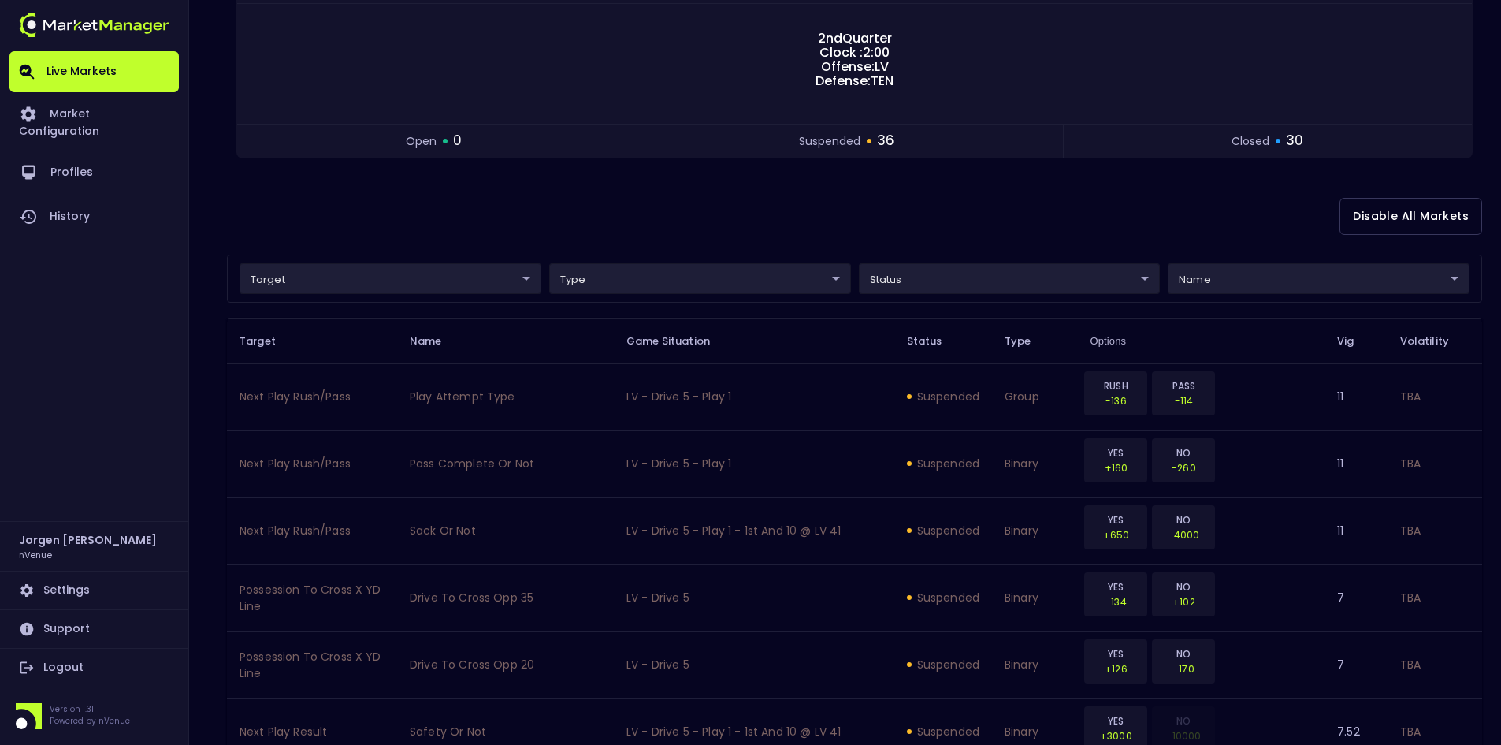
scroll to position [0, 0]
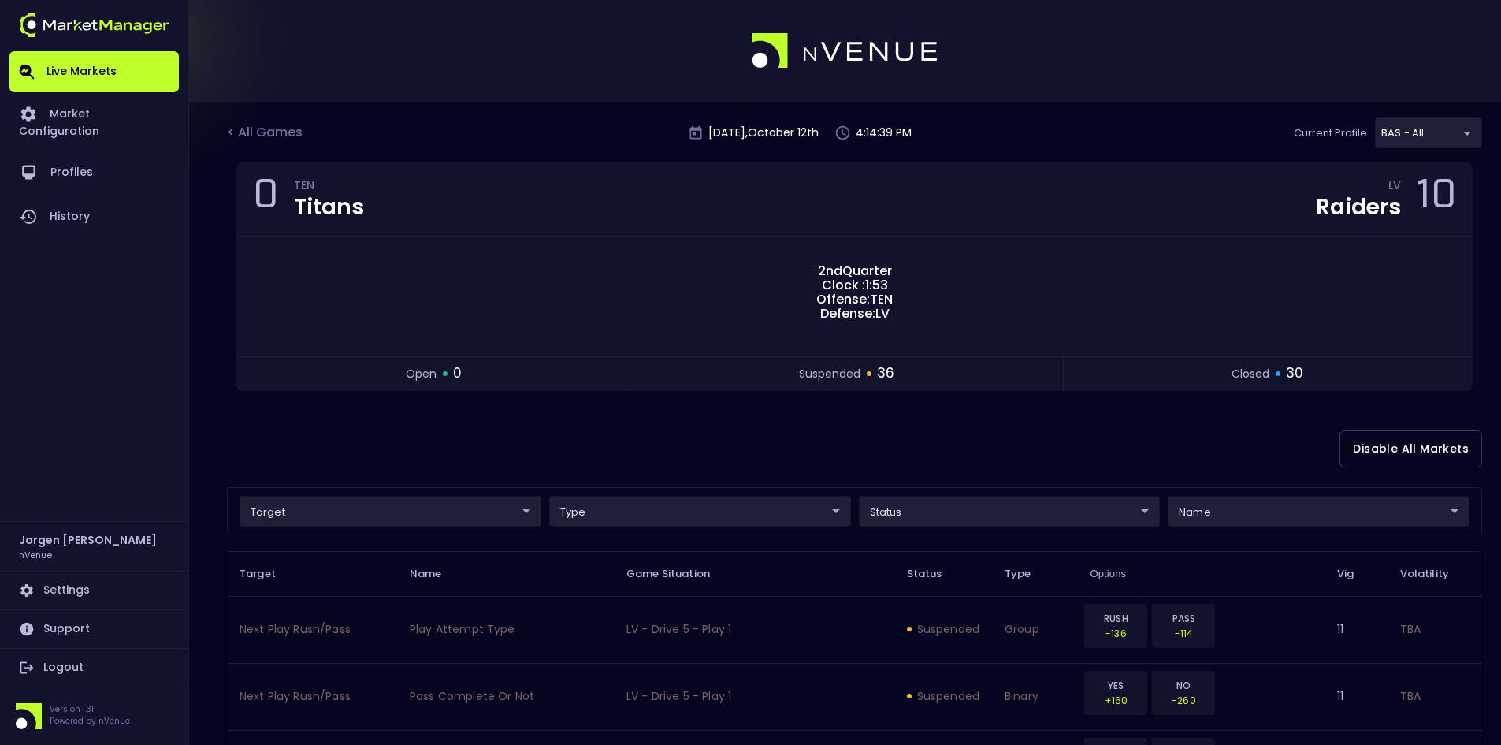
click at [576, 447] on div "Disable All Markets" at bounding box center [854, 449] width 1255 height 76
click at [277, 135] on div "< All Games" at bounding box center [266, 133] width 79 height 20
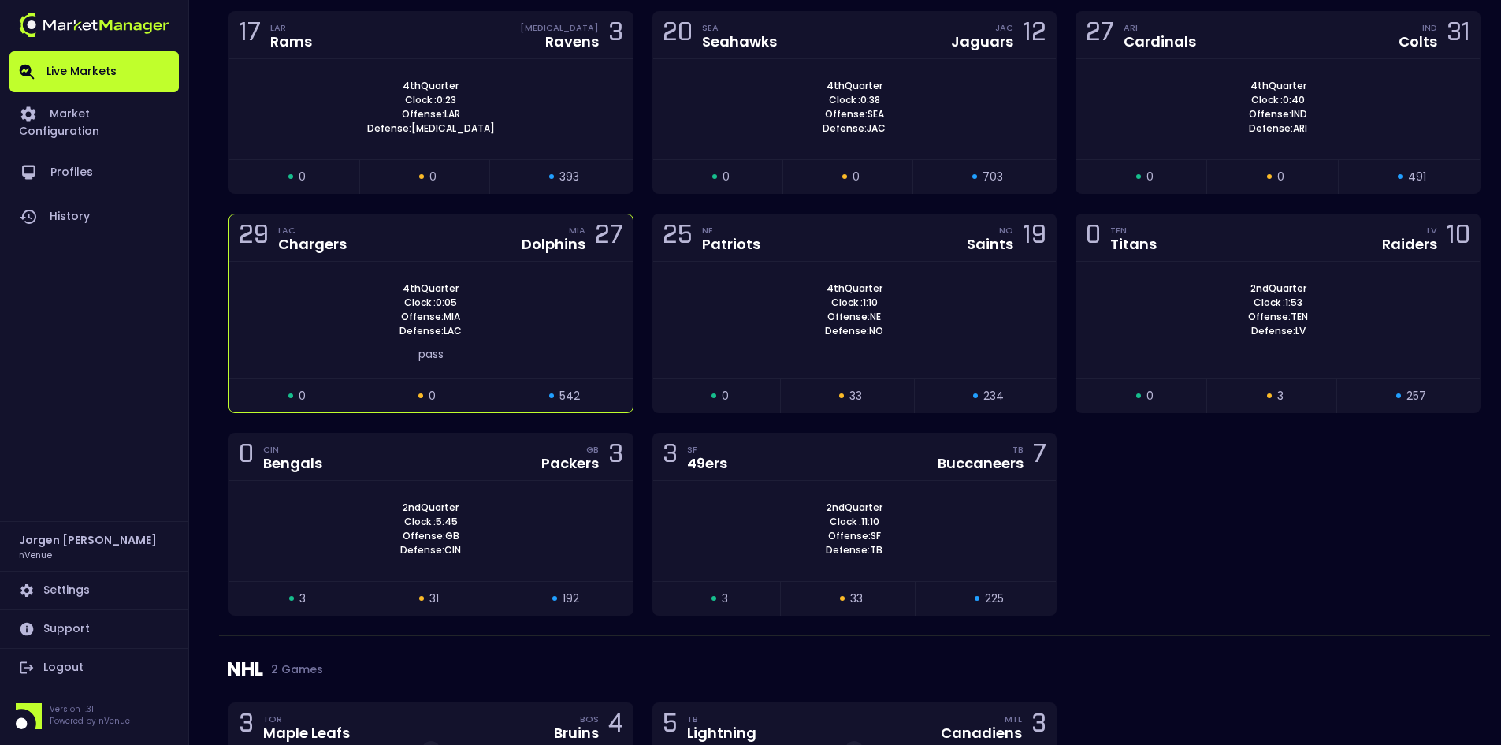
scroll to position [1733, 0]
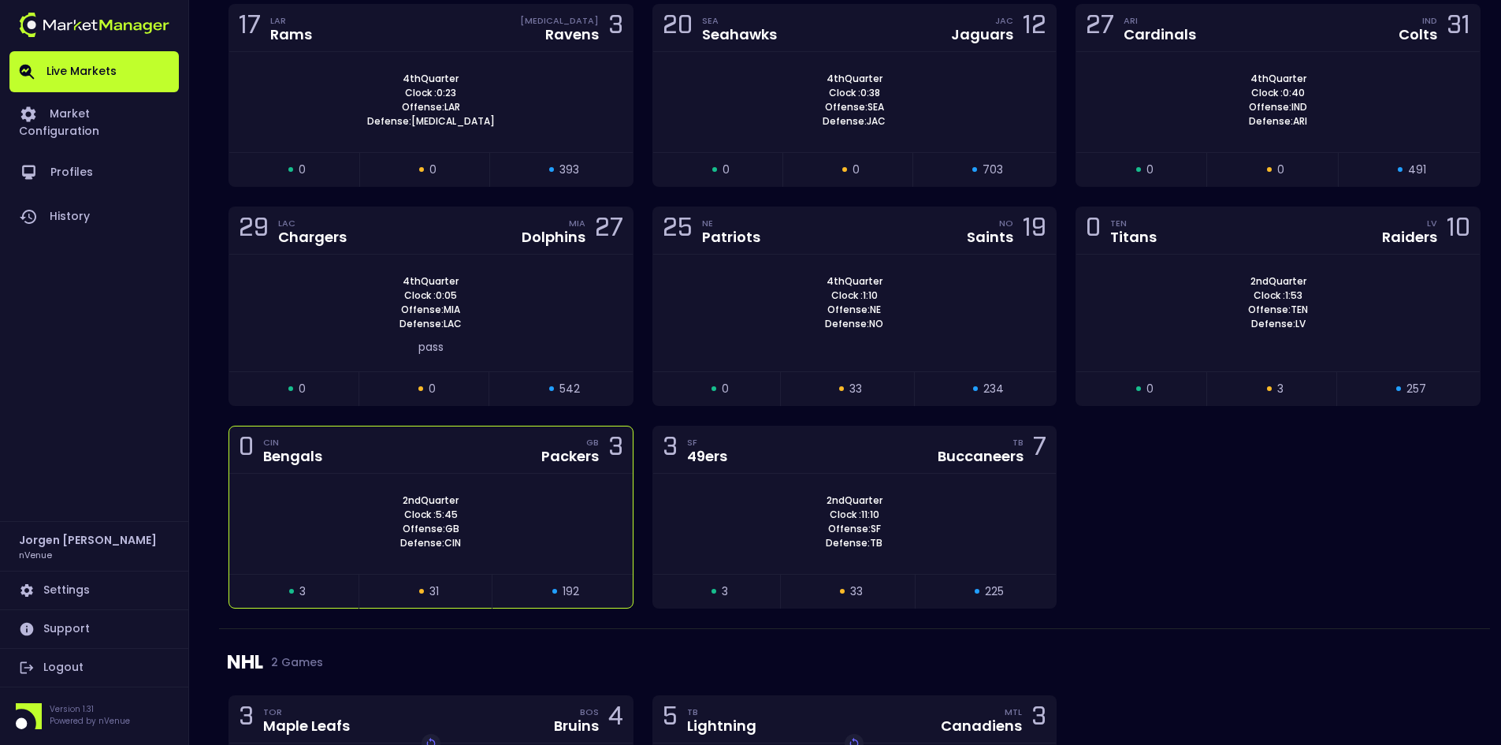
click at [529, 496] on div "2nd Quarter Clock : 5:45 Offense: GB Defense: CIN" at bounding box center [430, 521] width 403 height 57
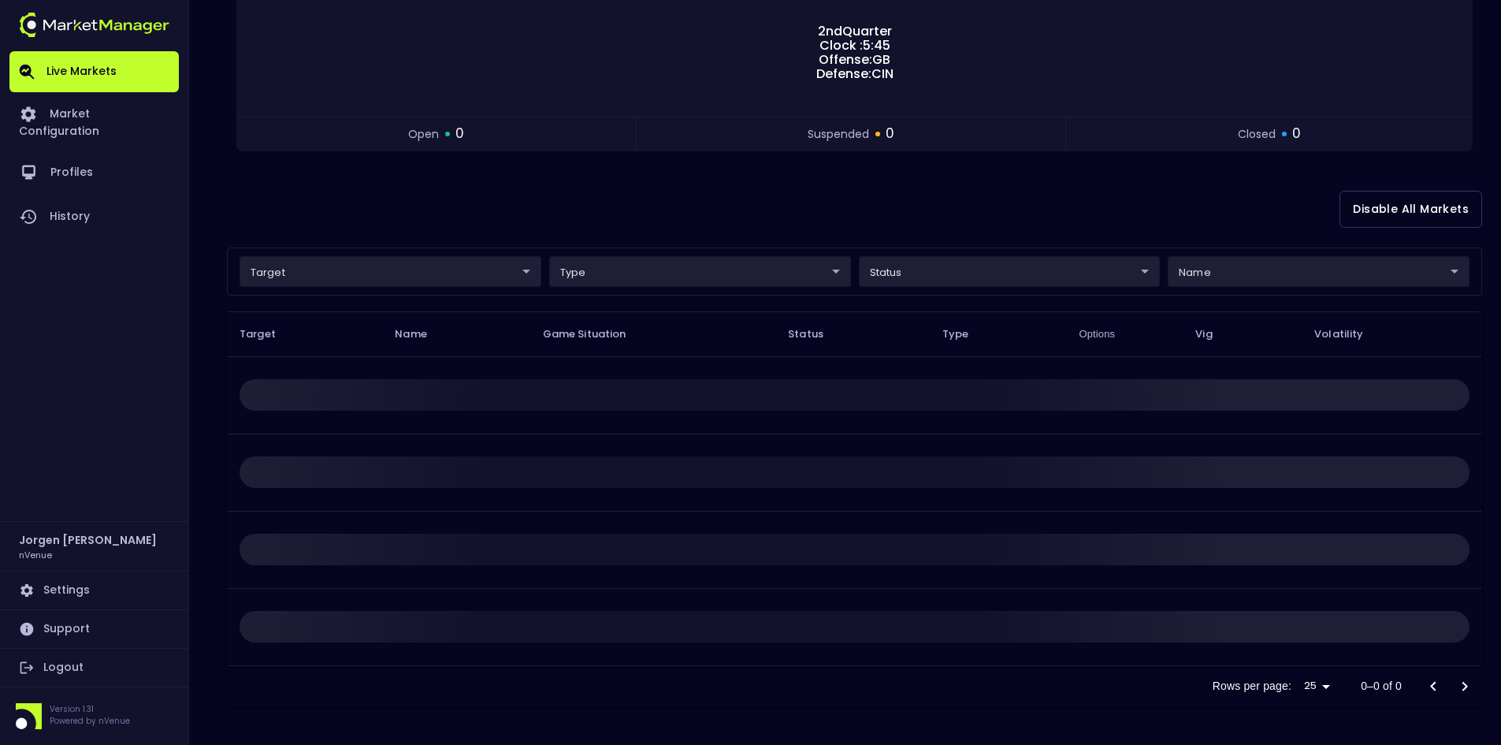
scroll to position [0, 0]
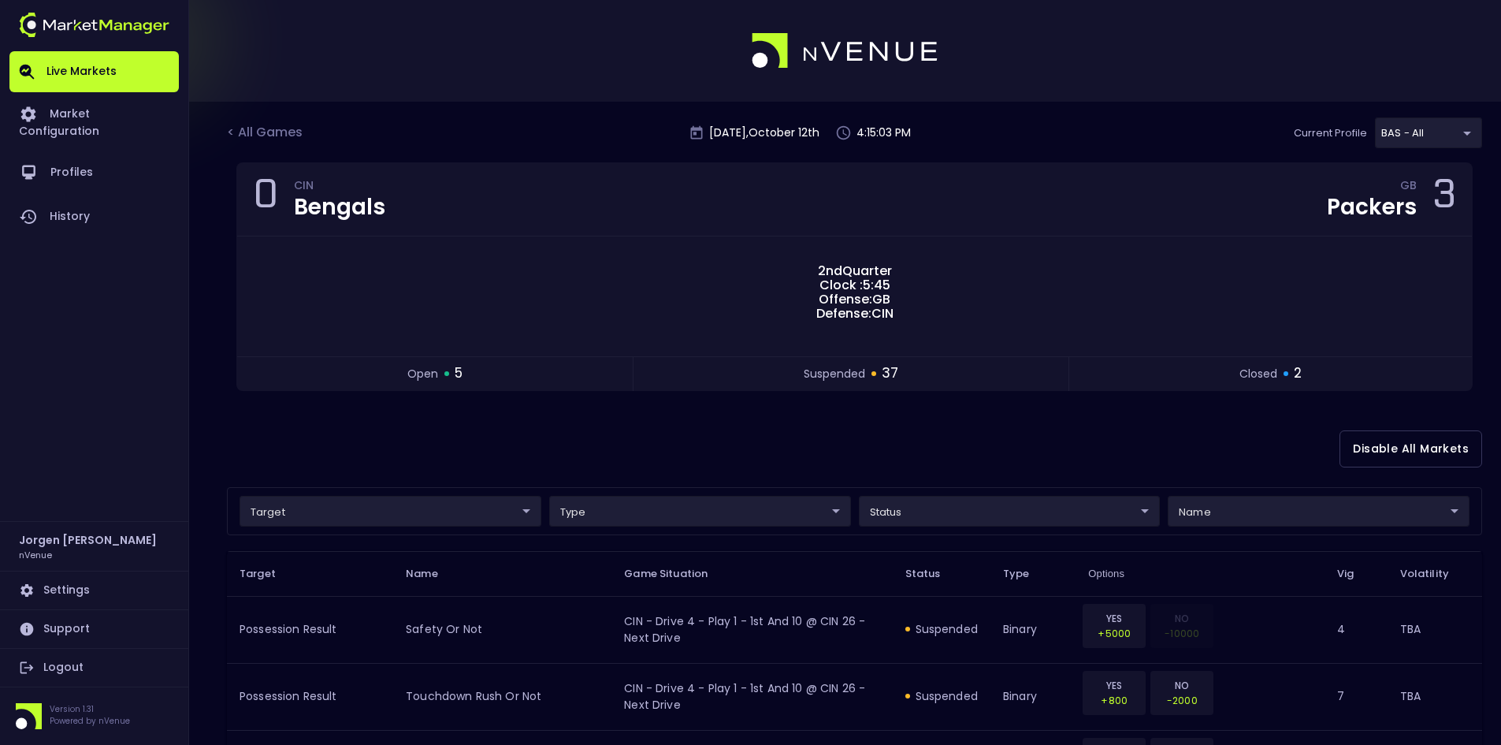
click at [530, 430] on div "Disable All Markets" at bounding box center [854, 449] width 1255 height 76
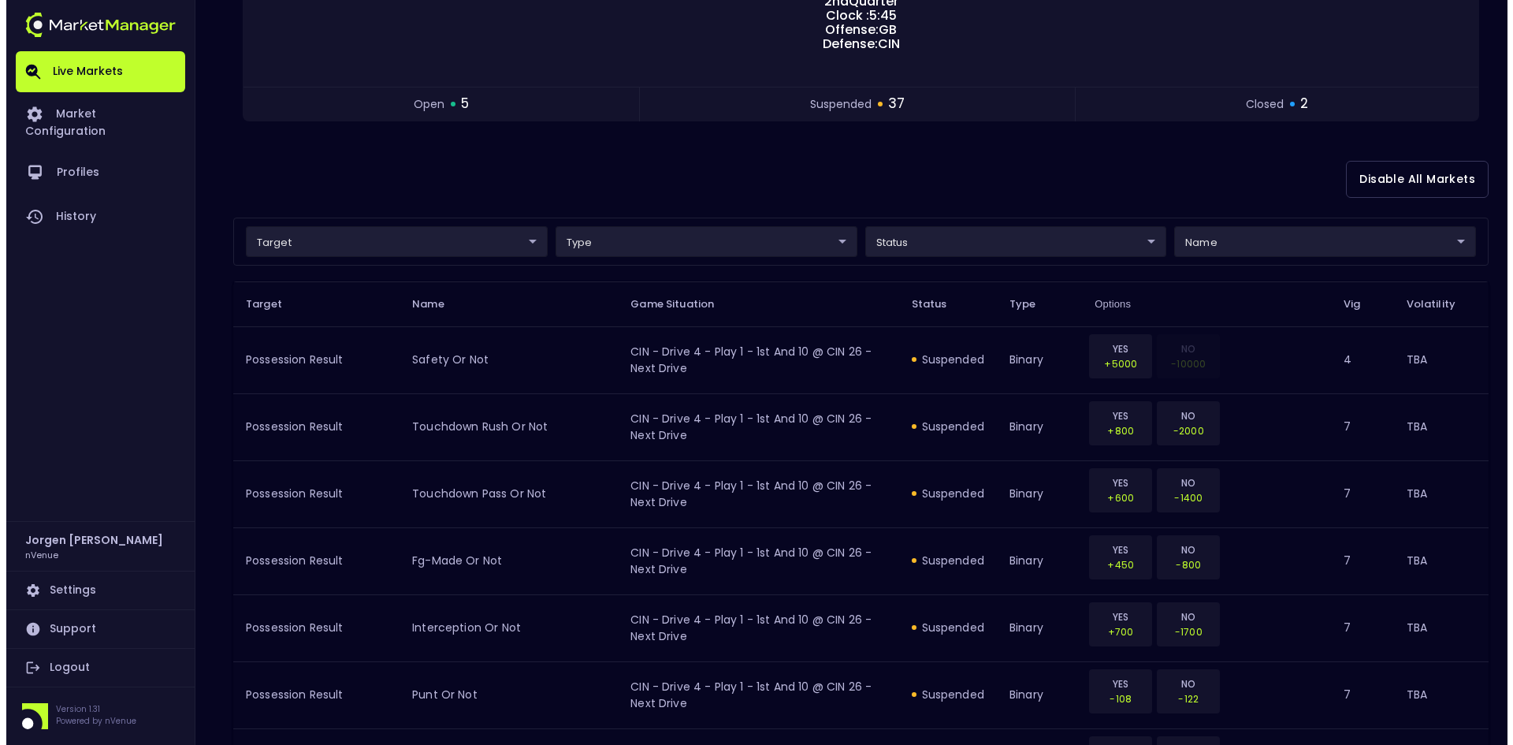
scroll to position [315, 0]
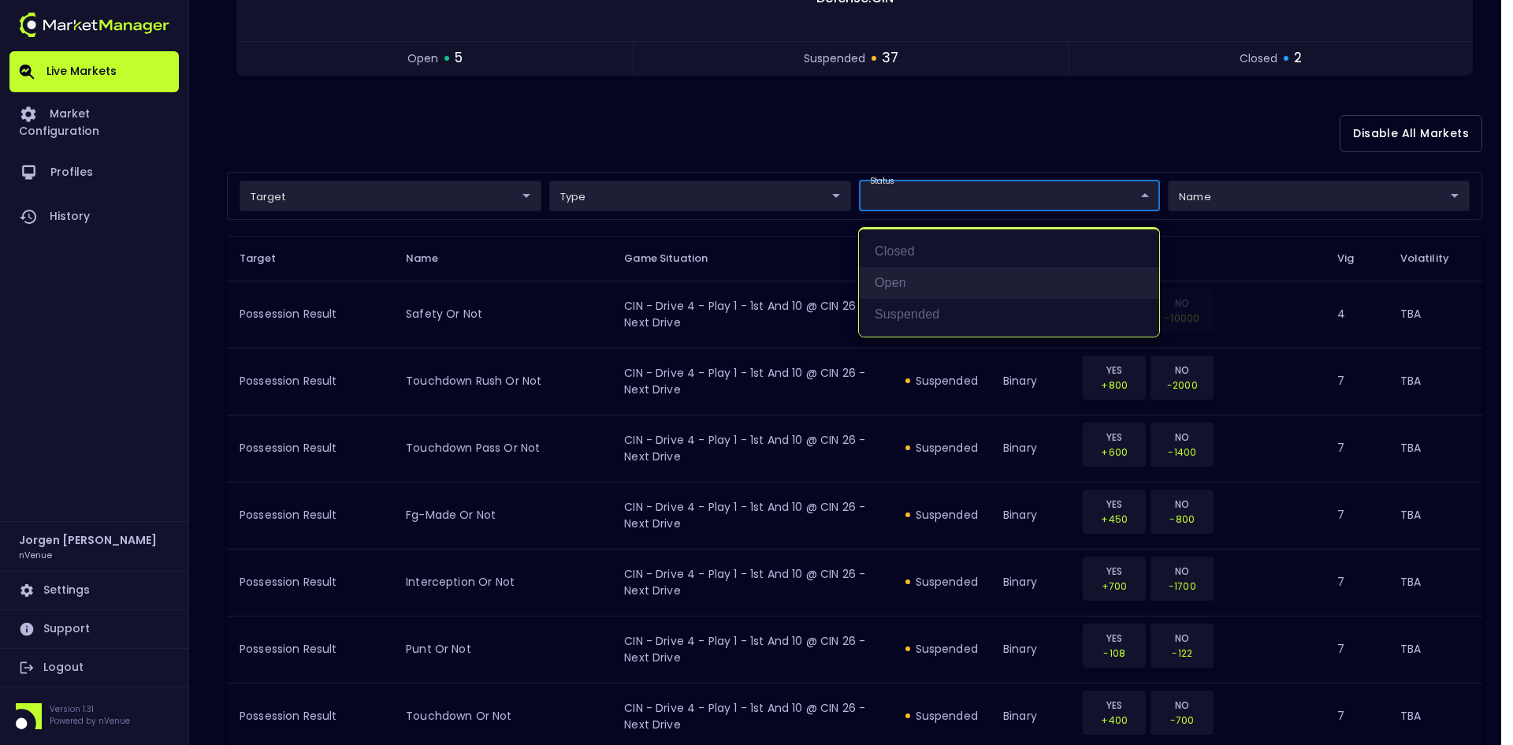
click at [902, 292] on li "open" at bounding box center [1009, 283] width 300 height 32
type input "open"
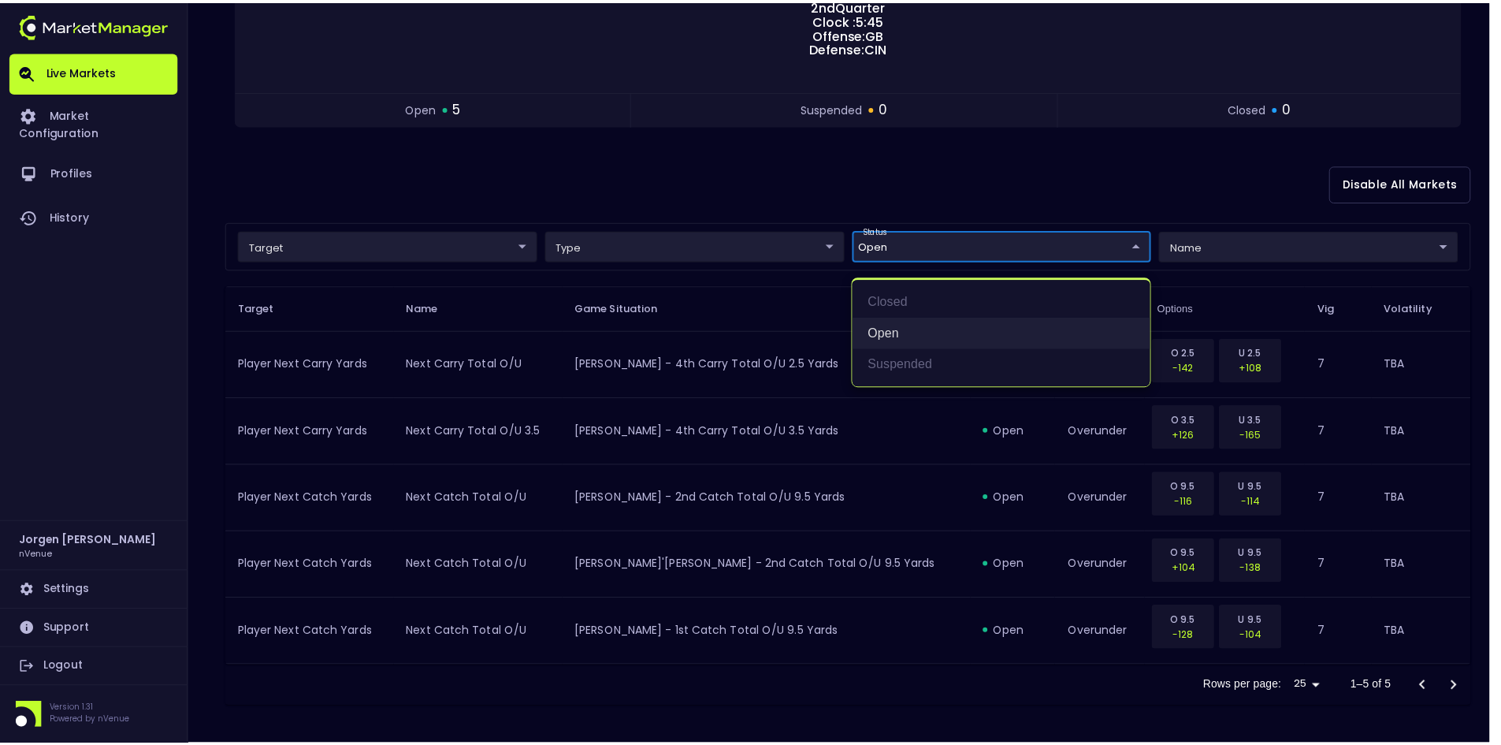
scroll to position [266, 0]
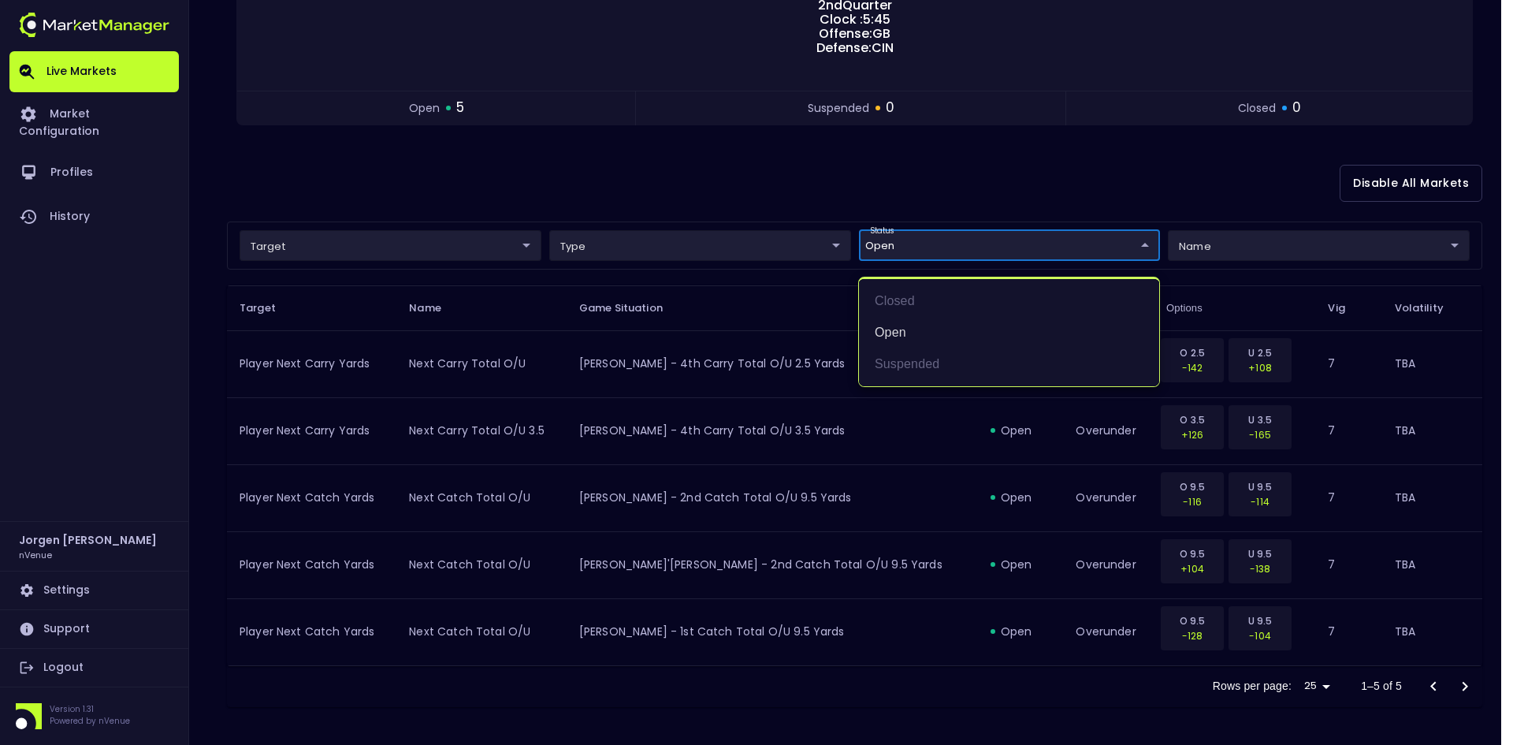
click at [747, 184] on div at bounding box center [756, 372] width 1513 height 745
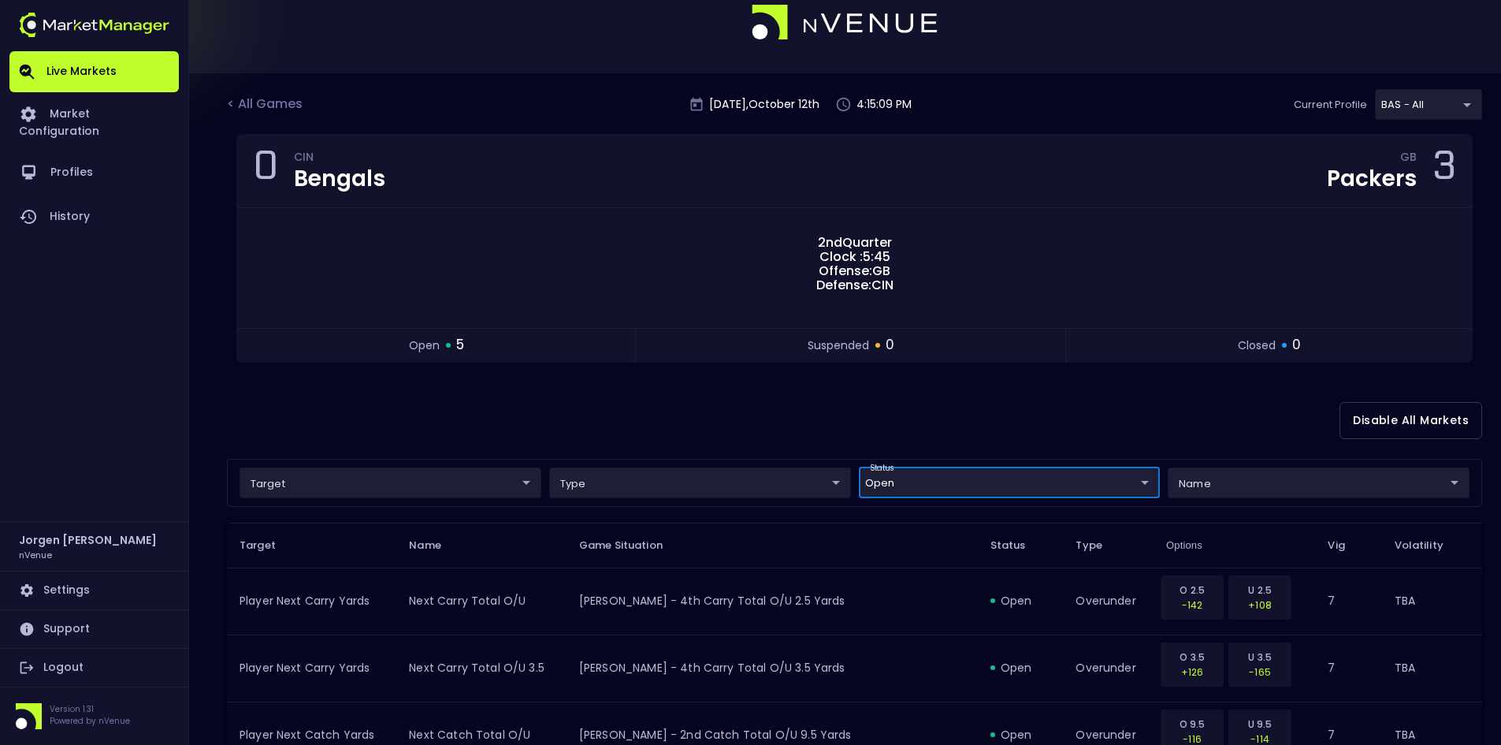
scroll to position [0, 0]
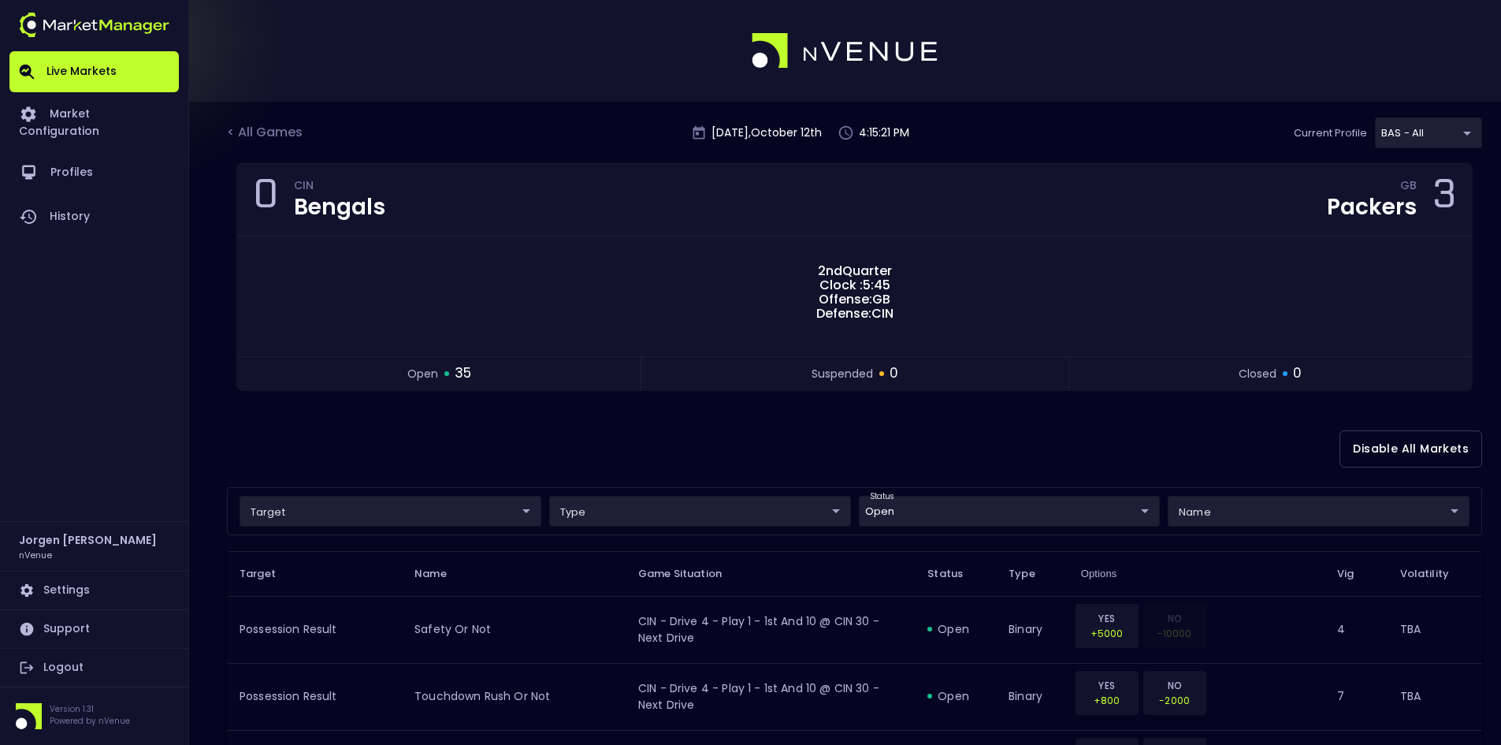
click at [803, 448] on div "Disable All Markets" at bounding box center [854, 449] width 1255 height 76
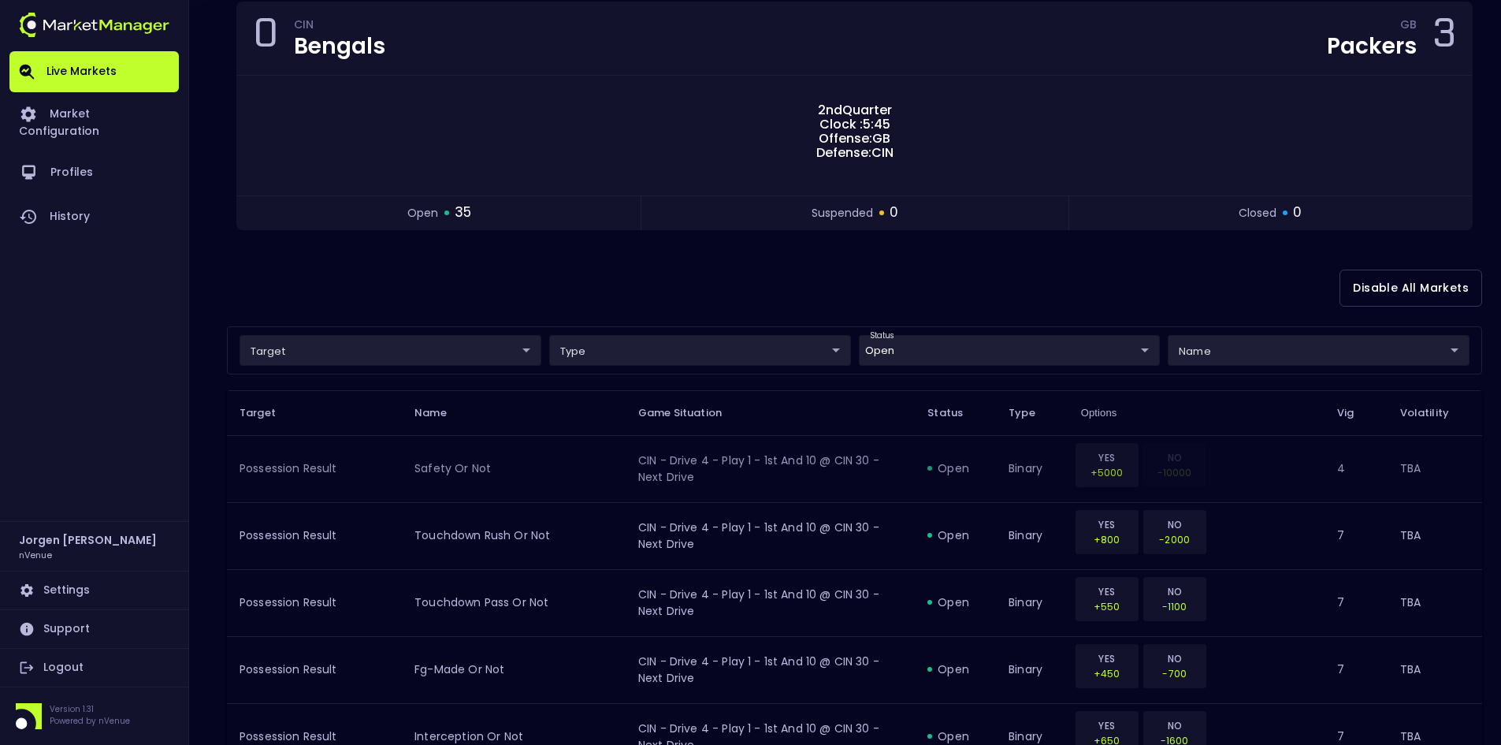
scroll to position [158, 0]
click at [791, 282] on div "Disable All Markets" at bounding box center [854, 291] width 1255 height 76
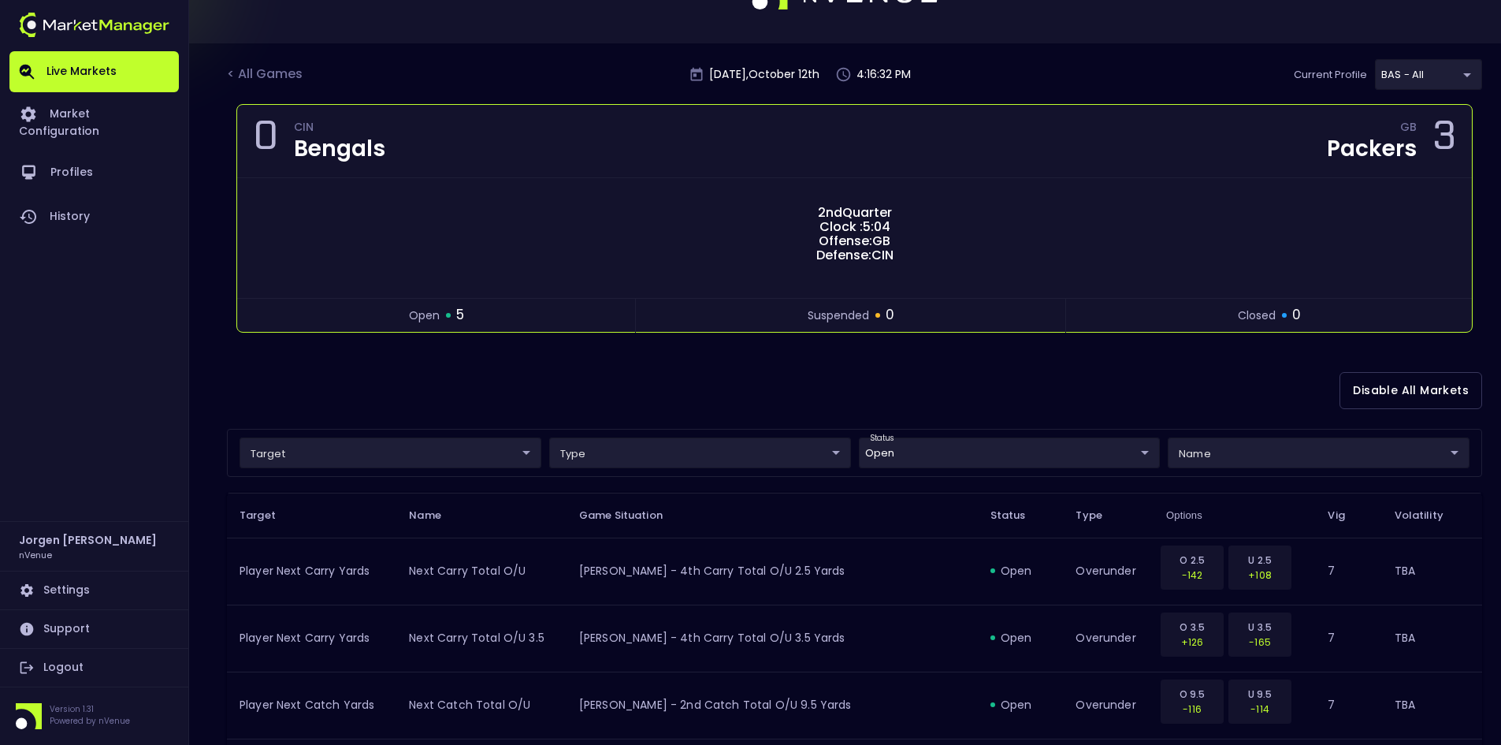
scroll to position [0, 0]
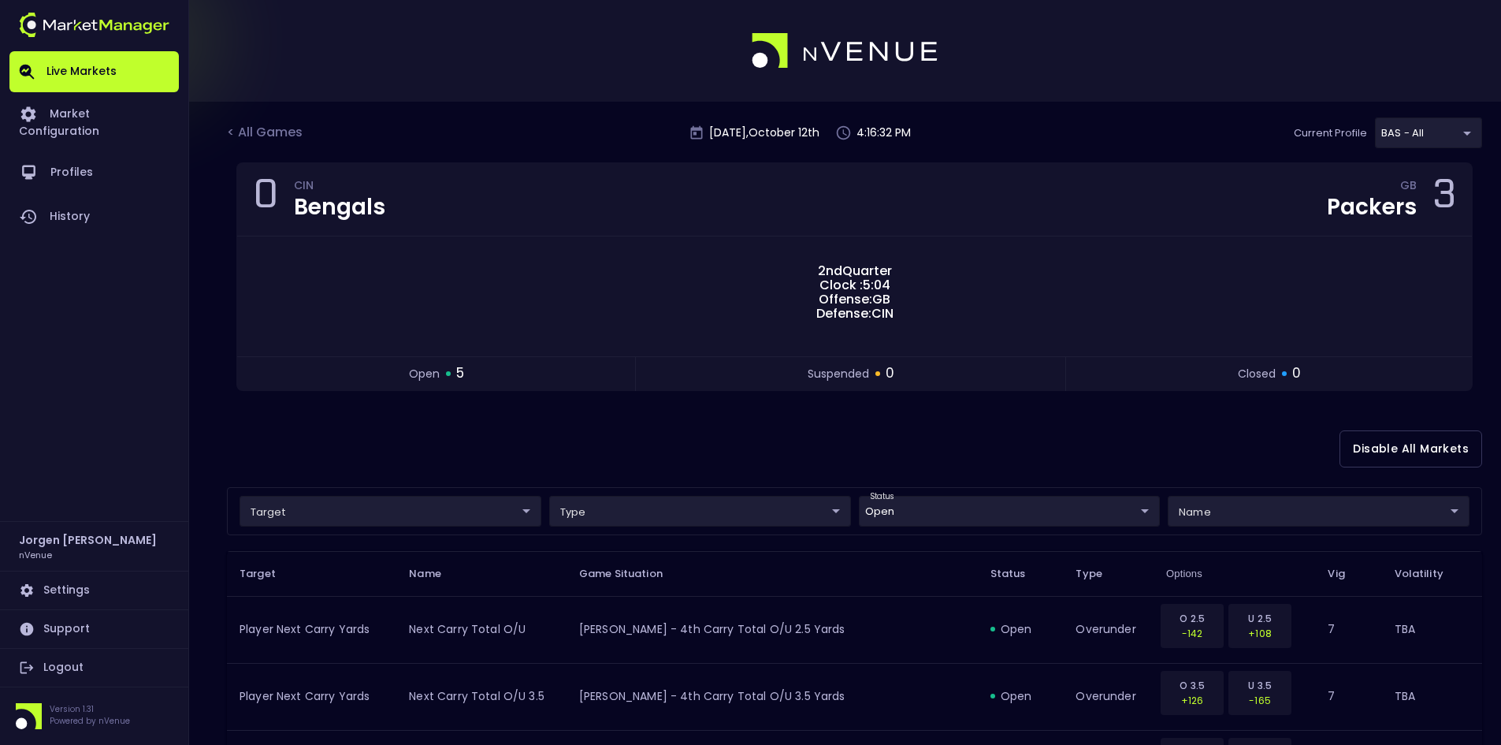
click at [278, 121] on div "< All Games [DATE] 4:16:32 PM Current Profile BAS - All 0d810fa5-e353-4d9c-b11d…" at bounding box center [854, 139] width 1255 height 45
click at [278, 125] on div "< All Games" at bounding box center [266, 133] width 79 height 20
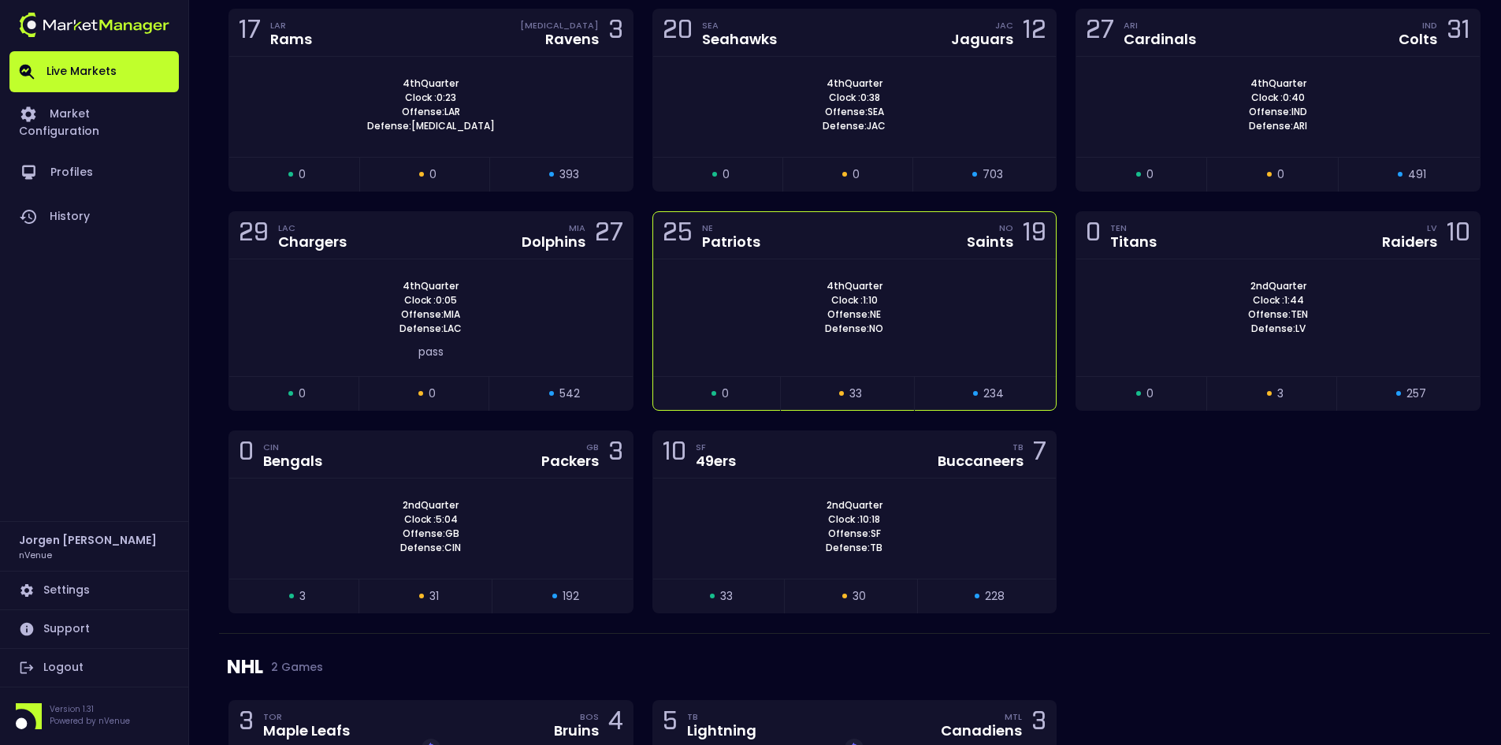
scroll to position [1733, 0]
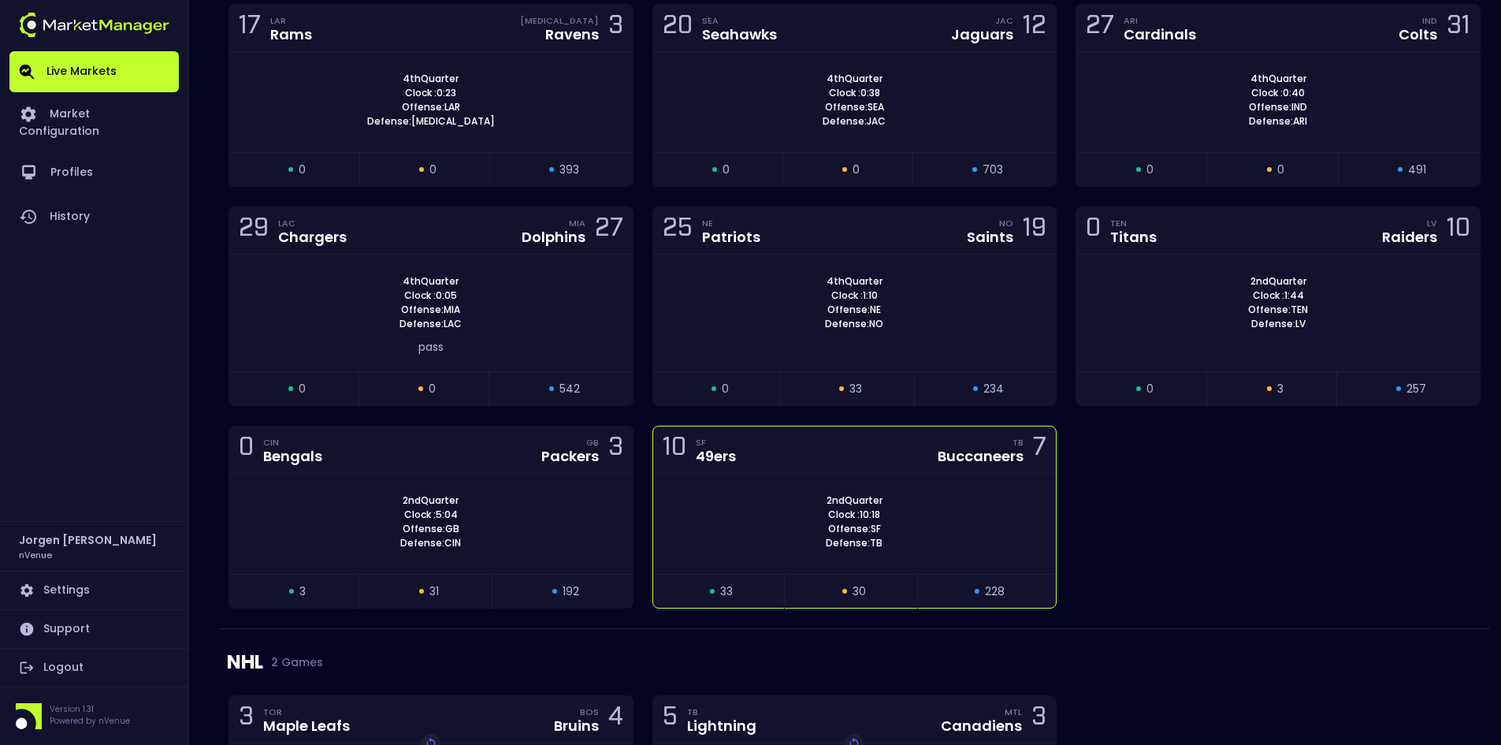
click at [779, 496] on div "2nd Quarter Clock : 10:18 Offense: SF Defense: TB" at bounding box center [854, 521] width 403 height 57
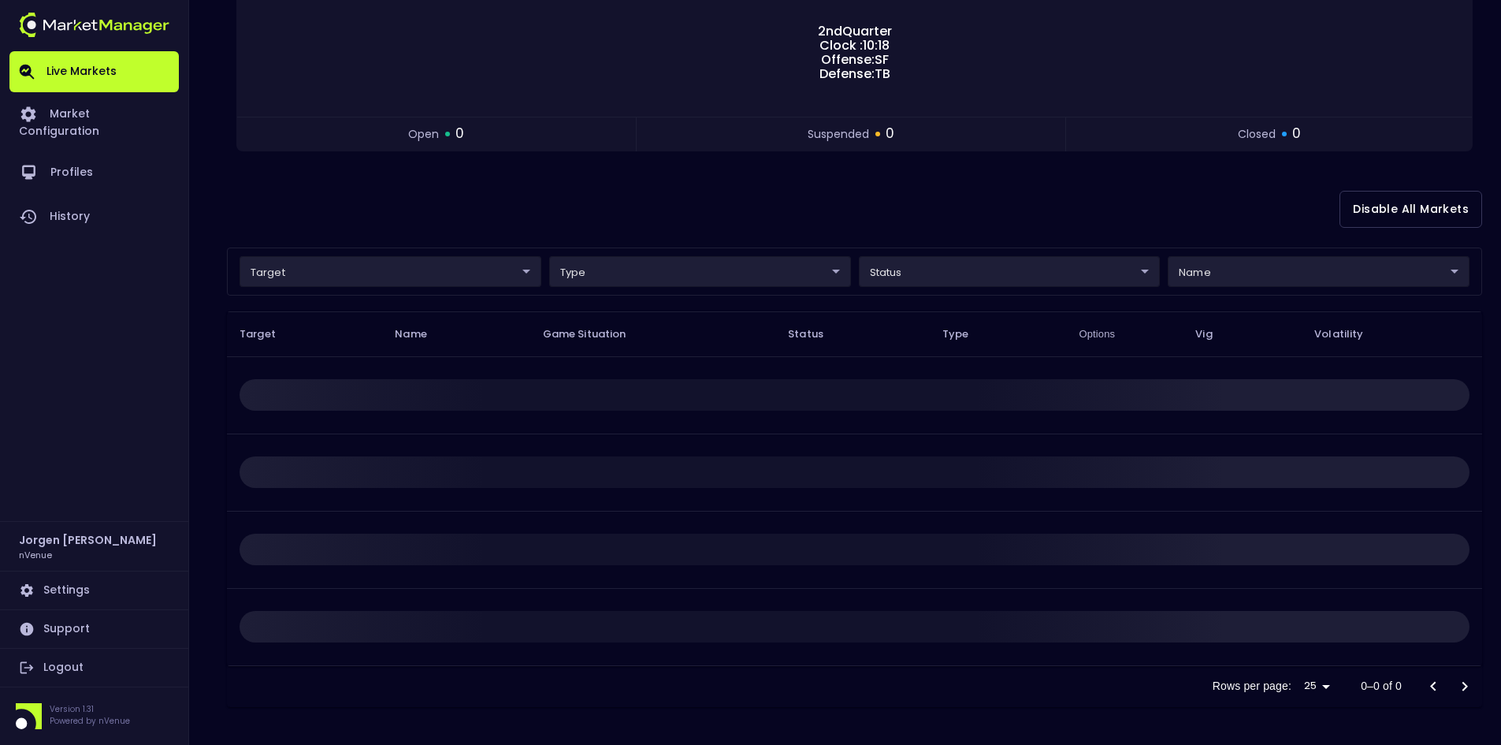
scroll to position [0, 0]
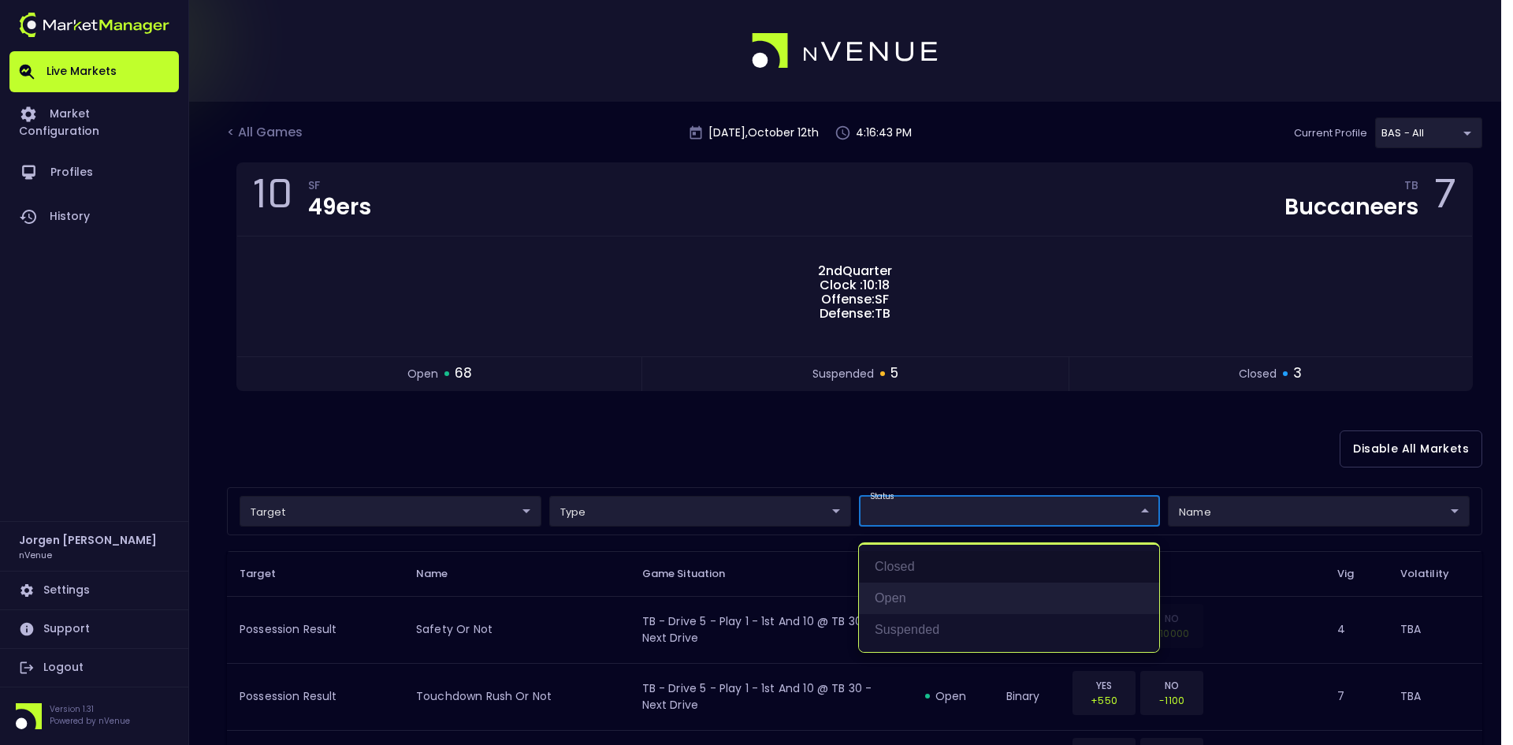
click at [890, 597] on li "open" at bounding box center [1009, 598] width 300 height 32
type input "open"
click at [789, 431] on div at bounding box center [756, 372] width 1513 height 745
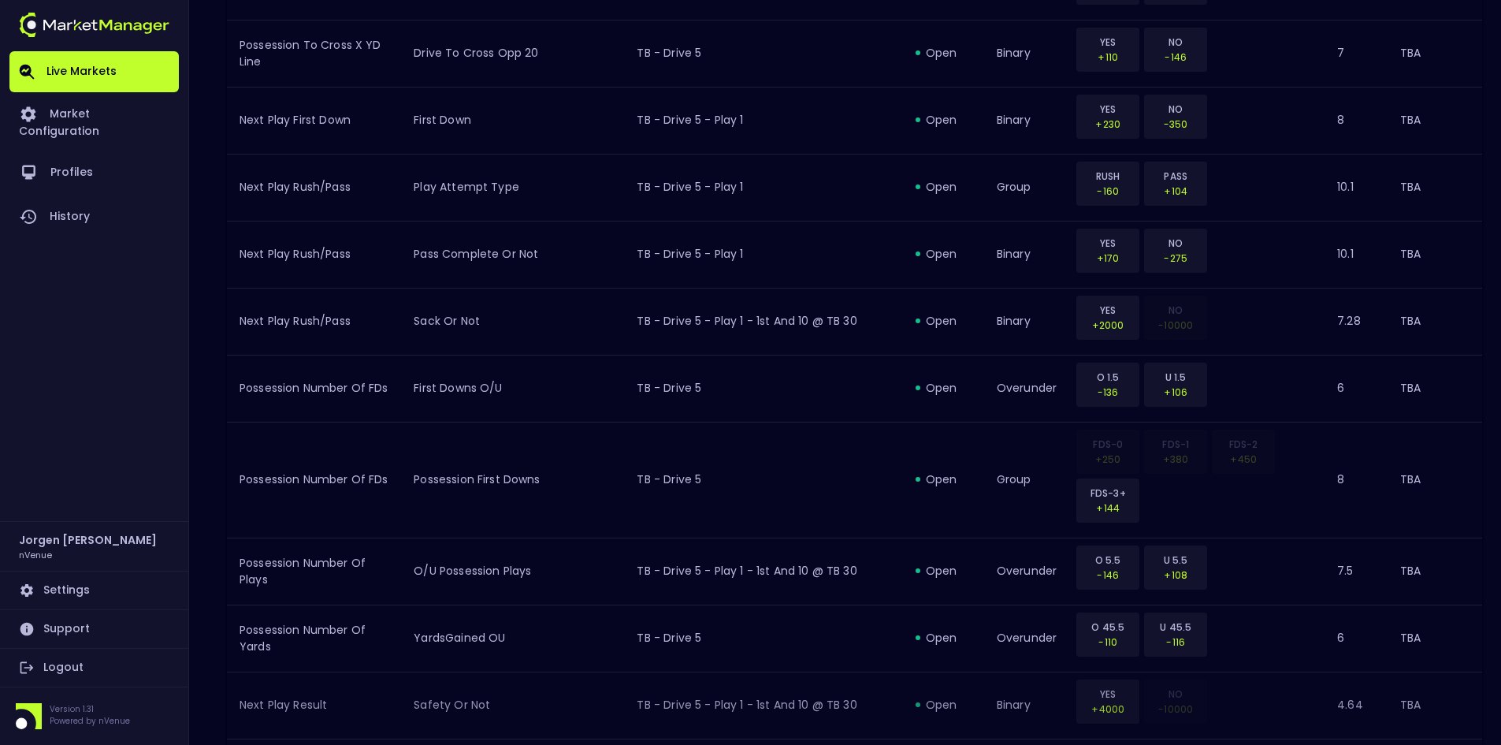
scroll to position [1703, 0]
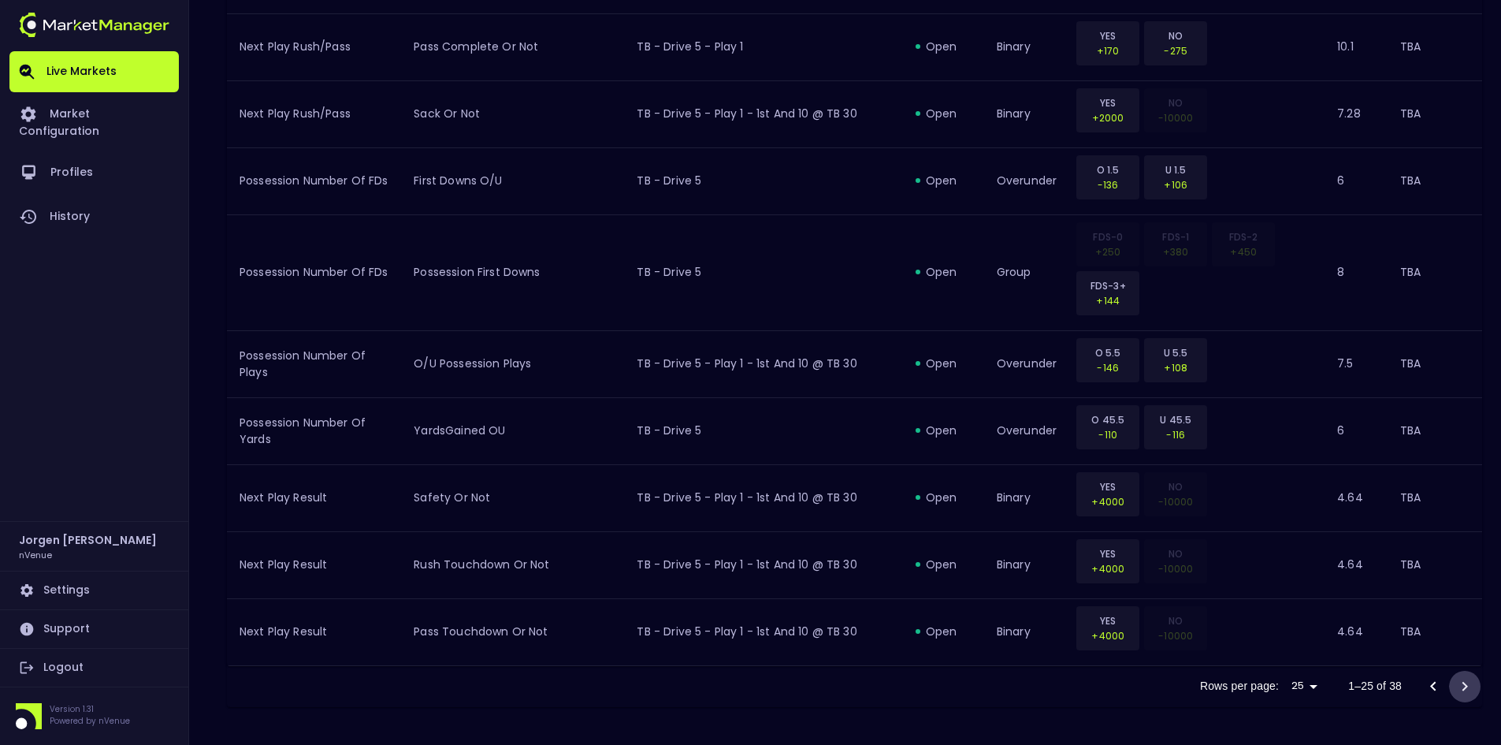
click at [1465, 687] on icon "Go to next page" at bounding box center [1465, 685] width 6 height 9
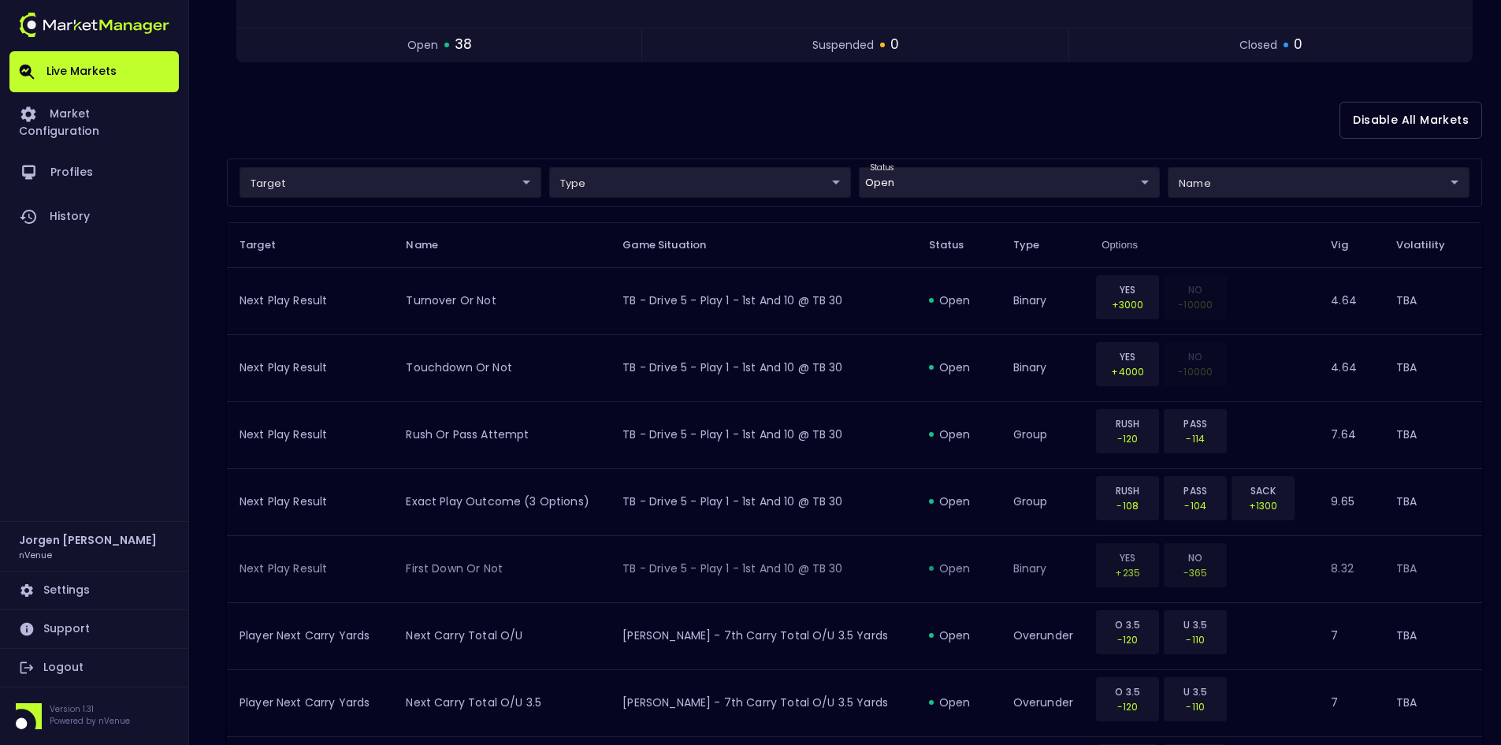
scroll to position [801, 0]
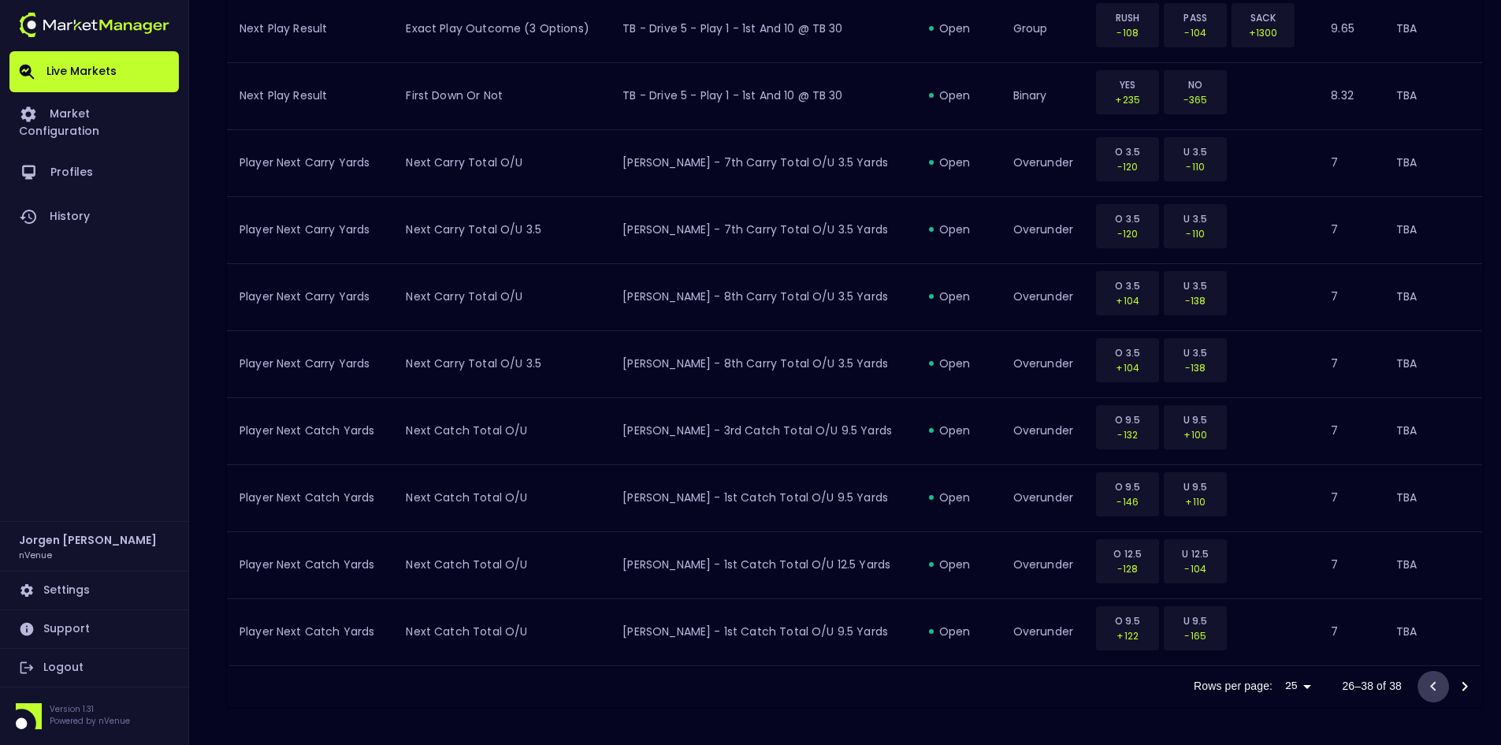
click at [1435, 685] on icon "Go to previous page" at bounding box center [1433, 686] width 19 height 19
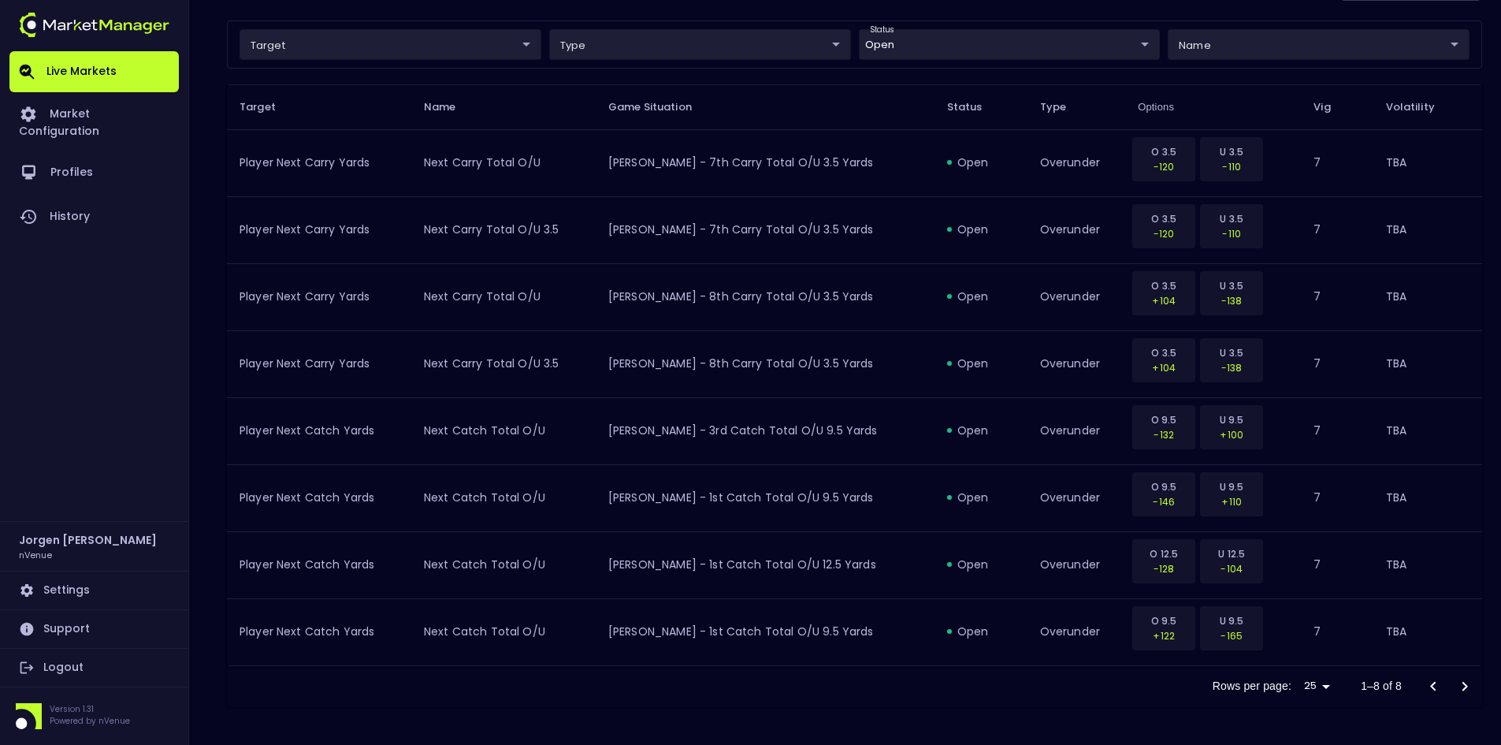
scroll to position [72, 0]
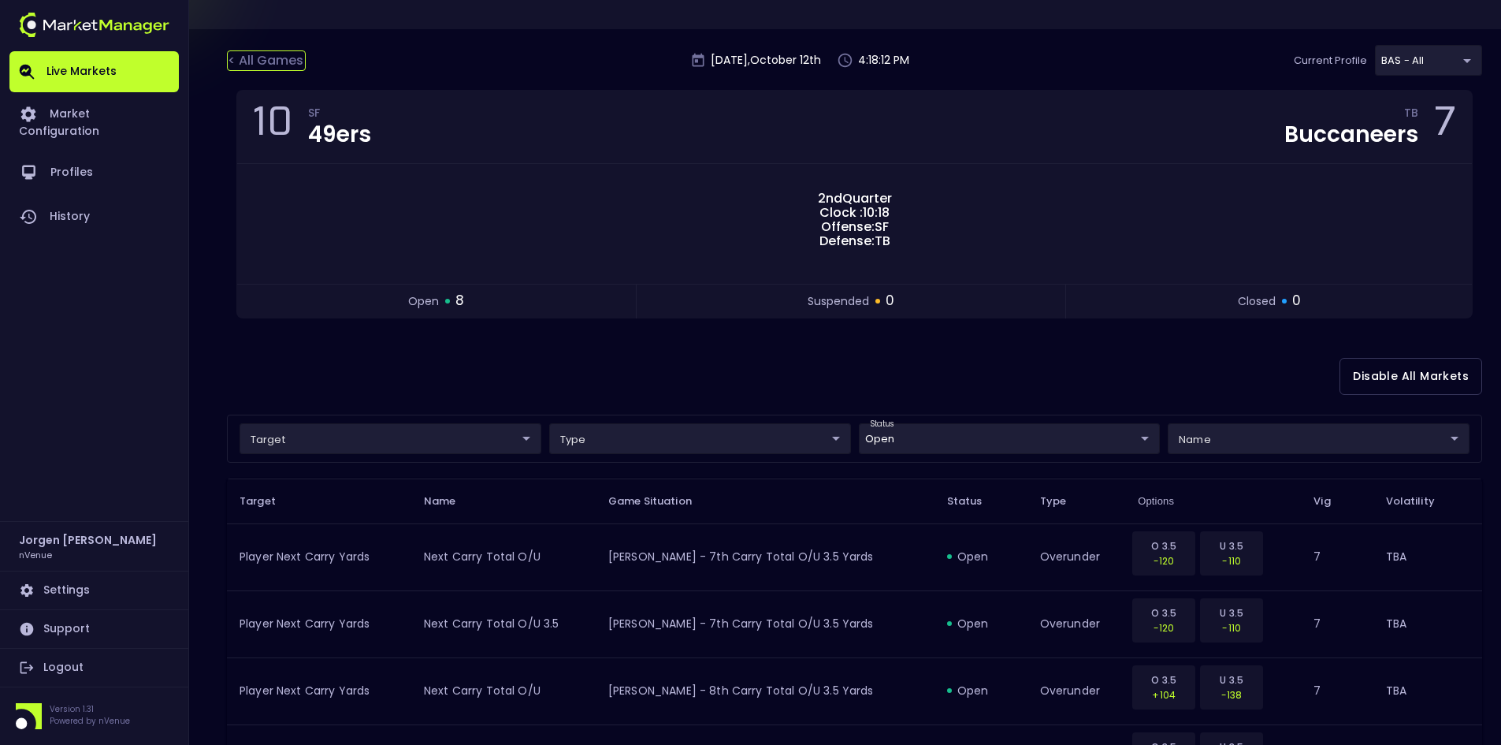
click at [274, 62] on div "< All Games" at bounding box center [266, 60] width 79 height 20
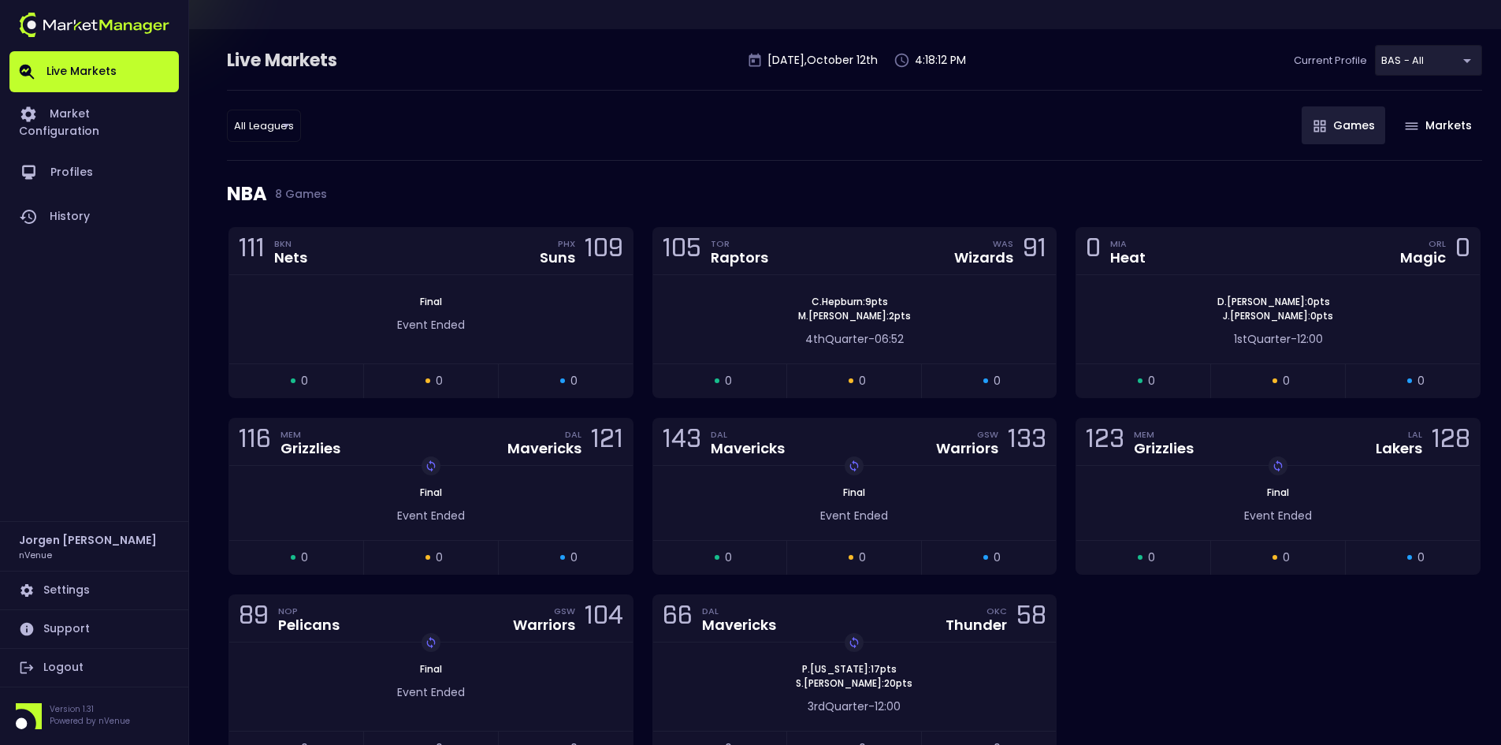
scroll to position [0, 0]
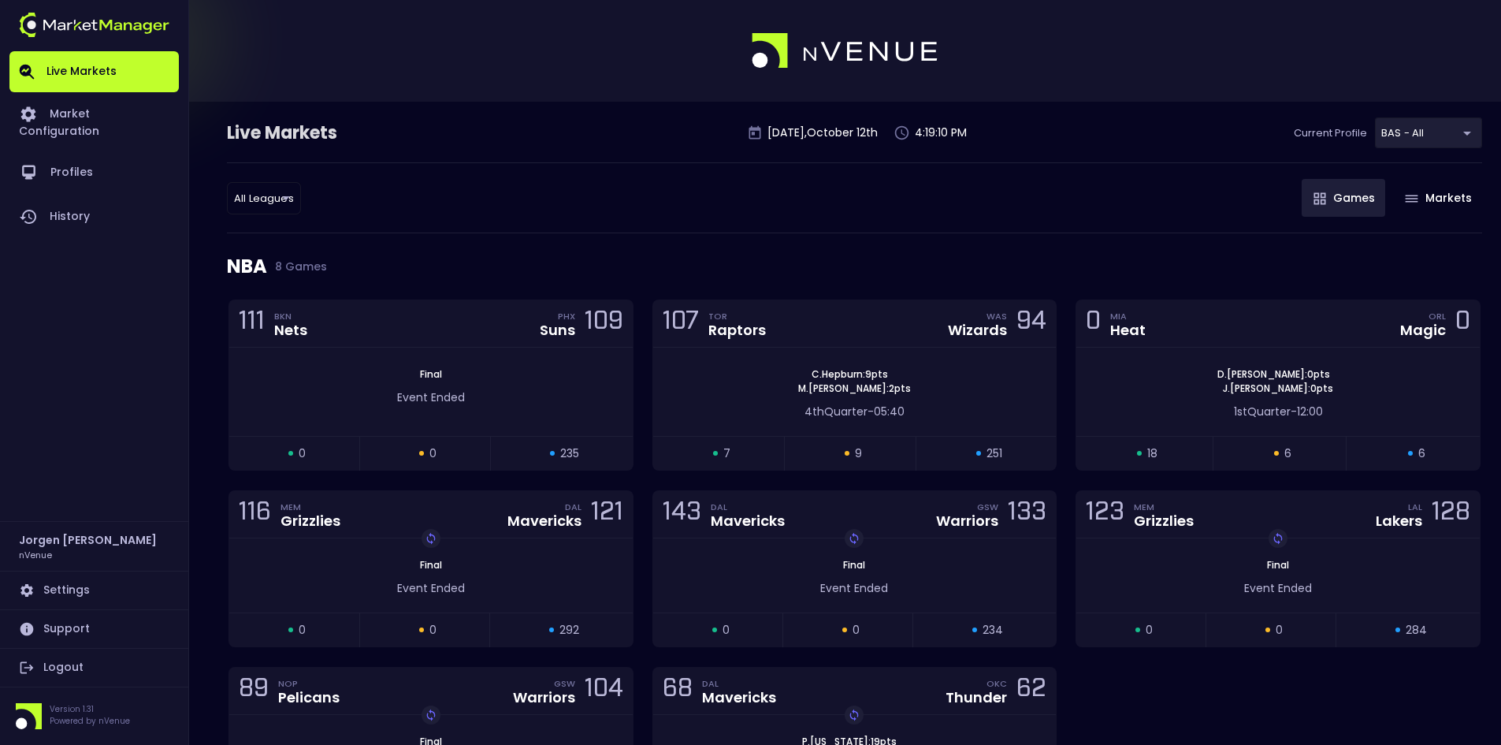
click at [640, 140] on div "Live Markets [DATE] 4:19:10 PM Current Profile BAS - All 0d810fa5-e353-4d9c-b11…" at bounding box center [854, 139] width 1255 height 45
click at [1145, 684] on div "111 BKN Nets PHX Suns 109 Final Event Ended open 0 suspended 0 closed 235 110 T…" at bounding box center [854, 578] width 1271 height 558
click at [730, 204] on div "All Leagues all leagues ​ Games Markets" at bounding box center [854, 197] width 1255 height 71
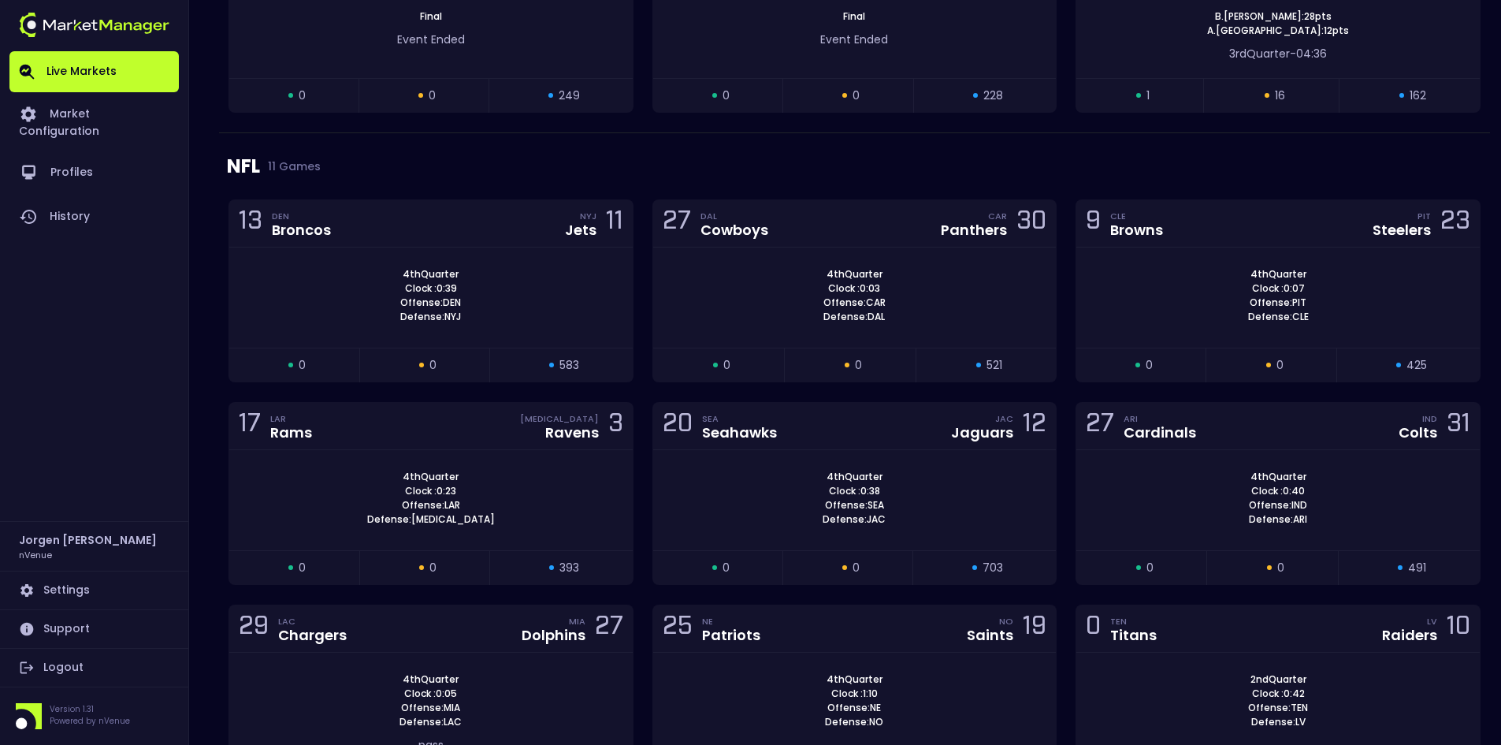
scroll to position [1339, 0]
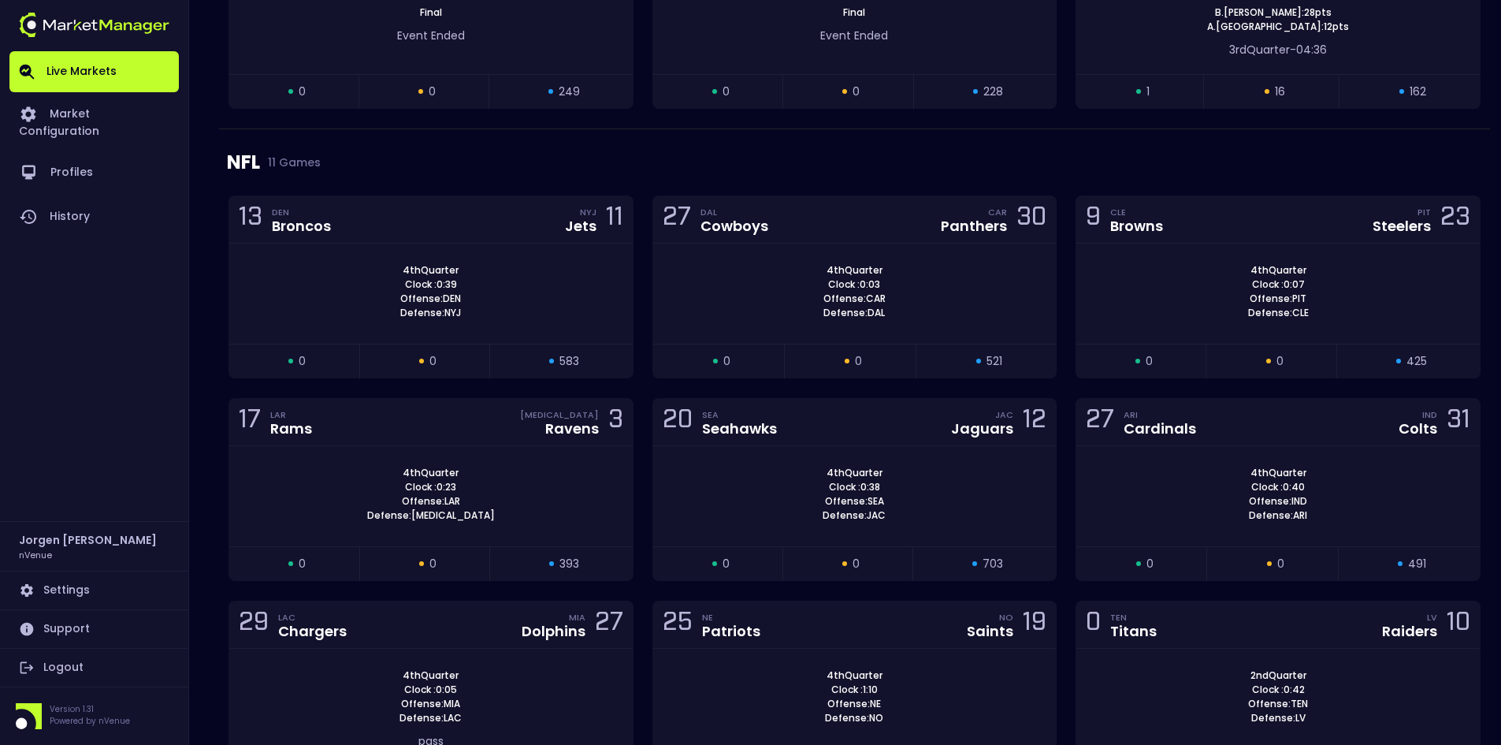
click at [777, 147] on div "NFL 11 Games" at bounding box center [854, 162] width 1255 height 66
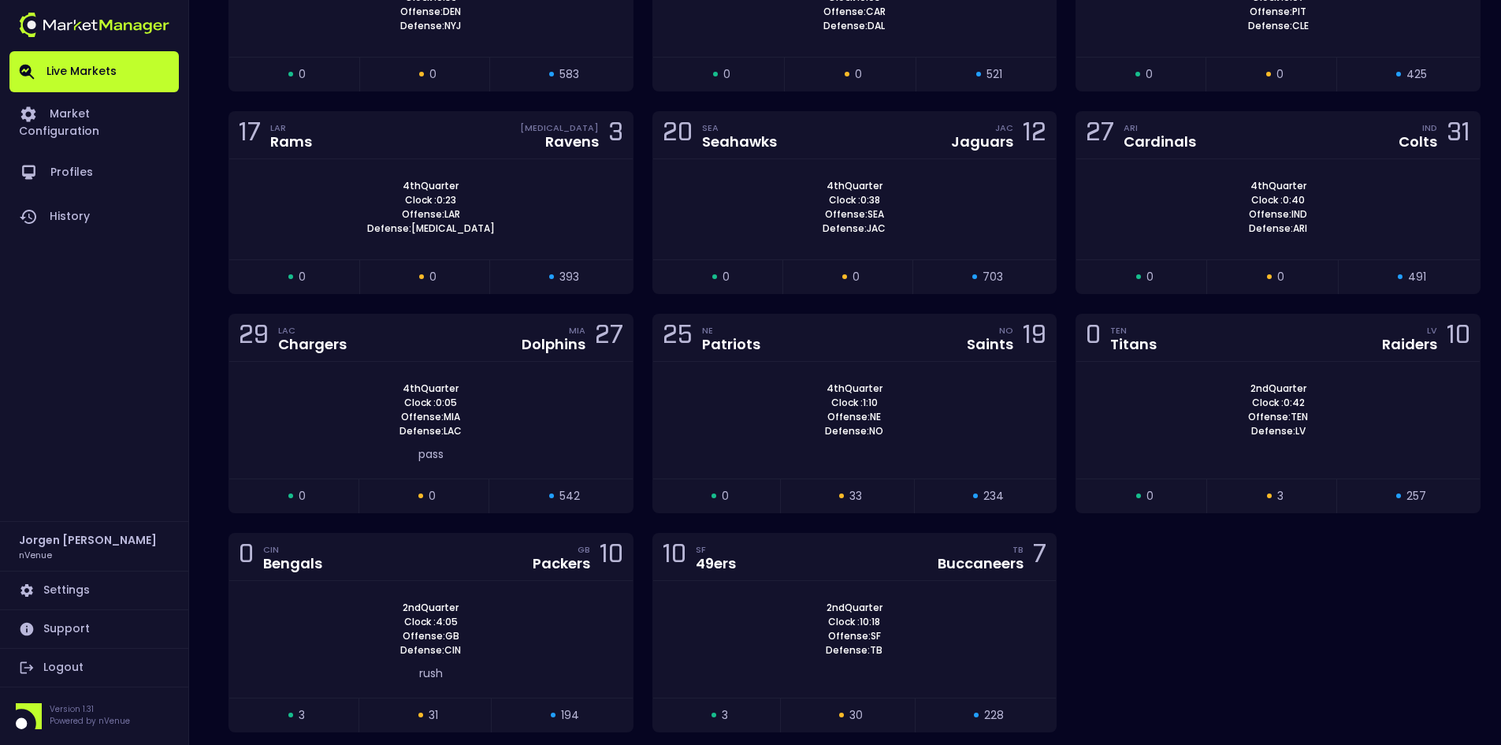
scroll to position [1655, 0]
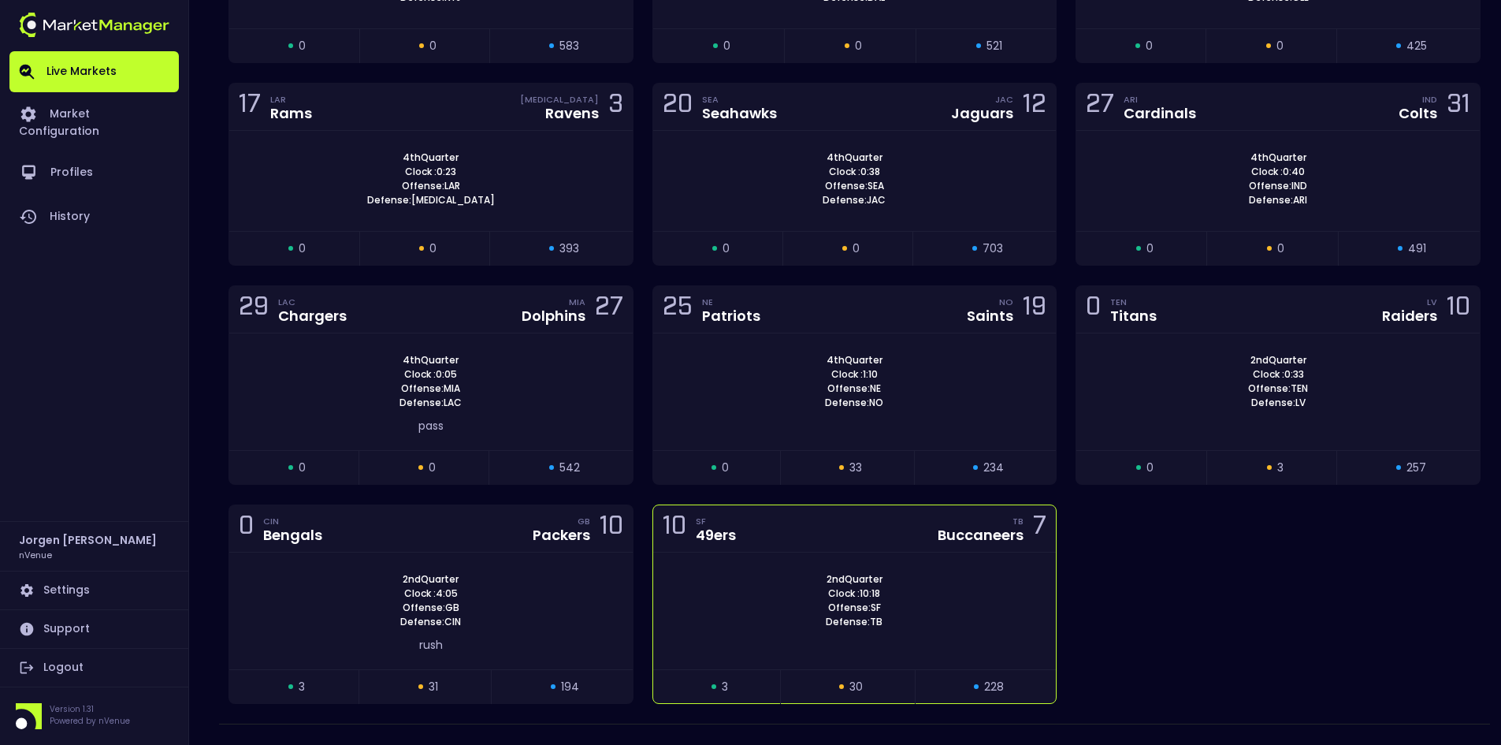
click at [753, 570] on div "2nd Quarter Clock : 10:18 Offense: SF Defense: TB" at bounding box center [854, 610] width 403 height 117
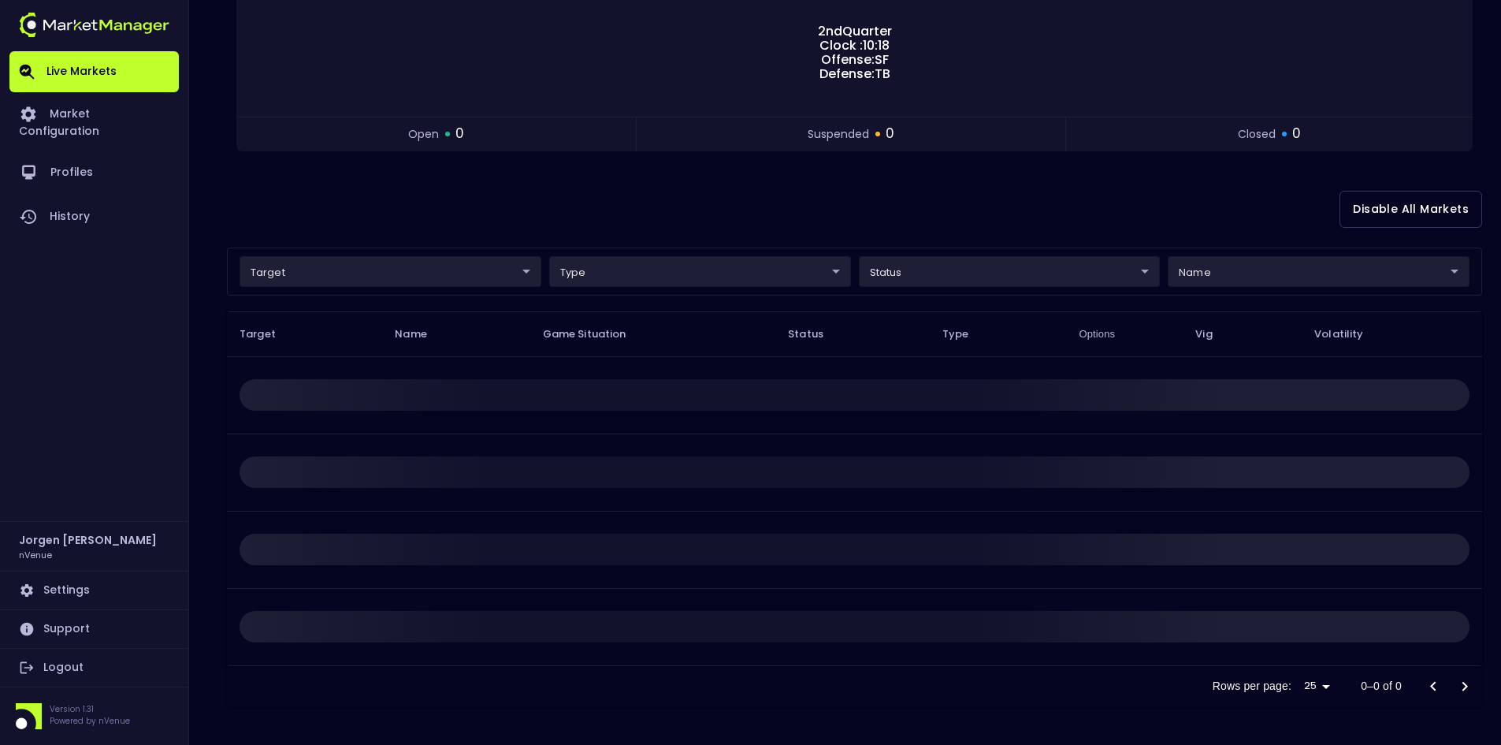
scroll to position [0, 0]
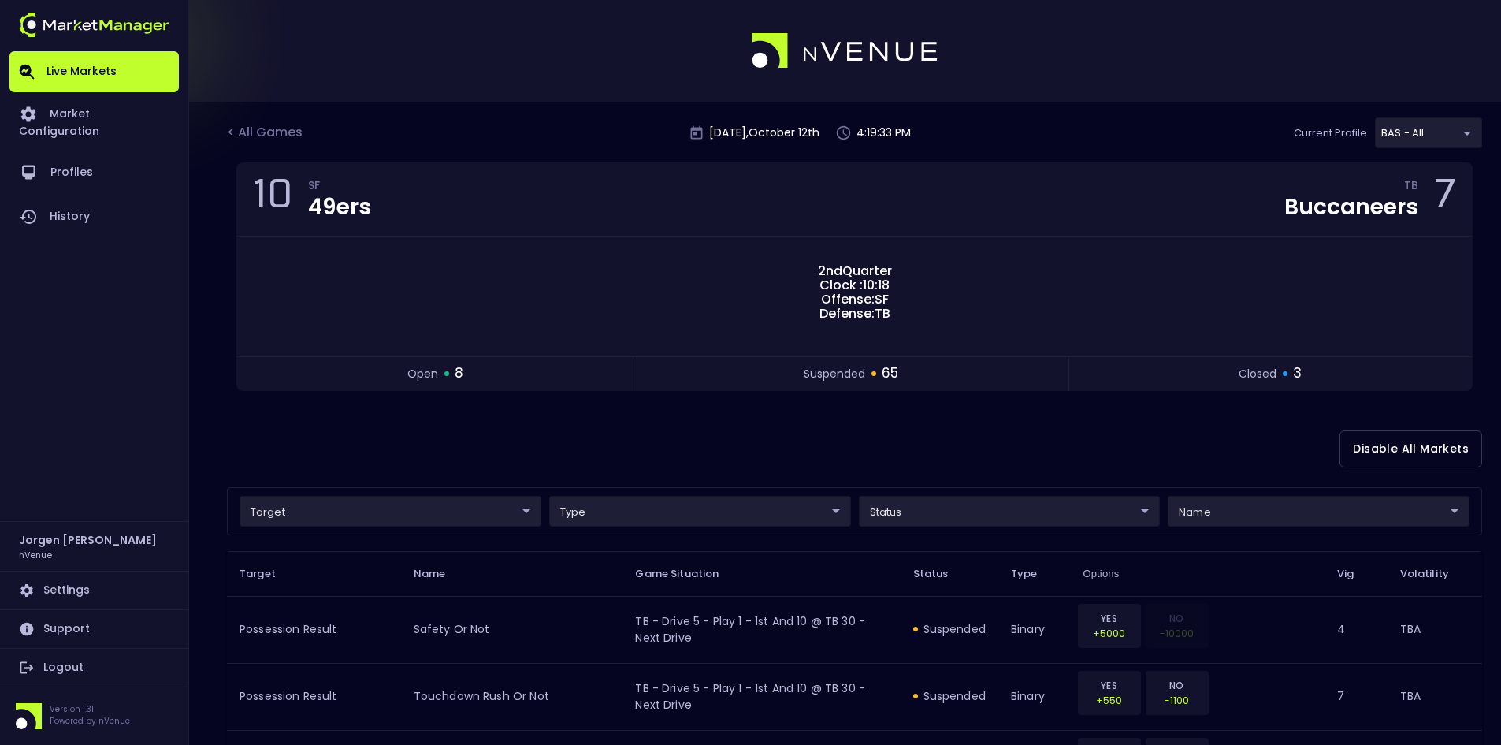
click at [724, 433] on div "Disable All Markets" at bounding box center [854, 449] width 1255 height 76
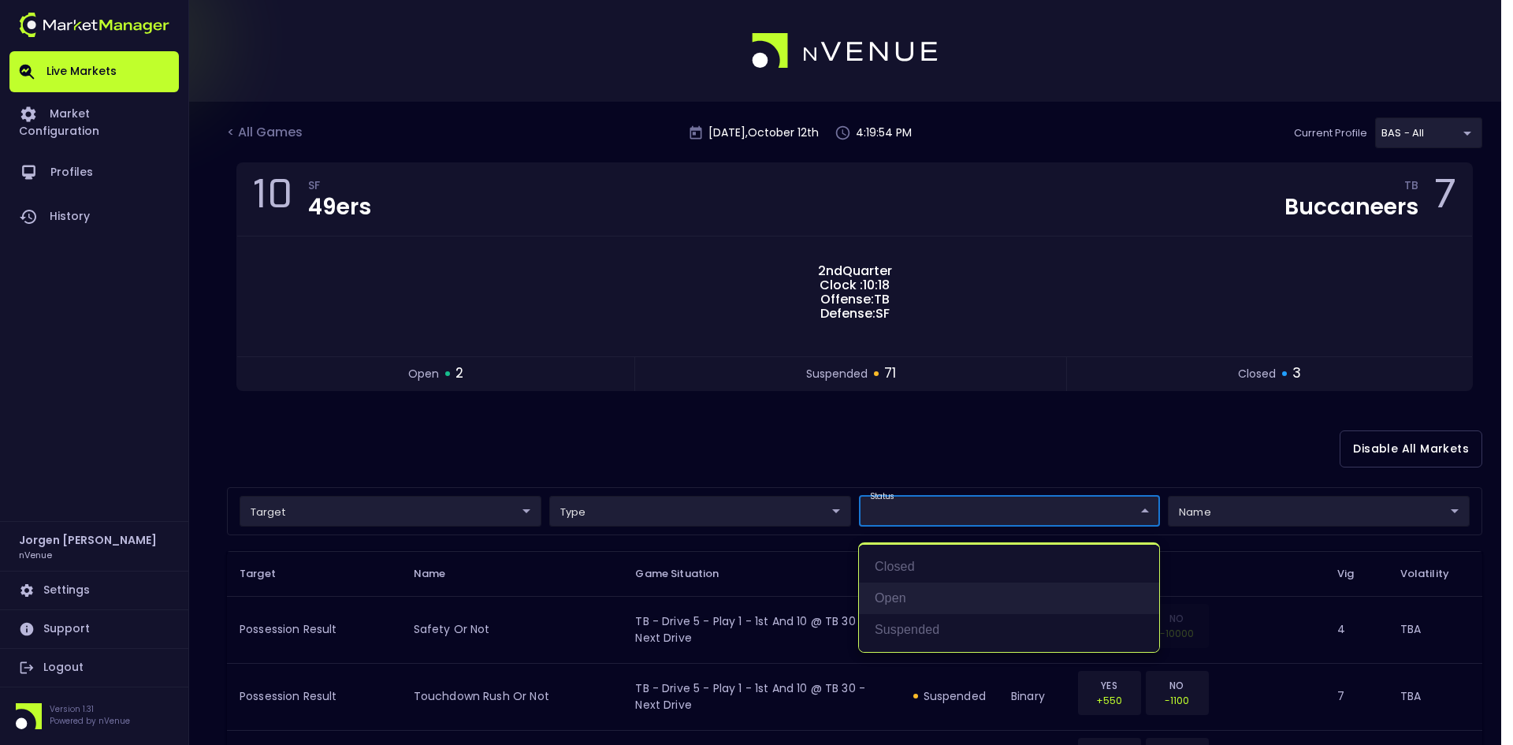
click at [886, 595] on li "open" at bounding box center [1009, 598] width 300 height 32
type input "open"
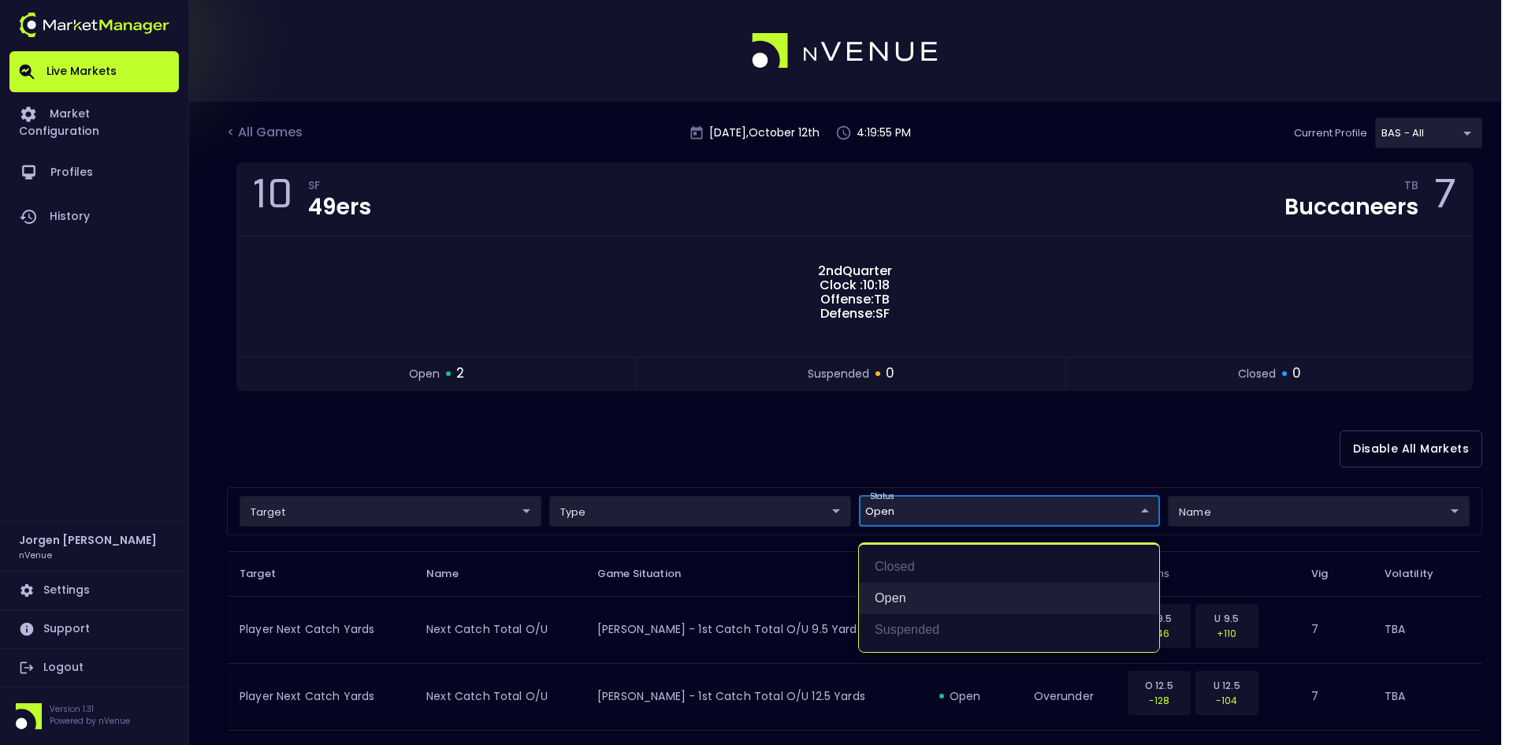
click at [893, 598] on li "open" at bounding box center [1009, 598] width 300 height 32
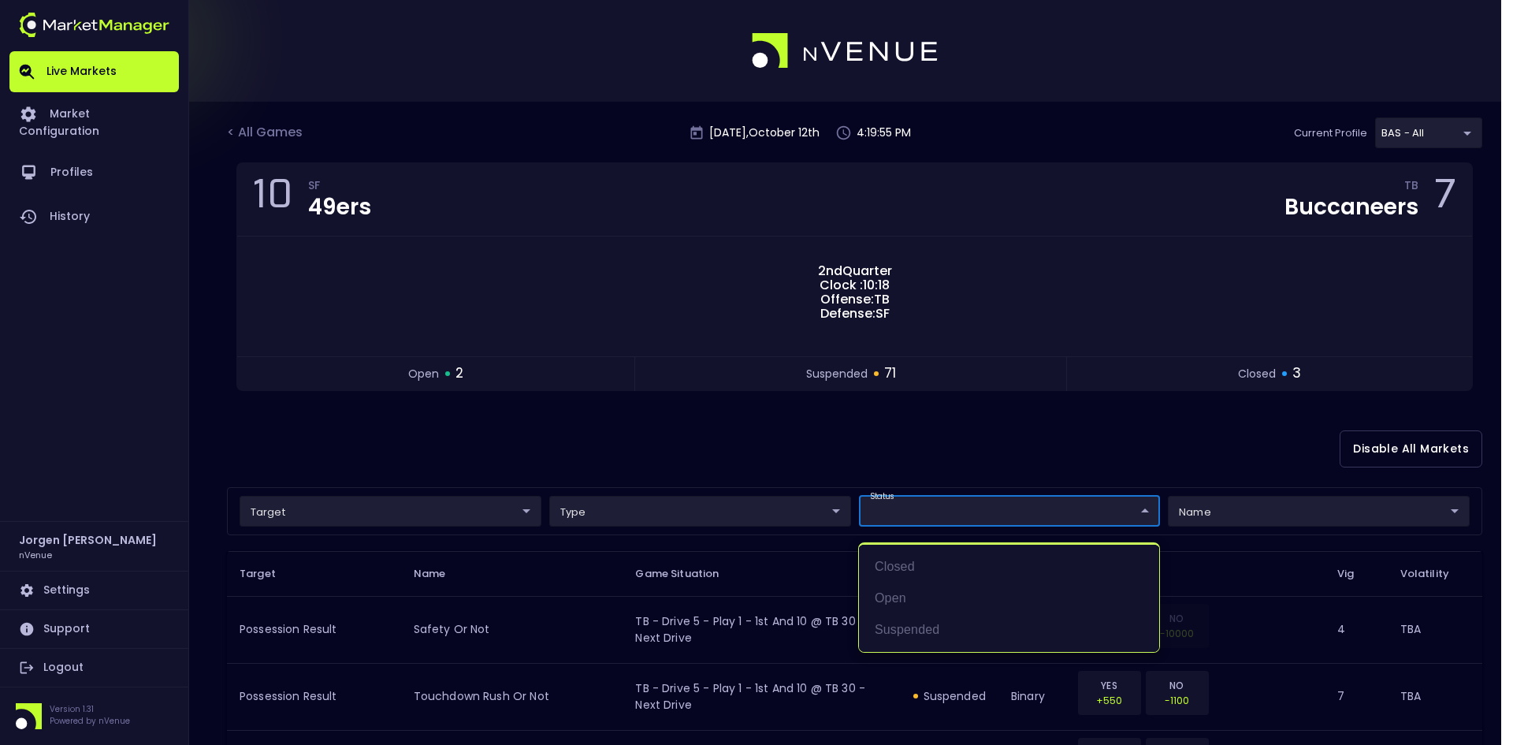
click at [812, 435] on div at bounding box center [756, 372] width 1513 height 745
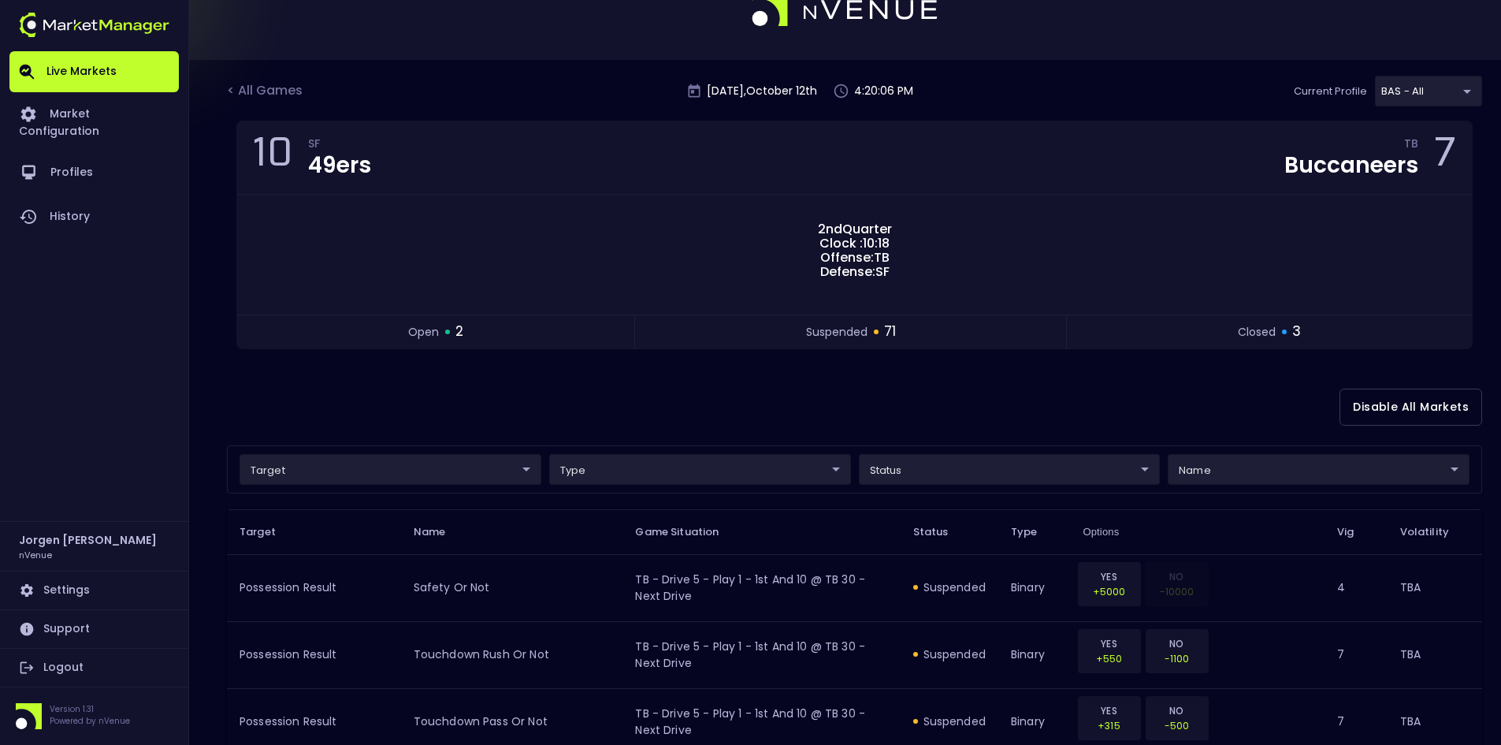
scroll to position [79, 0]
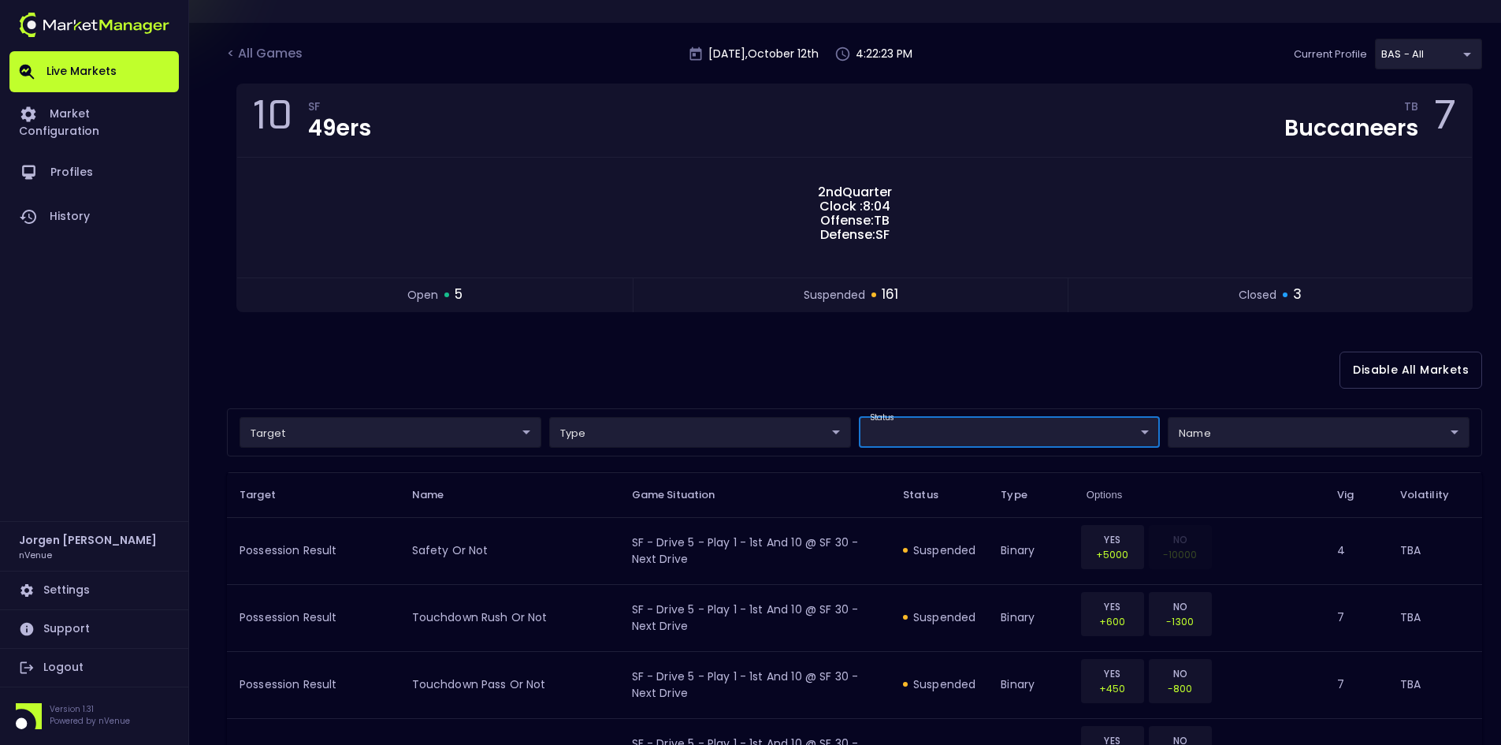
click at [274, 43] on div "< All Games [DATE] 4:22:23 PM Current Profile BAS - All 0d810fa5-e353-4d9c-b11d…" at bounding box center [854, 61] width 1255 height 45
click at [273, 55] on div "< All Games" at bounding box center [266, 54] width 79 height 20
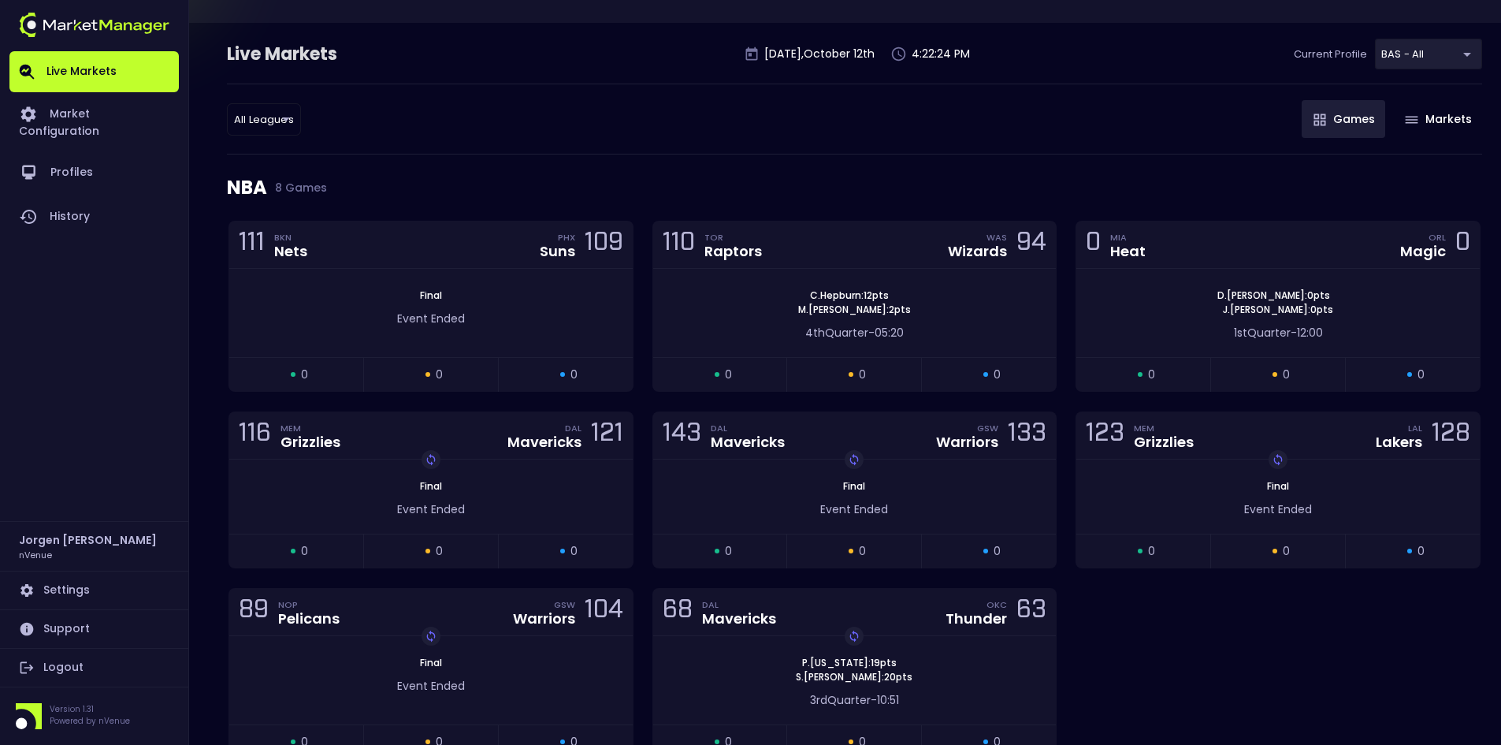
scroll to position [0, 0]
